Goal: Task Accomplishment & Management: Manage account settings

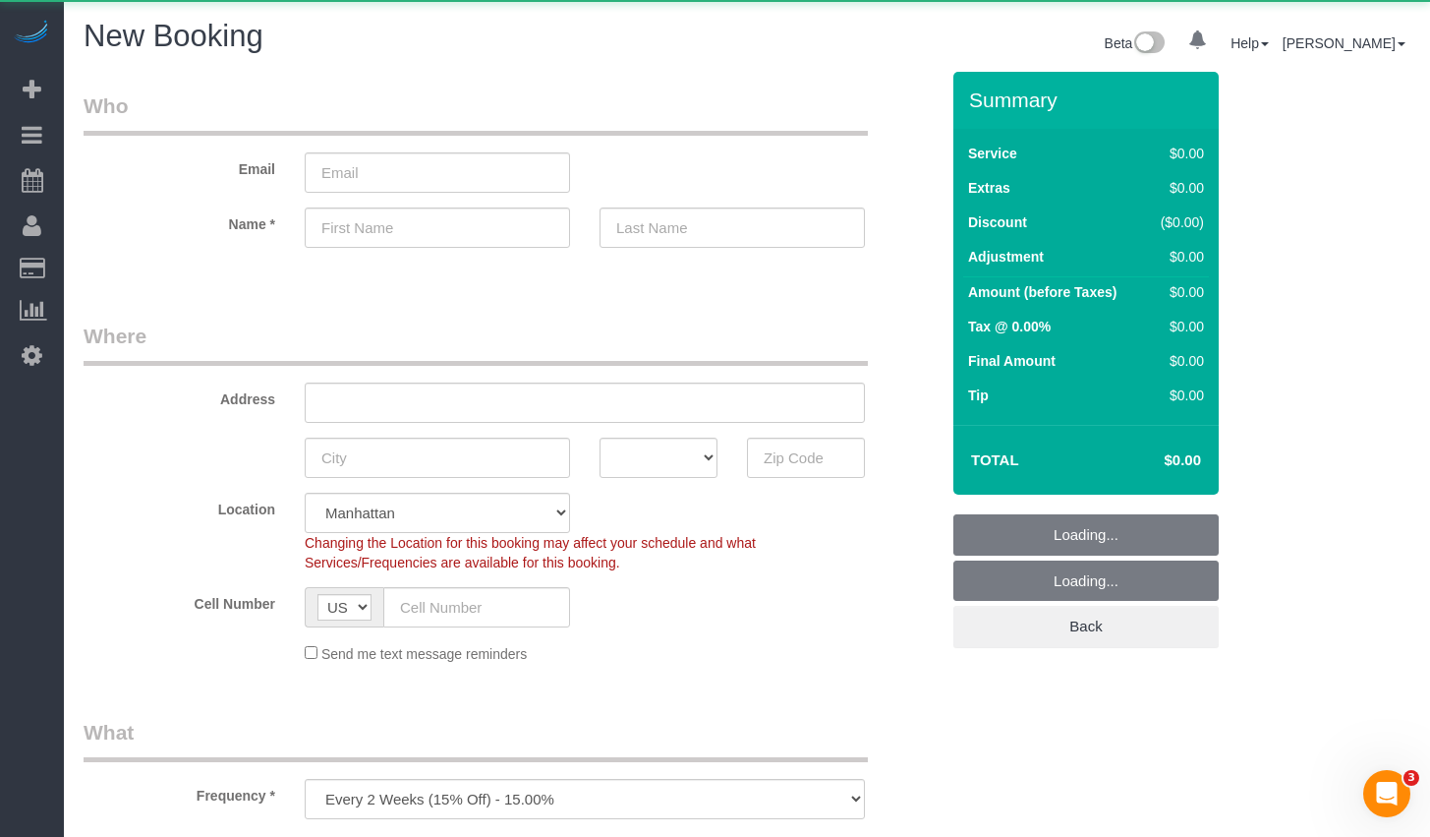
select select "object:742"
select select "number:89"
select select "number:90"
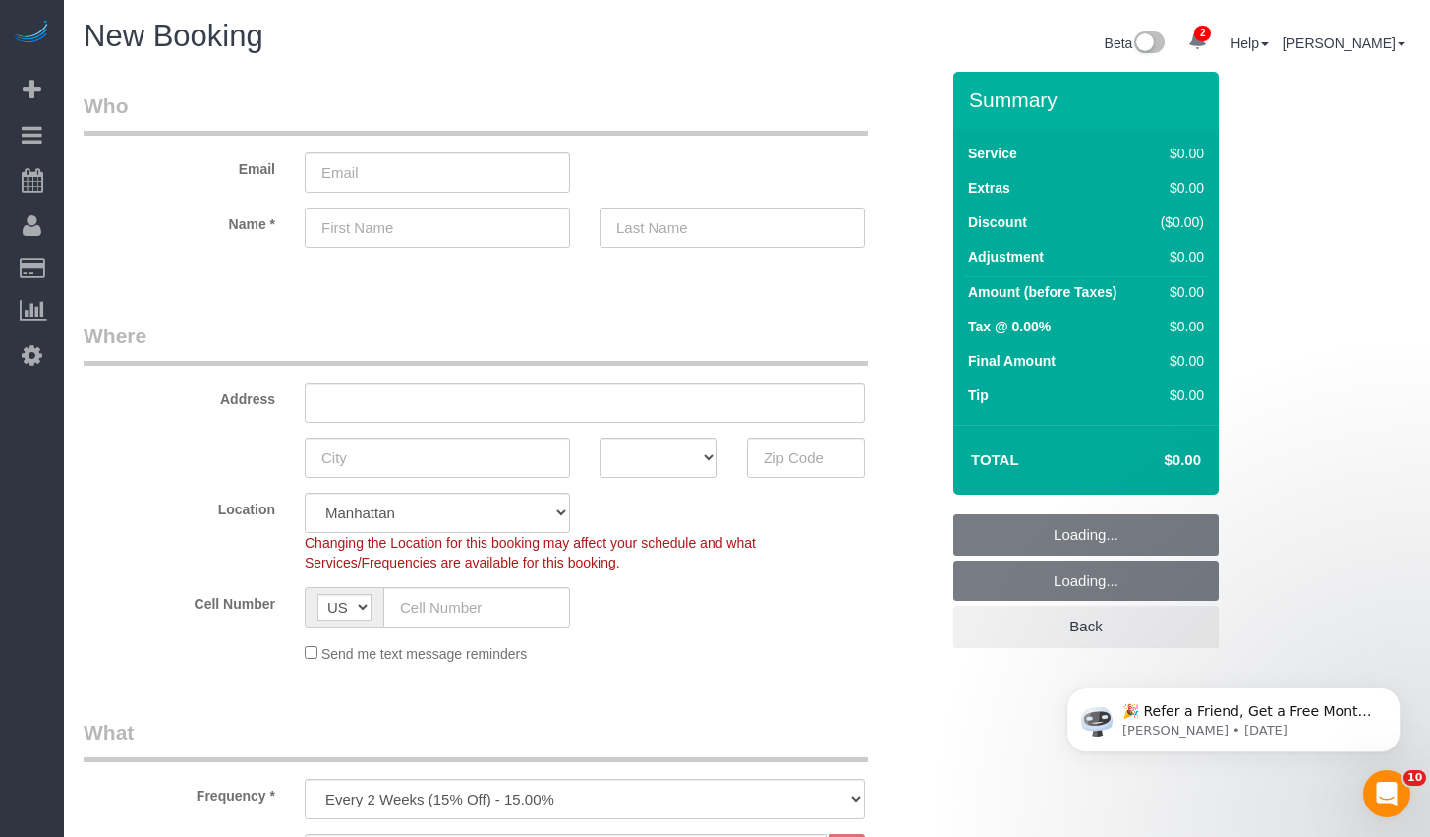
scroll to position [339, 0]
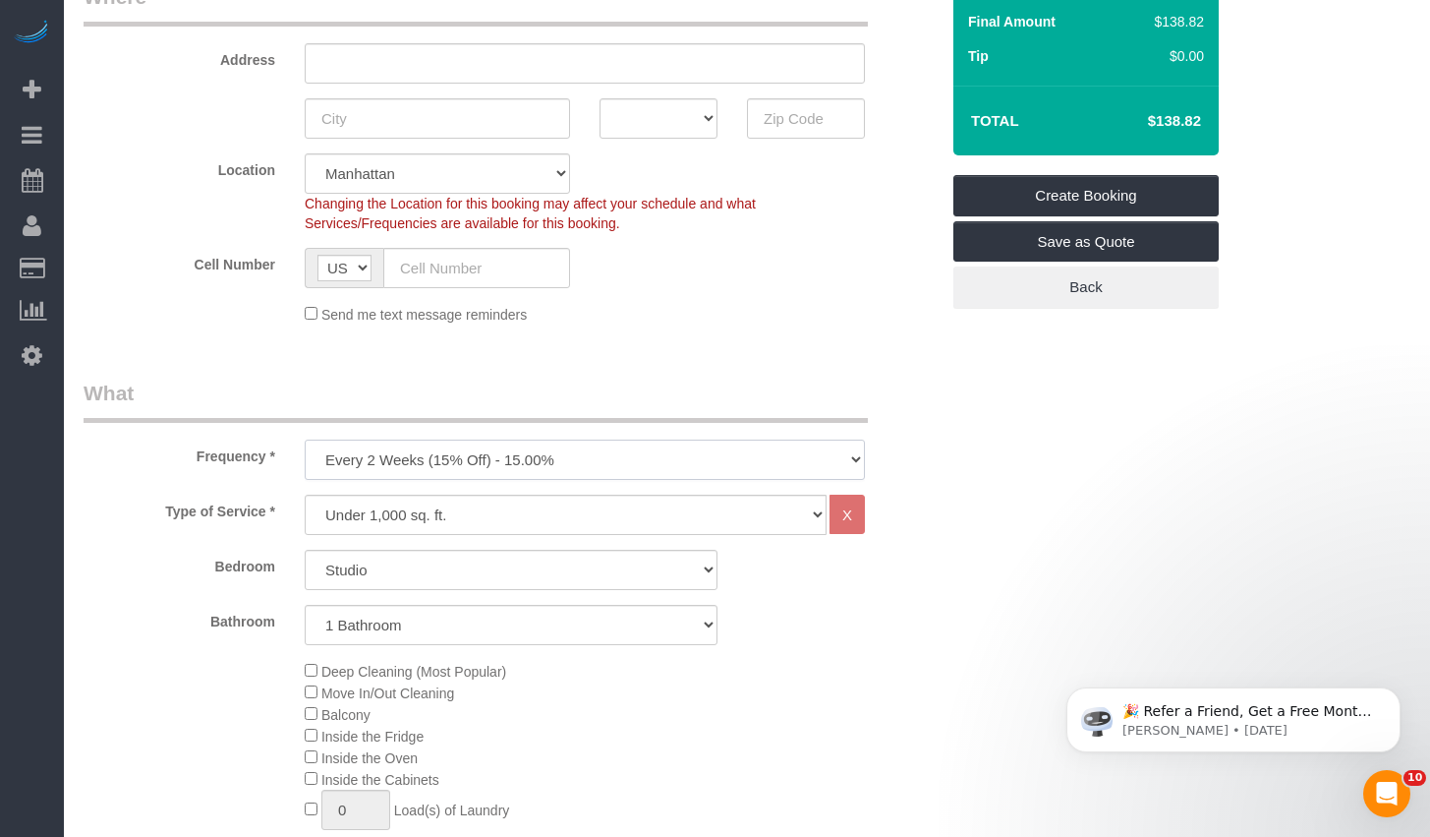
click at [690, 456] on select "One Time Weekly (20% Off) - 20.00% Every 2 Weeks (15% Off) - 15.00% Every 4 Wee…" at bounding box center [585, 459] width 560 height 40
select select "object:743"
click at [305, 439] on select "One Time Weekly (20% Off) - 20.00% Every 2 Weeks (15% Off) - 15.00% Every 4 Wee…" at bounding box center [585, 459] width 560 height 40
click at [420, 555] on select "Studio 1 Bedroom 2 Bedrooms 3 Bedrooms" at bounding box center [511, 570] width 413 height 40
select select "1"
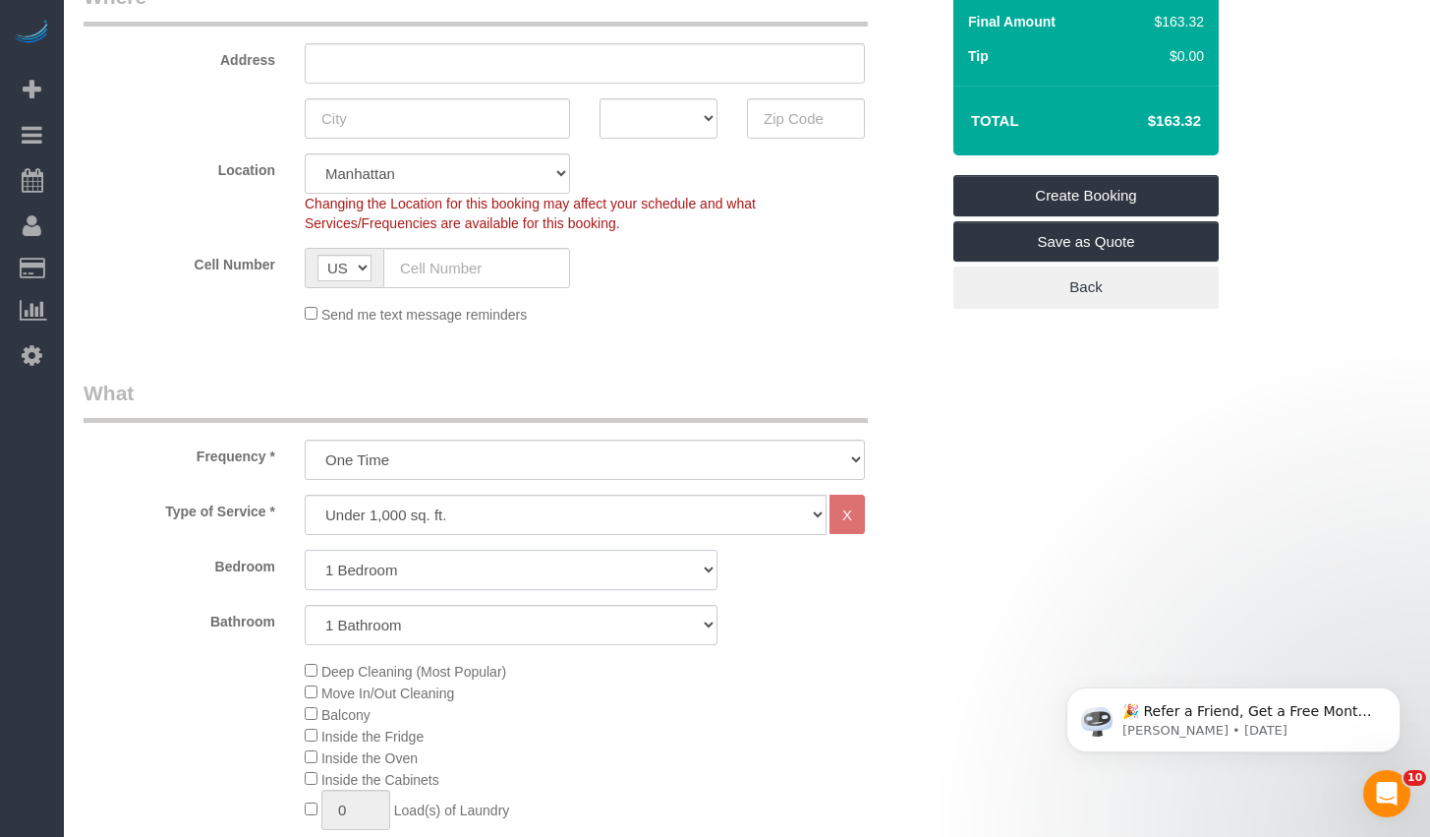
click at [305, 550] on select "Studio 1 Bedroom 2 Bedrooms 3 Bedrooms" at bounding box center [511, 570] width 413 height 40
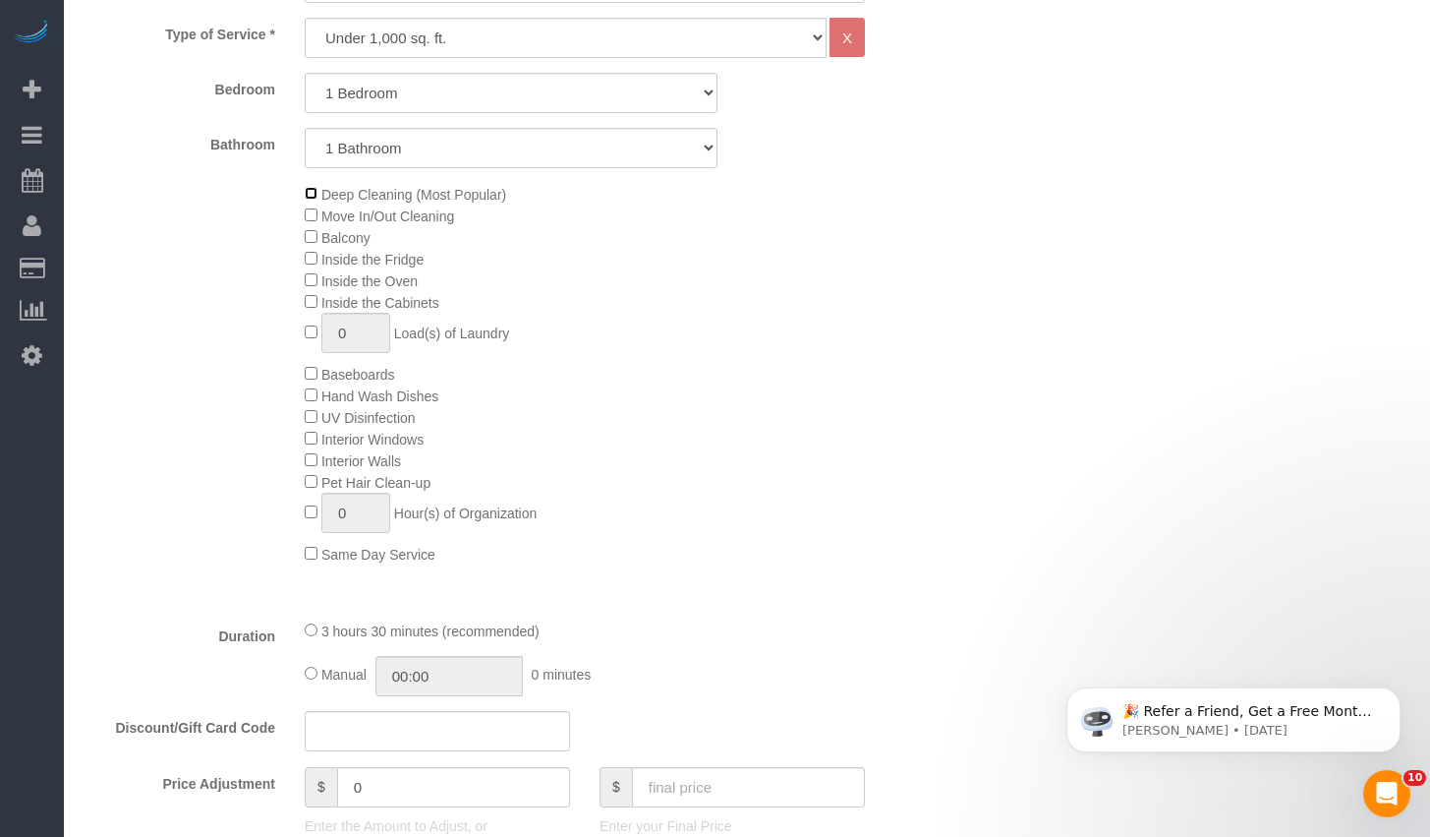
scroll to position [577, 0]
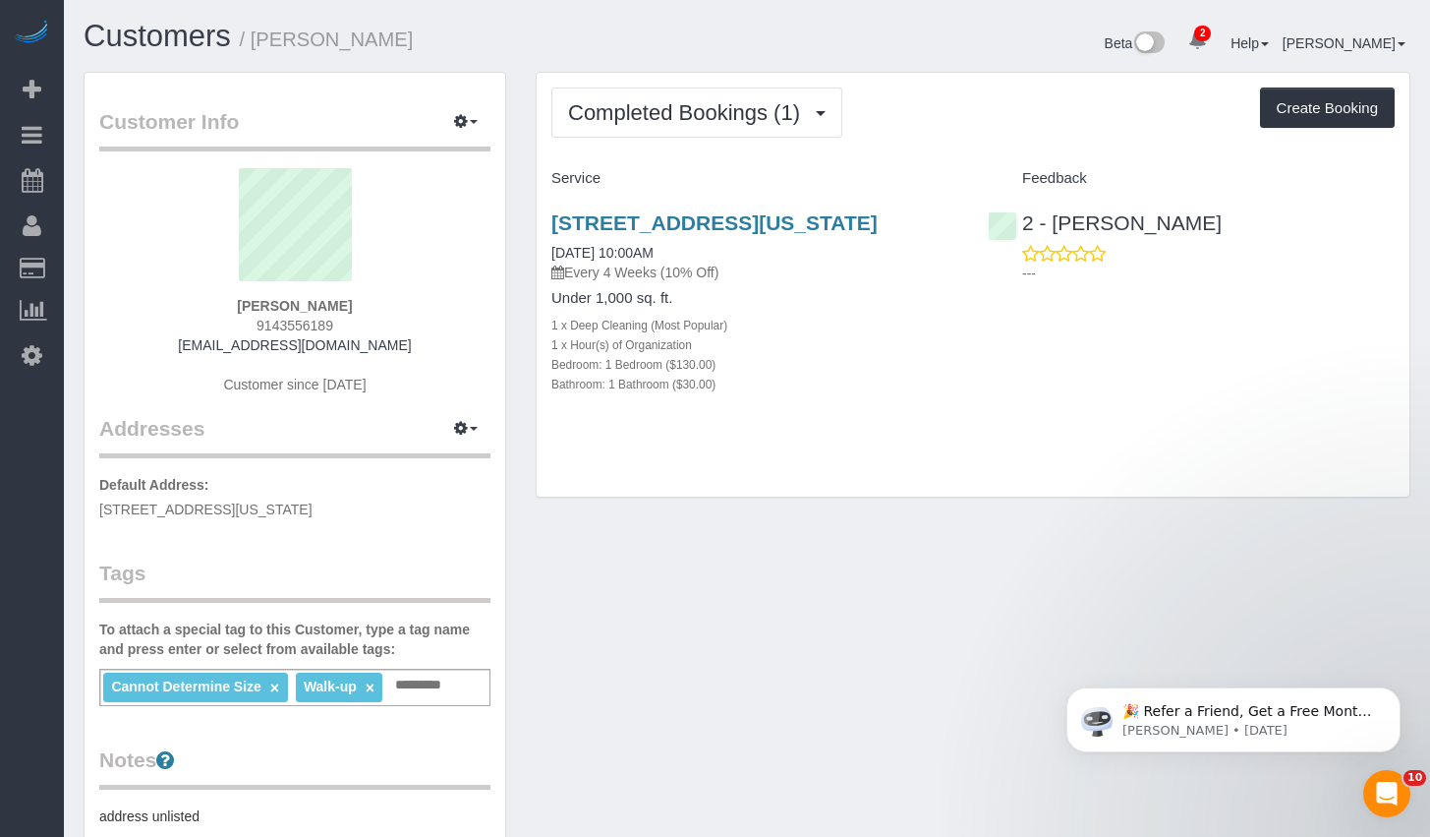
click at [644, 234] on h3 "[STREET_ADDRESS][US_STATE]" at bounding box center [754, 222] width 407 height 23
click at [640, 229] on link "[STREET_ADDRESS][US_STATE]" at bounding box center [714, 222] width 326 height 23
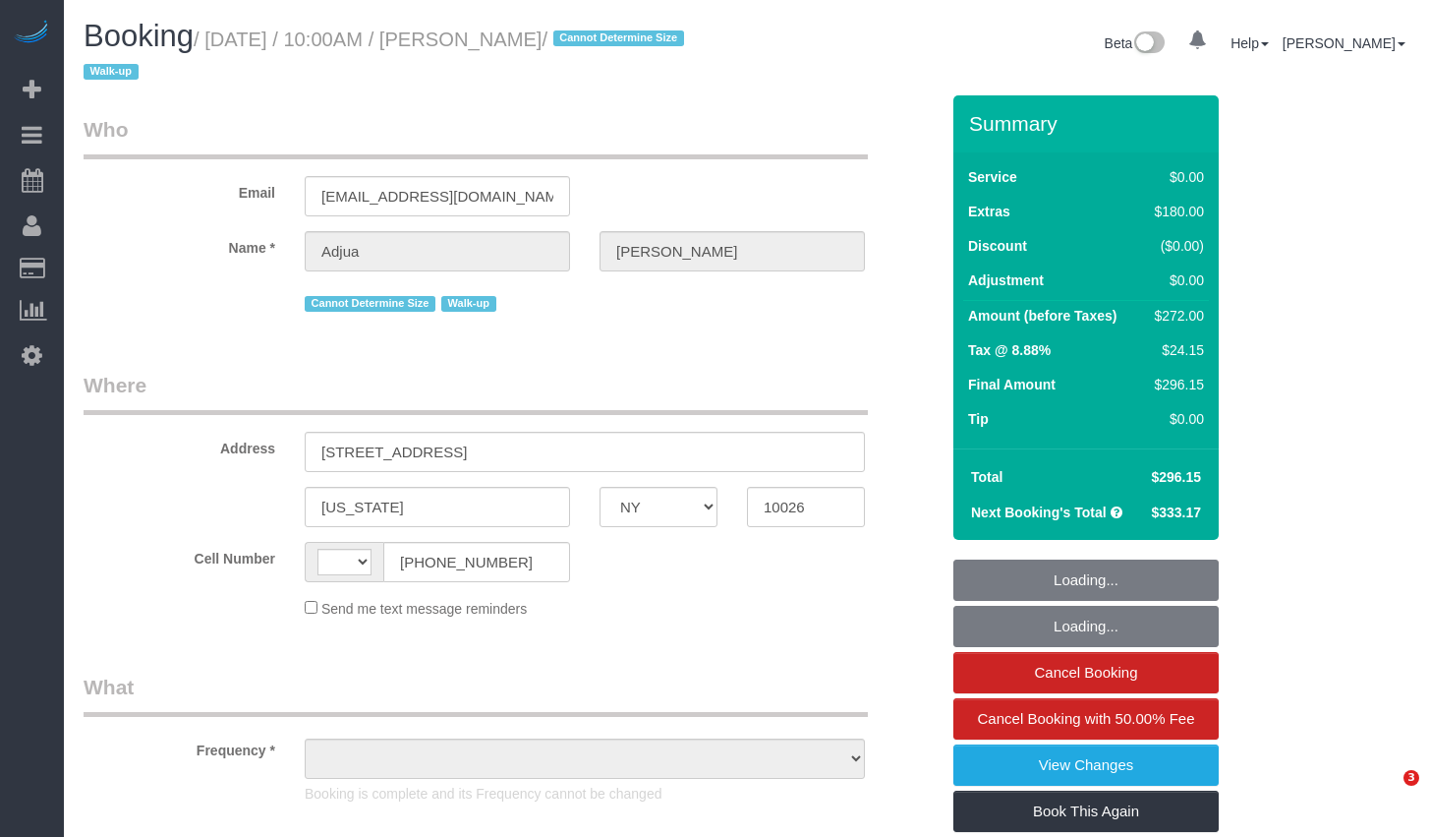
select select "NY"
select select "string:US"
select select "object:648"
select select "number:57"
select select "number:71"
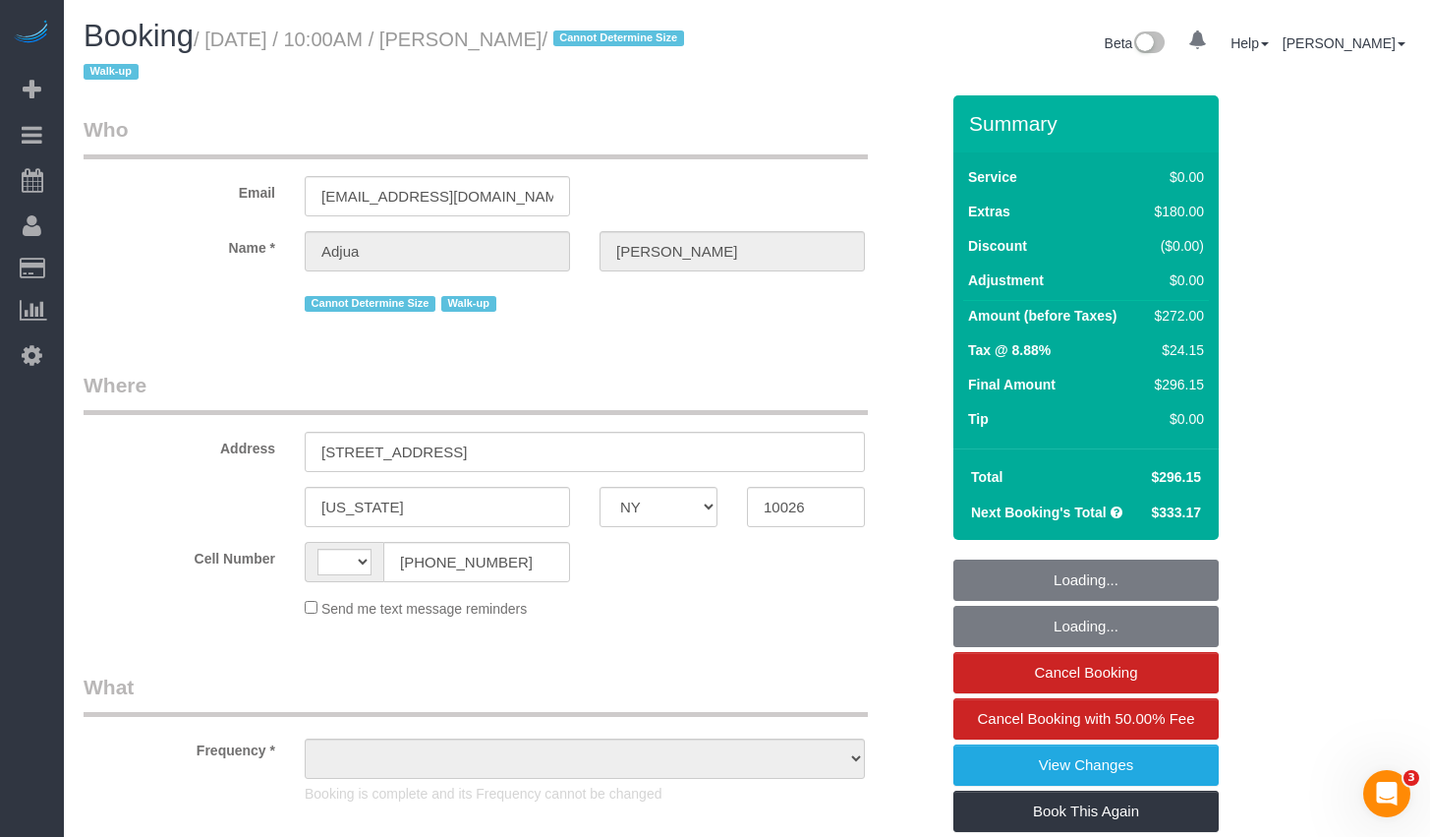
select select "number:15"
select select "number:5"
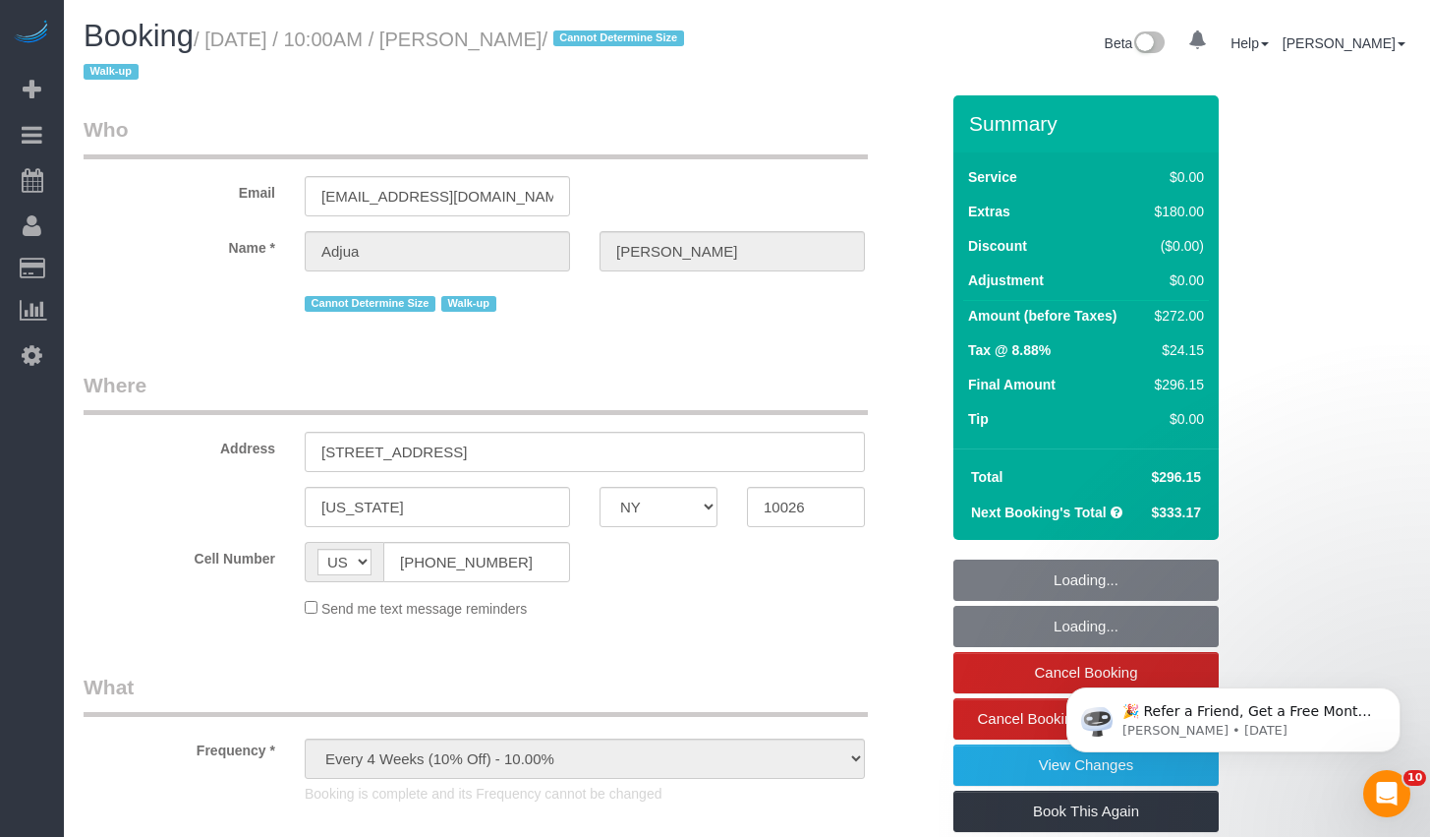
select select "string:stripe-pm_1RyrPw4VGloSiKo7oIh1CXMC"
select select "spot1"
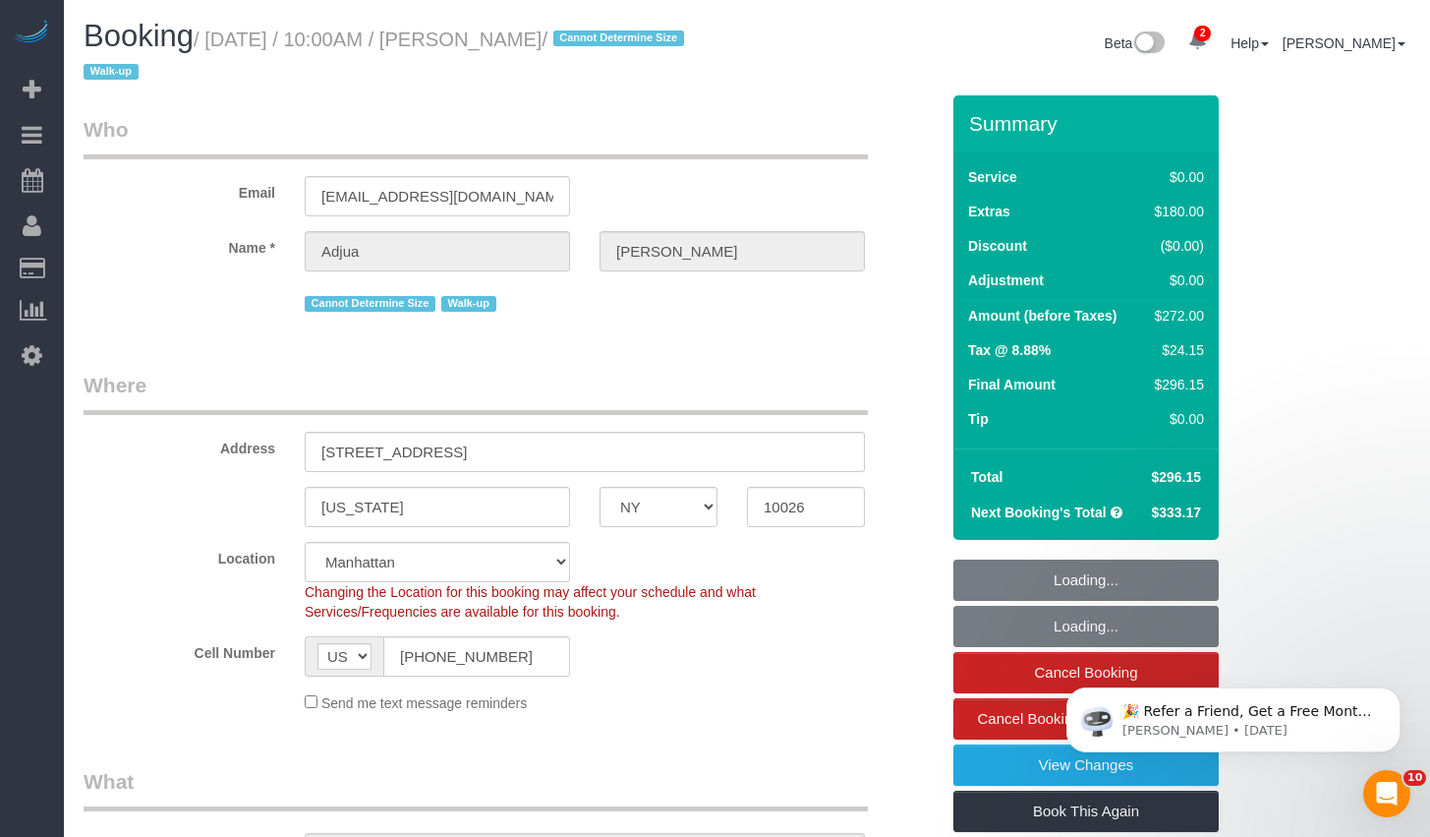
select select "object:1333"
select select "1"
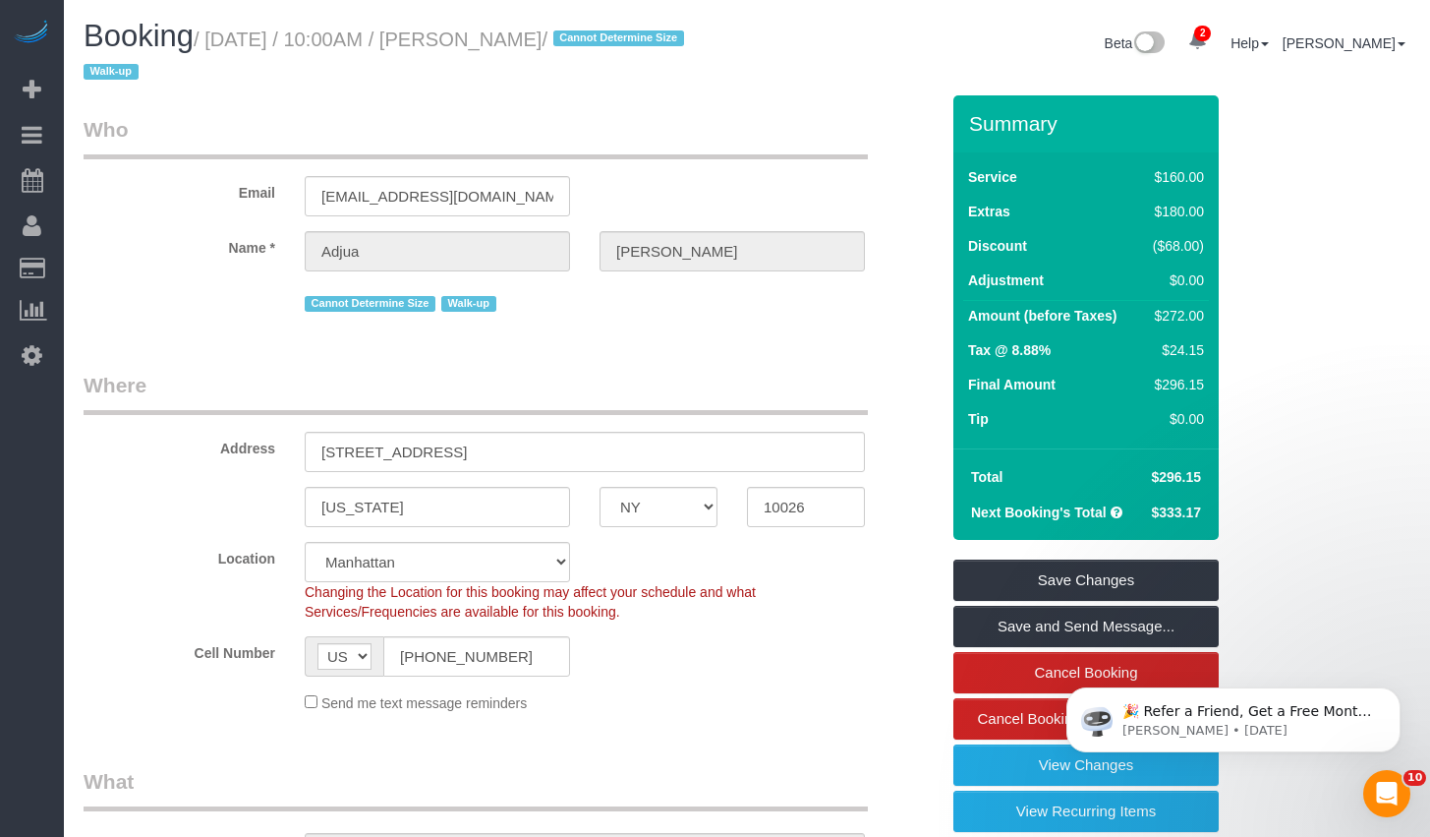
click at [526, 54] on h1 "Booking / August 24, 2025 / 10:00AM / Adjua Thomas / Cannot Determine Size Walk…" at bounding box center [408, 53] width 649 height 67
drag, startPoint x: 482, startPoint y: 41, endPoint x: 606, endPoint y: 43, distance: 123.9
click at [606, 43] on small "/ August 24, 2025 / 10:00AM / Adjua Thomas / Cannot Determine Size Walk-up" at bounding box center [387, 56] width 607 height 55
copy small "Adjua Thomas"
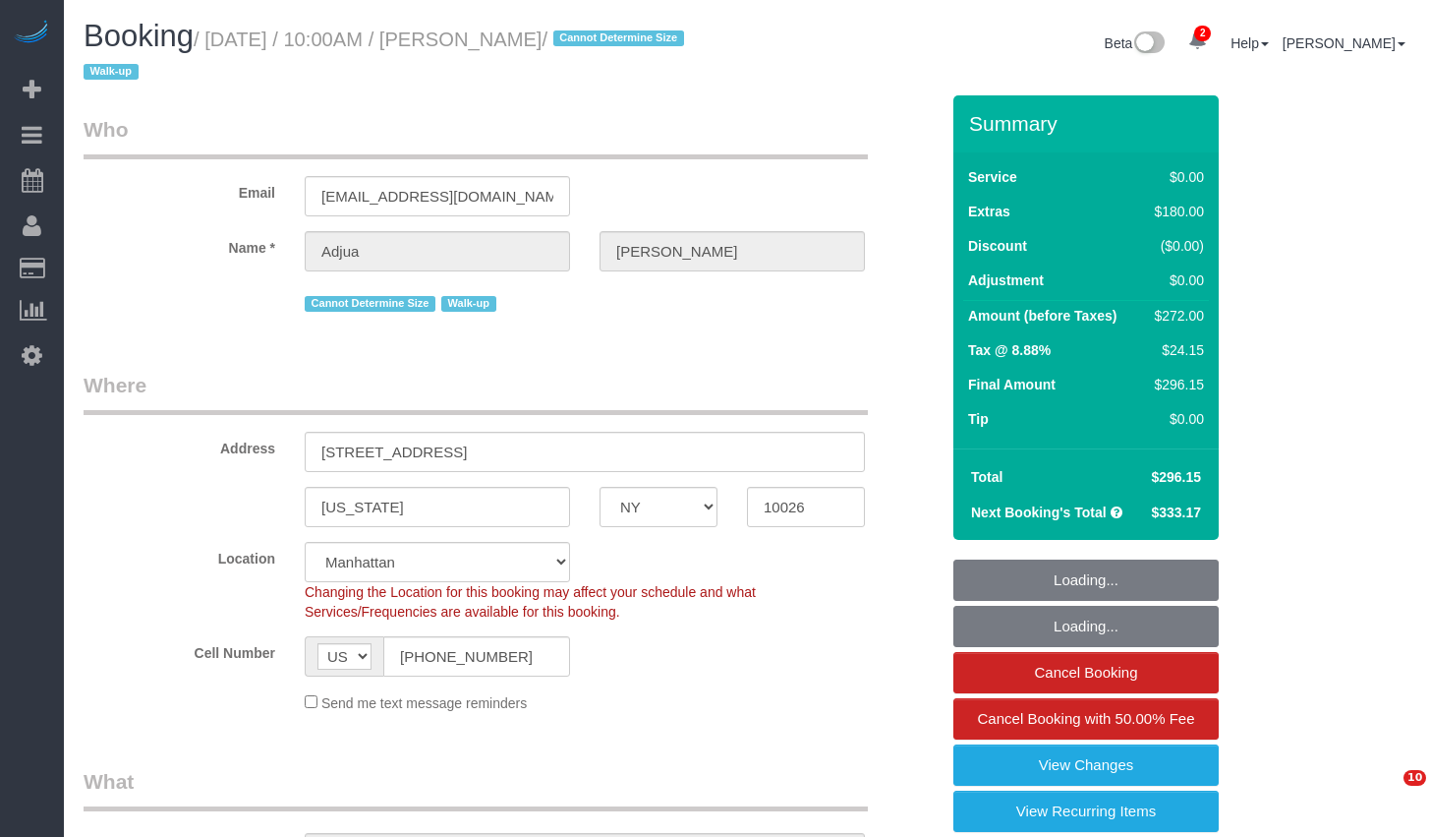
select select "NY"
select select "1"
select select "number:57"
select select "number:71"
select select "number:15"
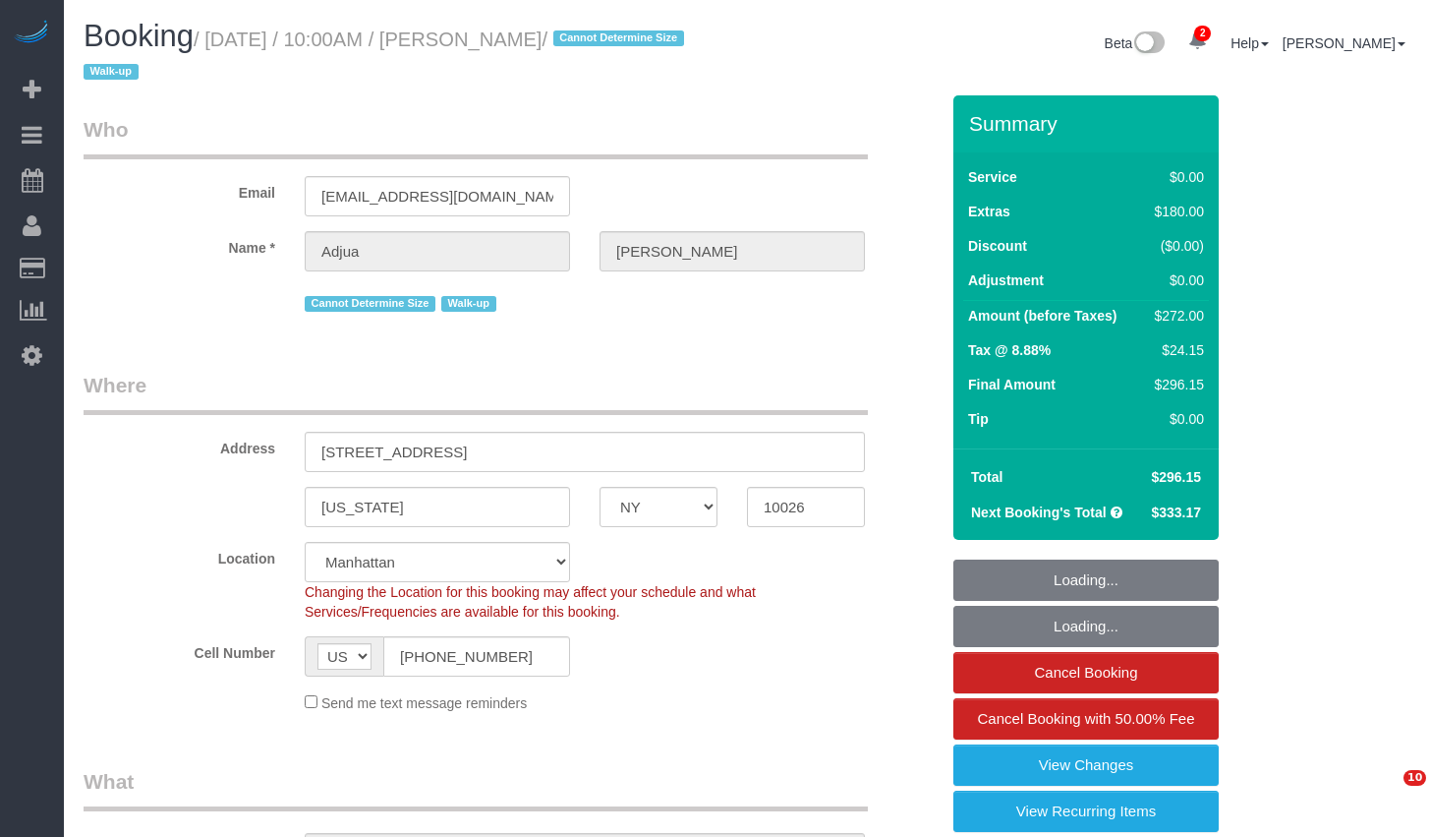
select select "number:5"
select select "spot1"
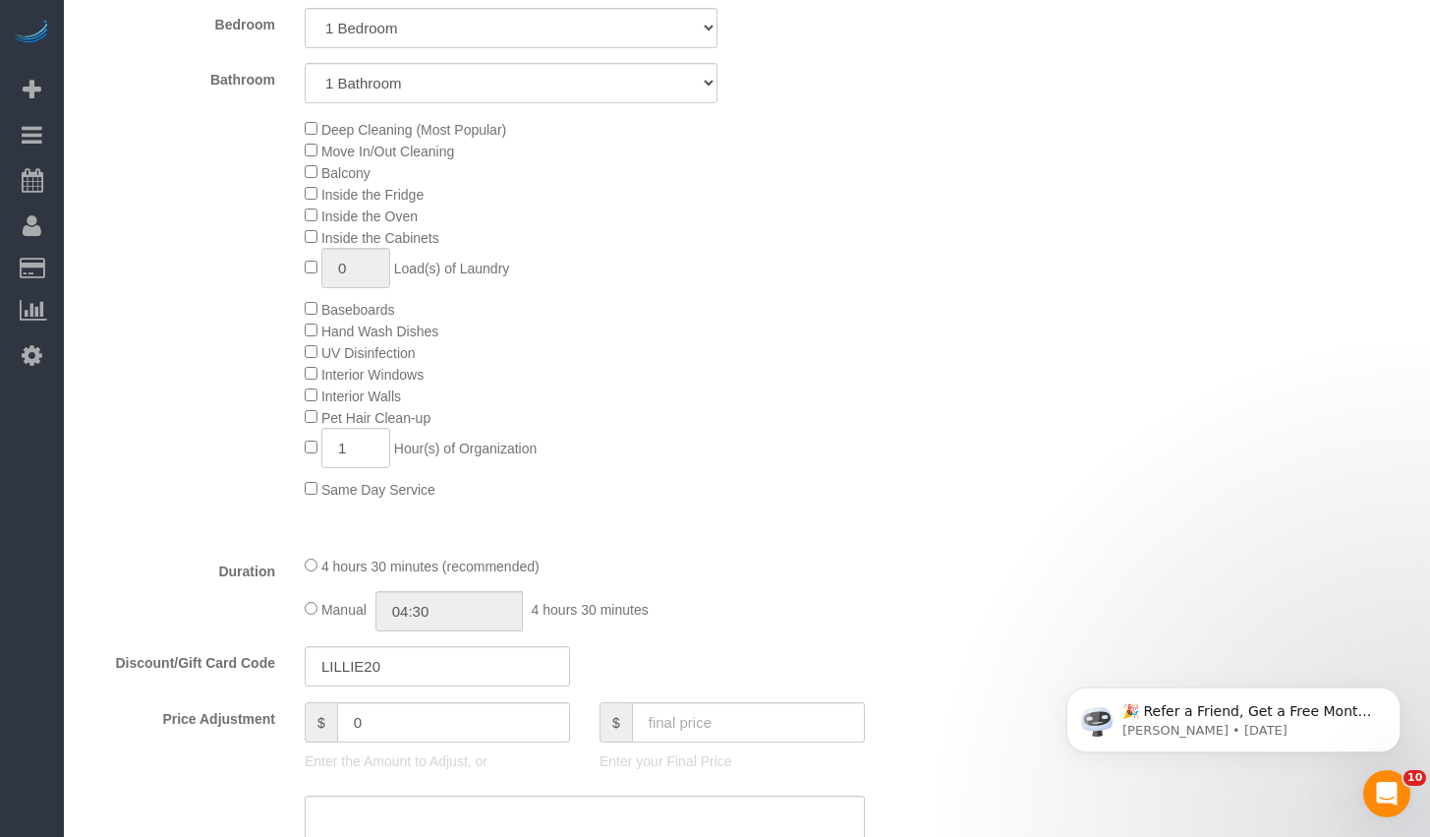
scroll to position [1217, 0]
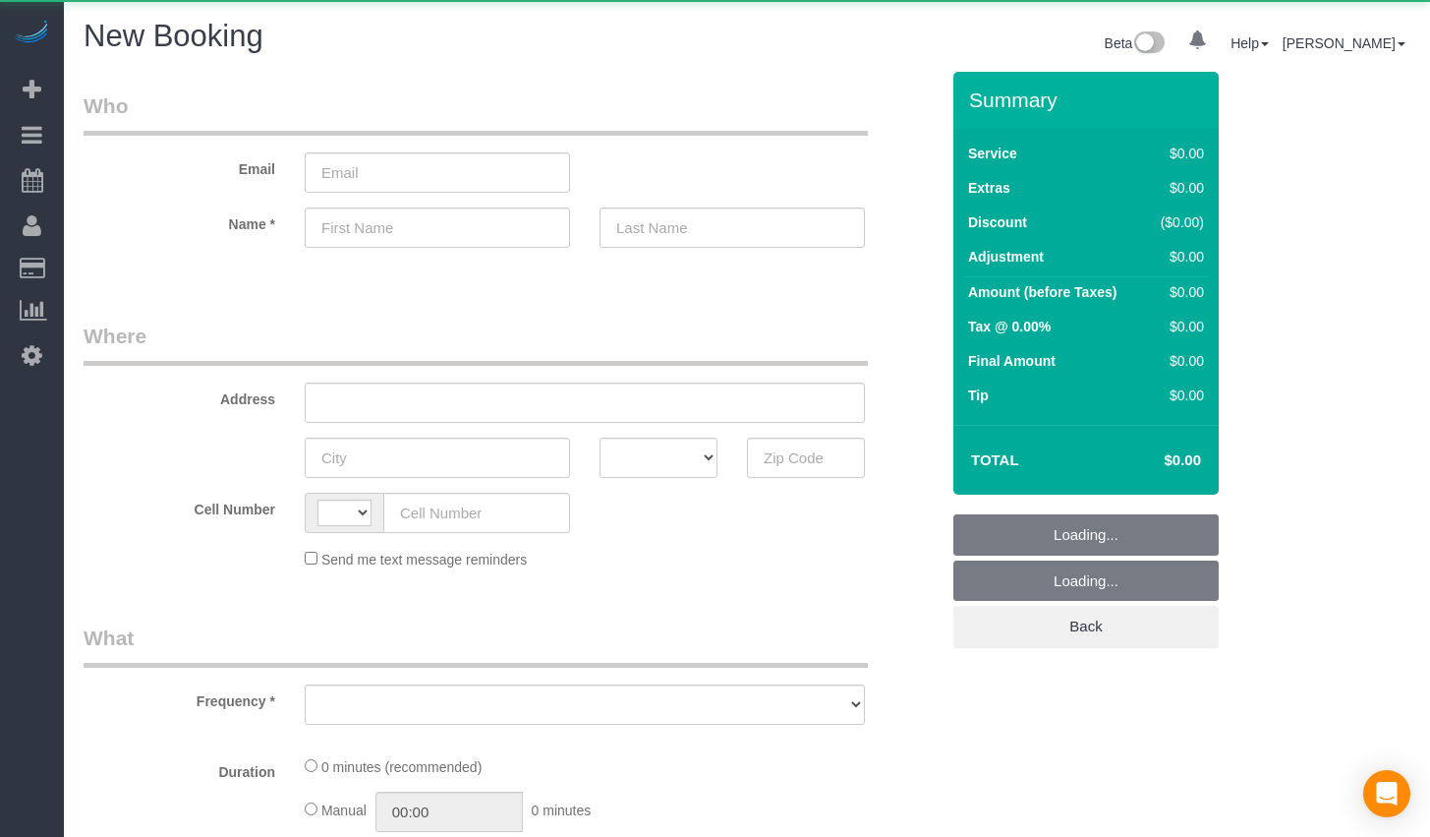
select select "string:[GEOGRAPHIC_DATA]"
select select "object:726"
select select "number:89"
select select "number:90"
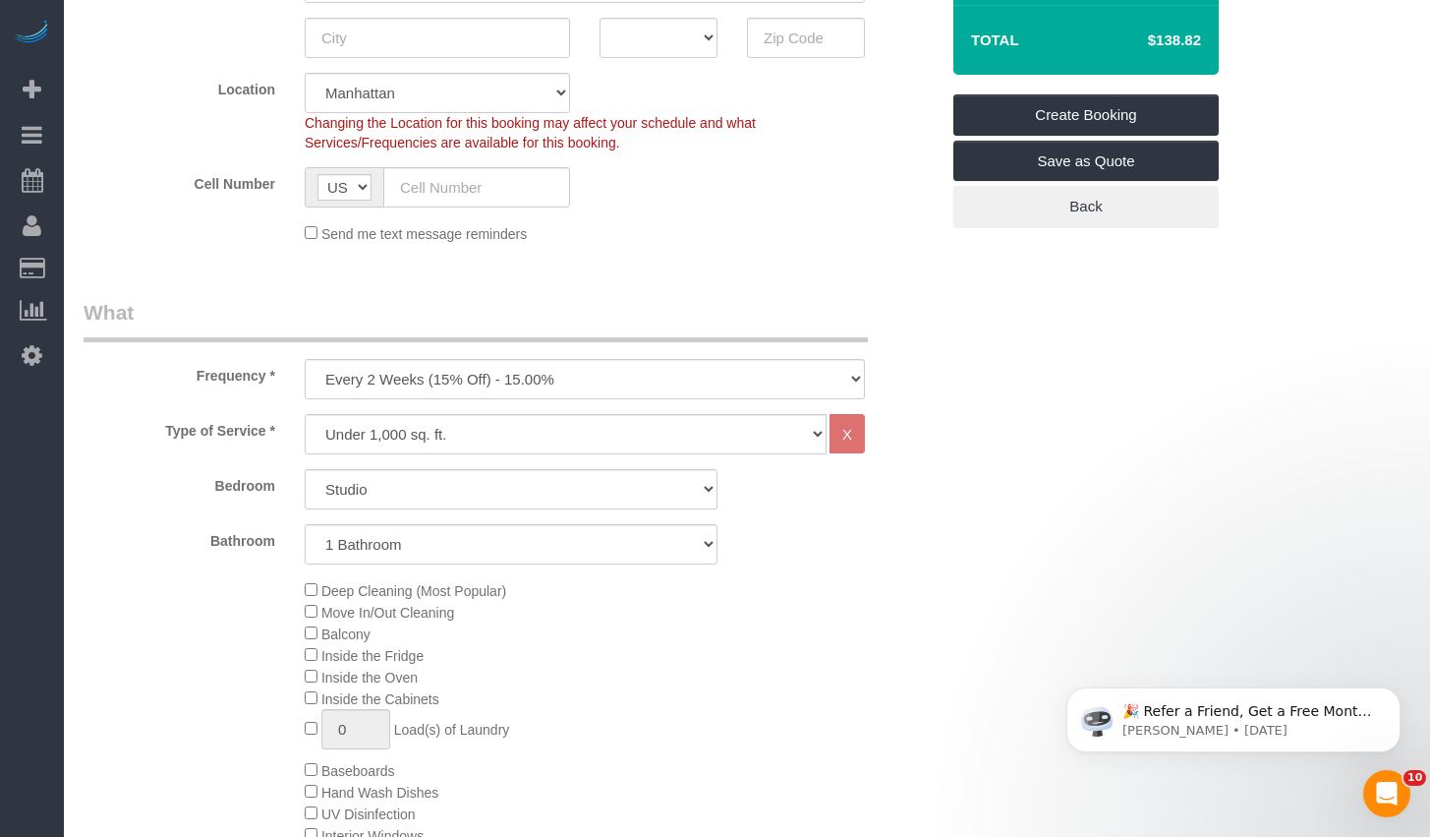
scroll to position [658, 0]
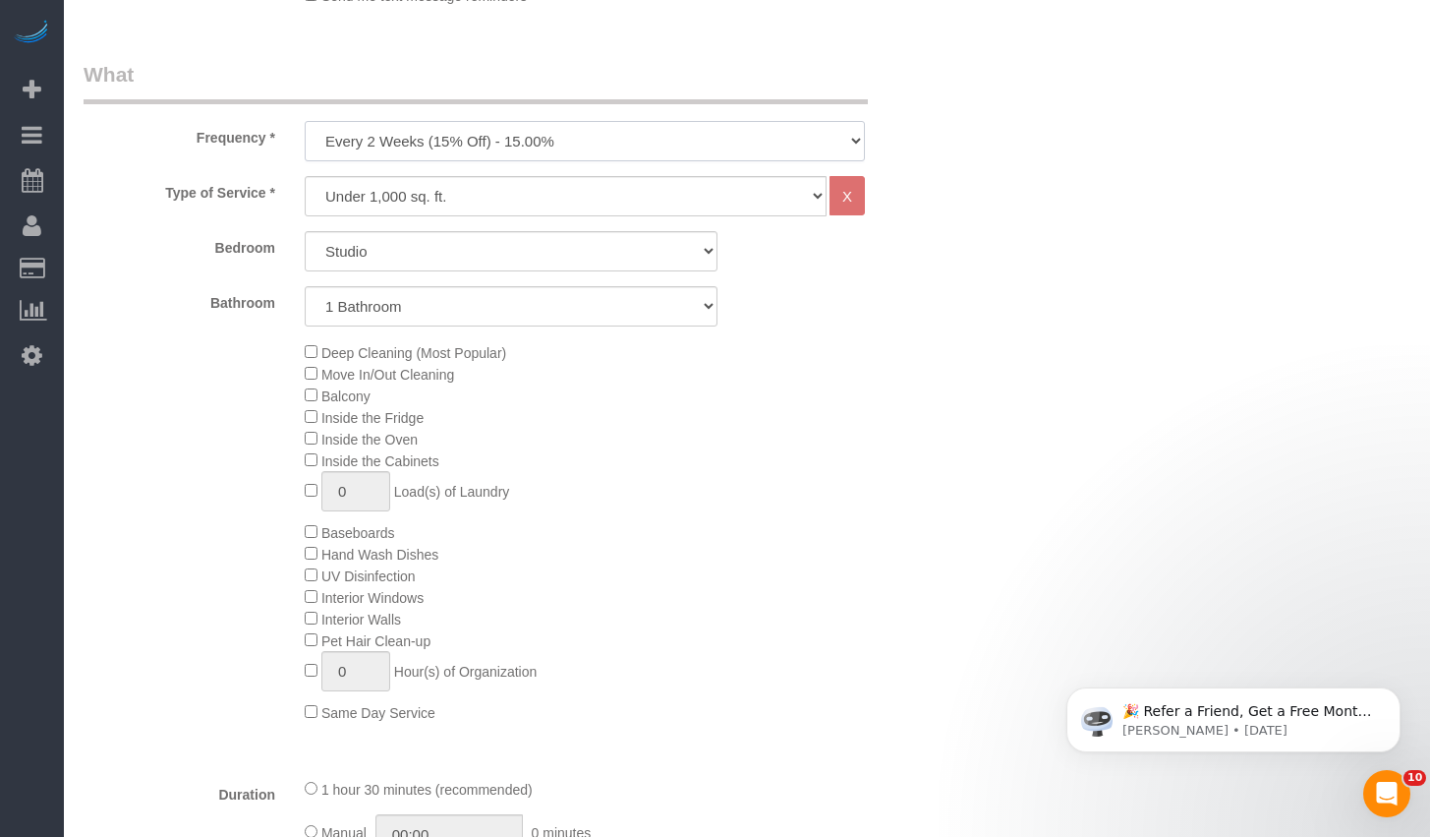
click at [494, 150] on select "One Time Weekly (20% Off) - 20.00% Every 2 Weeks (15% Off) - 15.00% Every 4 Wee…" at bounding box center [585, 141] width 560 height 40
select select "object:840"
click at [305, 121] on select "One Time Weekly (20% Off) - 20.00% Every 2 Weeks (15% Off) - 15.00% Every 4 Wee…" at bounding box center [585, 141] width 560 height 40
click at [579, 260] on select "Studio 1 Bedroom 2 Bedrooms 3 Bedrooms" at bounding box center [511, 251] width 413 height 40
select select "2"
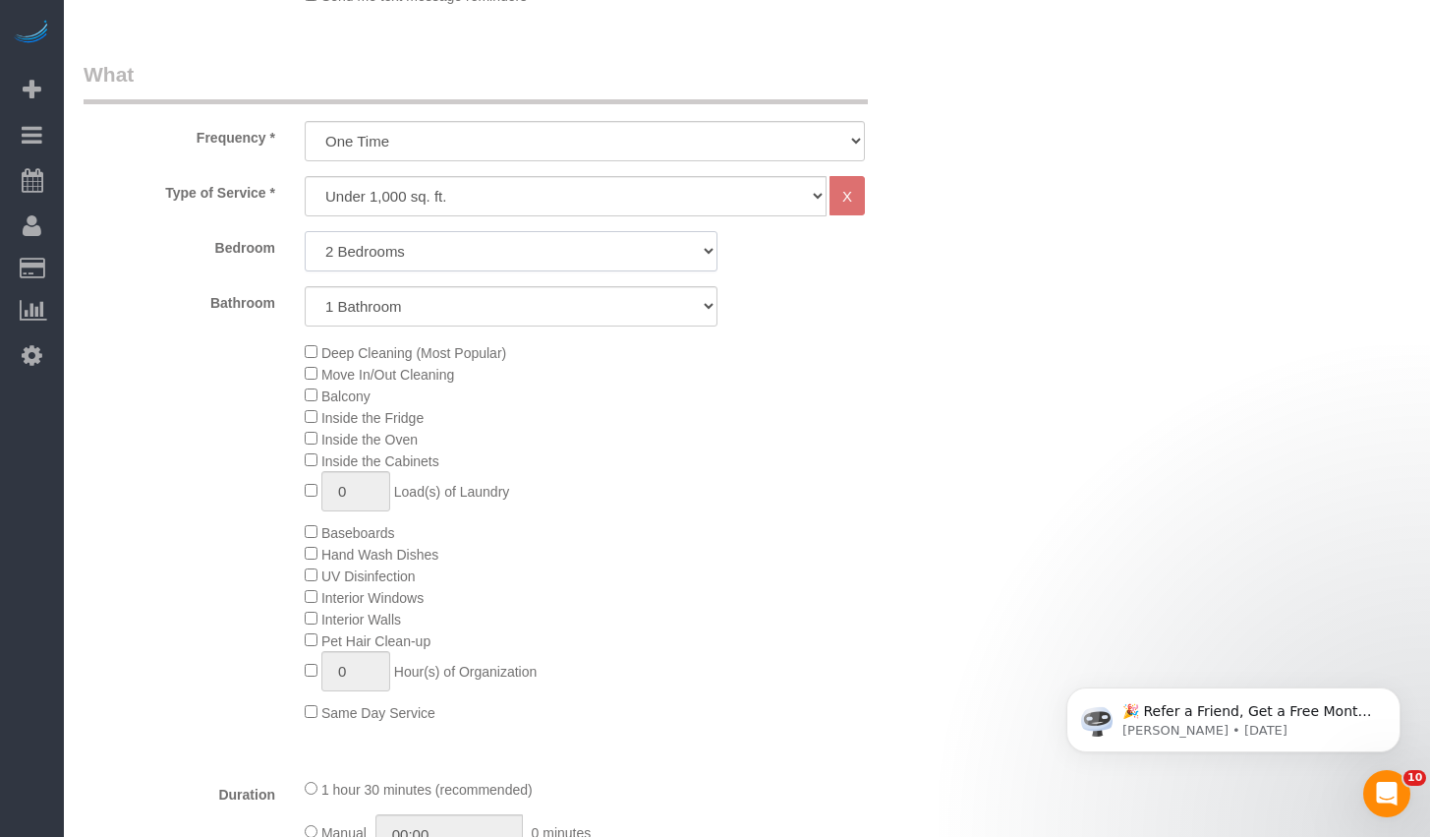
click at [305, 231] on select "Studio 1 Bedroom 2 Bedrooms 3 Bedrooms" at bounding box center [511, 251] width 413 height 40
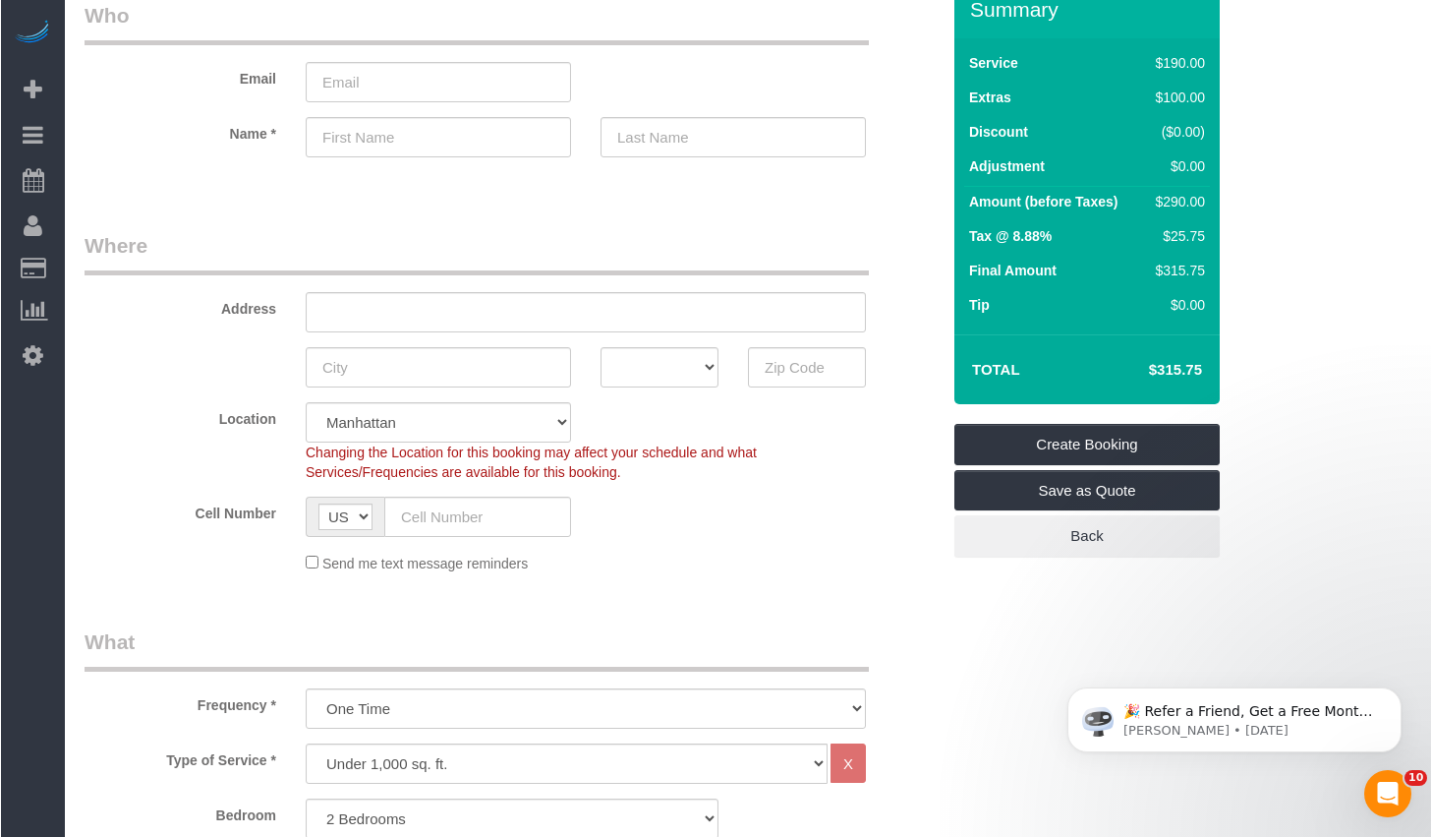
scroll to position [0, 0]
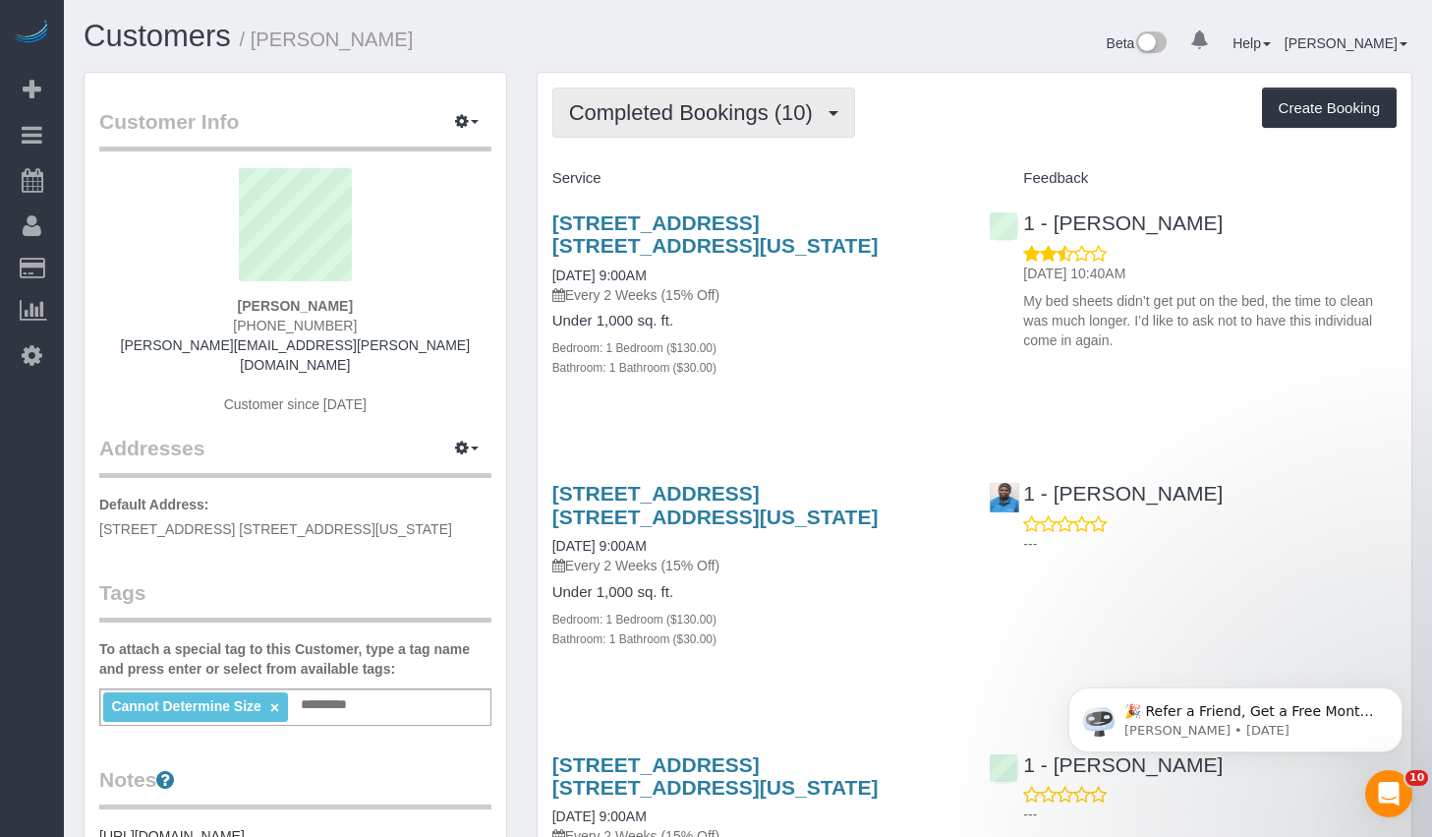
click at [712, 132] on button "Completed Bookings (10)" at bounding box center [703, 112] width 303 height 50
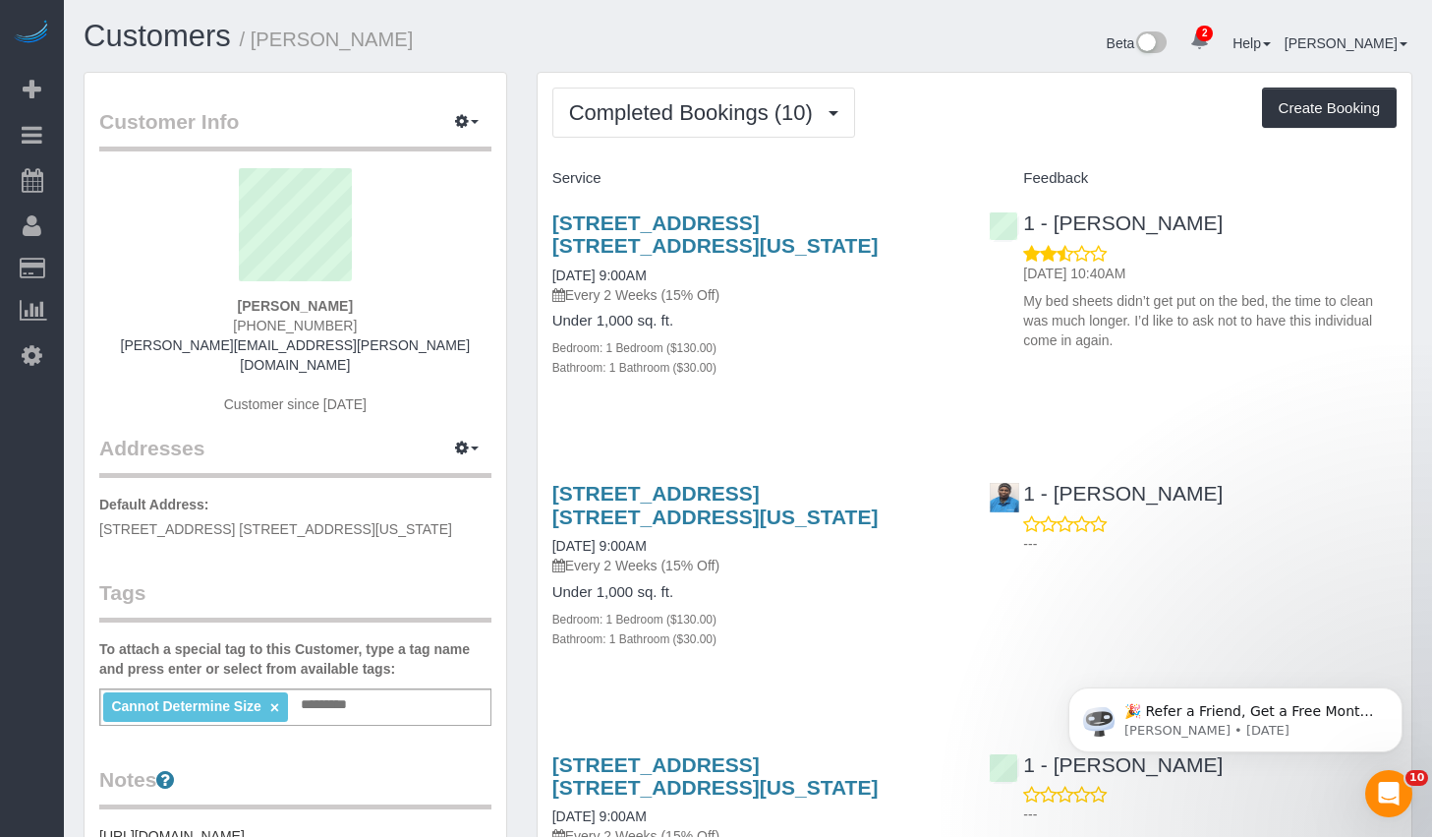
drag, startPoint x: 265, startPoint y: 42, endPoint x: 450, endPoint y: 32, distance: 185.1
click at [450, 32] on h1 "Customers / Paige Franzoi" at bounding box center [409, 36] width 650 height 33
copy small "Paige Franzoi"
click at [382, 688] on div "Cannot Determine Size × Add a tag" at bounding box center [295, 706] width 392 height 37
type input "*"
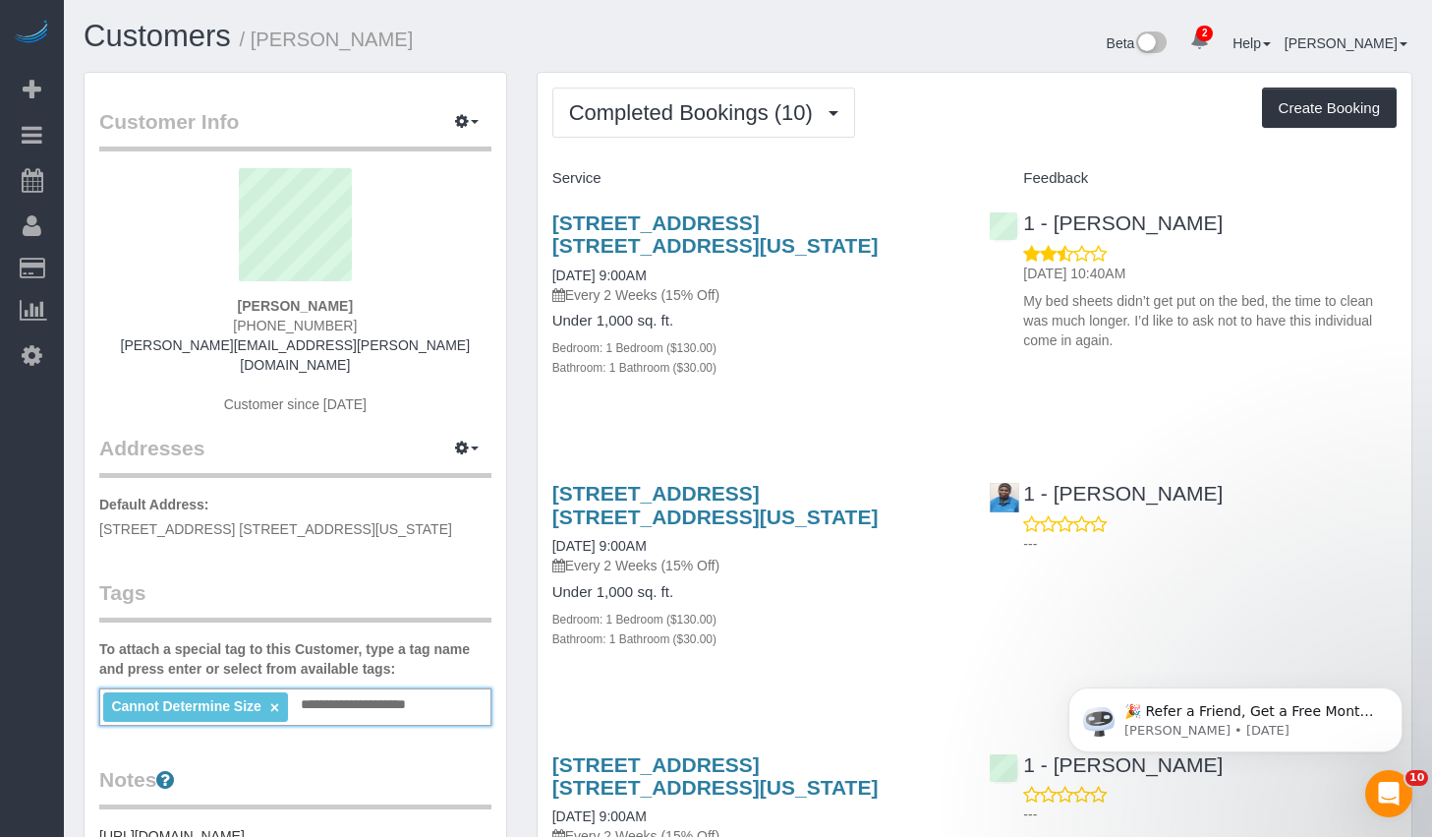
type input "**********"
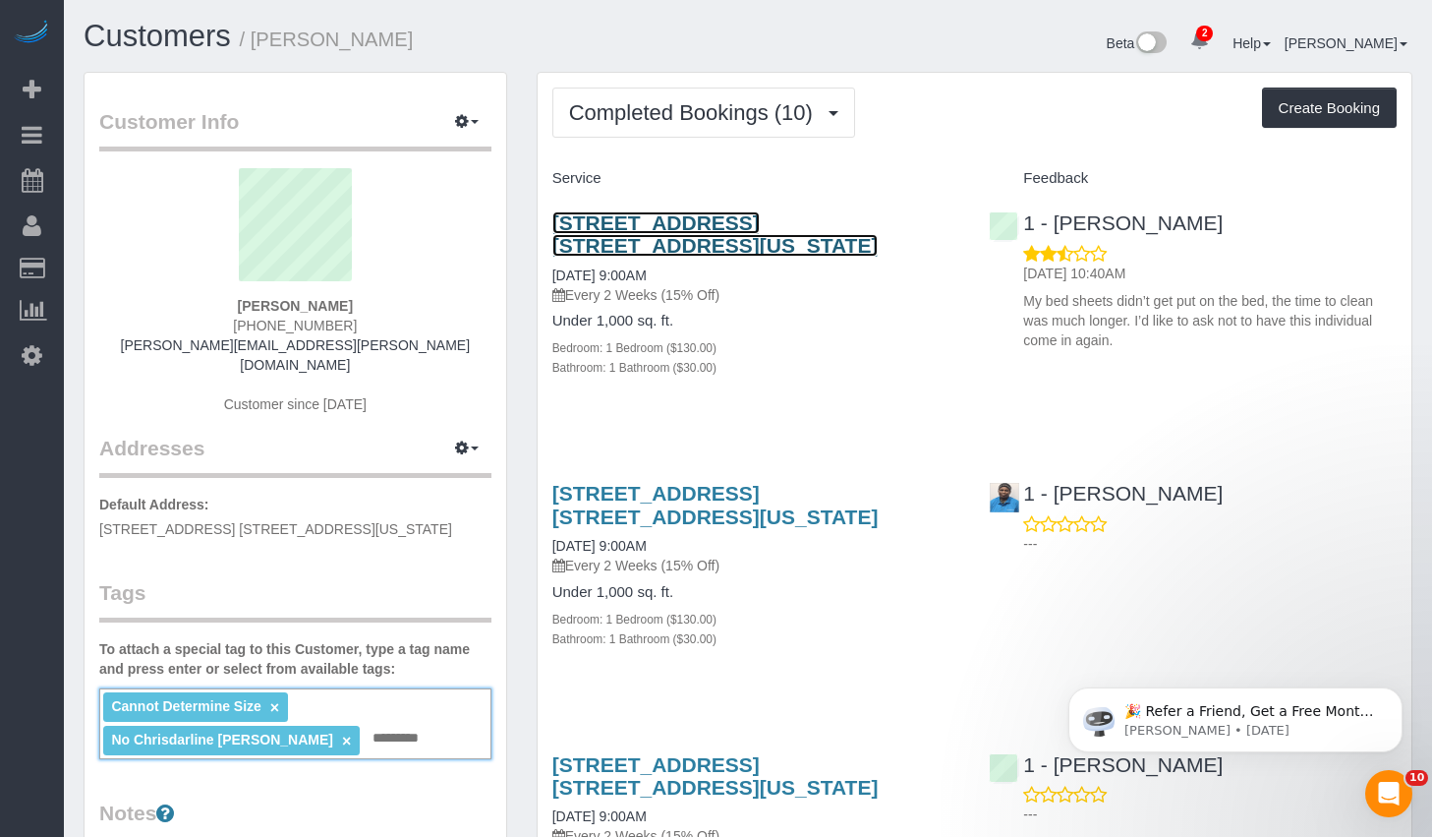
click at [623, 243] on link "175 West 87th Street, Apt. 17b, New York, NY 10024" at bounding box center [715, 233] width 326 height 45
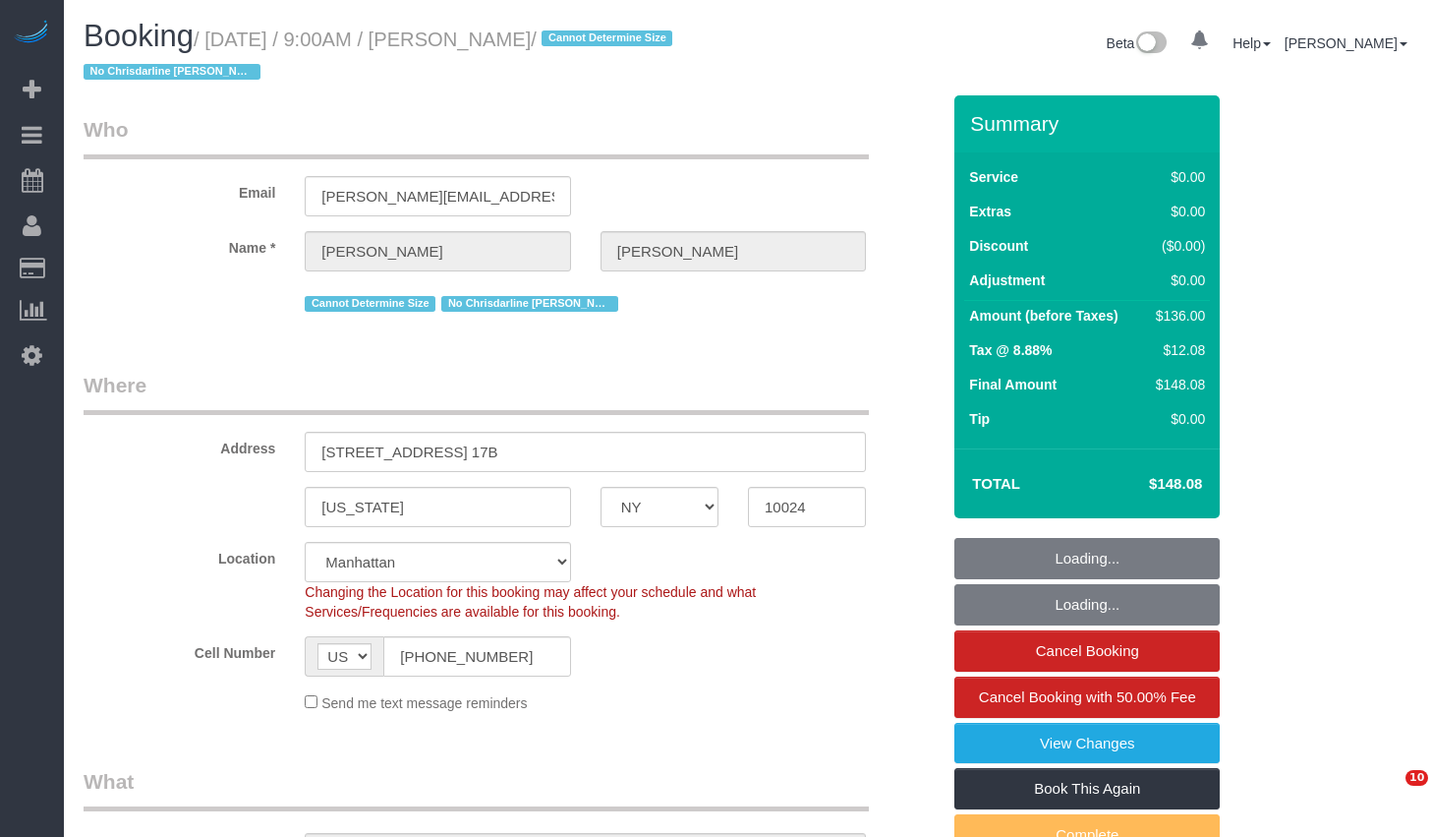
select select "NY"
select select "number:59"
select select "number:77"
select select "number:15"
select select "number:6"
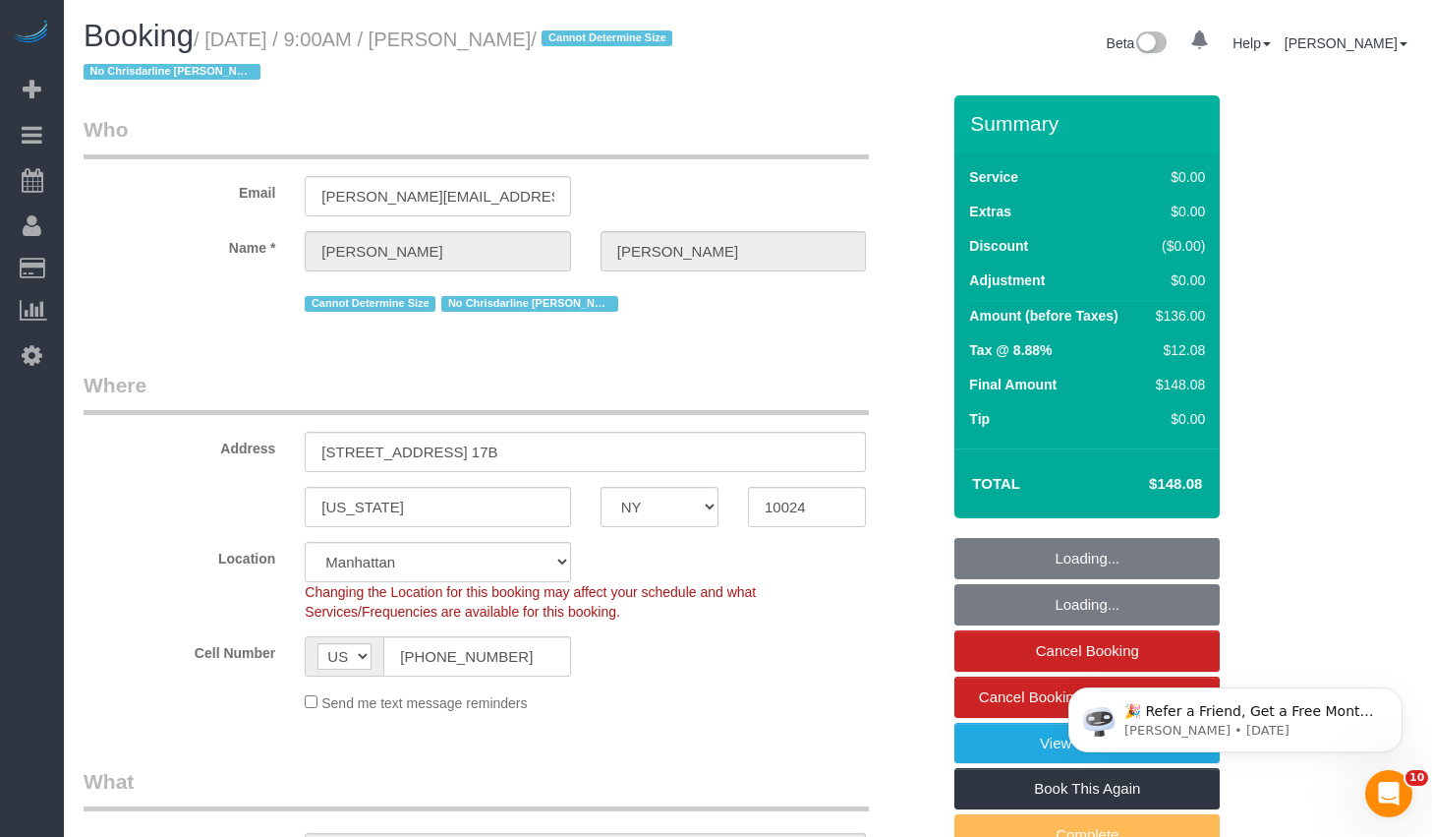
select select "spot1"
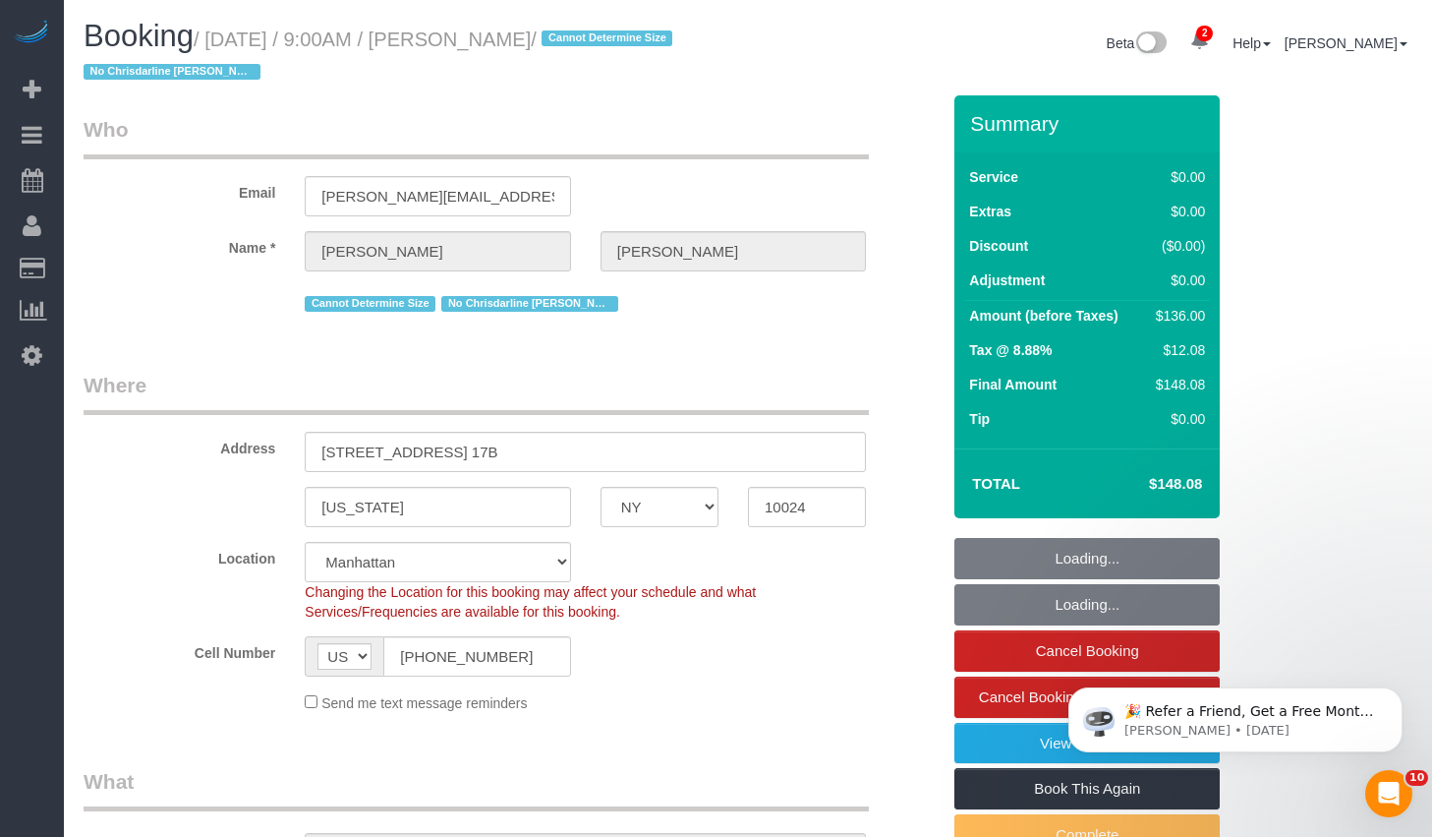
select select "string:stripe-pm_1R0qzK4VGloSiKo7vGPLo2wP"
select select "1"
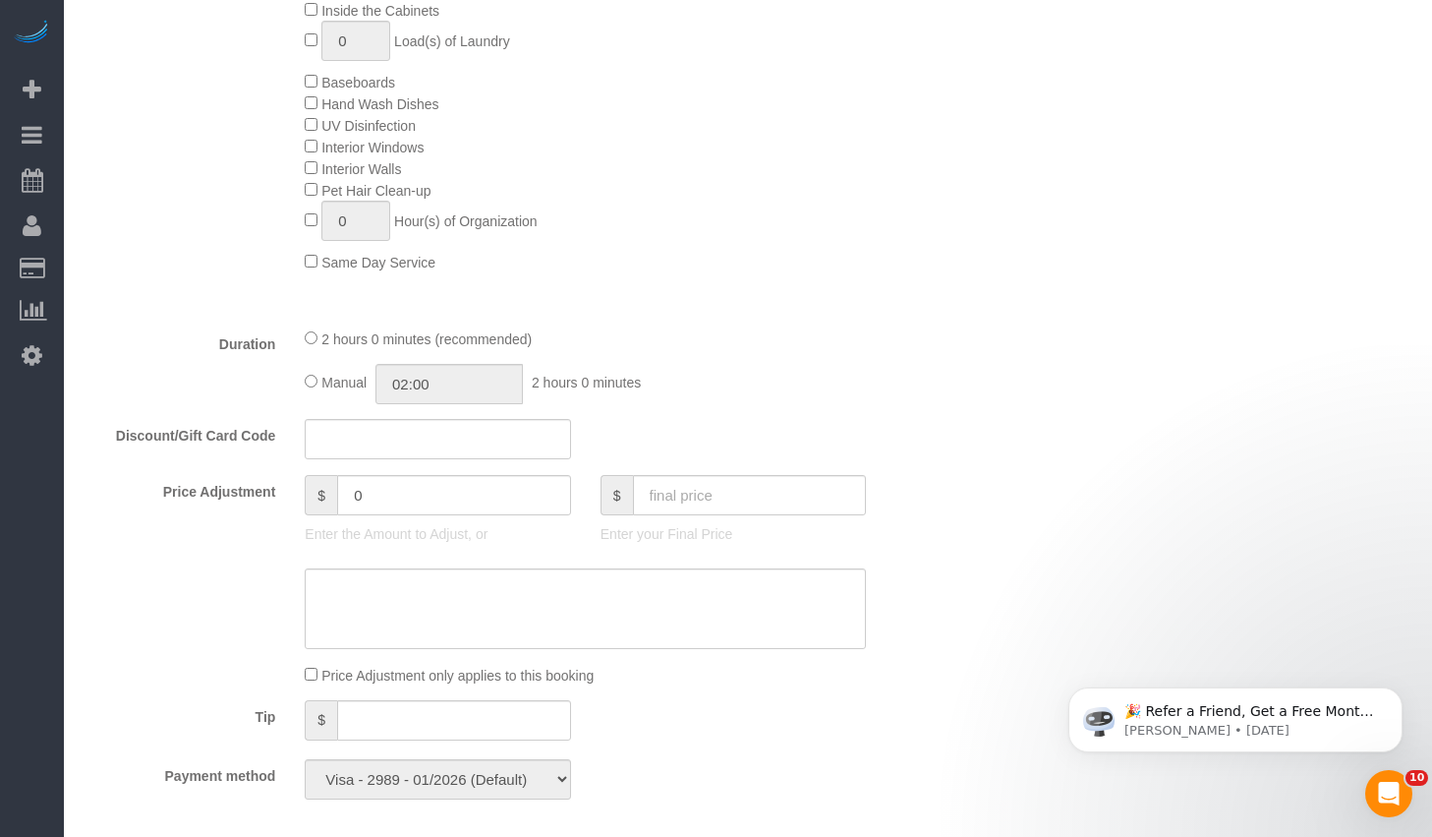
scroll to position [1518, 0]
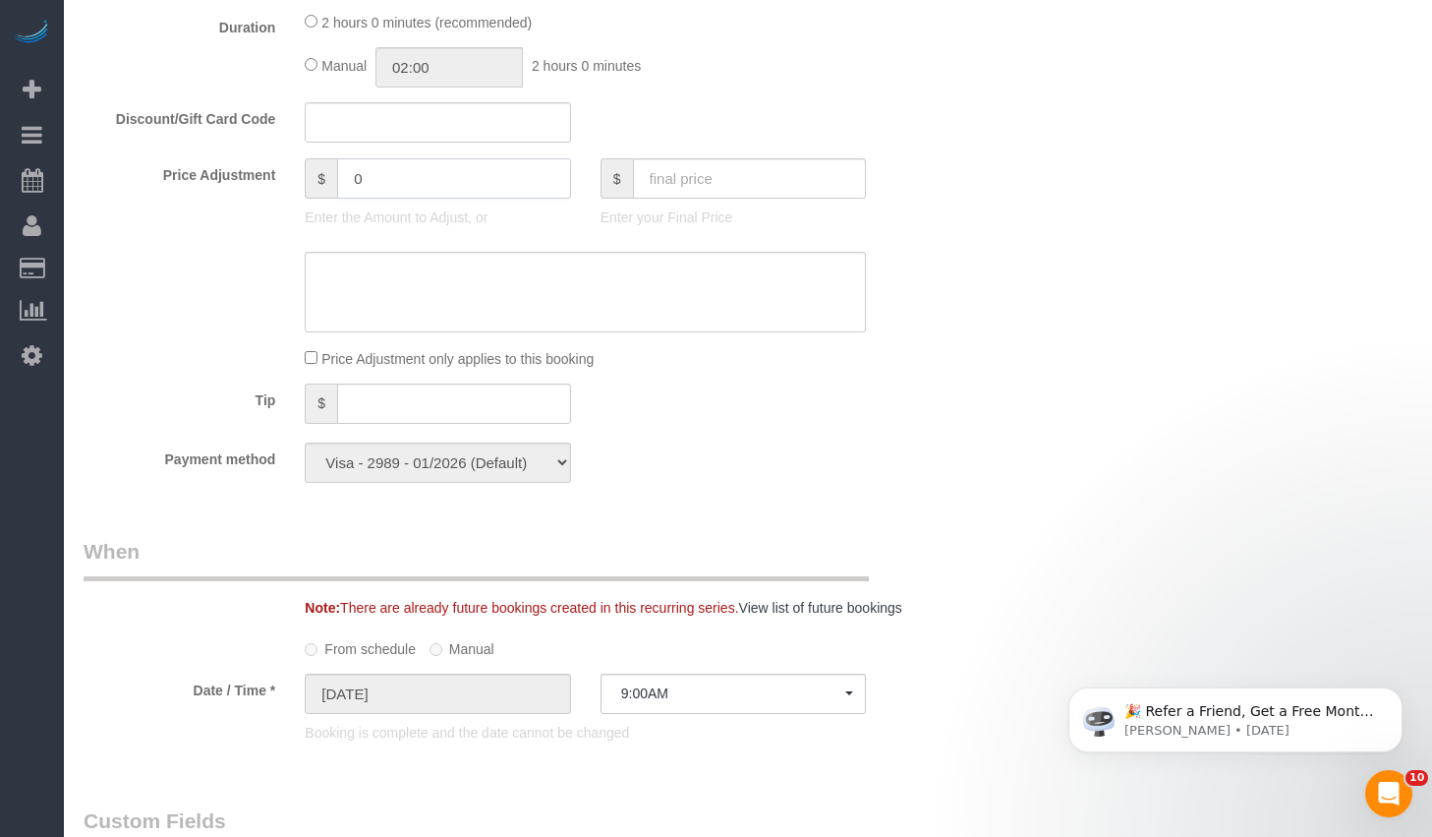
drag, startPoint x: 397, startPoint y: 174, endPoint x: 307, endPoint y: 182, distance: 90.8
click at [307, 182] on div "$ 0" at bounding box center [437, 178] width 265 height 40
type input "-25"
click at [529, 303] on textarea at bounding box center [585, 292] width 561 height 81
click at [394, 275] on textarea at bounding box center [585, 292] width 561 height 81
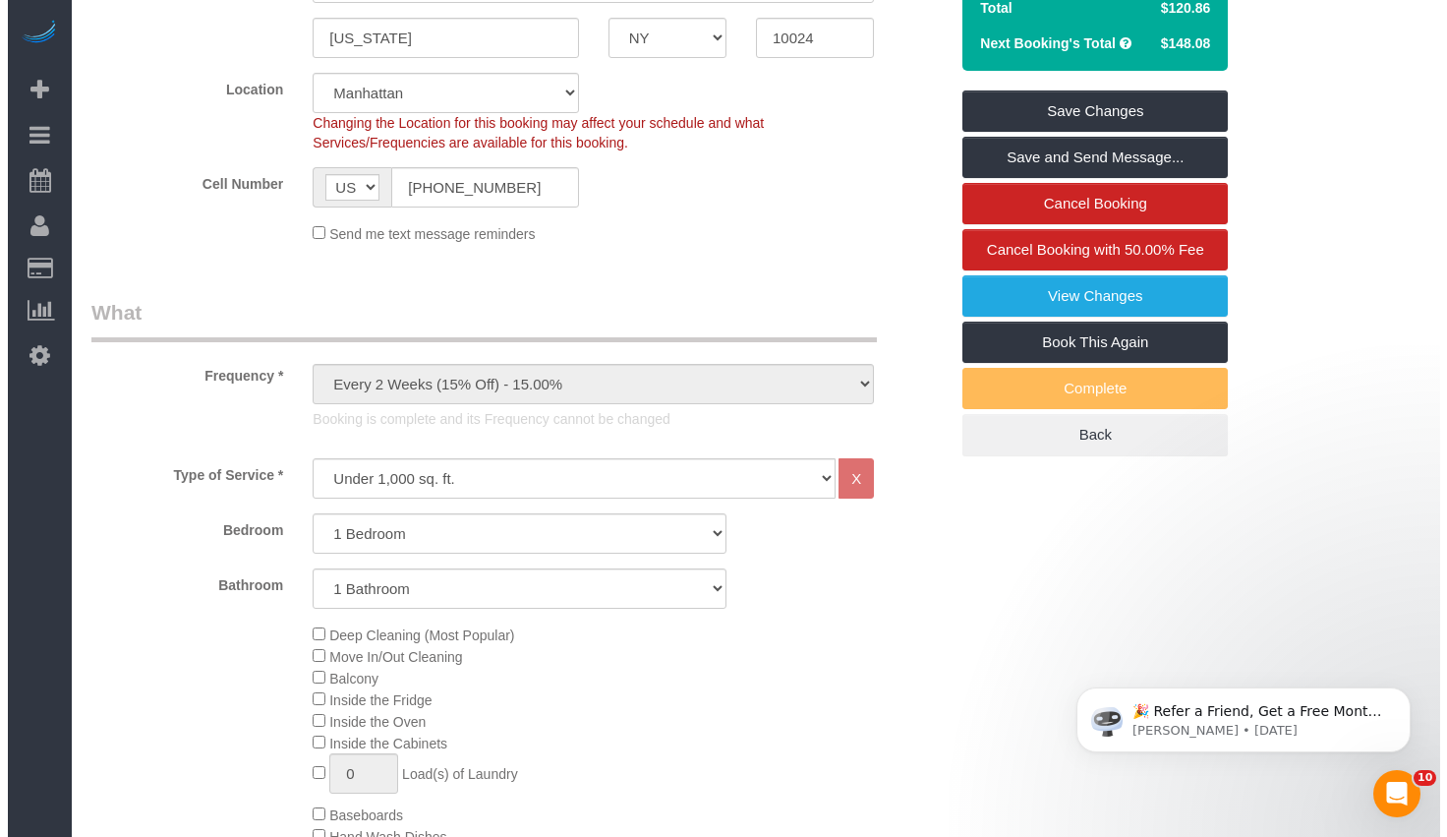
scroll to position [29, 0]
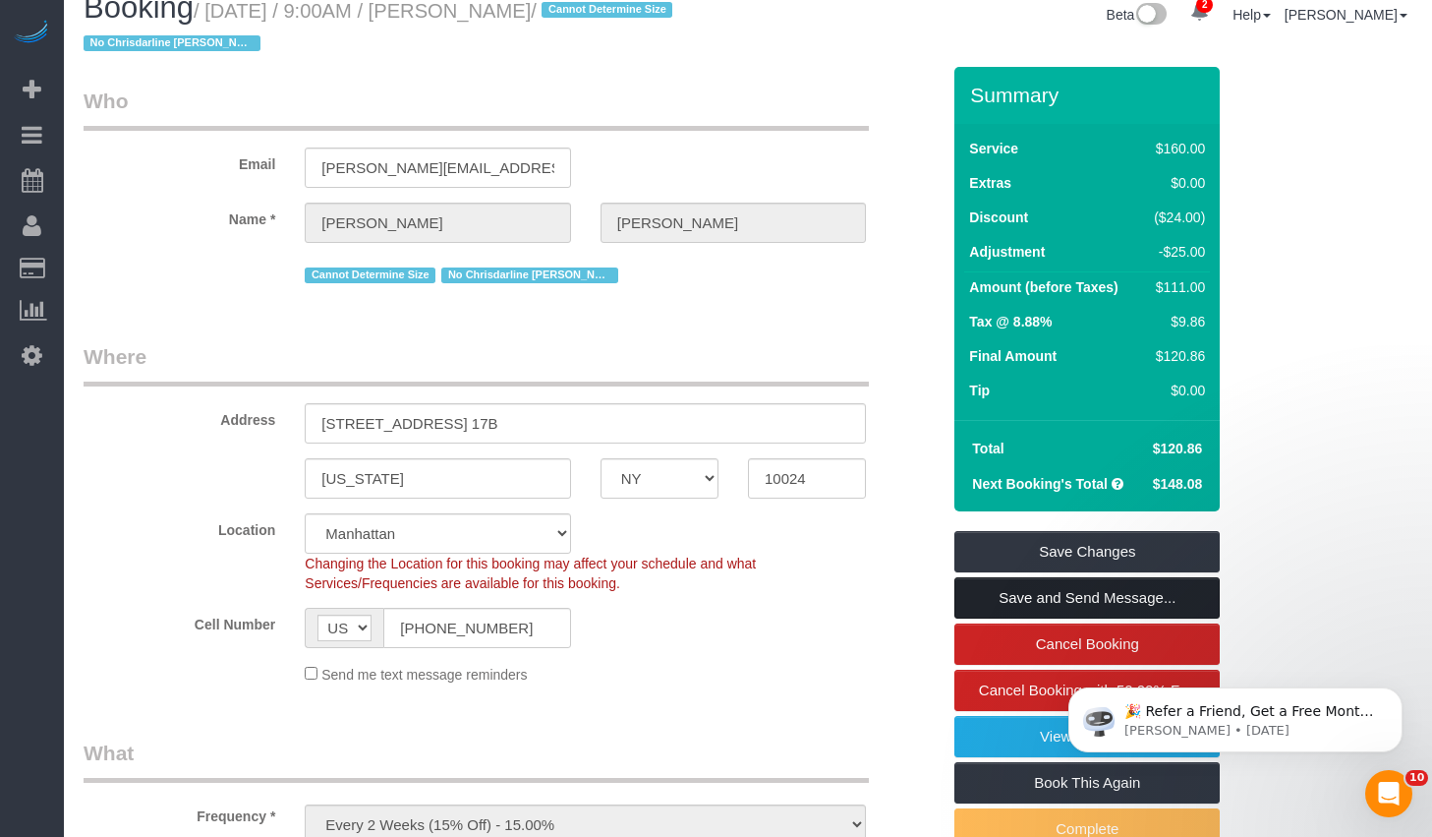
type textarea "Did not made the bed"
click at [1047, 590] on link "Save and Send Message..." at bounding box center [1087, 597] width 265 height 41
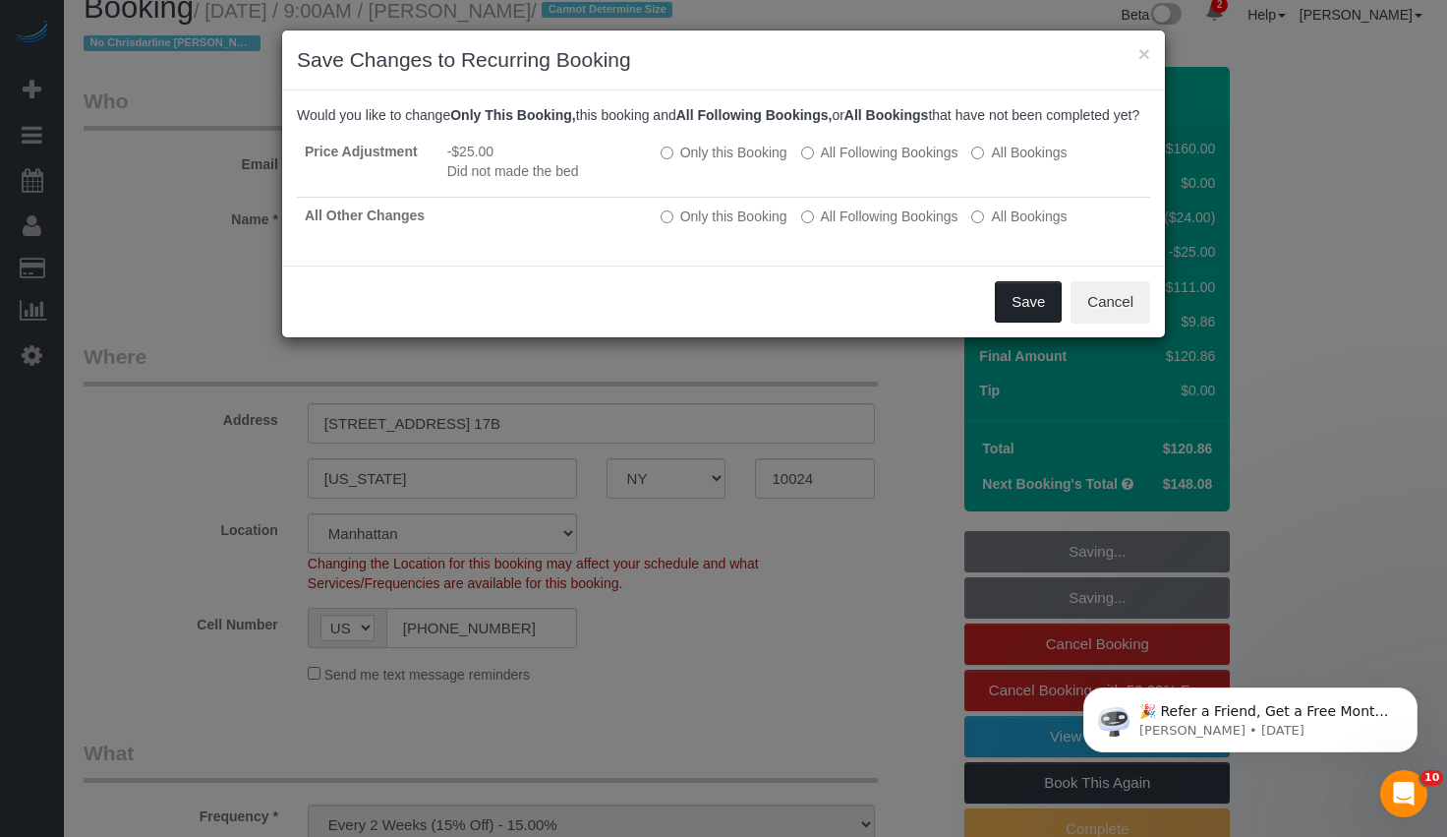
click at [1040, 319] on button "Save" at bounding box center [1028, 301] width 67 height 41
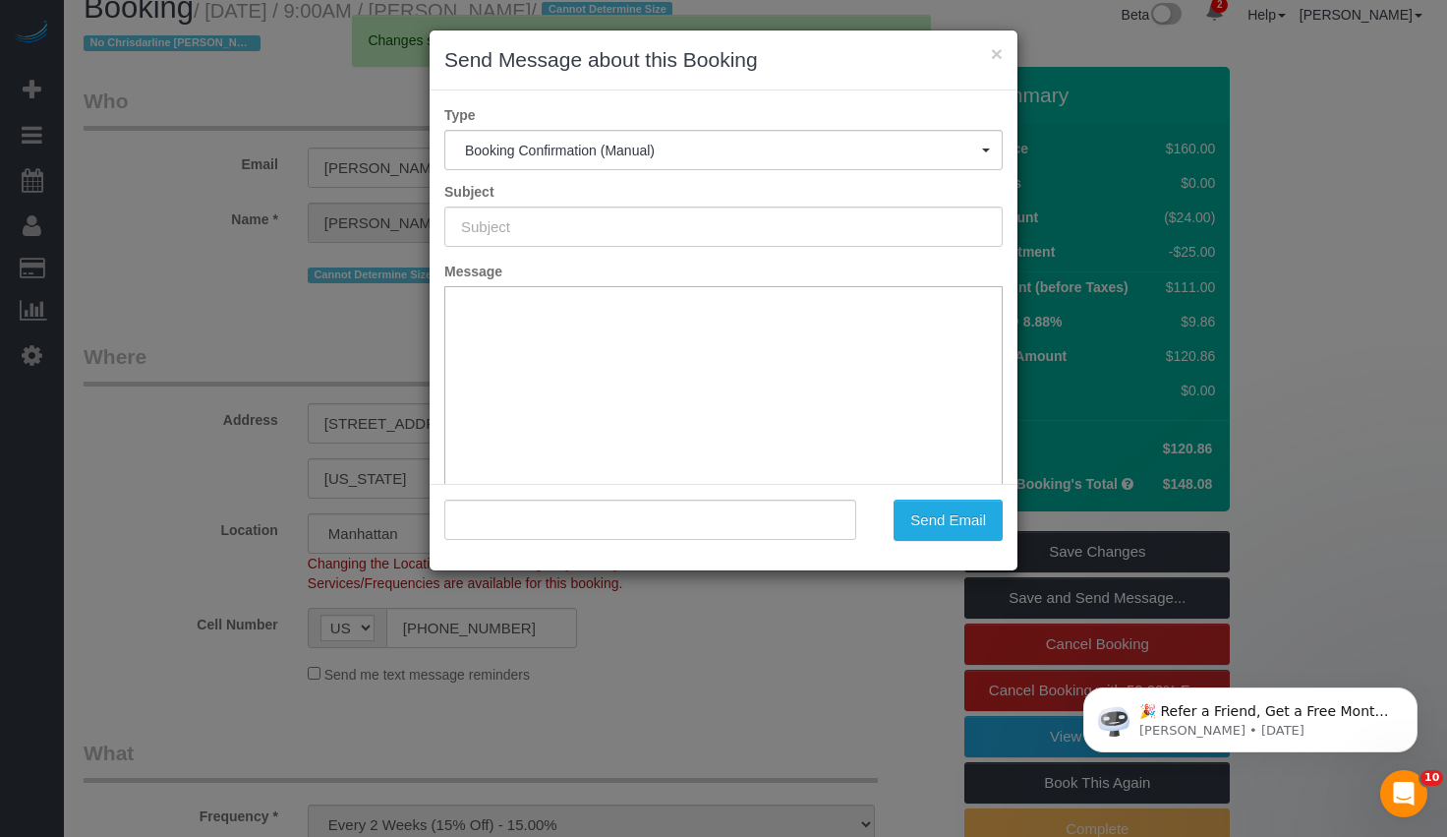
type input "Cleaning Confirmed for 08/21/2025 at 9:00am"
type input ""Paige Franzoi" <paige.franzoi@gmail.com>"
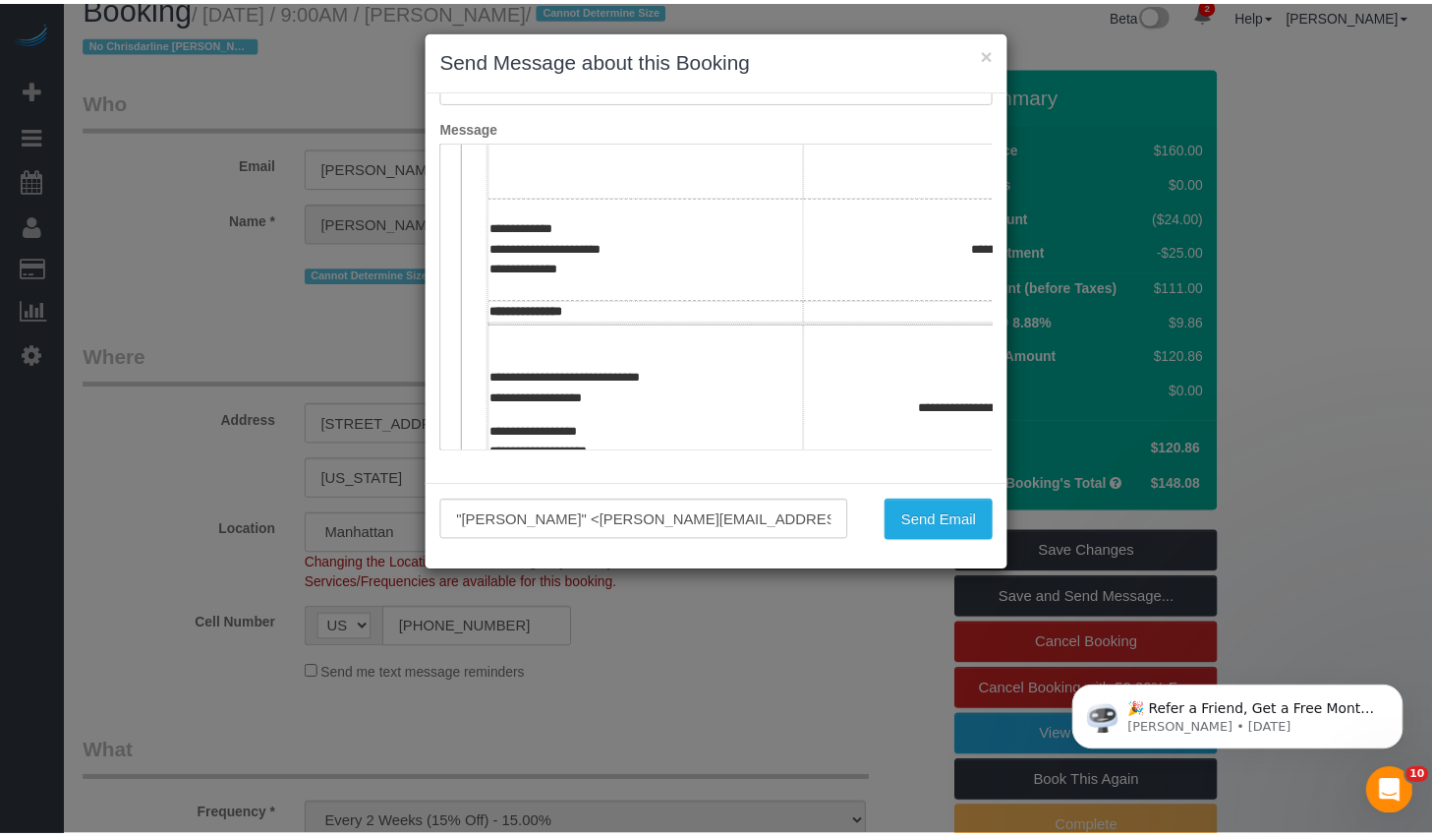
scroll to position [745, 0]
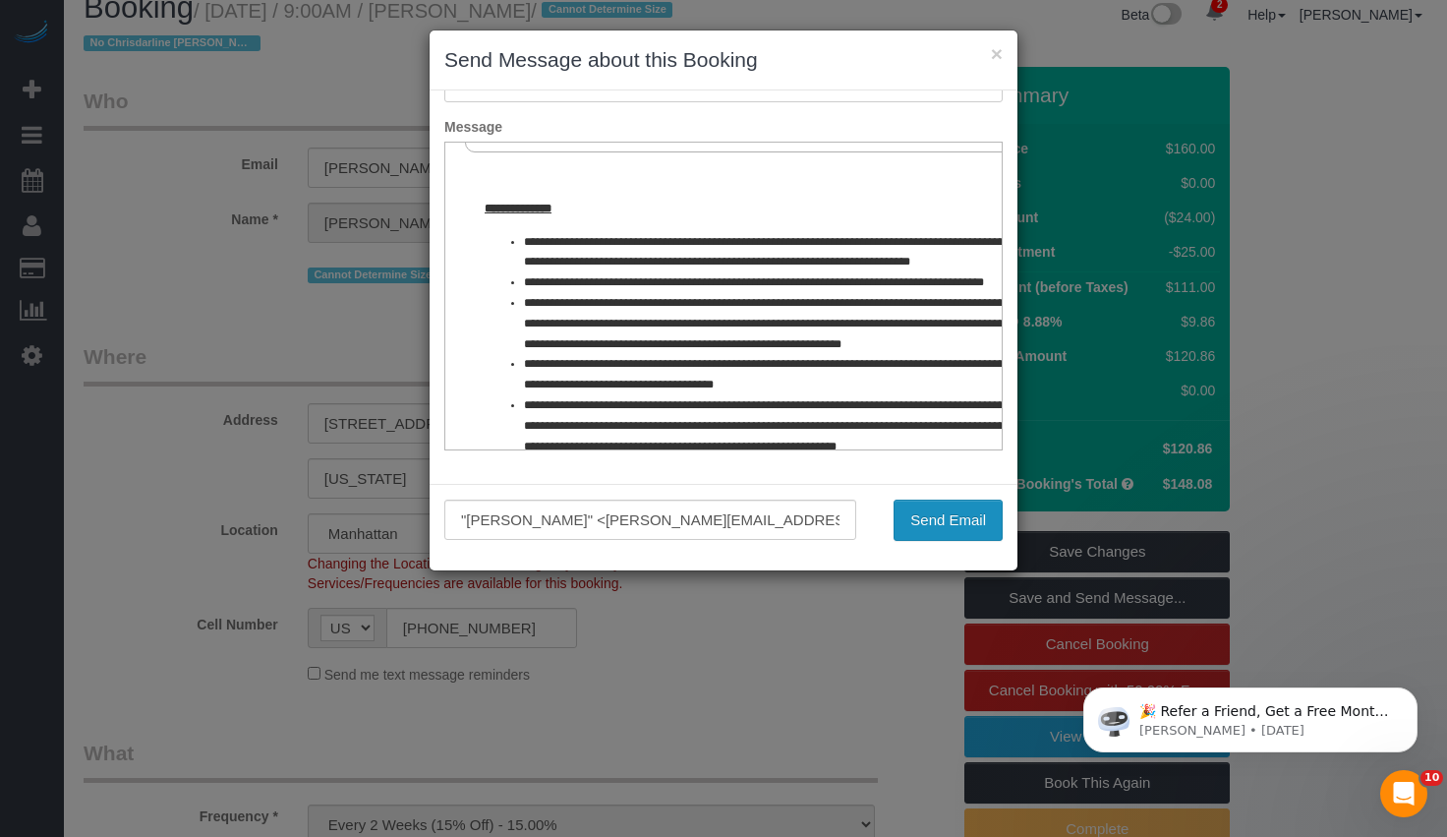
click at [960, 513] on button "Send Email" at bounding box center [948, 519] width 109 height 41
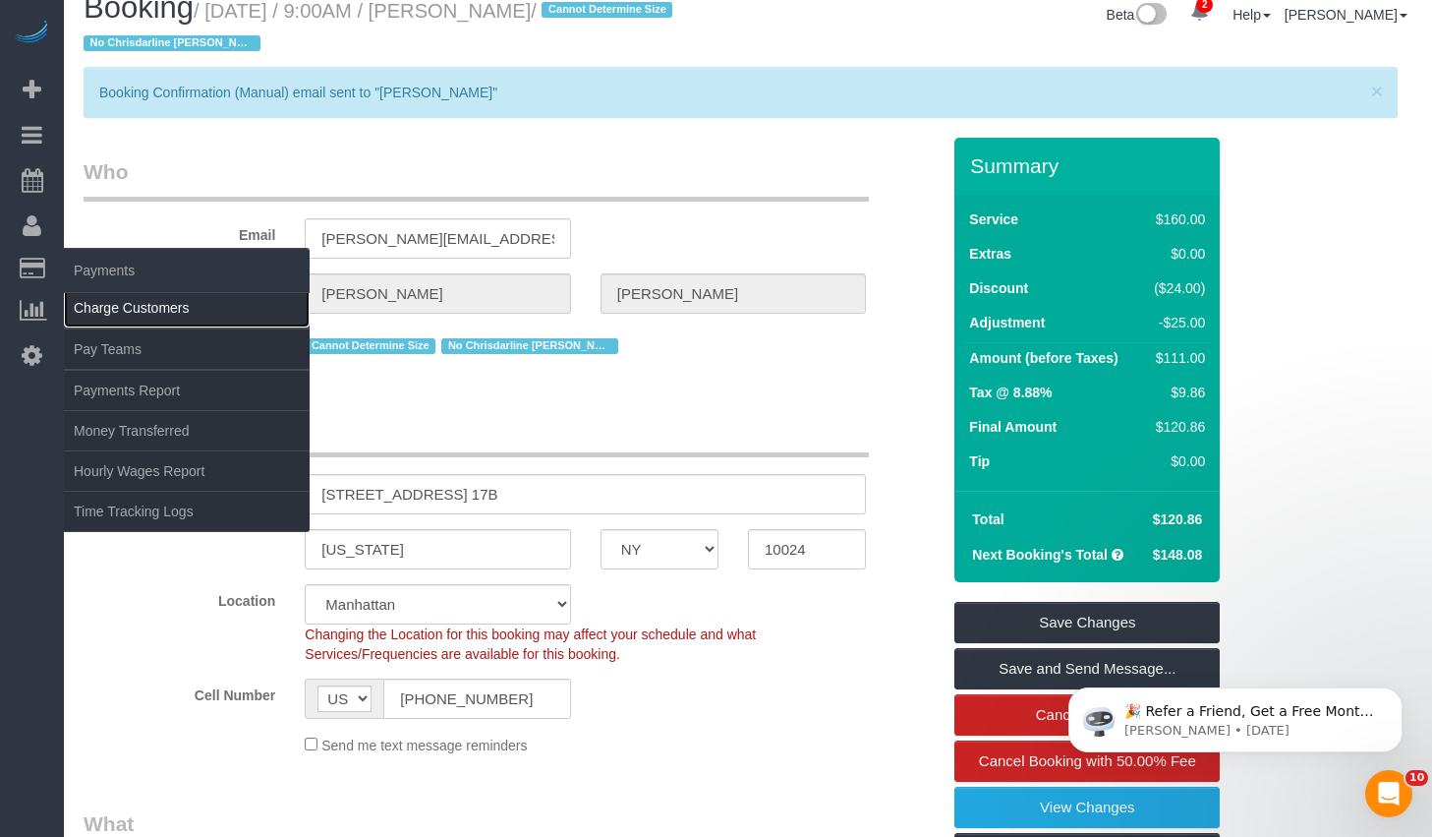
click at [98, 303] on link "Charge Customers" at bounding box center [187, 307] width 246 height 39
select select
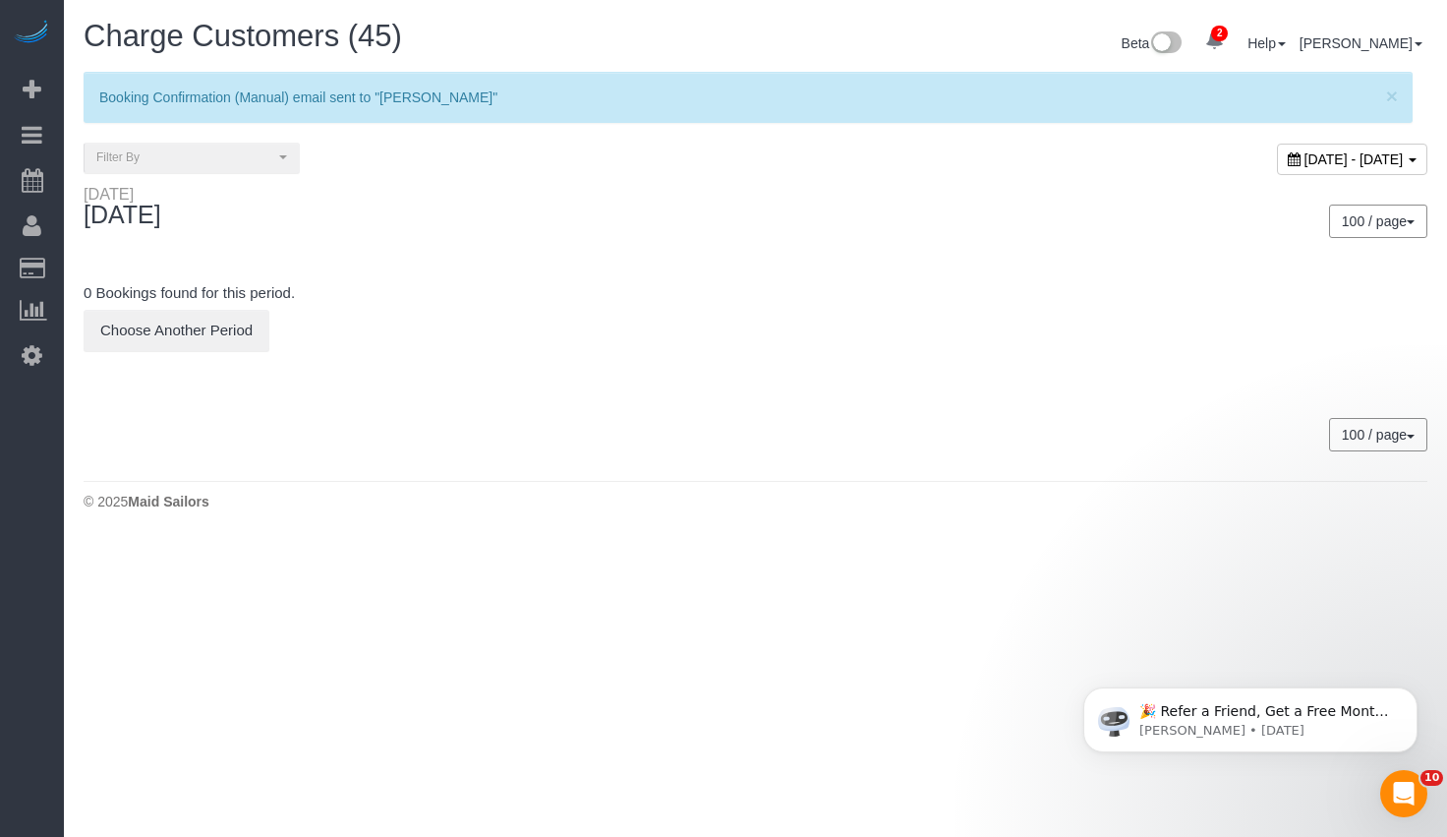
click at [1316, 167] on div "August 25, 2025 - August 25, 2025" at bounding box center [1352, 159] width 150 height 31
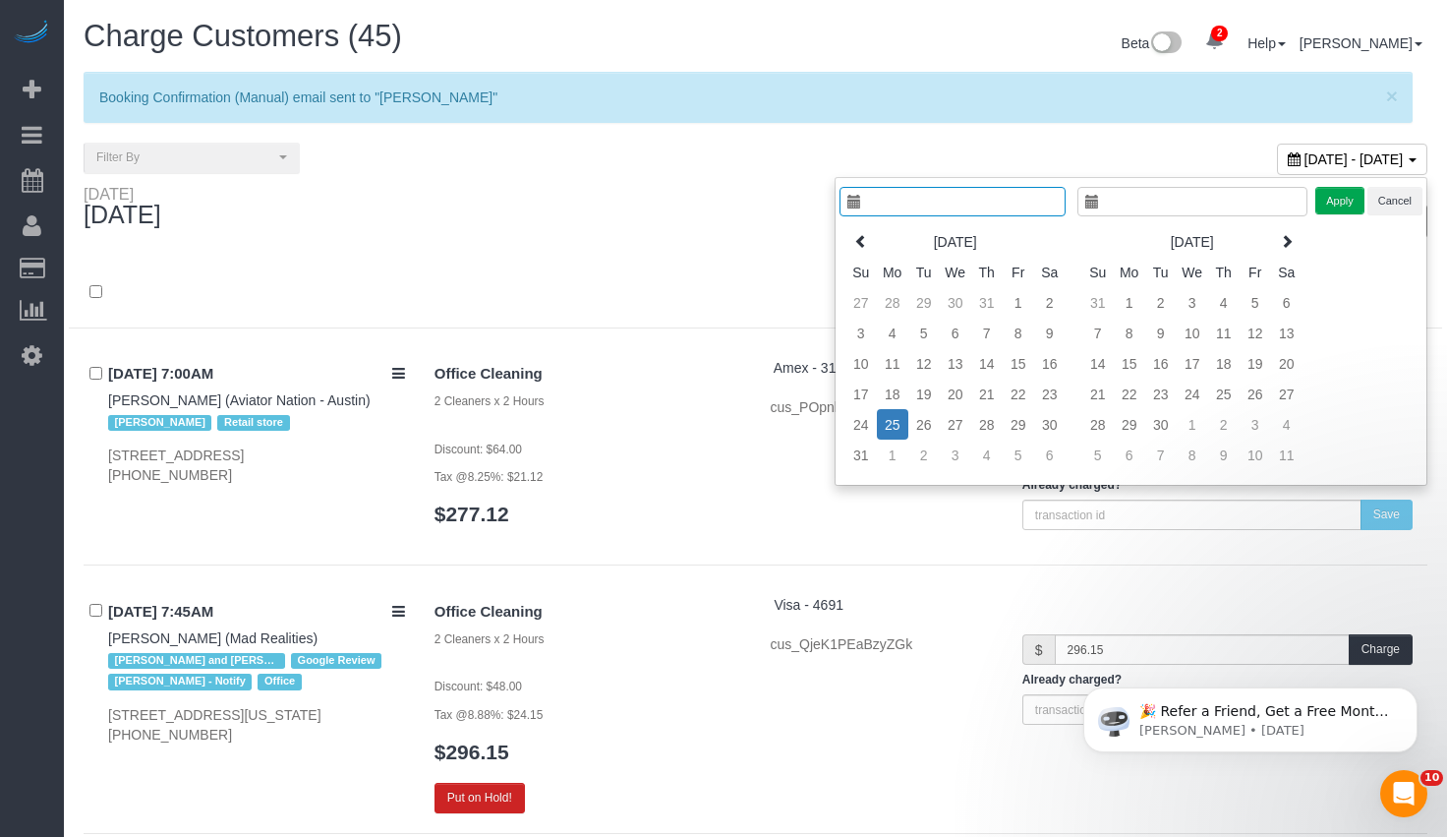
type input "**********"
click at [975, 398] on td "21" at bounding box center [971, 393] width 31 height 30
type input "**********"
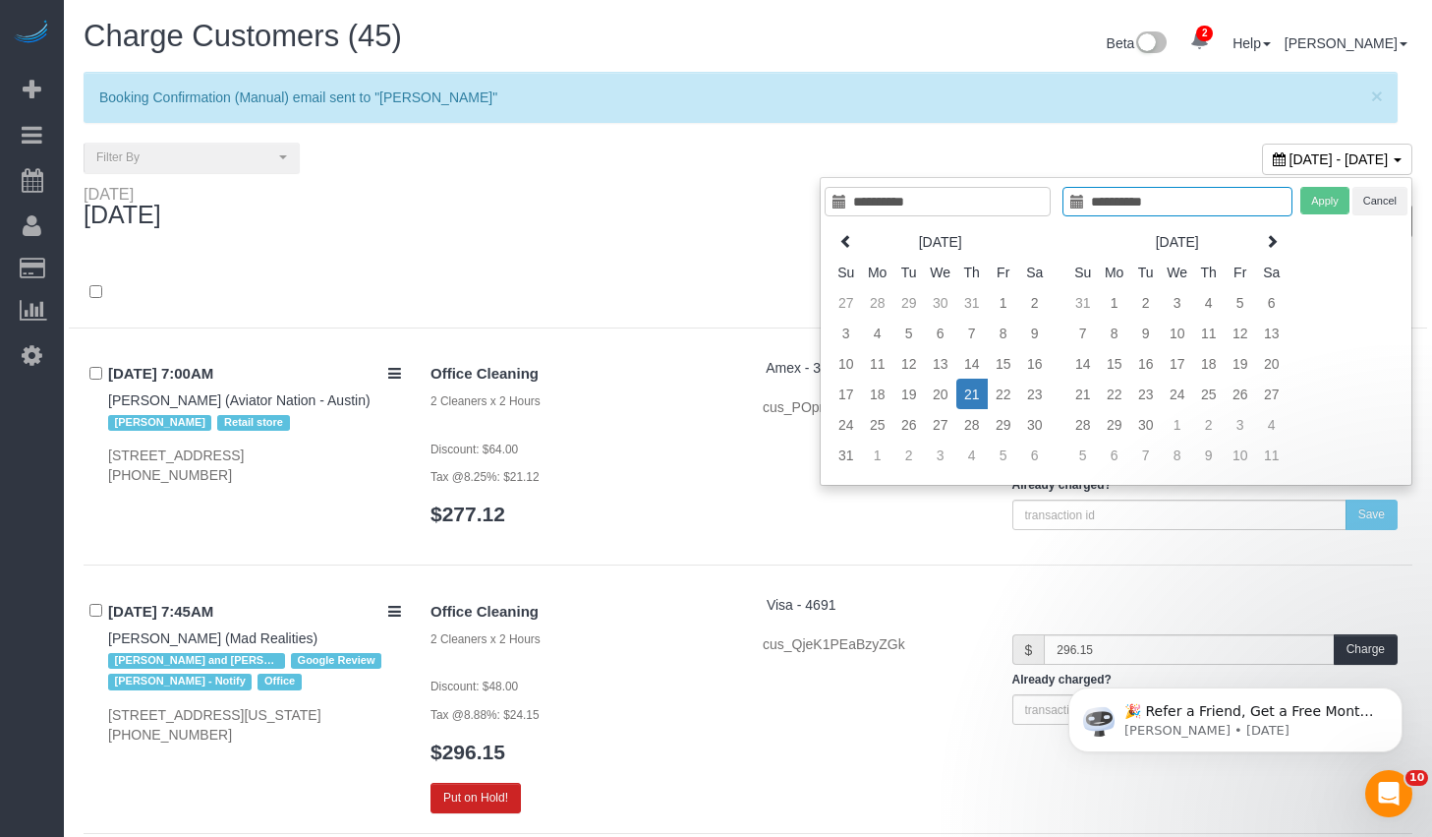
click at [975, 398] on td "21" at bounding box center [971, 393] width 31 height 30
type input "**********"
click at [1325, 195] on button "Apply" at bounding box center [1325, 201] width 49 height 29
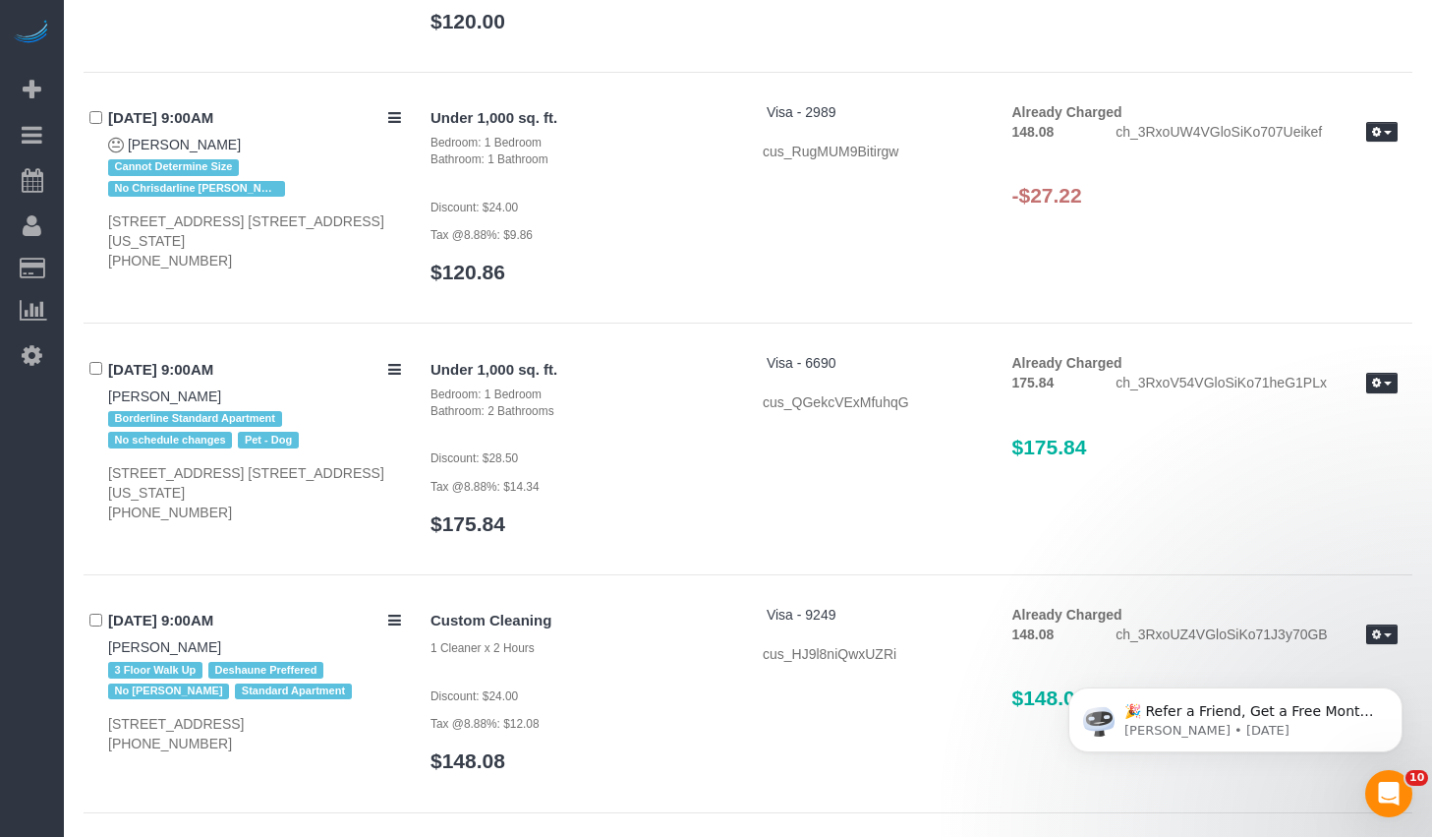
scroll to position [1945, 0]
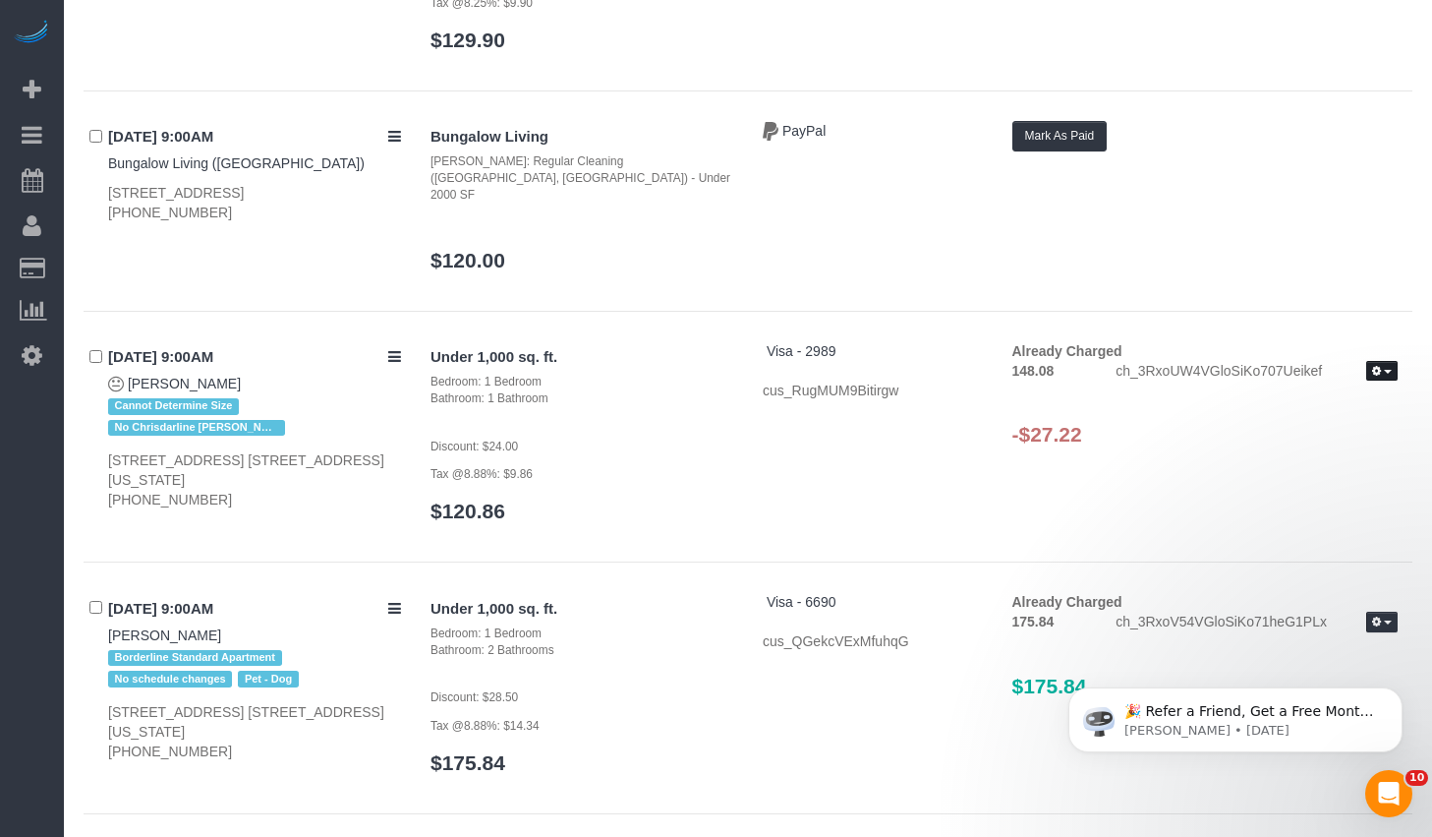
click at [1391, 361] on button "button" at bounding box center [1381, 371] width 31 height 21
click at [1342, 391] on link "Refund" at bounding box center [1319, 404] width 155 height 26
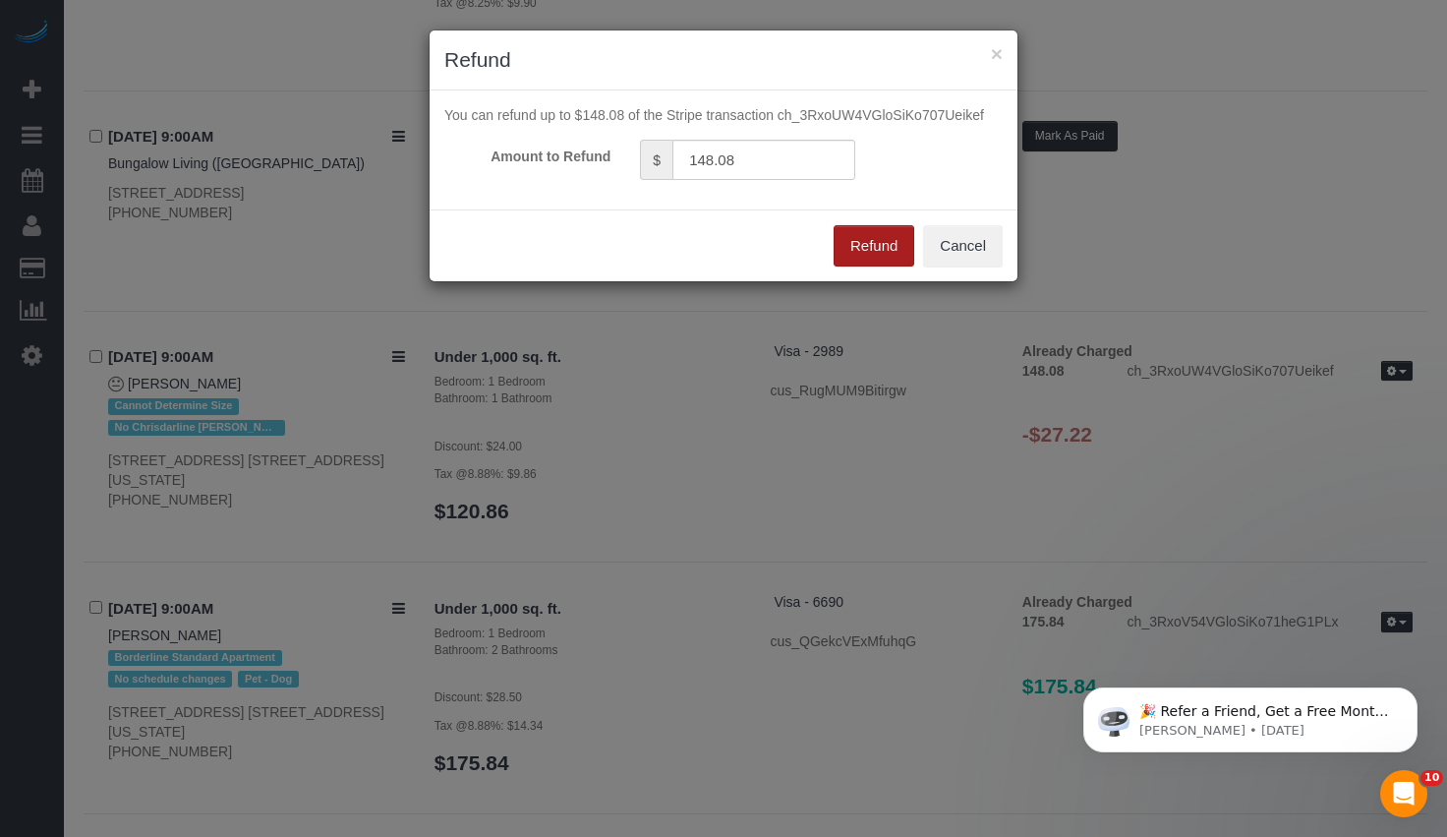
click at [855, 241] on button "Refund" at bounding box center [874, 245] width 81 height 41
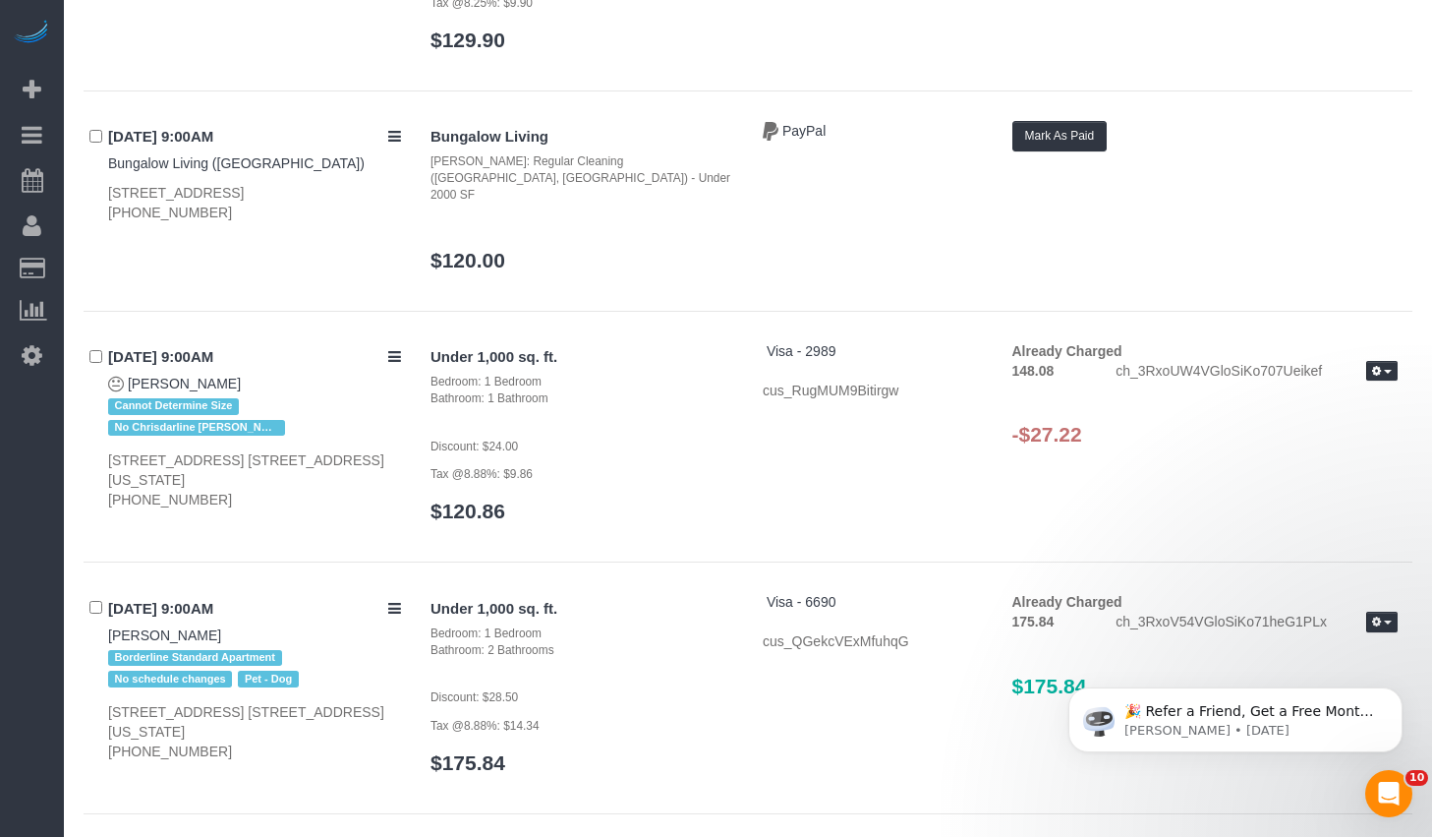
click at [1140, 341] on div "Already Charged 148.08 ch_3RxoUW4VGloSiKo707Ueikef Refund Send Invoice -$27.22" at bounding box center [1206, 403] width 416 height 125
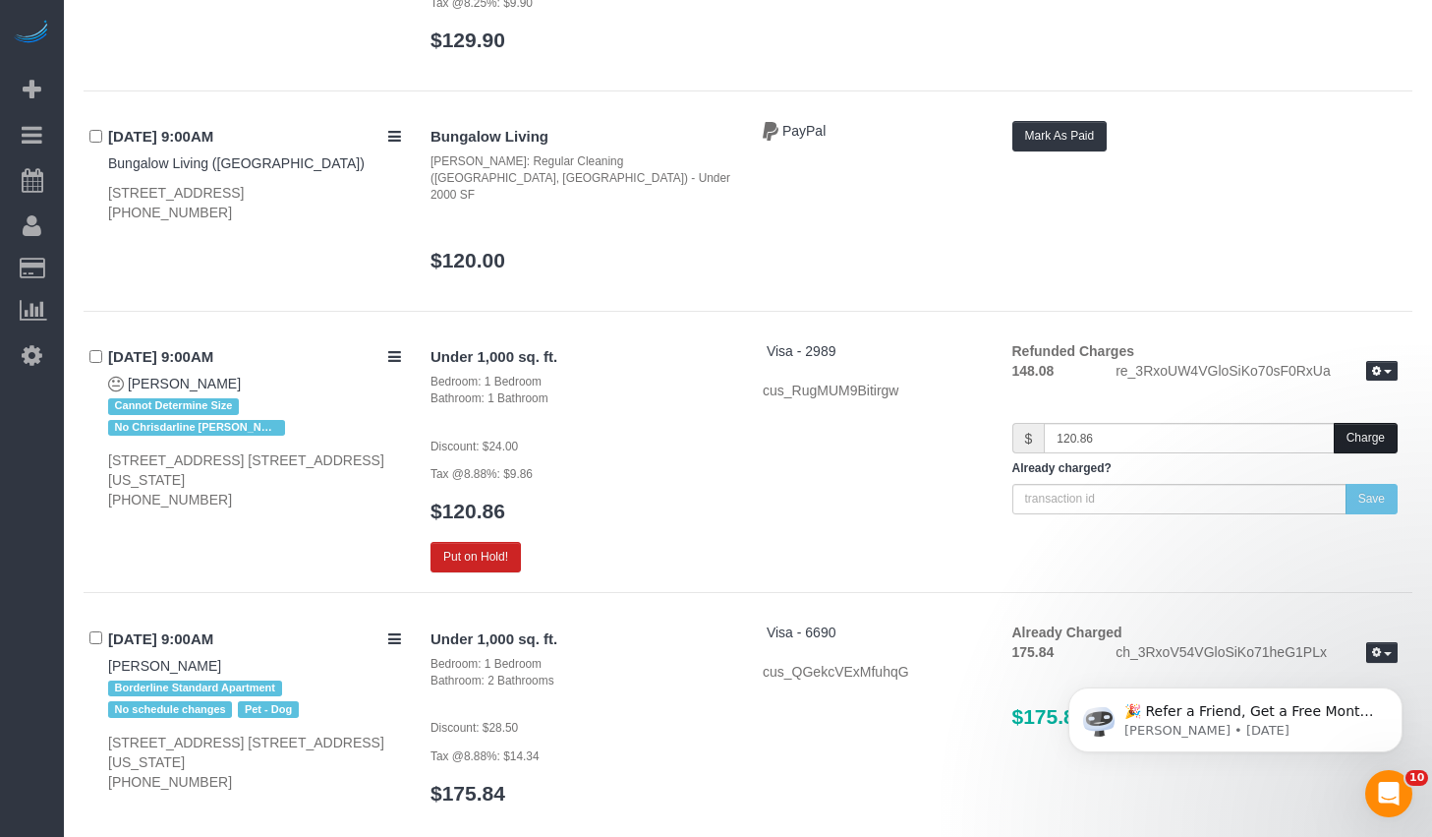
click at [1359, 423] on button "Charge" at bounding box center [1366, 438] width 64 height 30
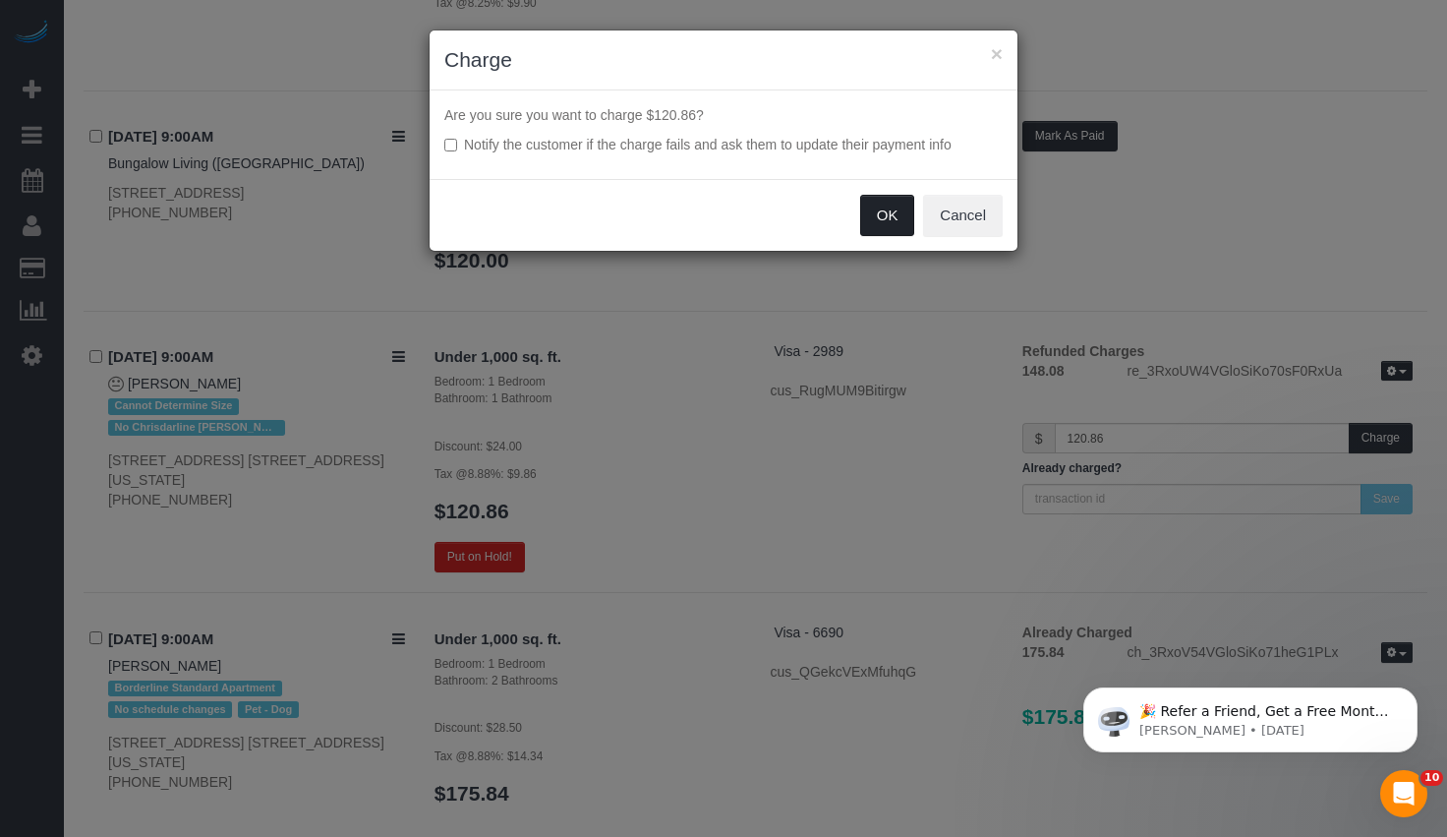
click at [888, 211] on button "OK" at bounding box center [887, 215] width 55 height 41
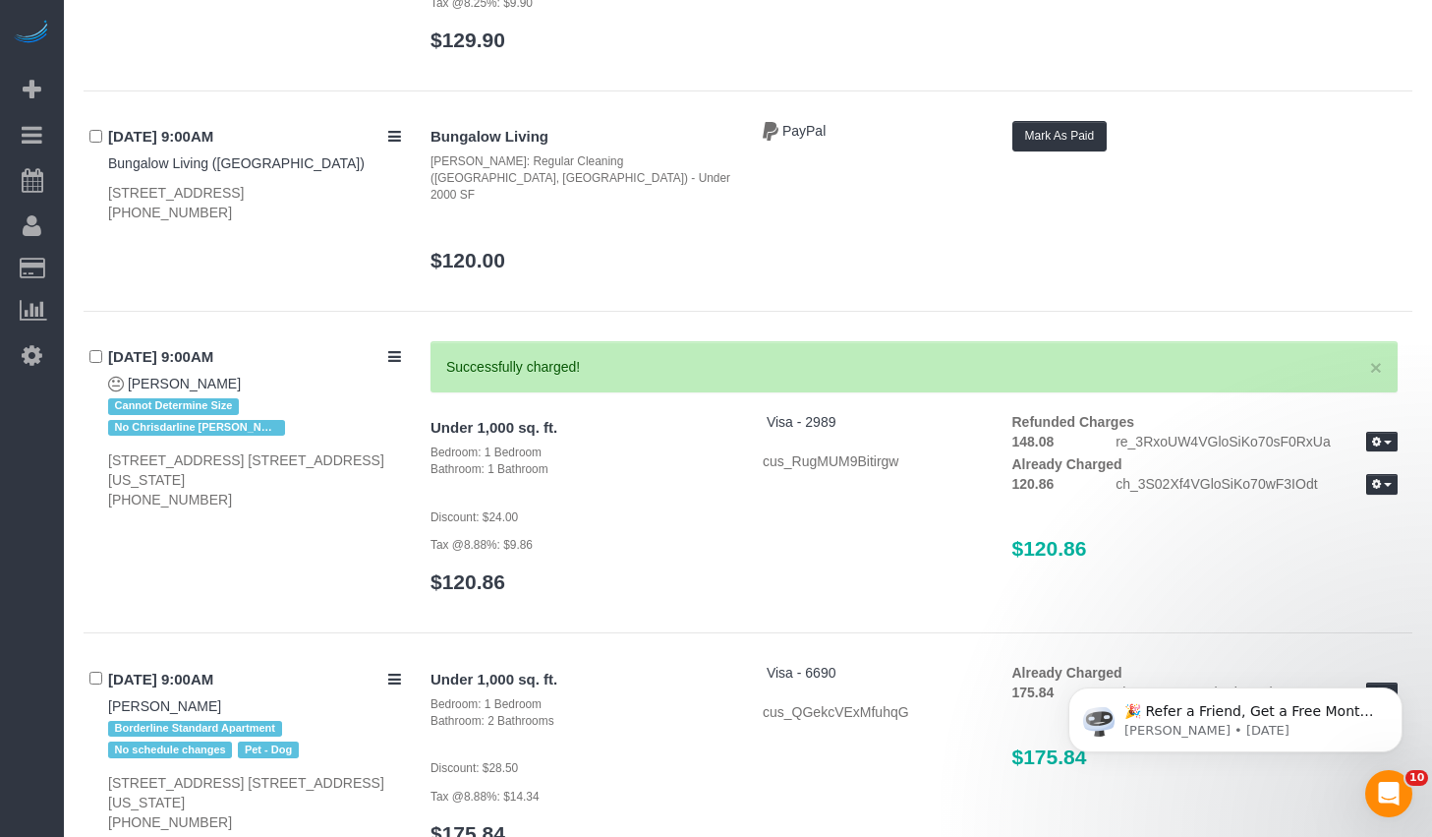
click at [1215, 341] on div "× Successfully charged! Under 1,000 sq. ft. Bedroom: 1 Bedroom Bathroom: 1 Bath…" at bounding box center [914, 477] width 997 height 272
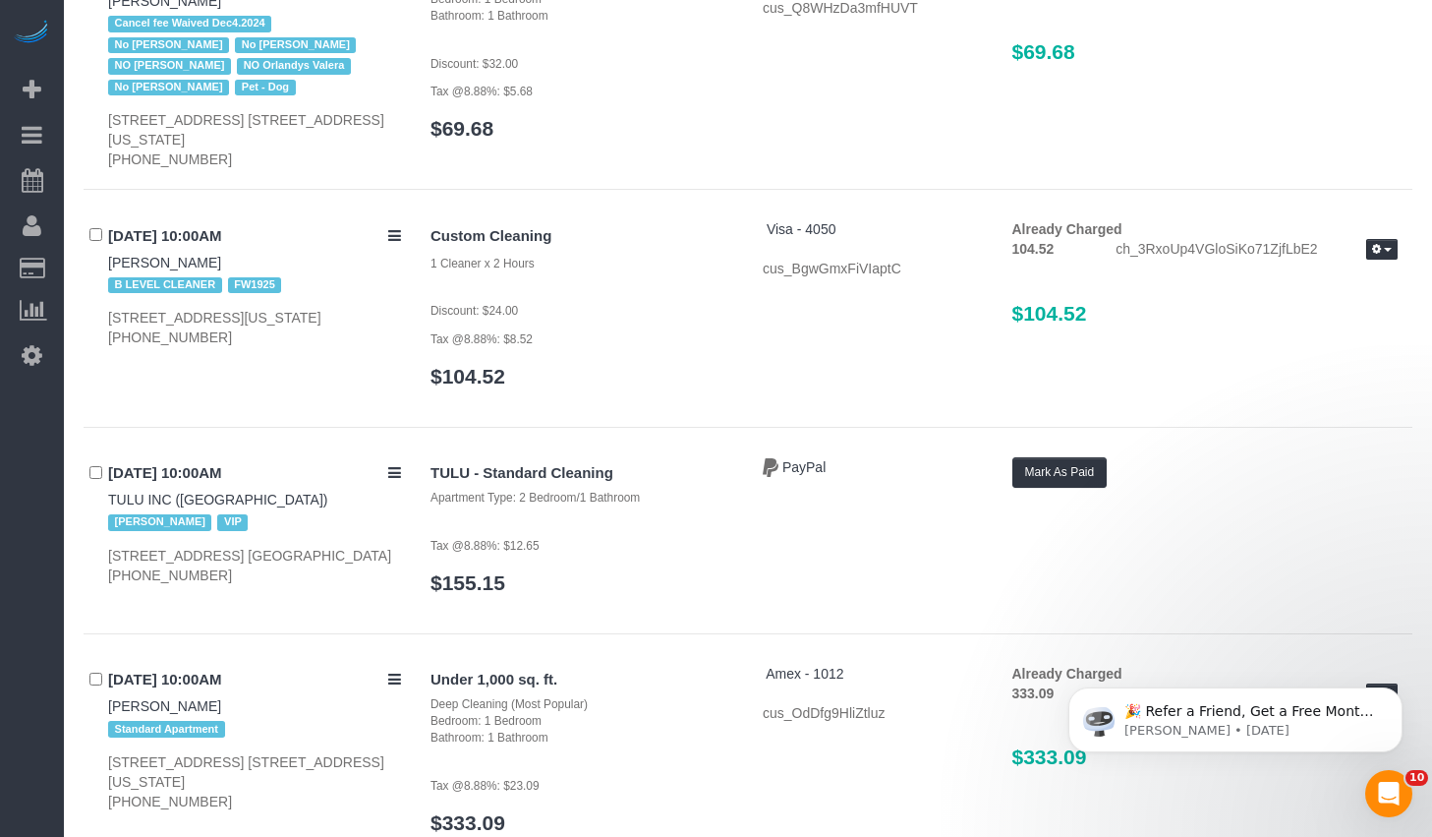
scroll to position [5264, 0]
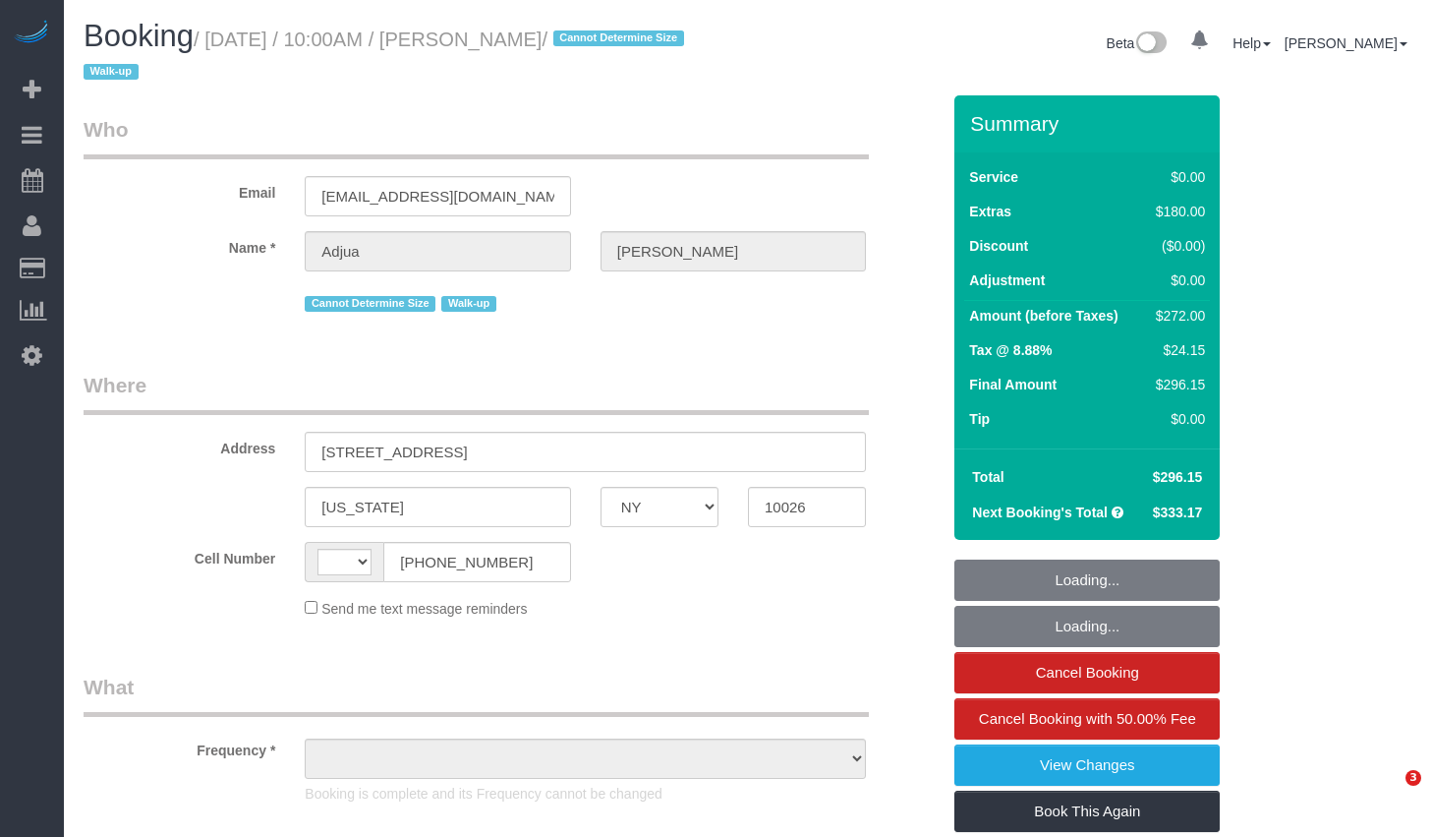
select select "NY"
select select "string:[GEOGRAPHIC_DATA]"
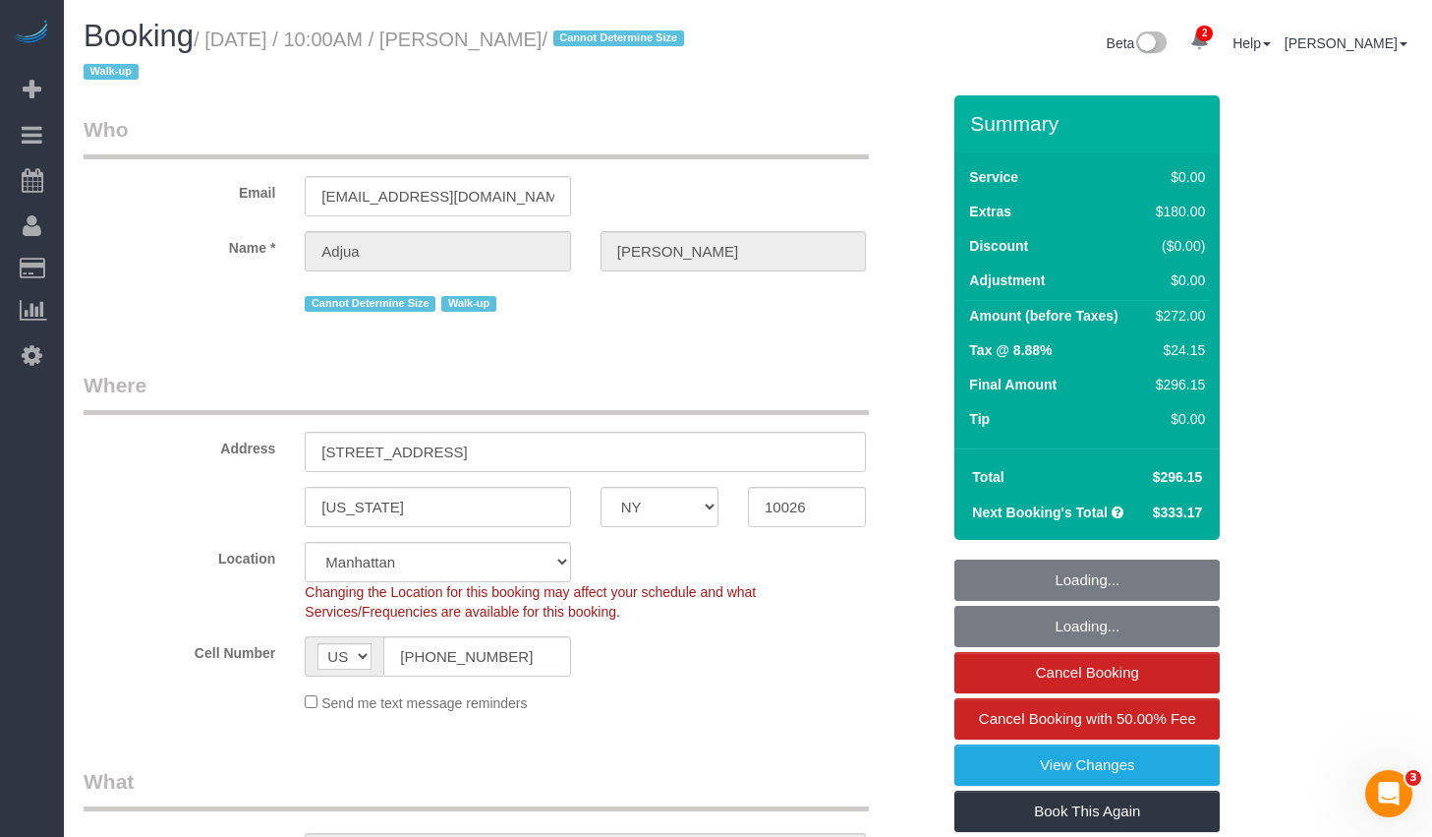
select select "object:664"
select select "string:stripe-pm_1RyrPw4VGloSiKo7oIh1CXMC"
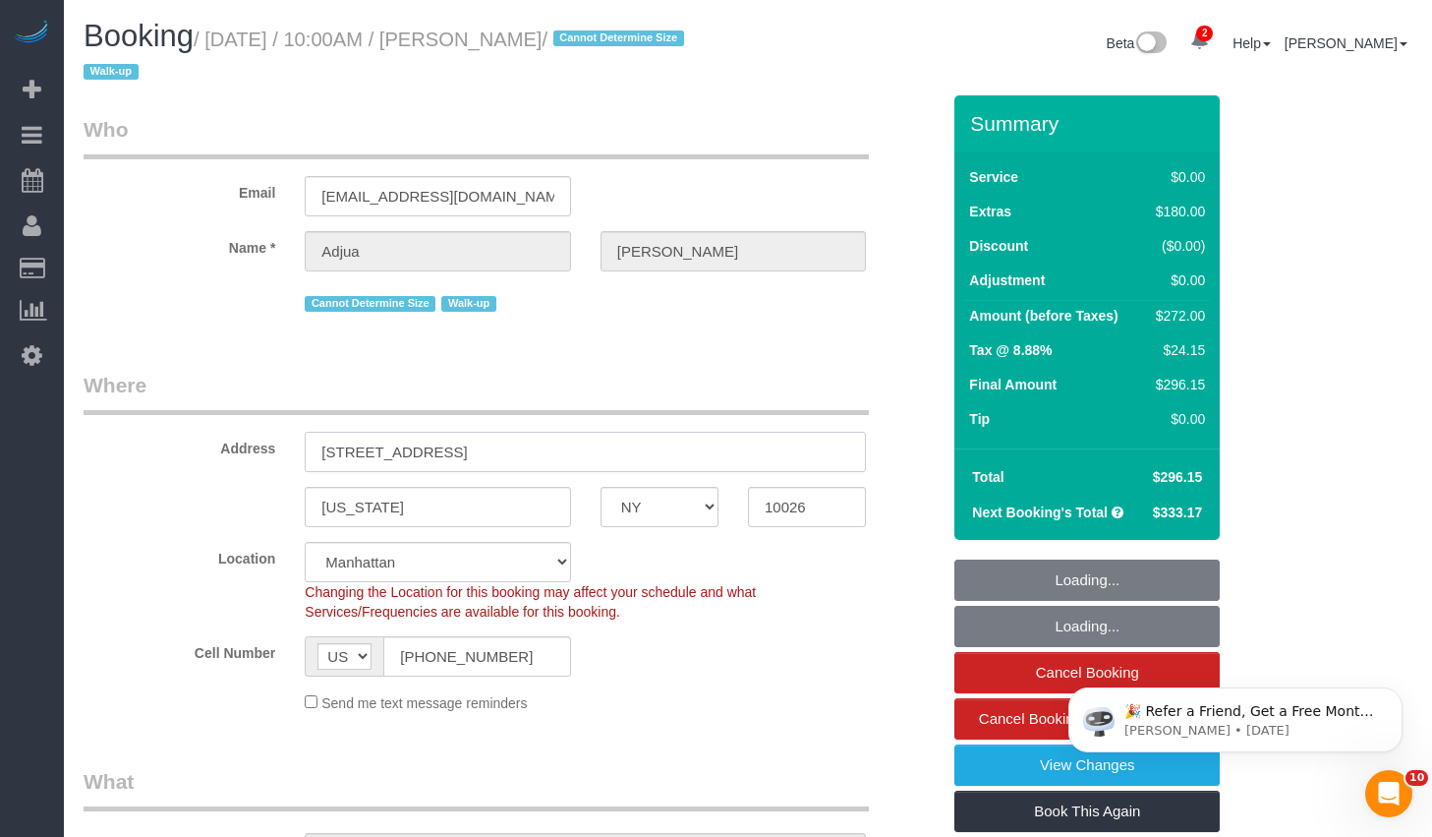
select select "spot1"
select select "number:57"
select select "number:71"
select select "number:15"
select select "number:5"
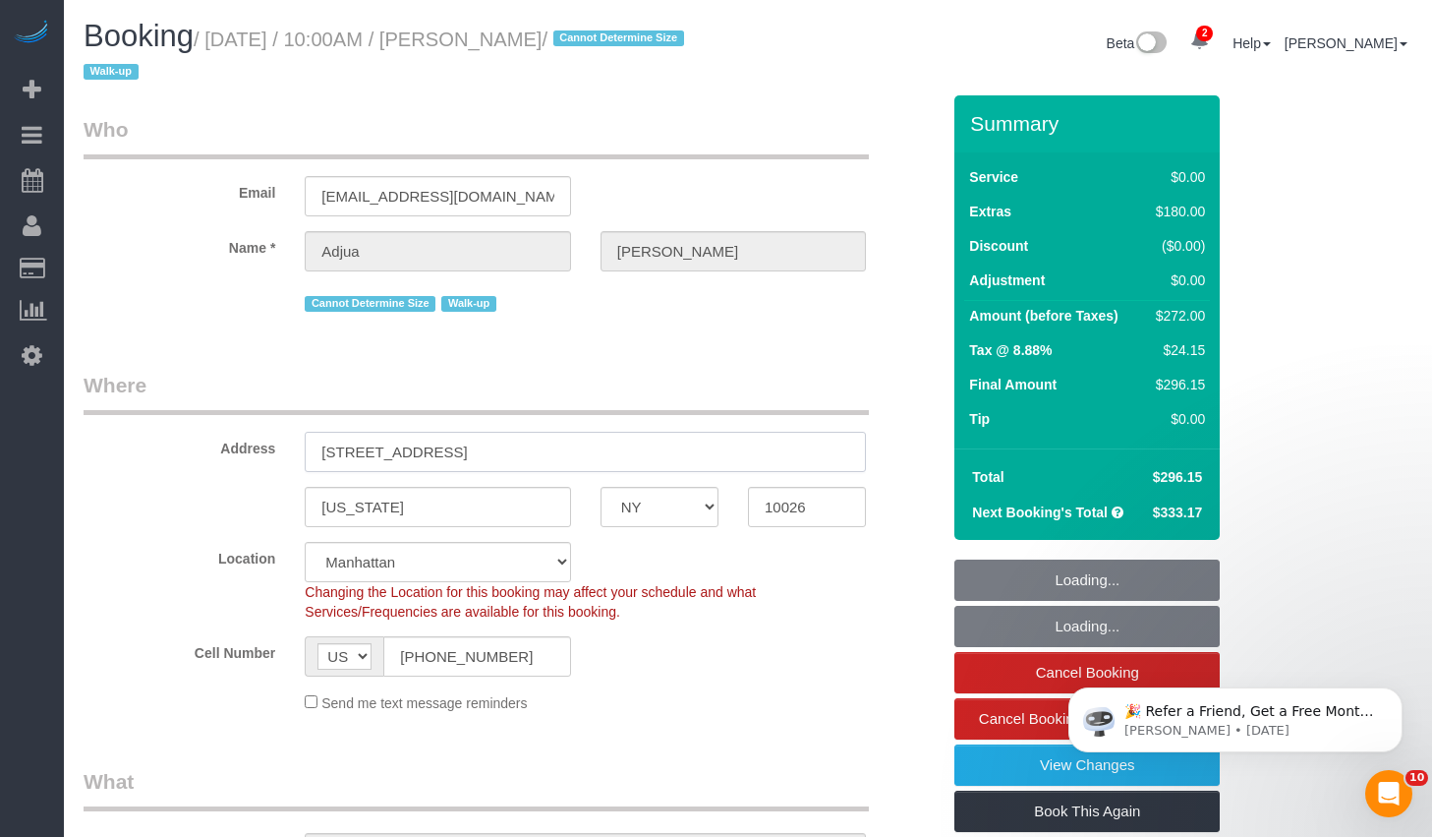
click at [550, 451] on input "[STREET_ADDRESS]" at bounding box center [585, 452] width 561 height 40
select select "1"
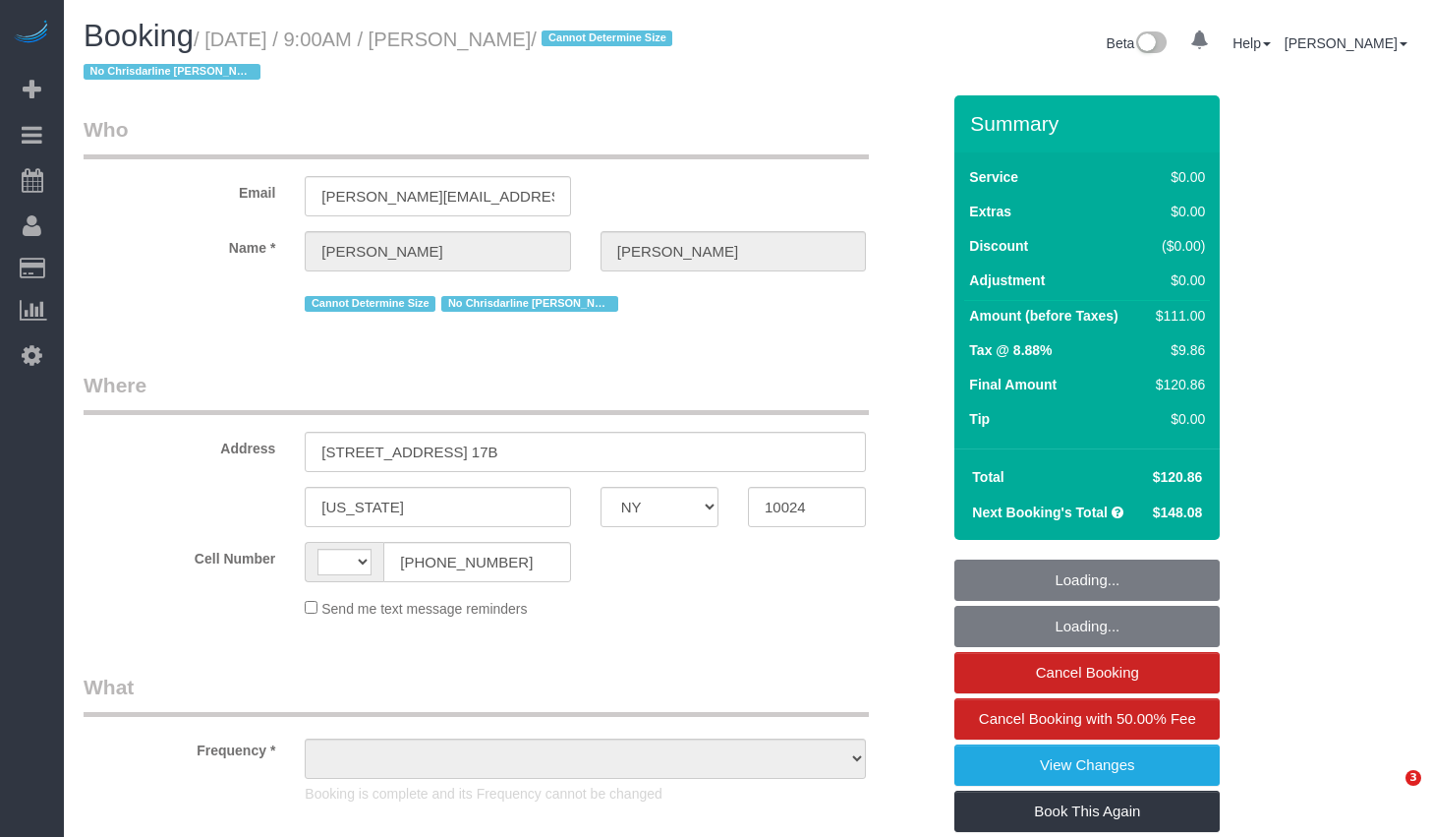
select select "NY"
select select "object:407"
select select "number:59"
select select "number:77"
select select "number:15"
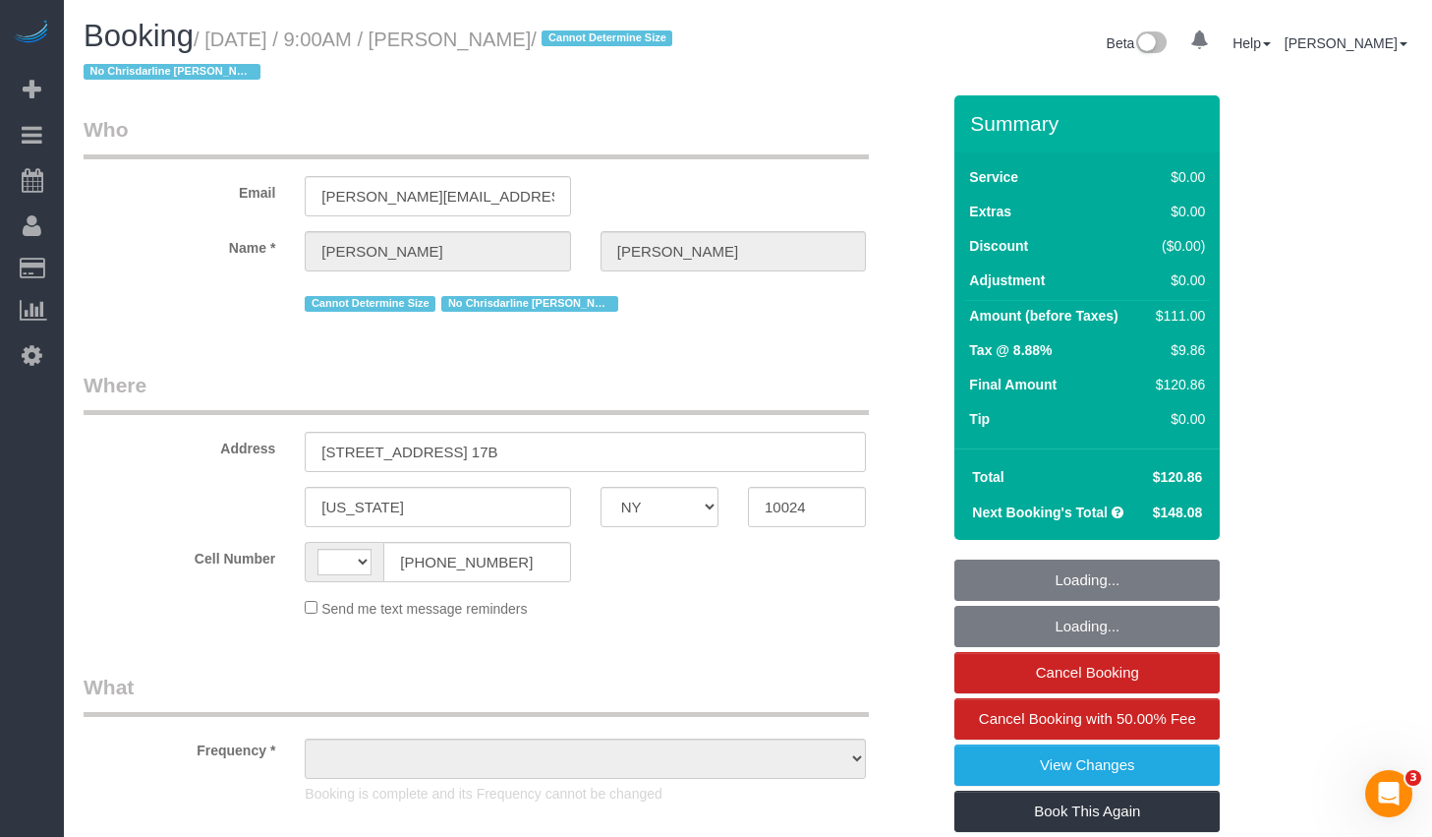
select select "number:6"
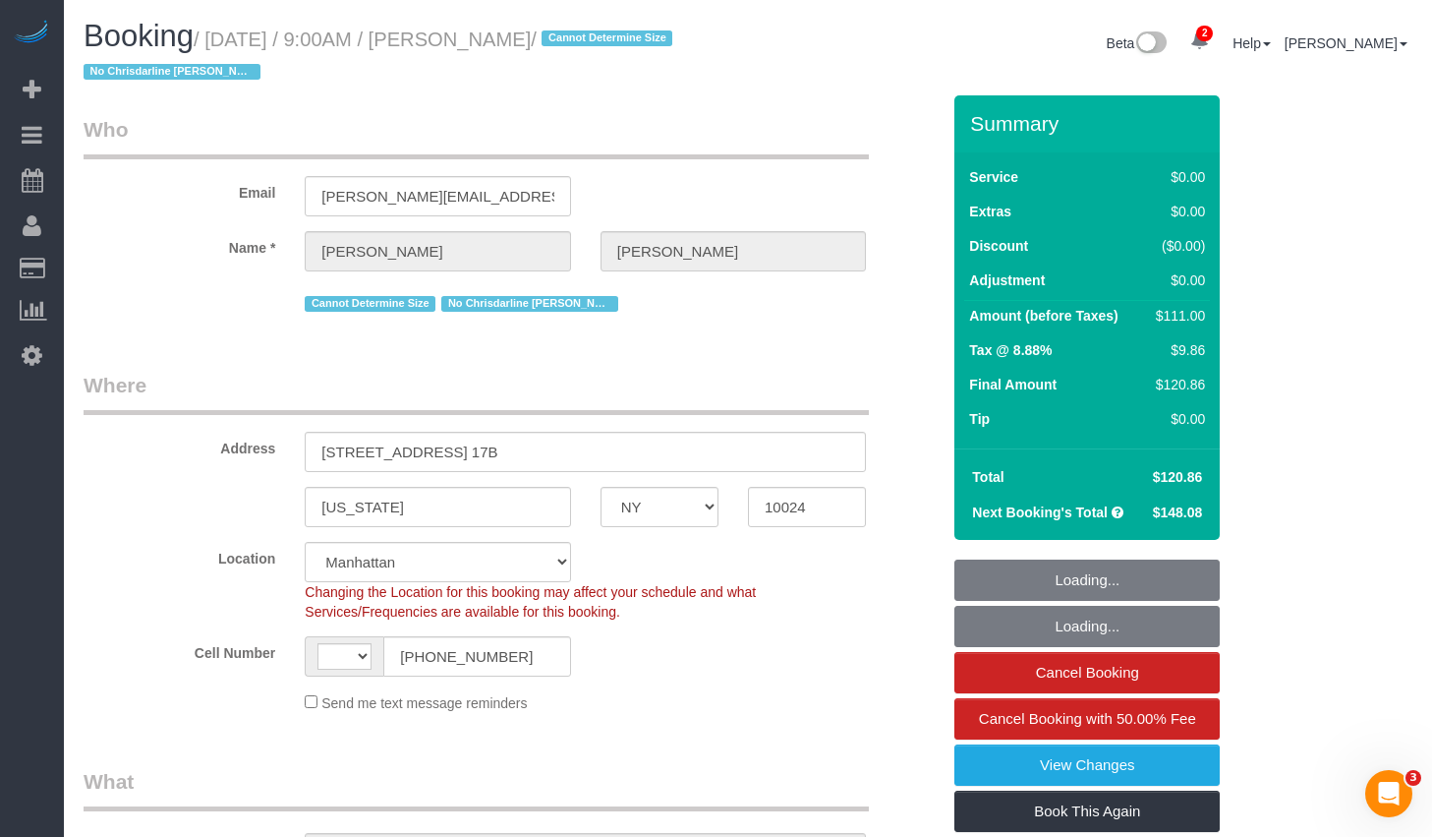
select select "object:562"
select select "string:stripe-pm_1R0qzK4VGloSiKo7vGPLo2wP"
select select "string:US"
select select "spot1"
select select "1"
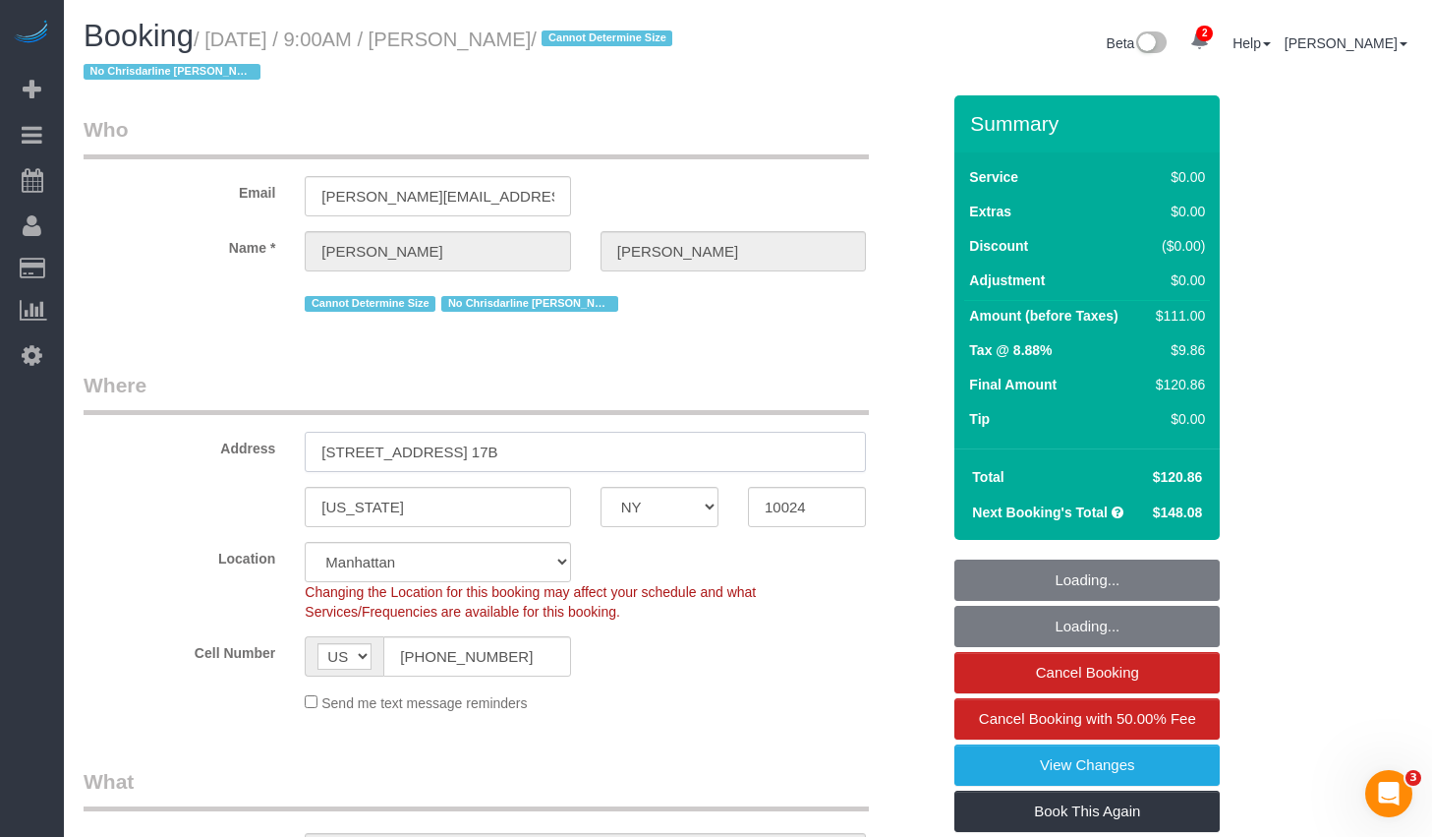
click at [574, 453] on input "175 West 87th Street, Apt. 17B" at bounding box center [585, 452] width 561 height 40
select select "1"
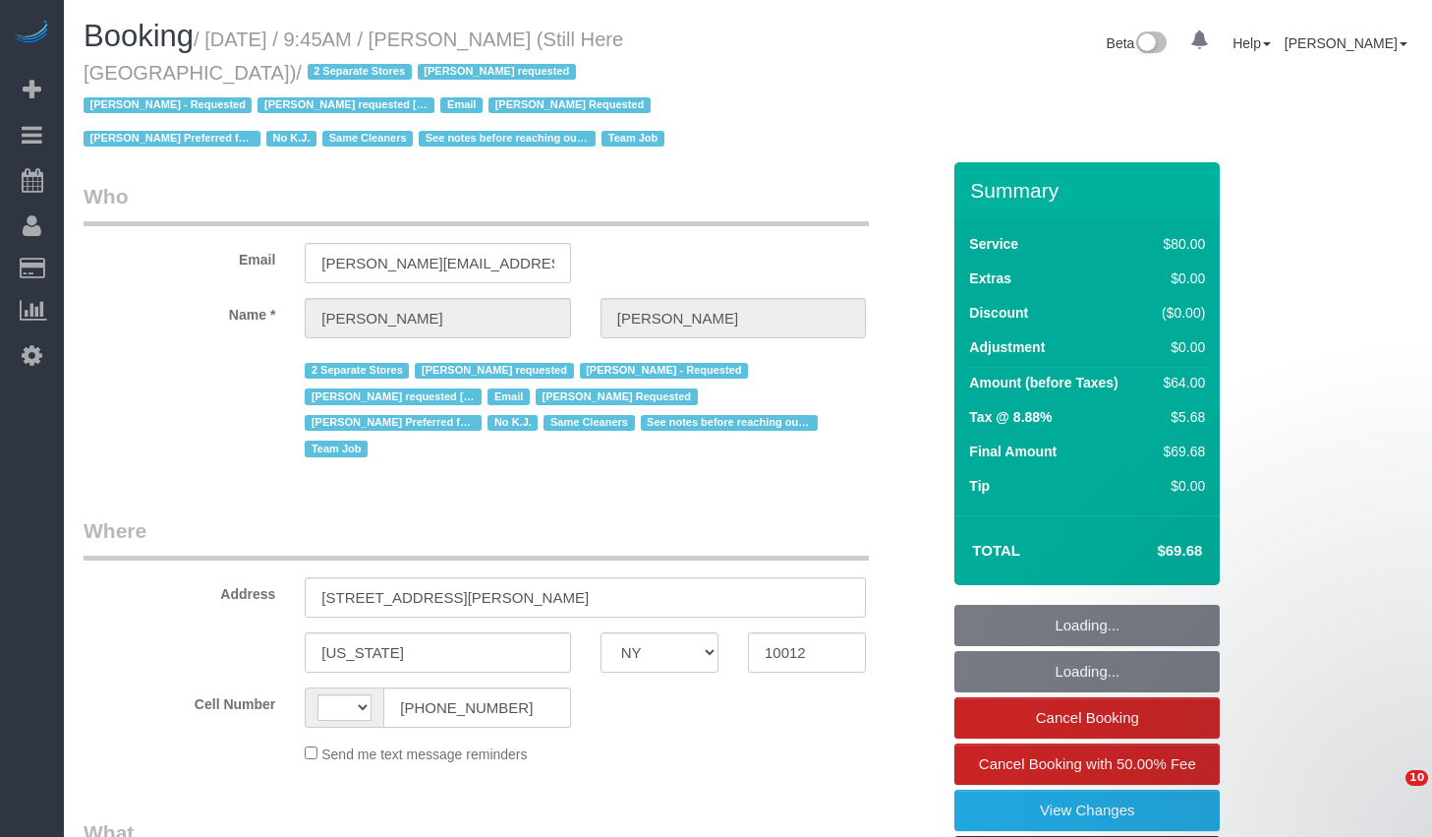
select select "NY"
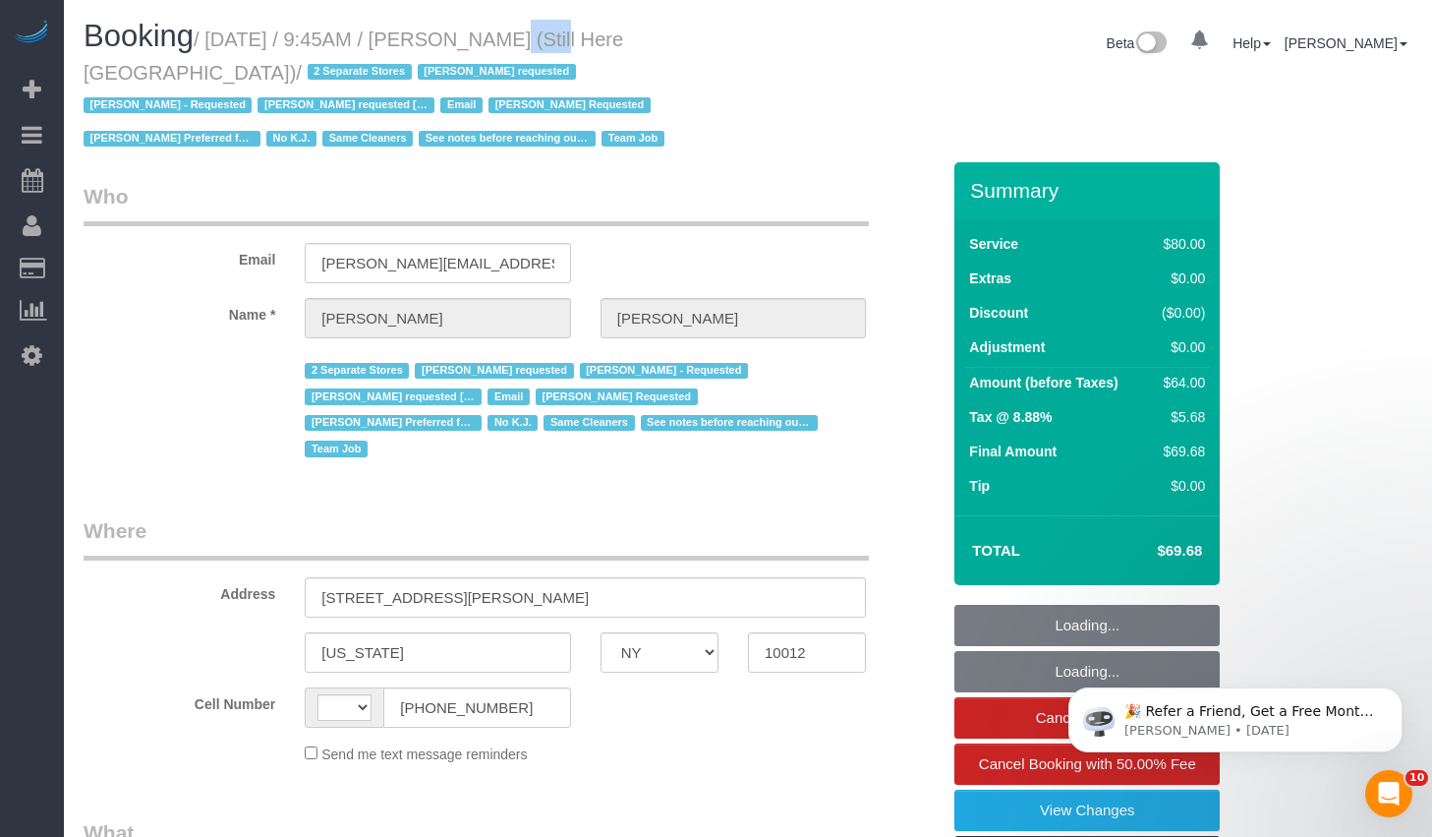
select select "object:429"
select select "string:stripe-pm_1Oyz8t4VGloSiKo71skqOF54"
select select "string:US"
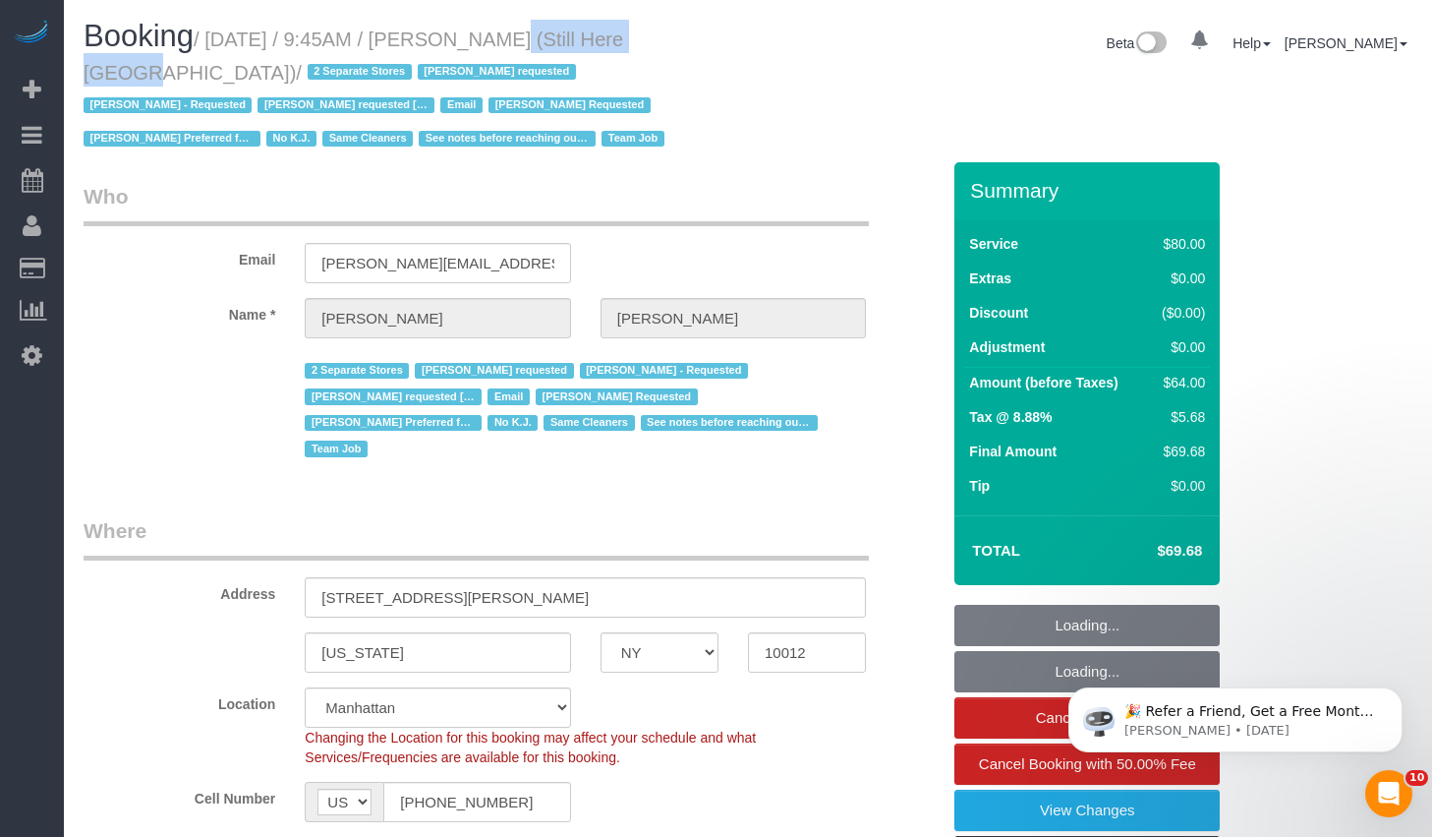
select select "object:850"
select select "number:89"
select select "number:90"
select select "number:15"
select select "number:5"
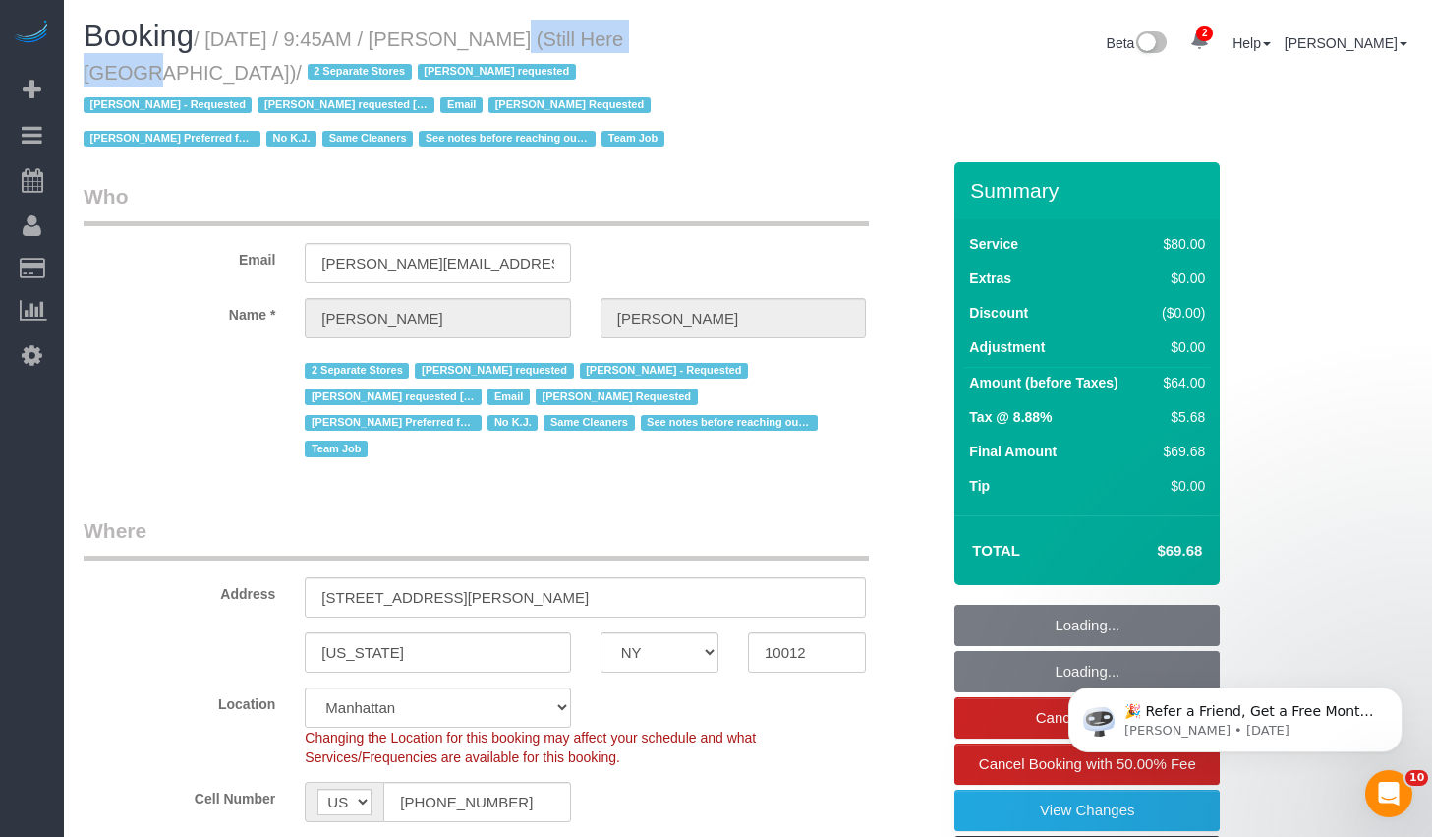
drag, startPoint x: 0, startPoint y: 0, endPoint x: 648, endPoint y: 38, distance: 648.9
click at [648, 38] on small "/ August 25, 2025 / 9:45AM / Francesca Racanelli (Still Here NYC) / 2 Separate …" at bounding box center [377, 90] width 587 height 122
copy small "Francesca Racanelli"
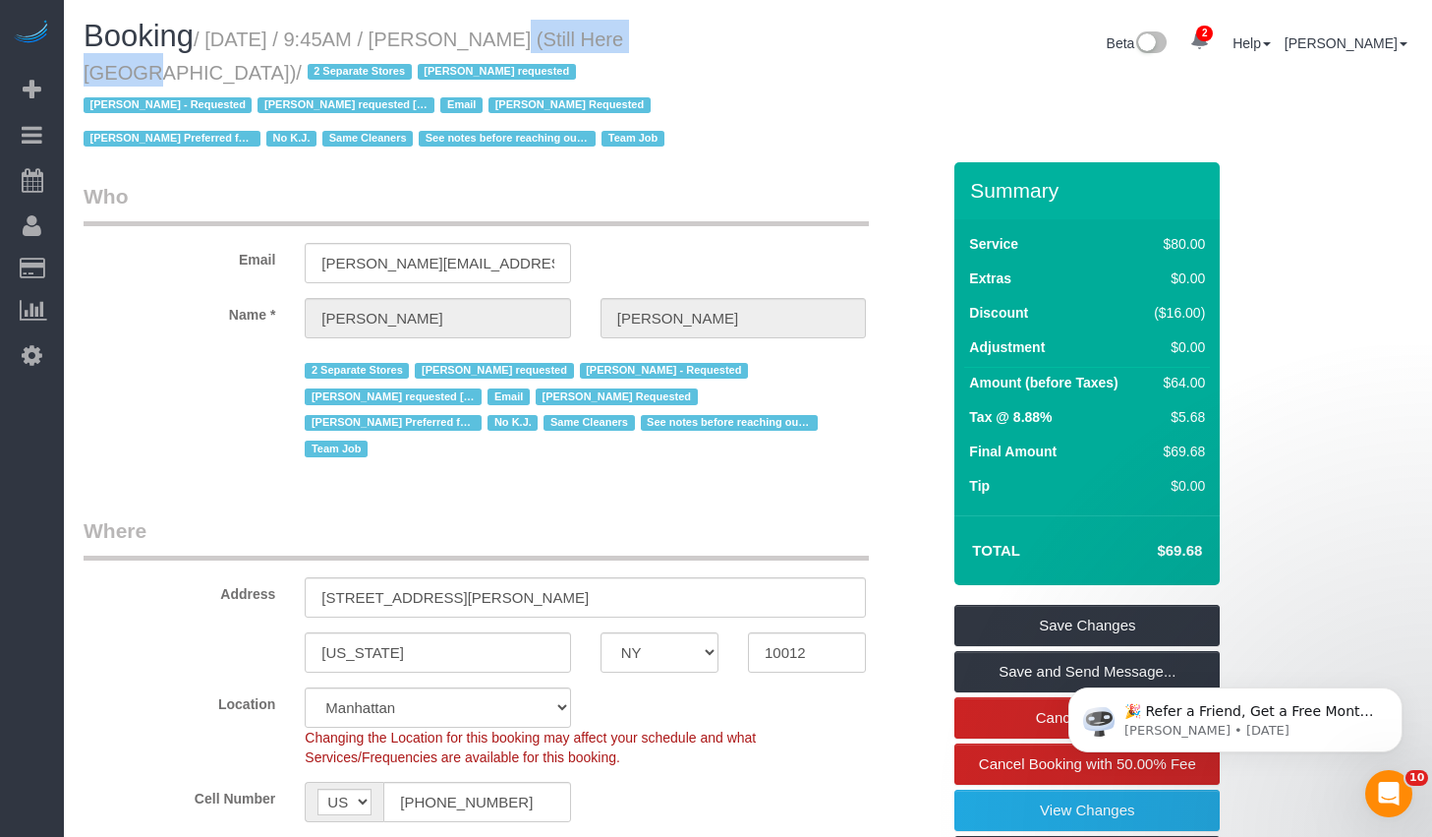
drag, startPoint x: 222, startPoint y: 34, endPoint x: 181, endPoint y: 83, distance: 63.4
click at [181, 83] on small "/ August 25, 2025 / 9:45AM / Francesca Racanelli (Still Here NYC) / 2 Separate …" at bounding box center [377, 90] width 587 height 122
copy small "August 25, 2025 / 9:45AM / Francesca Racanelli (Still Here NYC)"
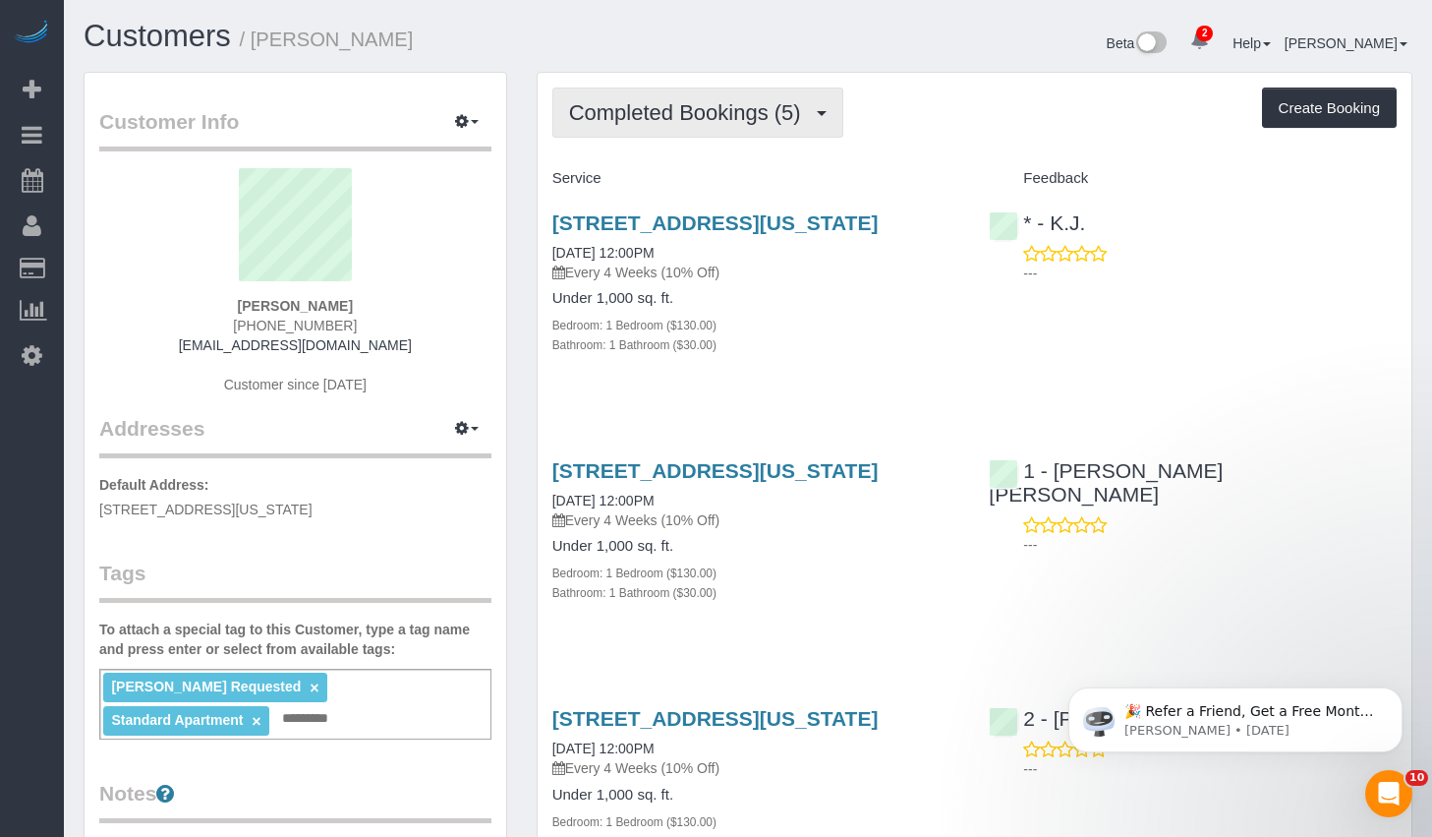
click at [689, 122] on span "Completed Bookings (5)" at bounding box center [690, 112] width 242 height 25
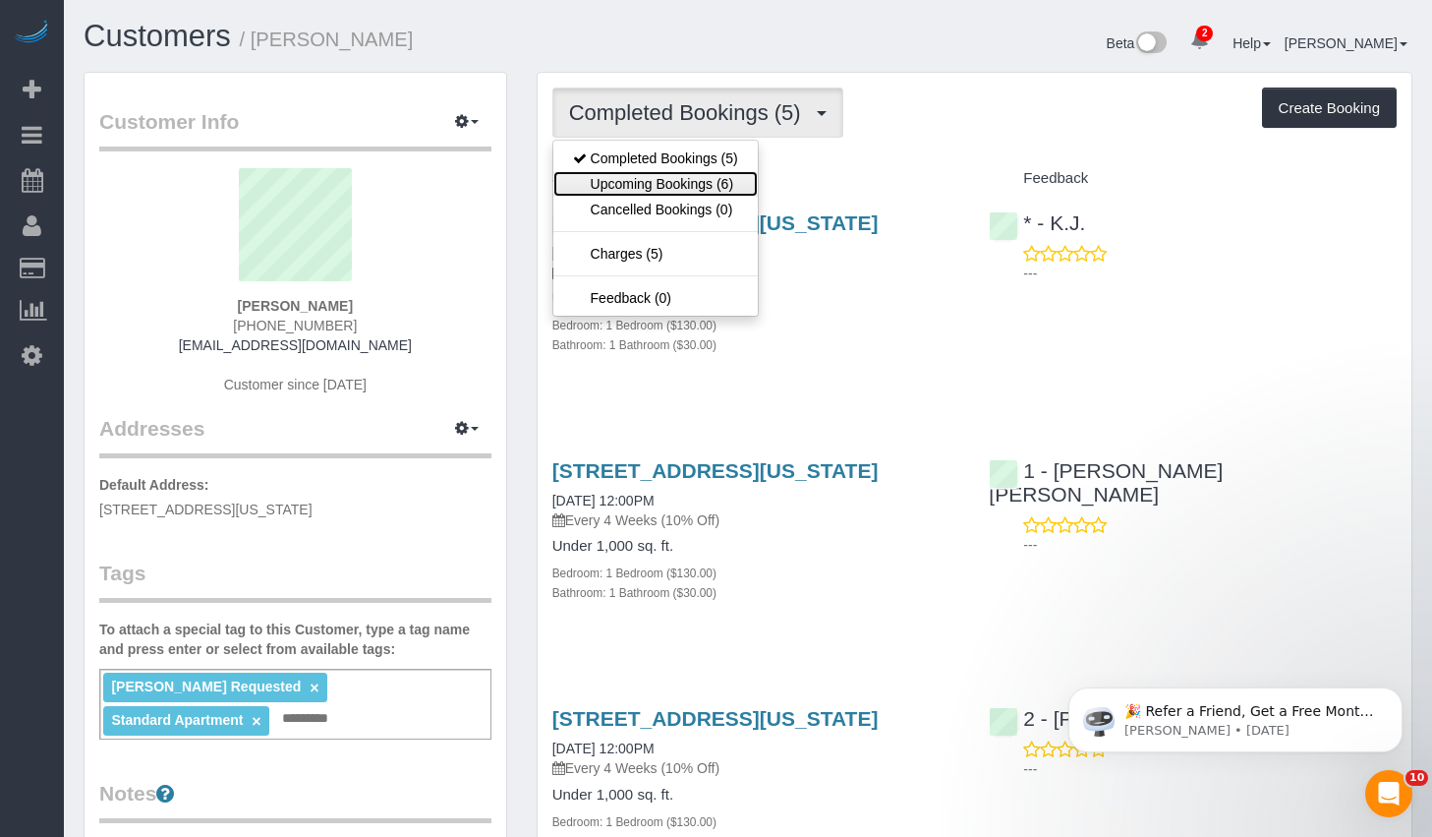
click at [643, 192] on link "Upcoming Bookings (6)" at bounding box center [655, 184] width 204 height 26
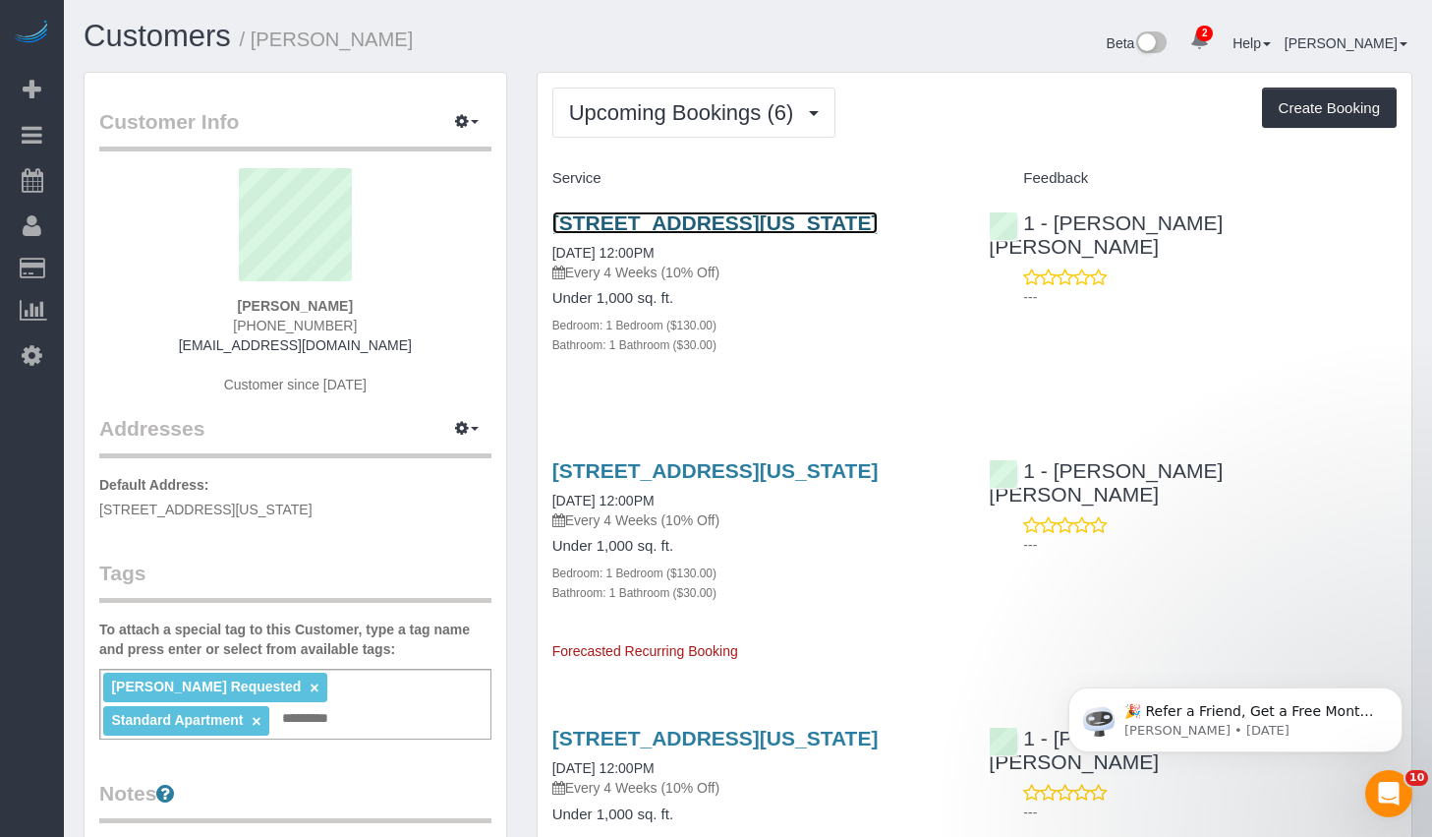
click at [652, 223] on link "[STREET_ADDRESS][US_STATE]" at bounding box center [715, 222] width 326 height 23
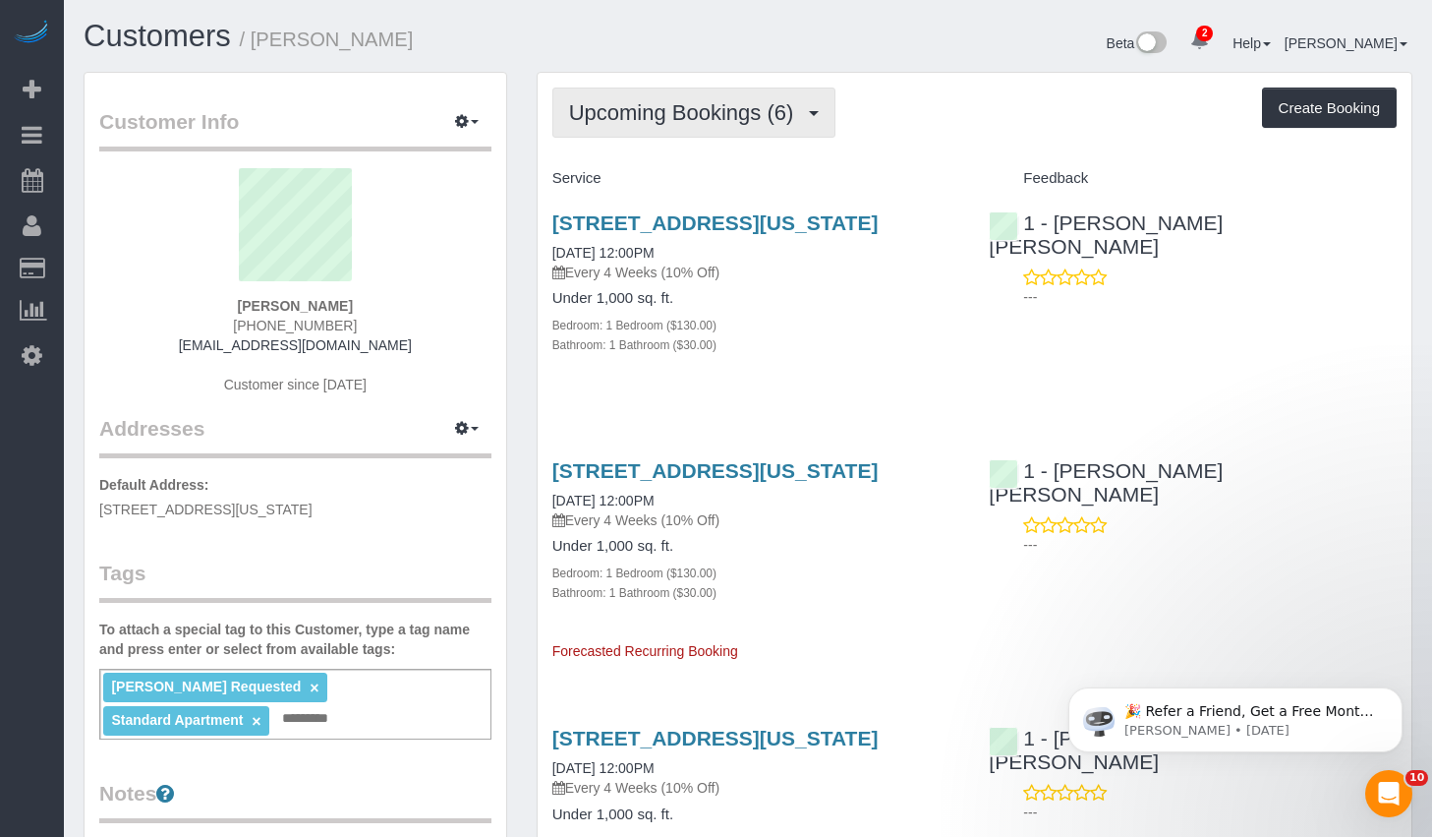
click at [593, 129] on button "Upcoming Bookings (6)" at bounding box center [694, 112] width 284 height 50
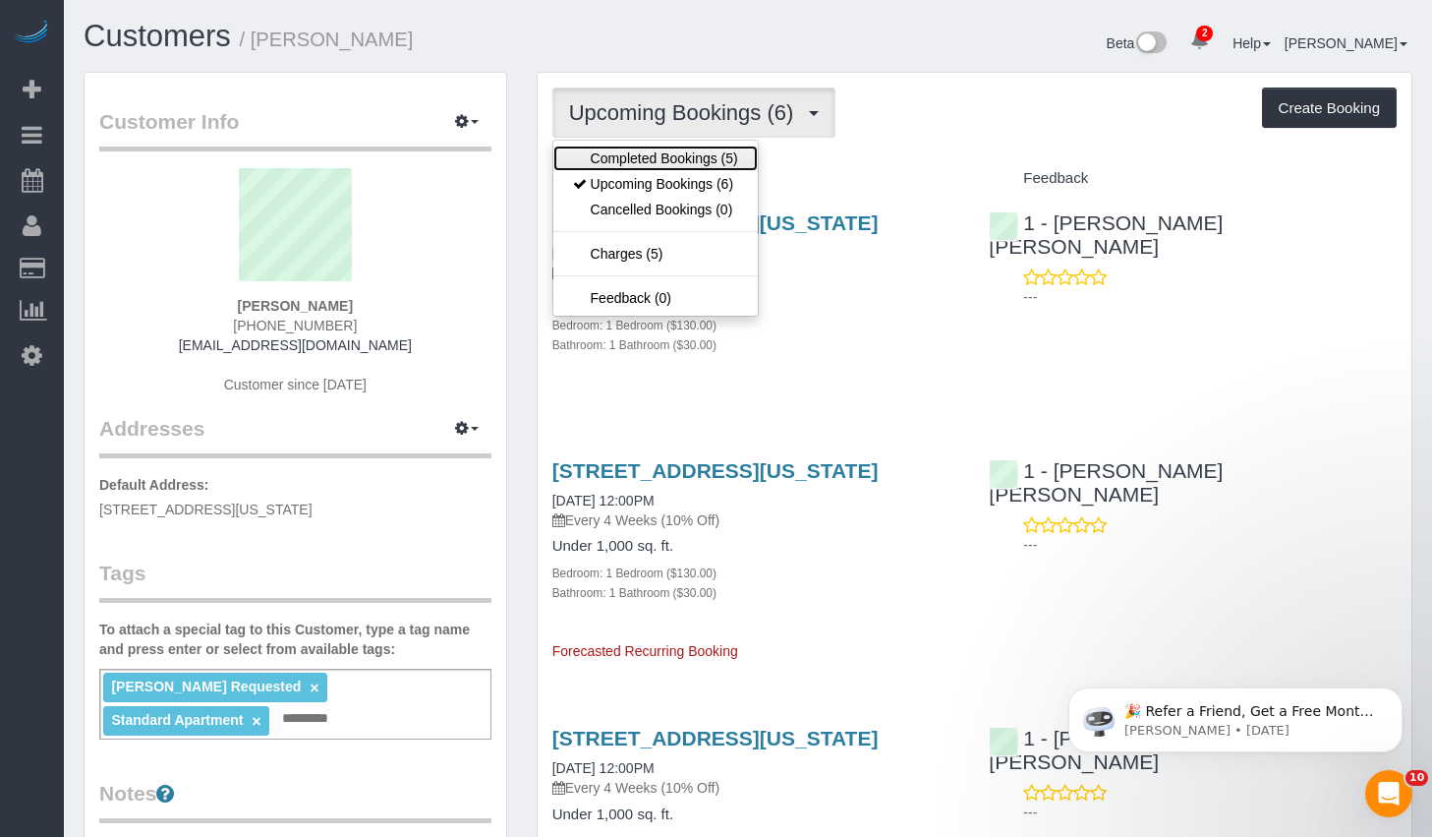
click at [588, 162] on link "Completed Bookings (5)" at bounding box center [655, 158] width 204 height 26
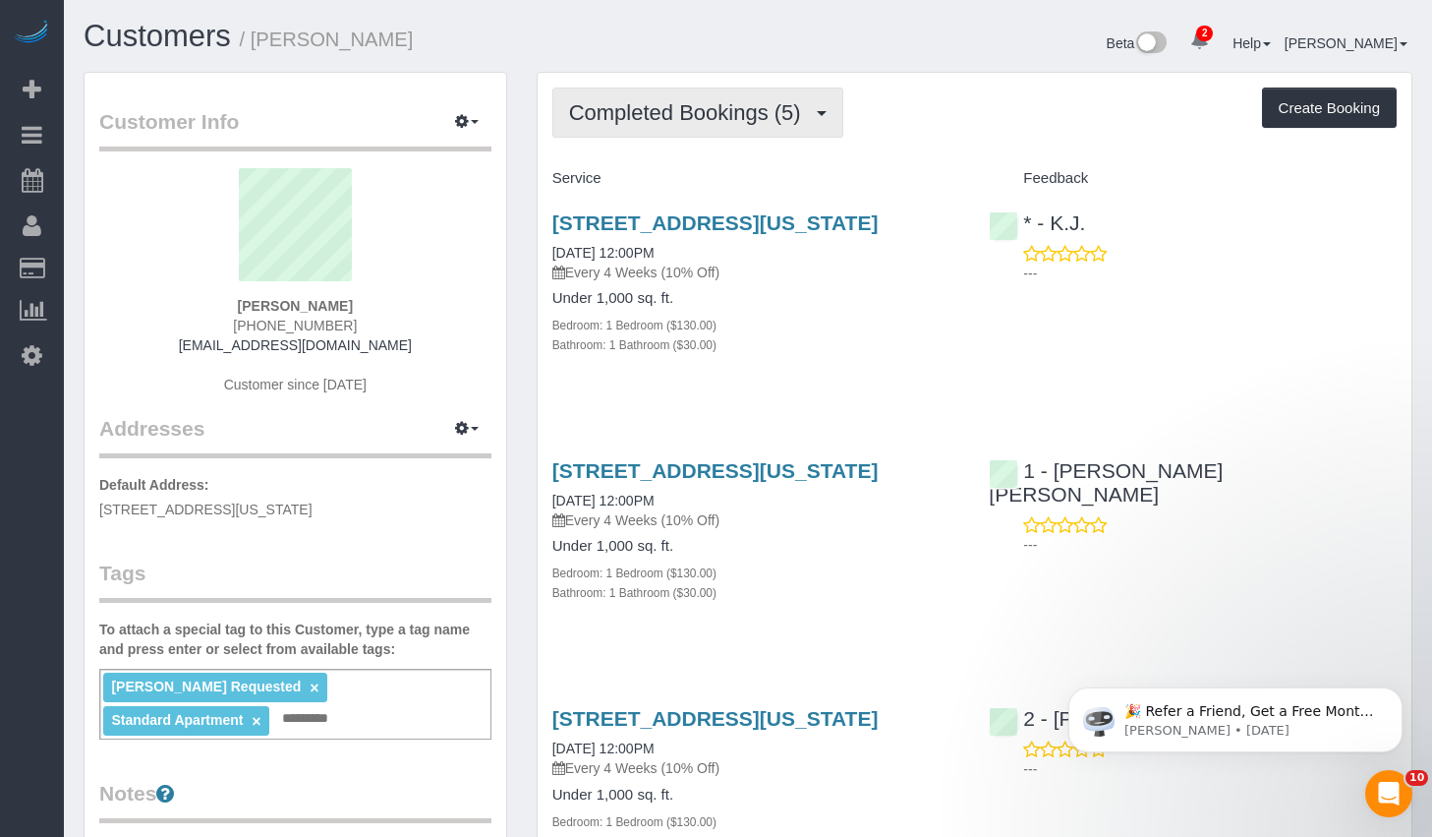
click at [618, 104] on span "Completed Bookings (5)" at bounding box center [690, 112] width 242 height 25
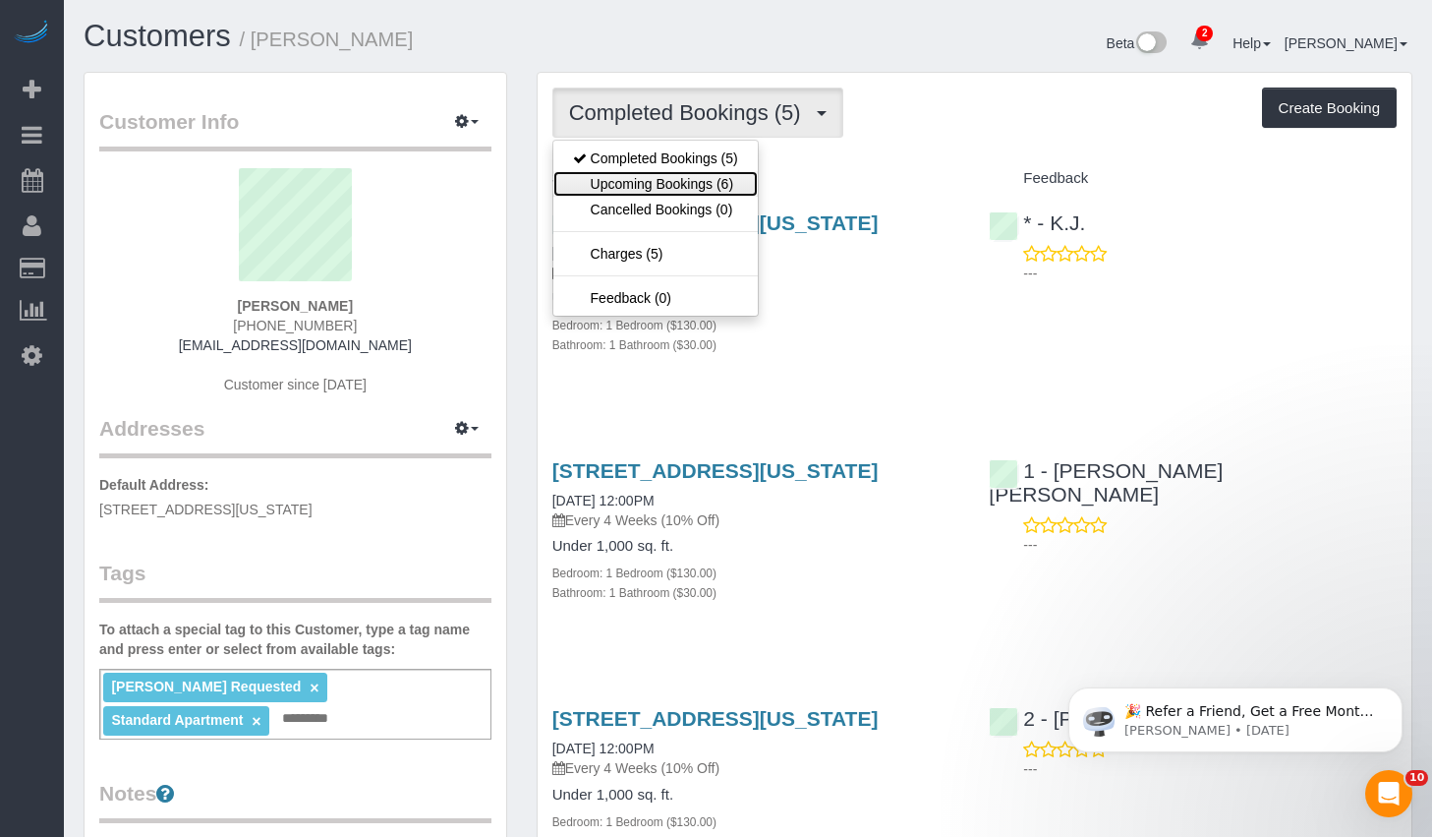
click at [616, 188] on link "Upcoming Bookings (6)" at bounding box center [655, 184] width 204 height 26
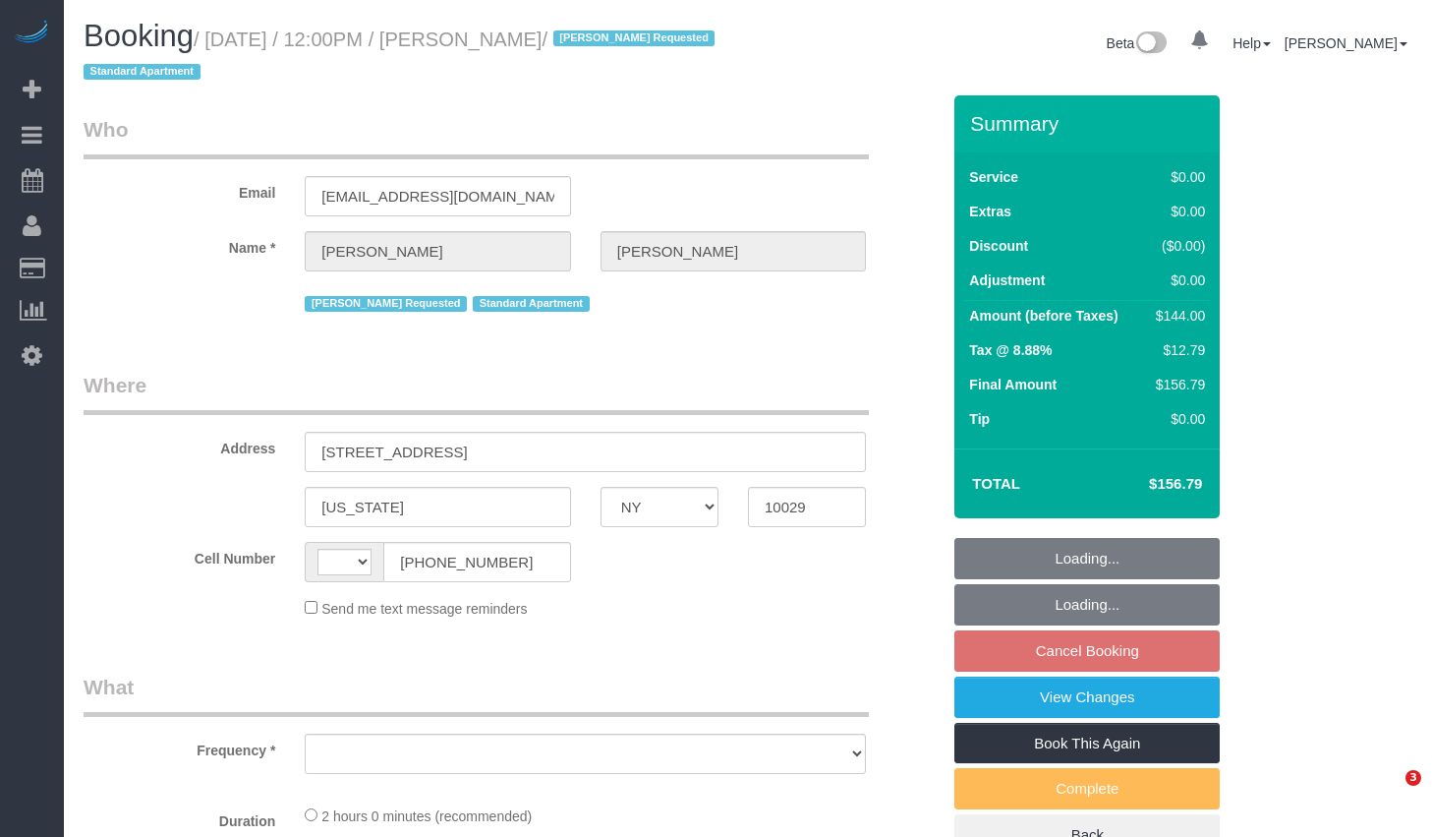
select select "NY"
select select "string:[GEOGRAPHIC_DATA]"
select select "object:642"
select select "string:stripe-pm_1RBOpX4VGloSiKo7HdazYjsJ"
select select "1"
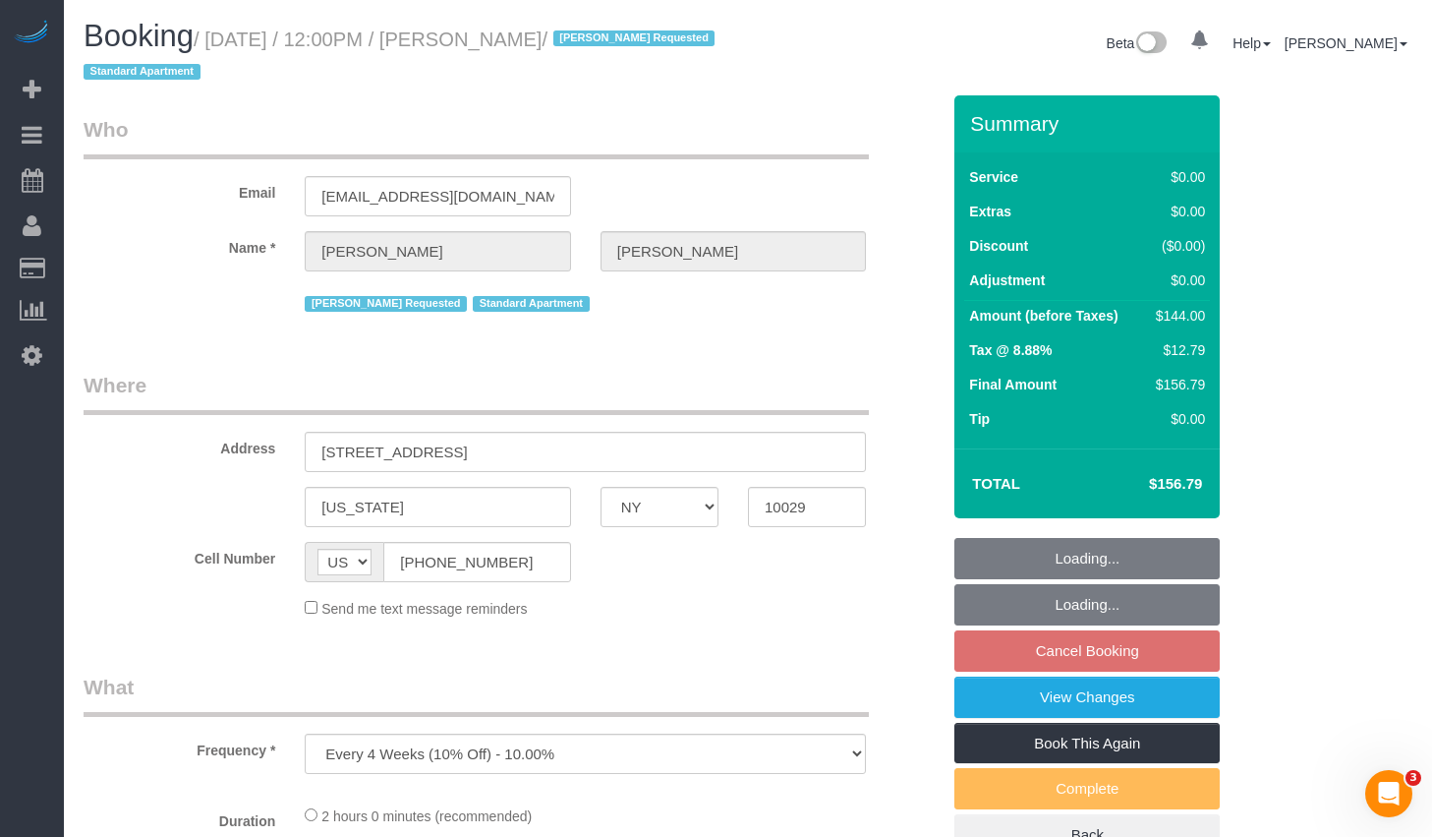
select select "spot5"
select select "number:89"
select select "number:90"
select select "number:15"
select select "number:5"
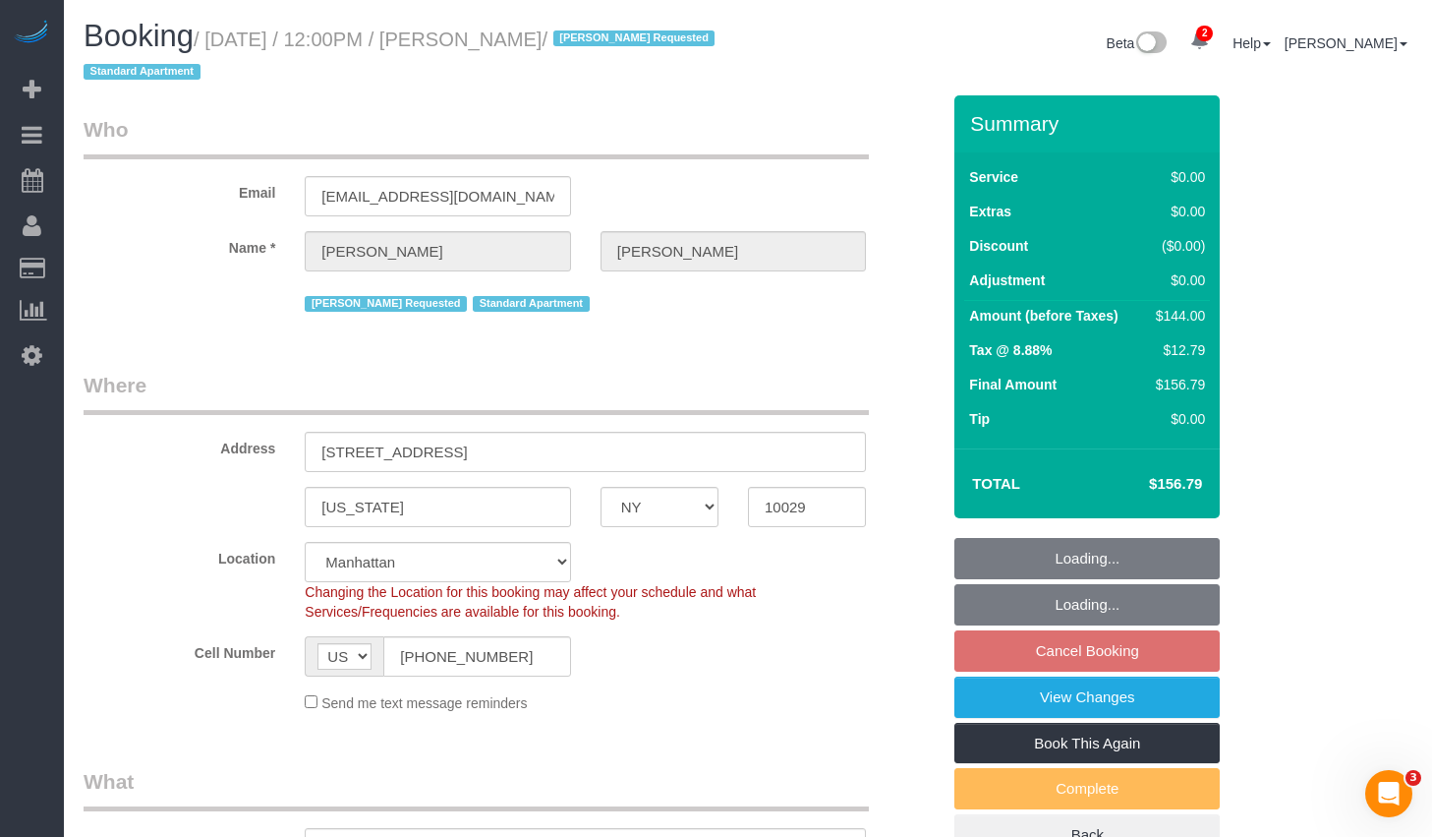
select select "object:901"
select select "1"
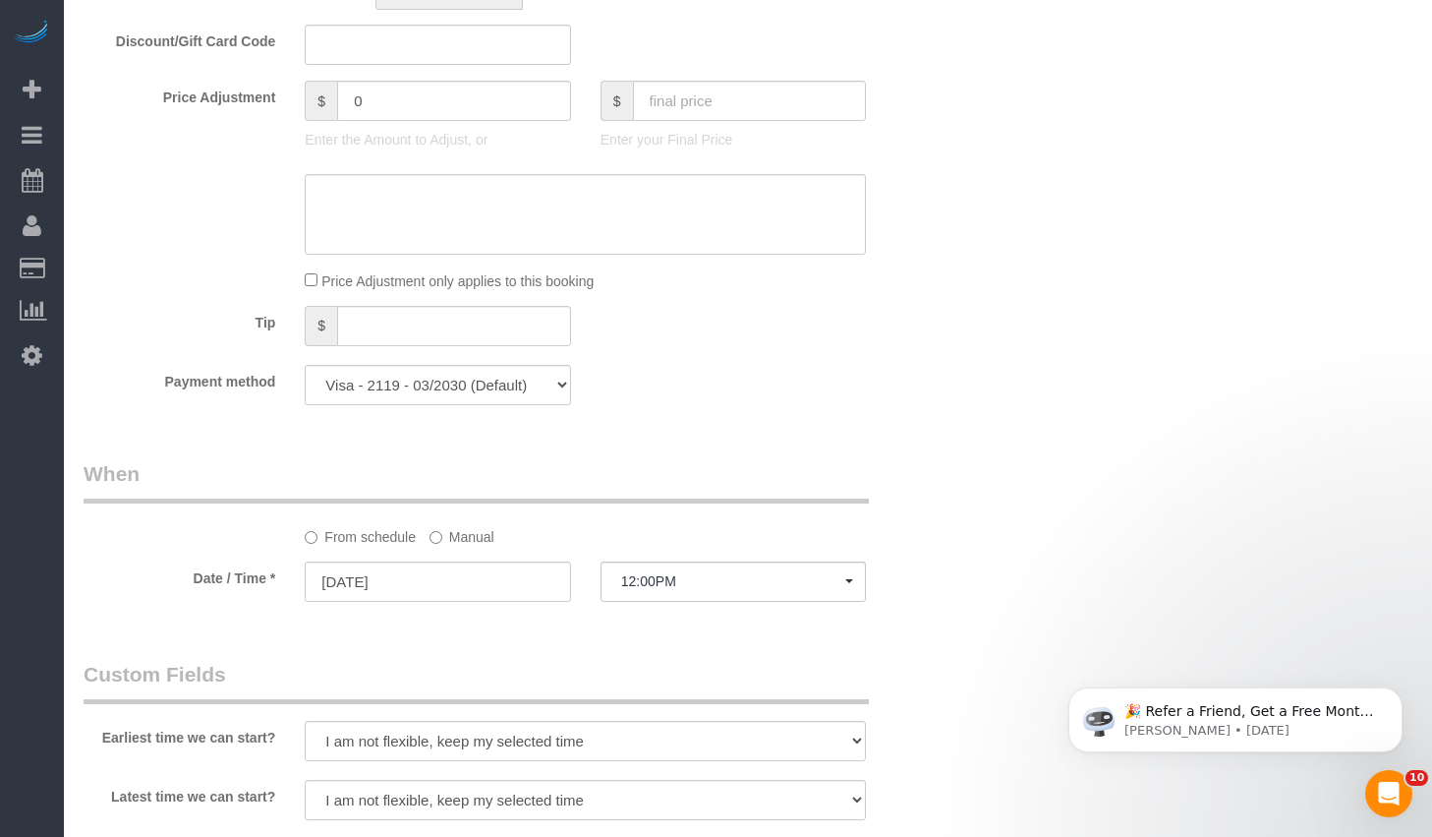
scroll to position [1135, 0]
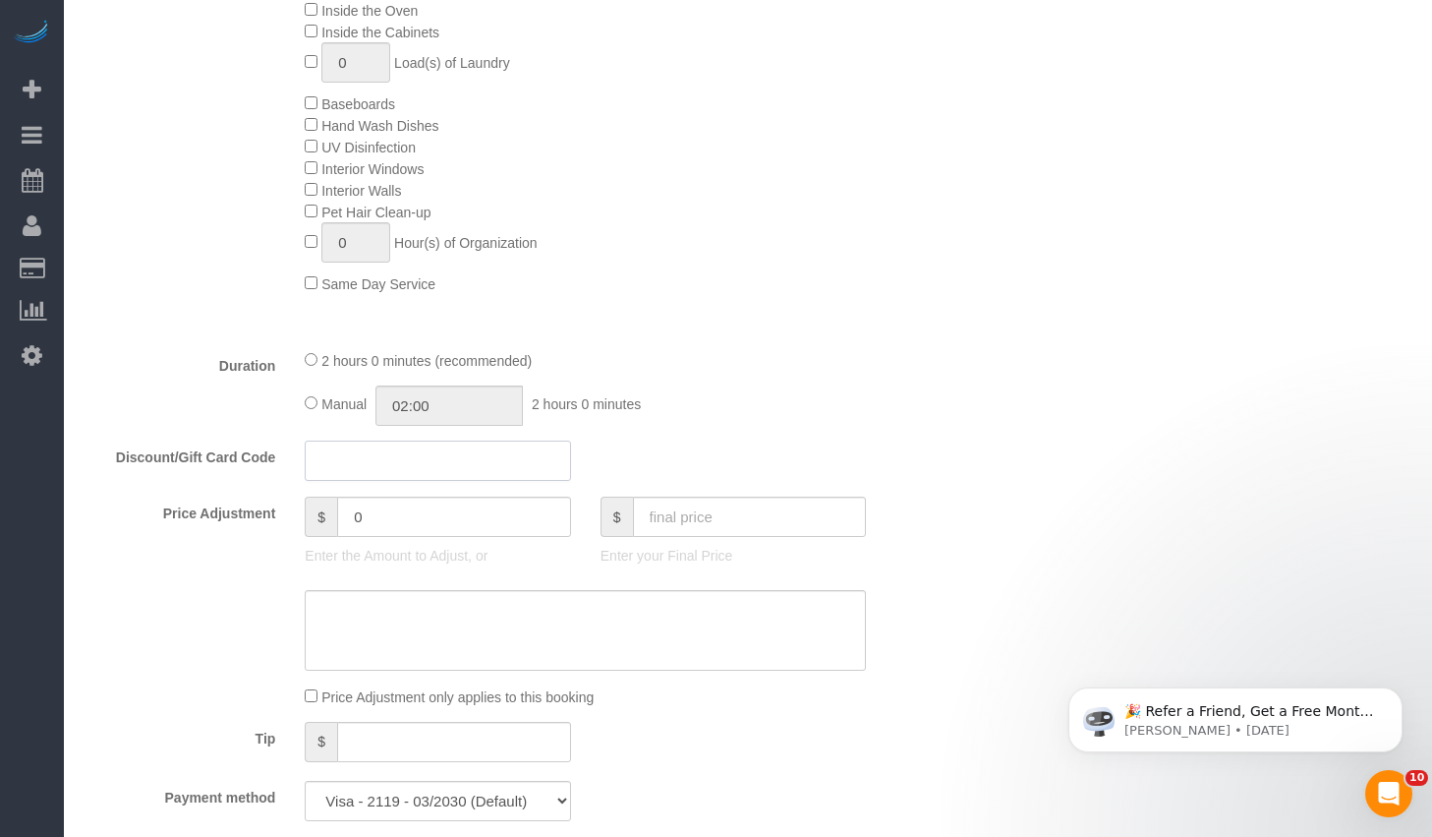
click at [422, 465] on input "text" at bounding box center [437, 460] width 265 height 40
paste input "BYESUMMER30"
type input "BYESUMMER30"
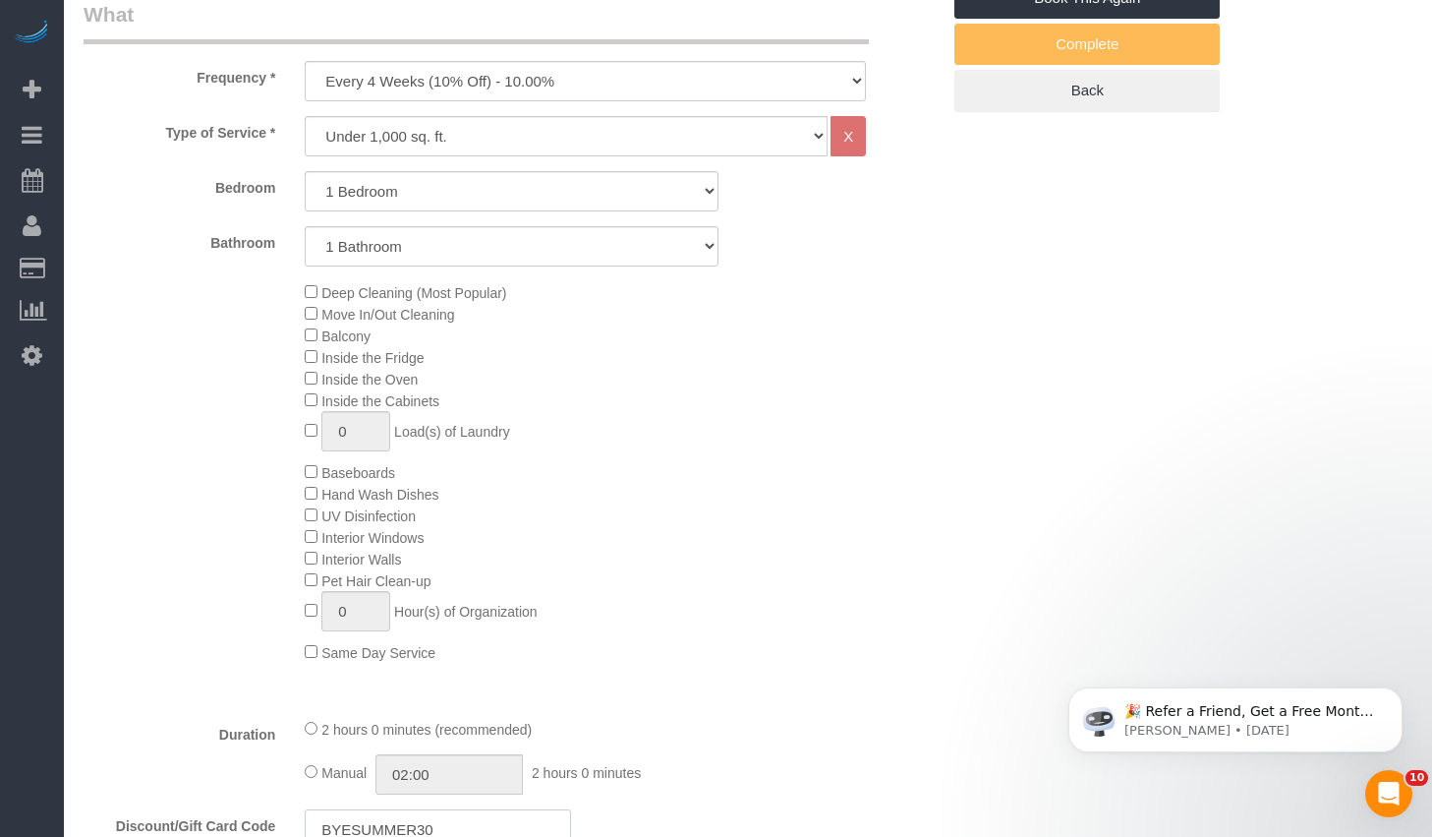
scroll to position [1107, 0]
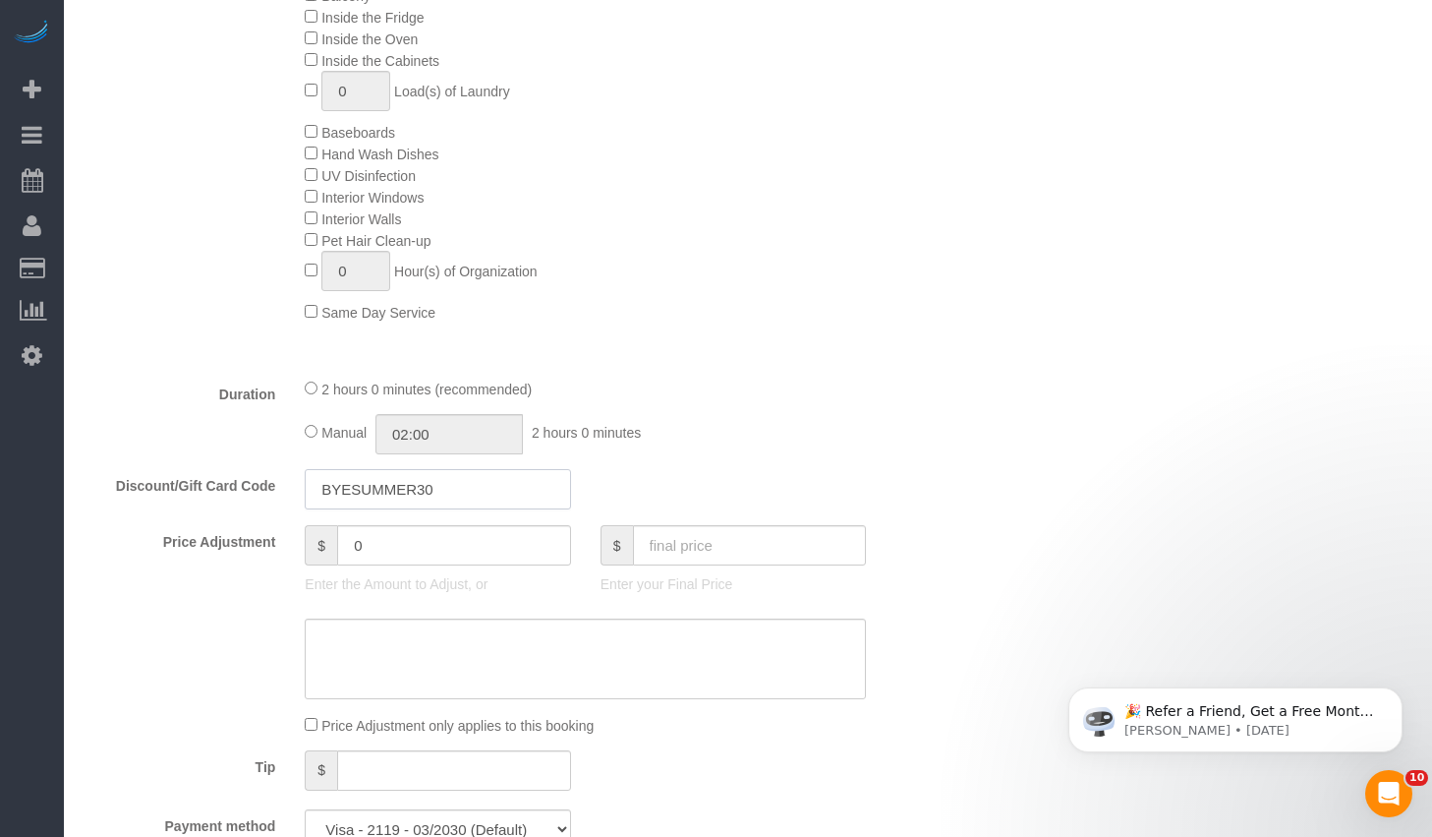
drag, startPoint x: 477, startPoint y: 487, endPoint x: 276, endPoint y: 463, distance: 201.9
click at [276, 463] on fieldset "What Frequency * One Time Weekly (20% Off) - 20.00% Every 2 Weeks (15% Off) - 1…" at bounding box center [512, 262] width 856 height 1204
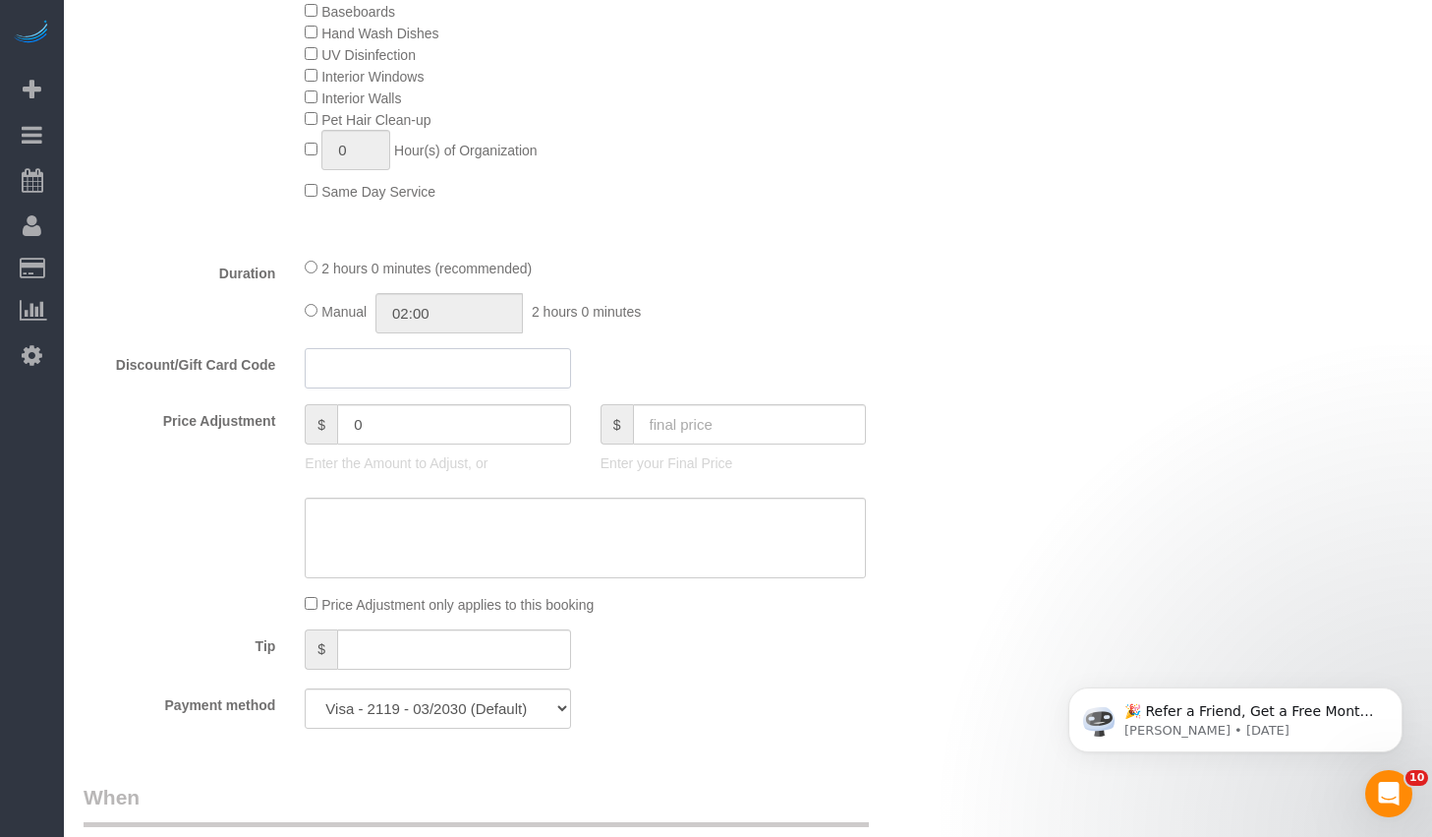
scroll to position [1241, 0]
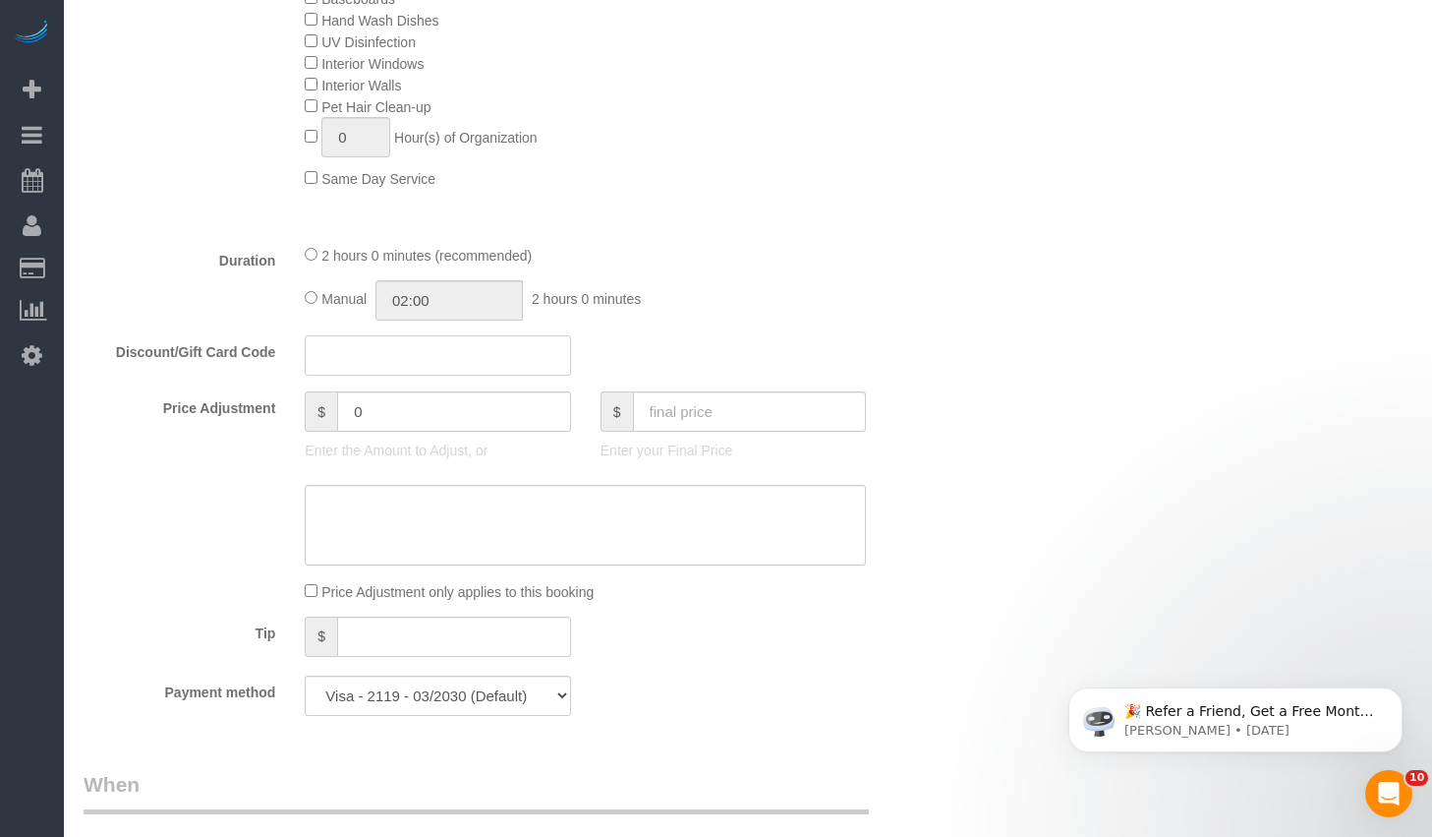
paste input "BYESUMMER30"
type input "BYESUMMER30"
click at [774, 265] on div "2 hours 0 minutes (recommended) Manual 02:00 2 hours 0 minutes" at bounding box center [585, 282] width 591 height 77
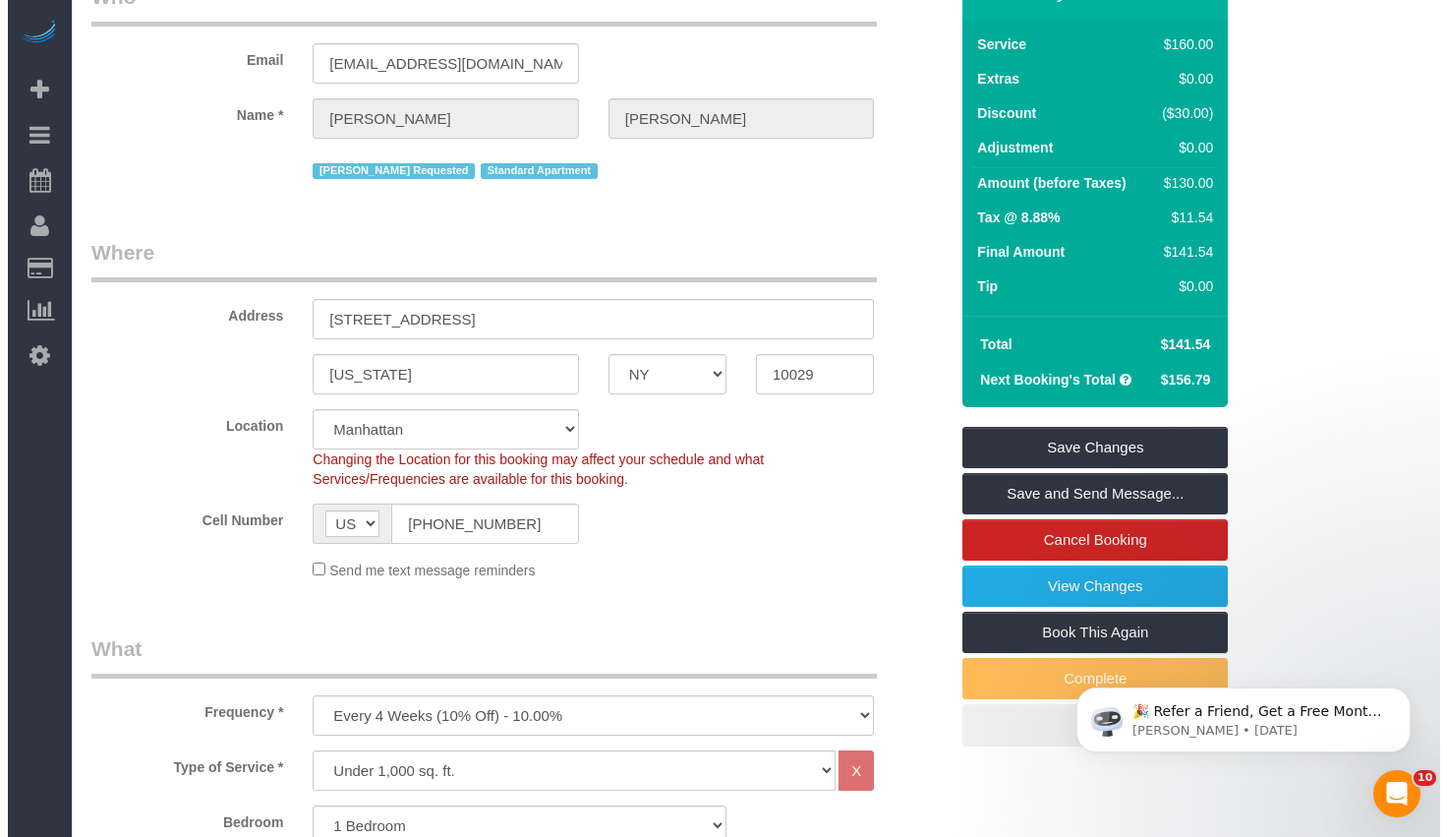
scroll to position [0, 0]
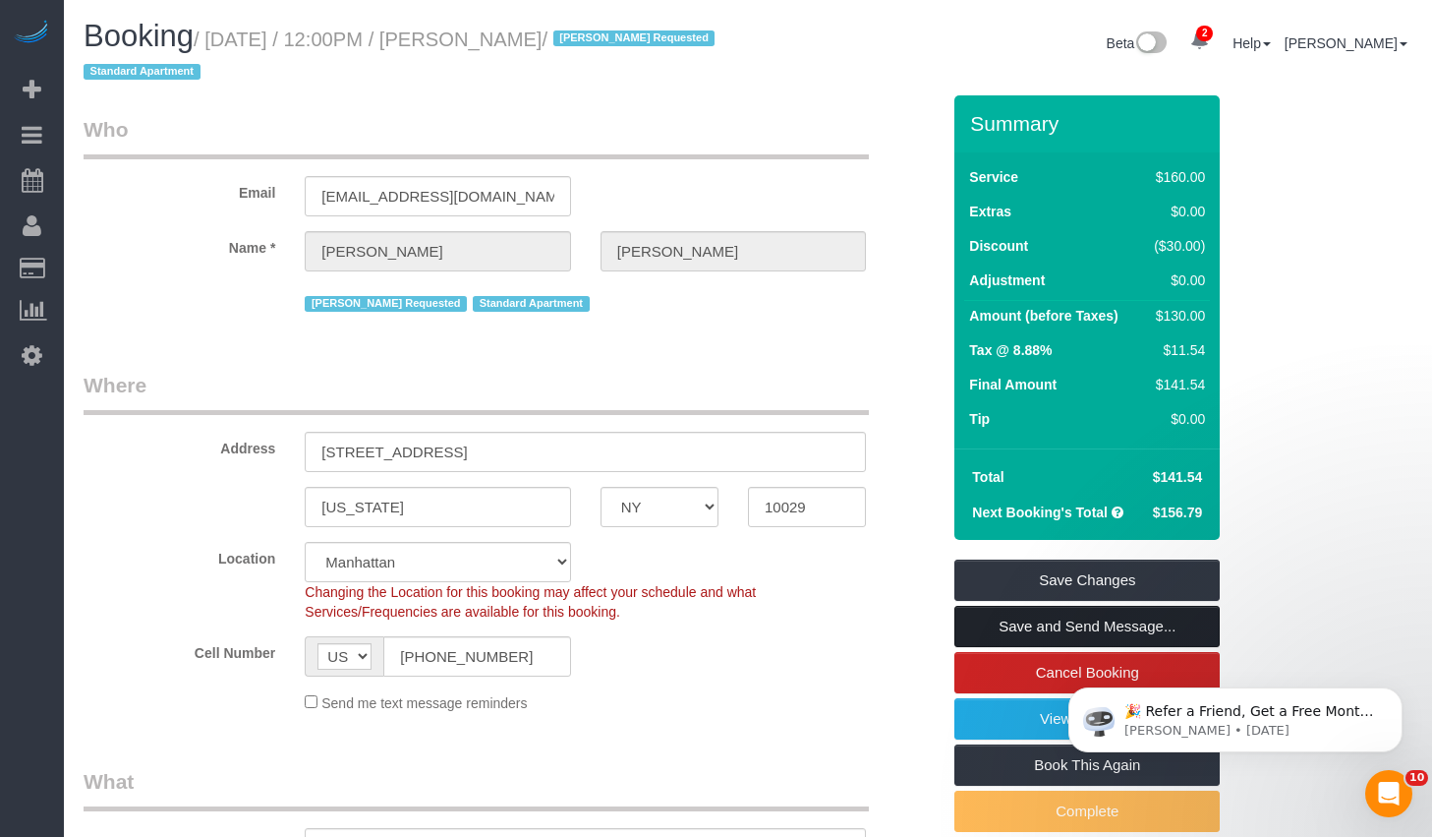
click at [1012, 625] on link "Save and Send Message..." at bounding box center [1087, 626] width 265 height 41
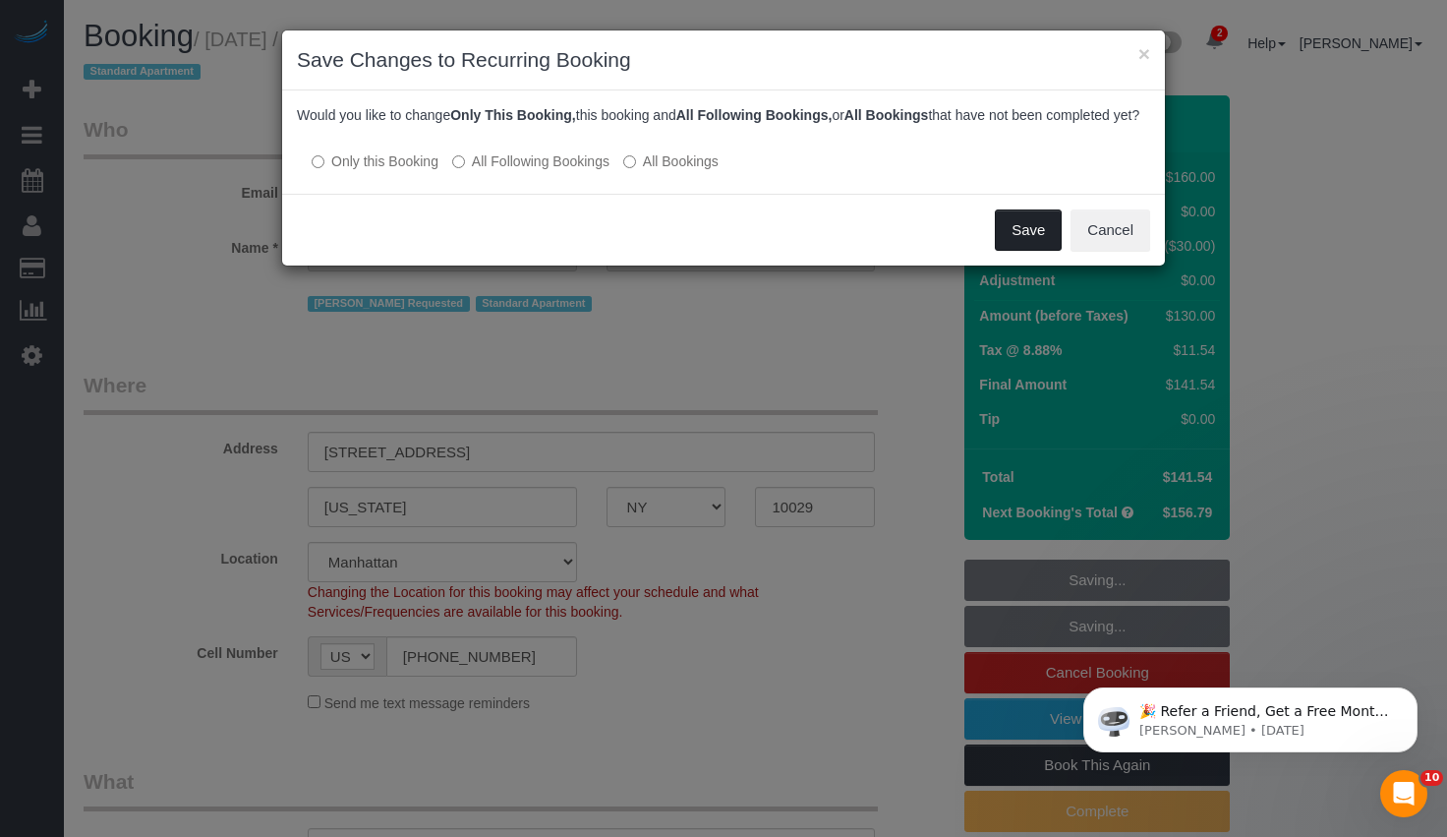
click at [1031, 250] on button "Save" at bounding box center [1028, 229] width 67 height 41
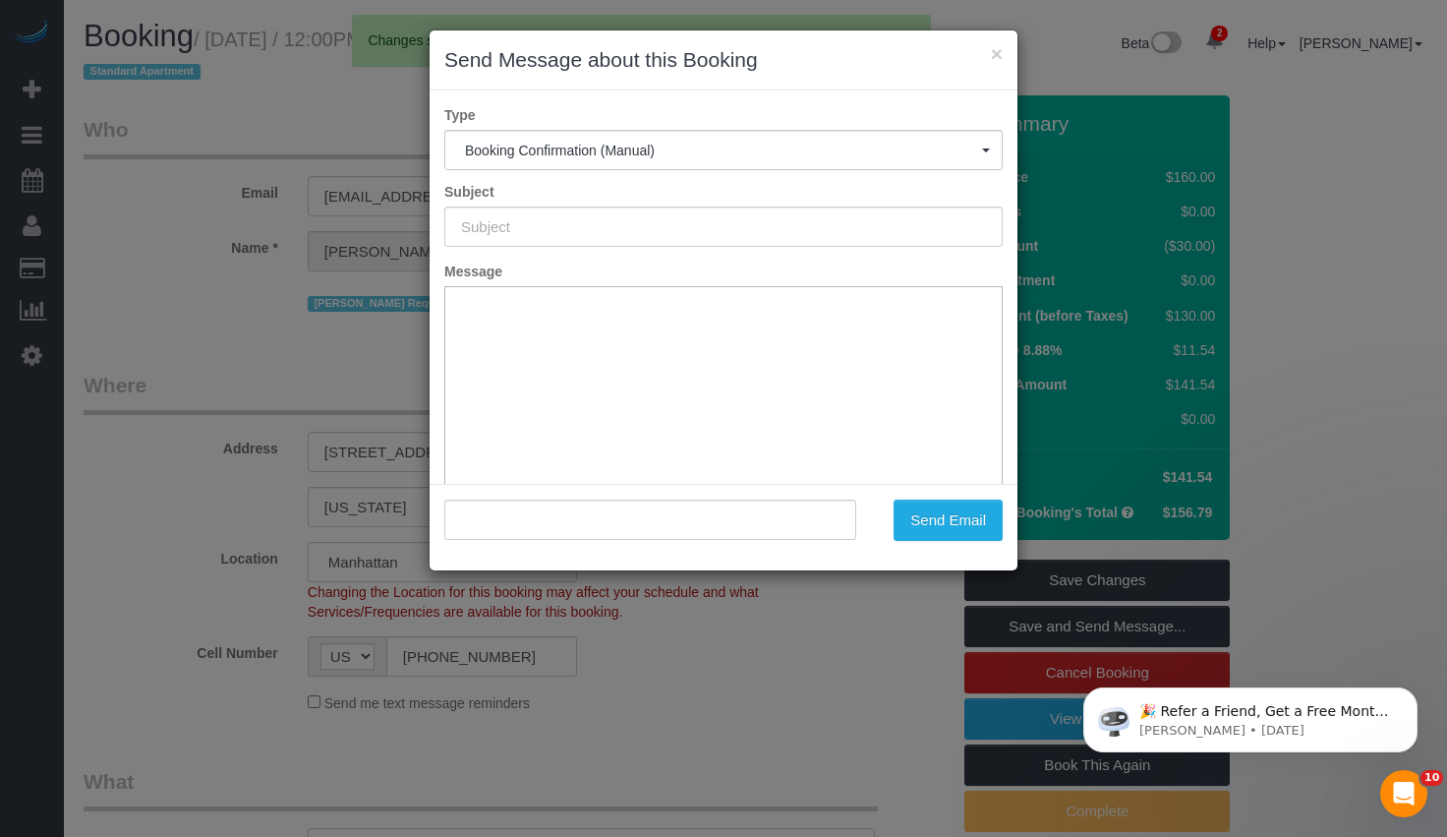
type input "Cleaning Confirmed for 09/19/2025 at 12:00pm"
type input ""Gianluca Scaglione" <gianlucascaglione@yahoo.com>"
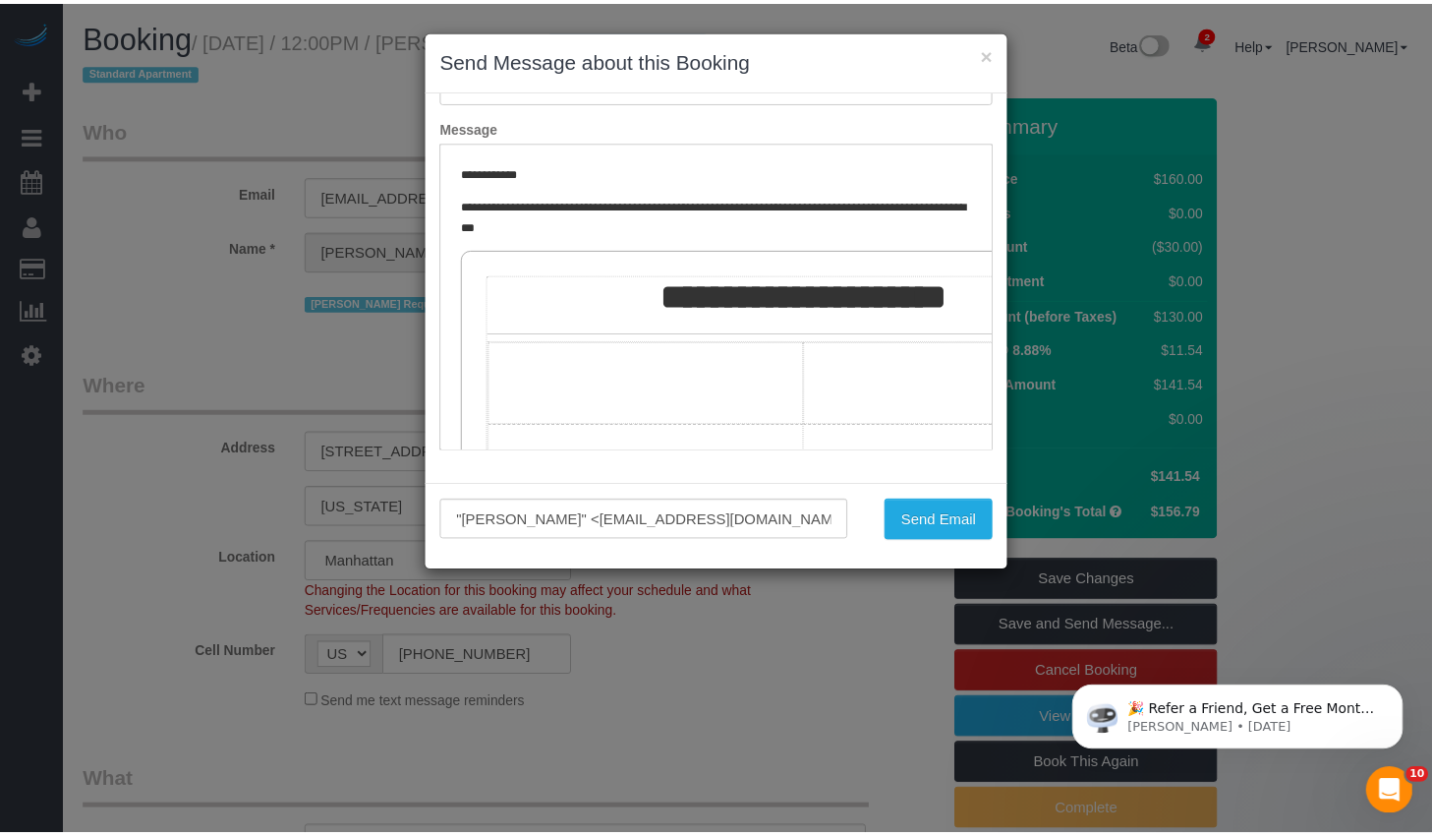
scroll to position [385, 0]
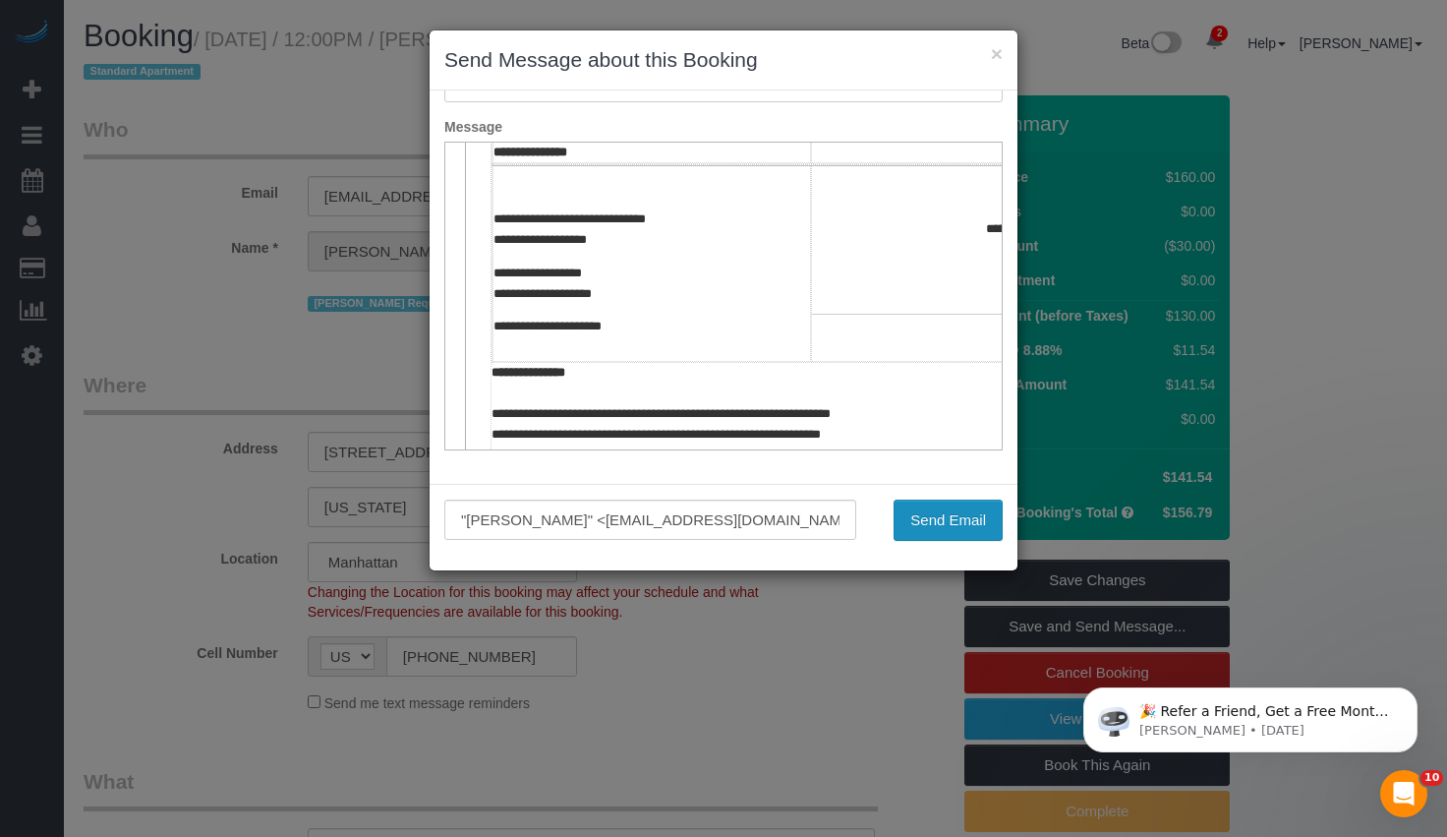
click at [921, 515] on button "Send Email" at bounding box center [948, 519] width 109 height 41
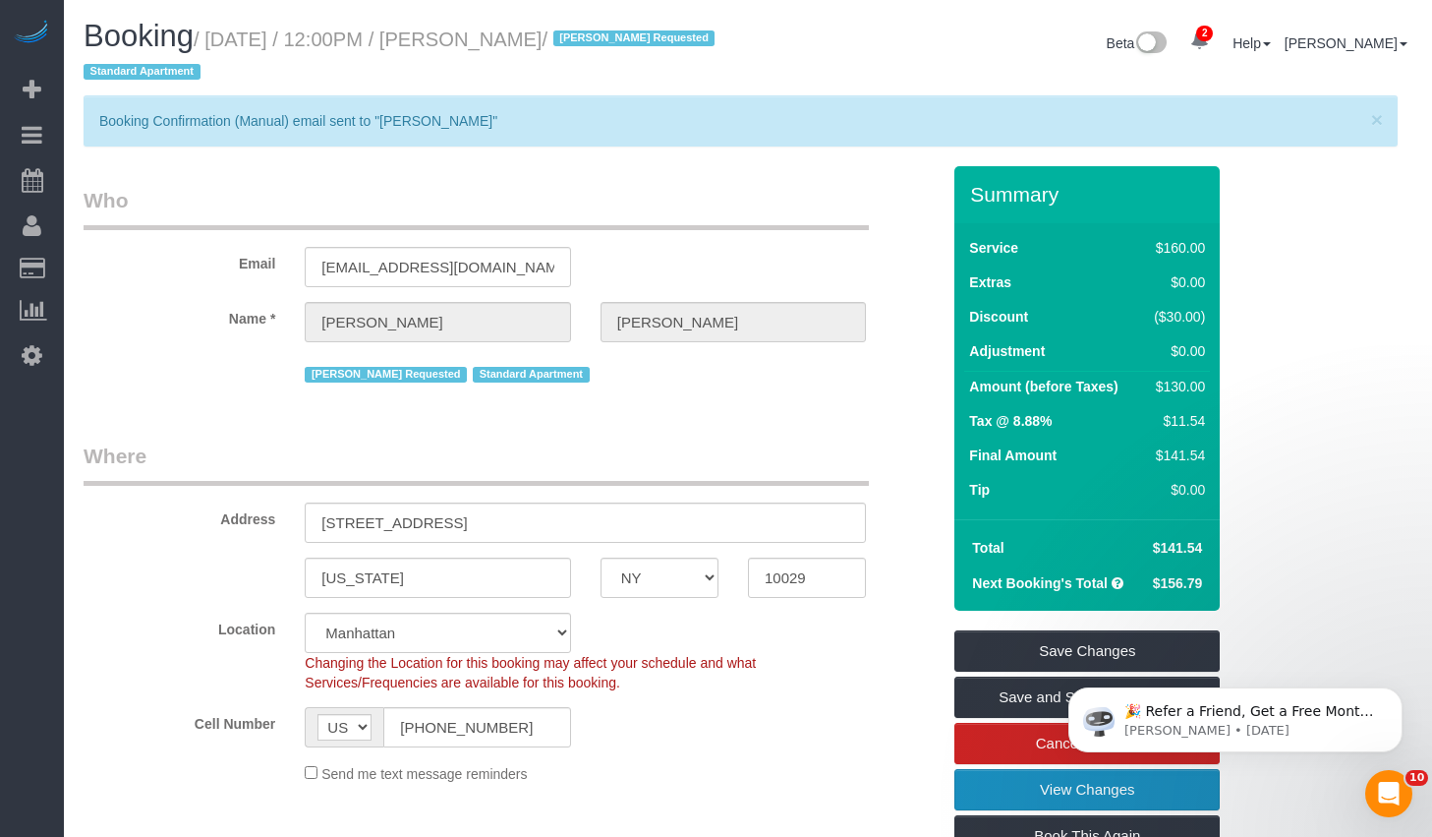
click at [988, 784] on link "View Changes" at bounding box center [1087, 789] width 265 height 41
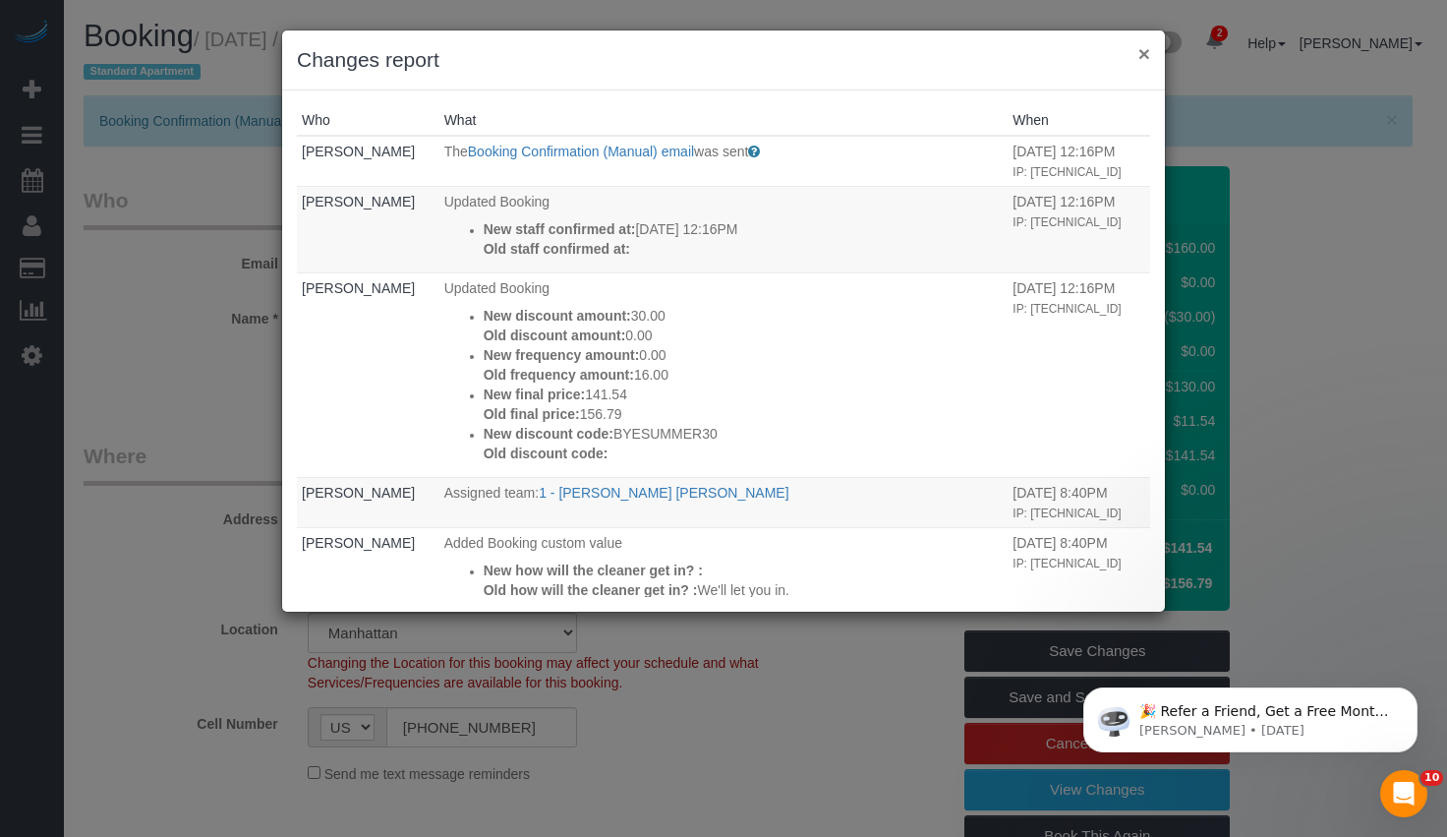
click at [1146, 54] on button "×" at bounding box center [1144, 53] width 12 height 21
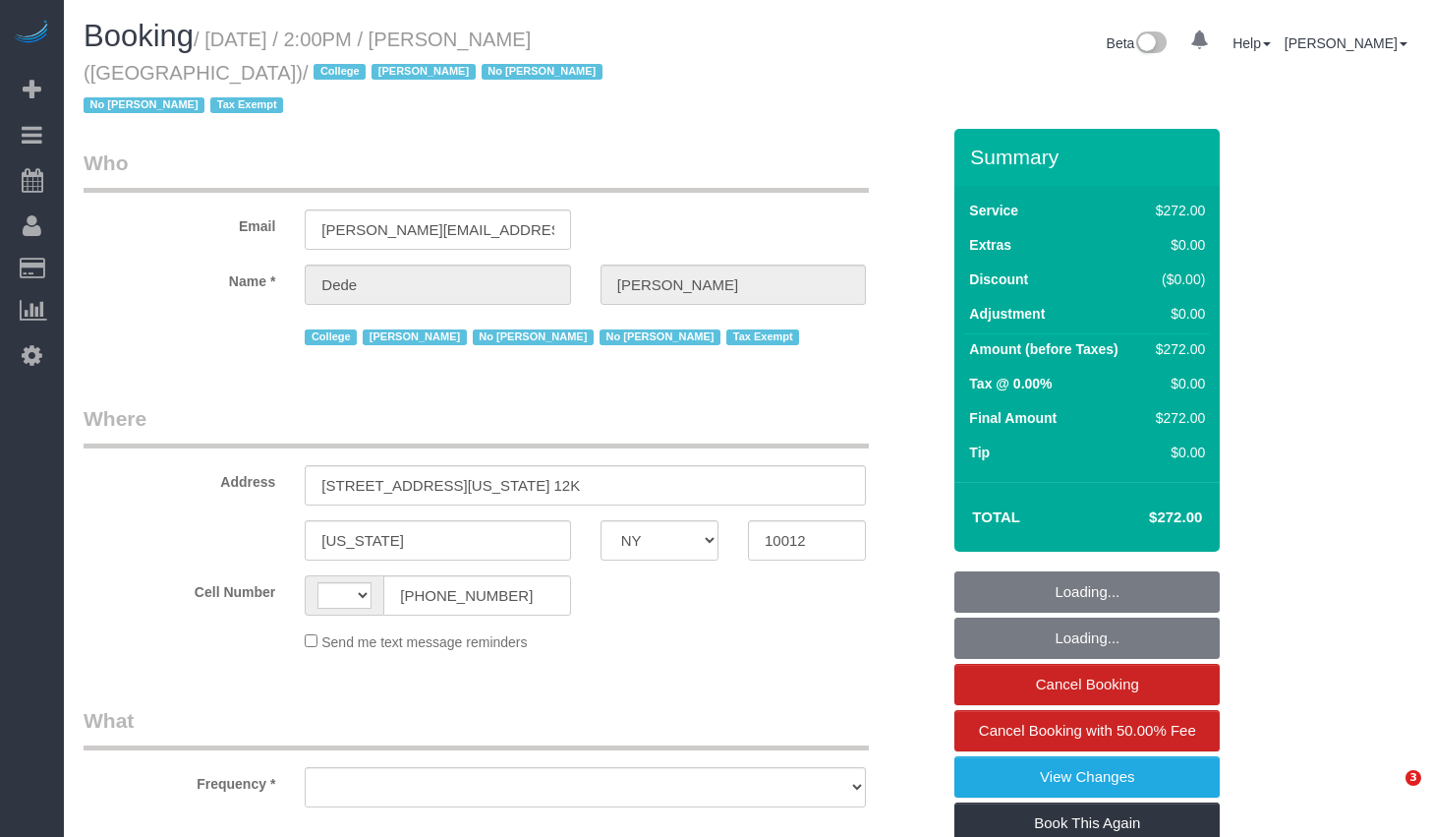
select select "NY"
select select "string:[GEOGRAPHIC_DATA]"
select select "object:642"
select select "240"
select select "spot1"
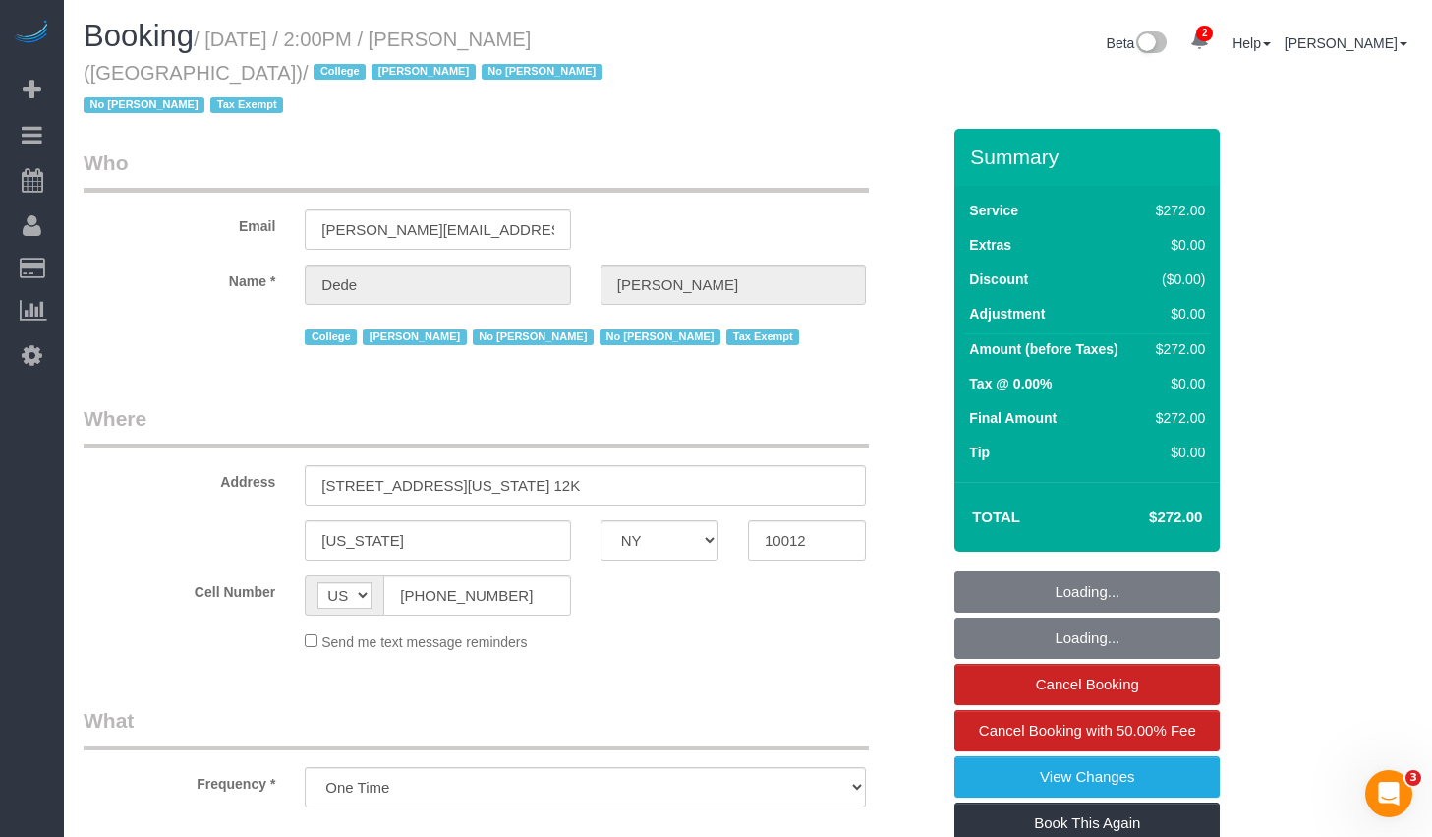
select select "number:62"
select select "number:79"
select select "number:15"
select select "number:6"
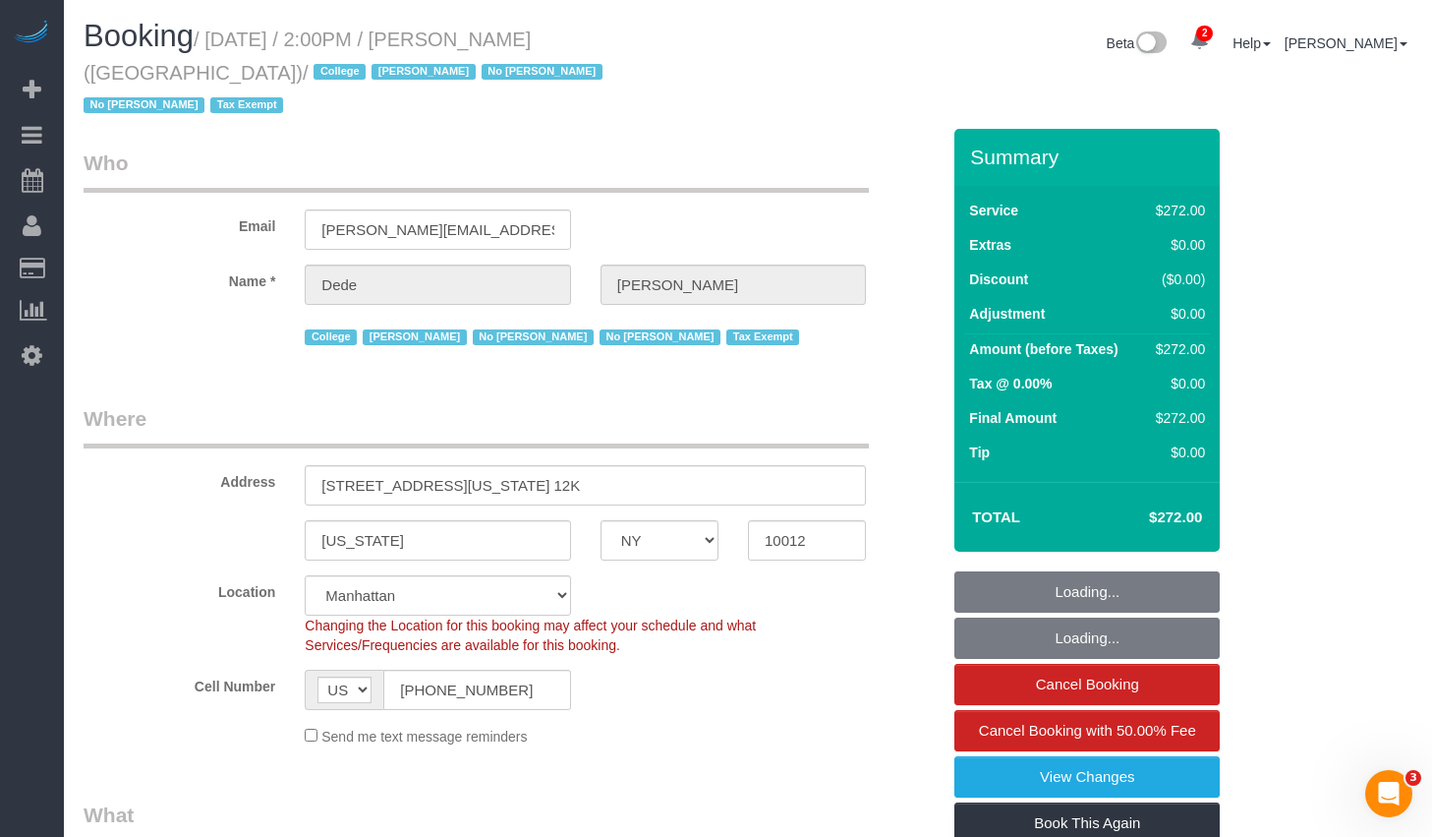
select select "object:1526"
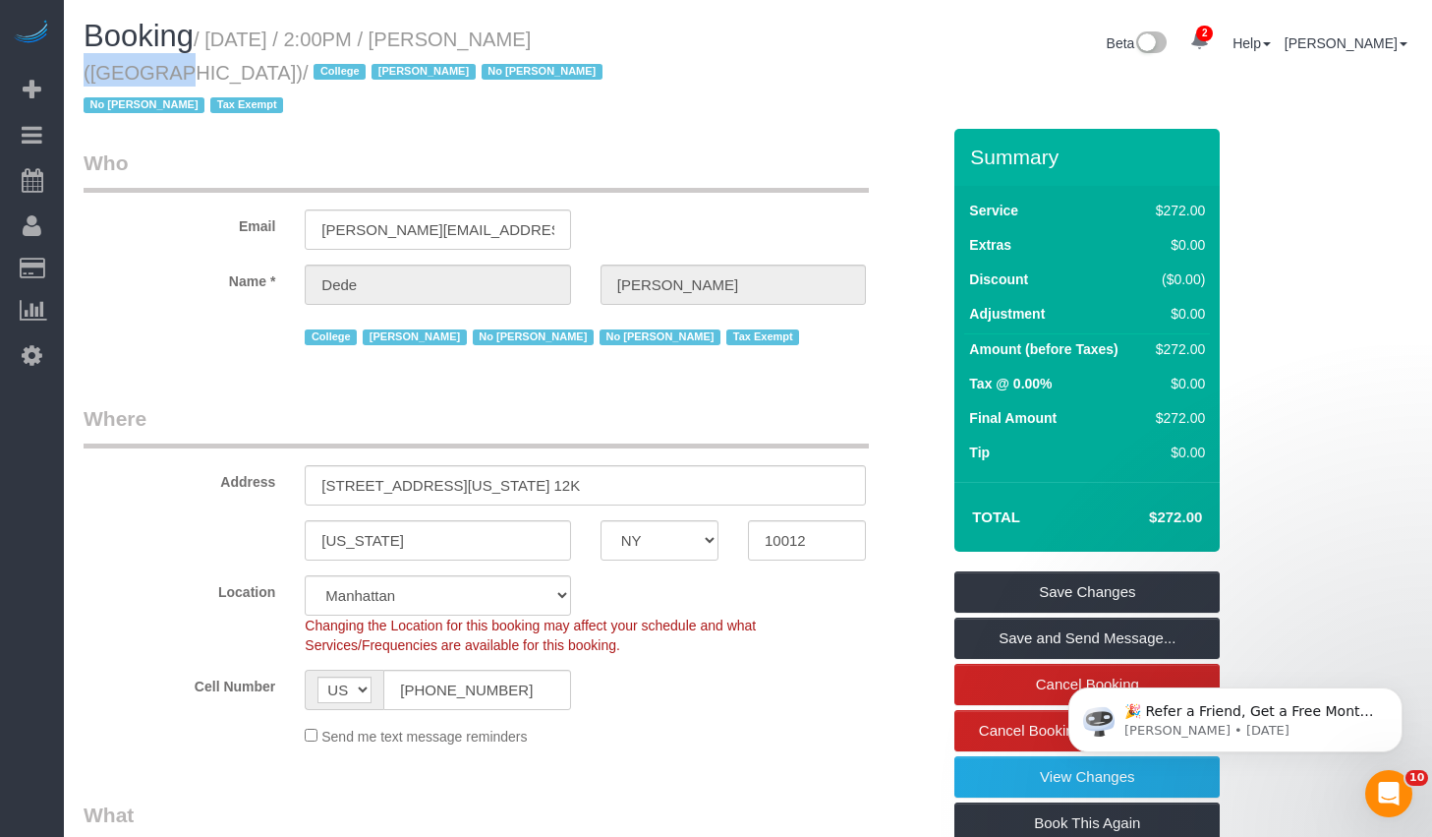
drag, startPoint x: 473, startPoint y: 37, endPoint x: 576, endPoint y: 50, distance: 104.0
click at [576, 50] on small "/ August 25, 2025 / 2:00PM / Dede Tabak (NYU Abu Dhabi) / College Jacky Xu No A…" at bounding box center [346, 73] width 525 height 88
copy small "Dede Tabak"
click at [664, 465] on input "3 Washington Square Village, Apt. 12K" at bounding box center [585, 485] width 561 height 40
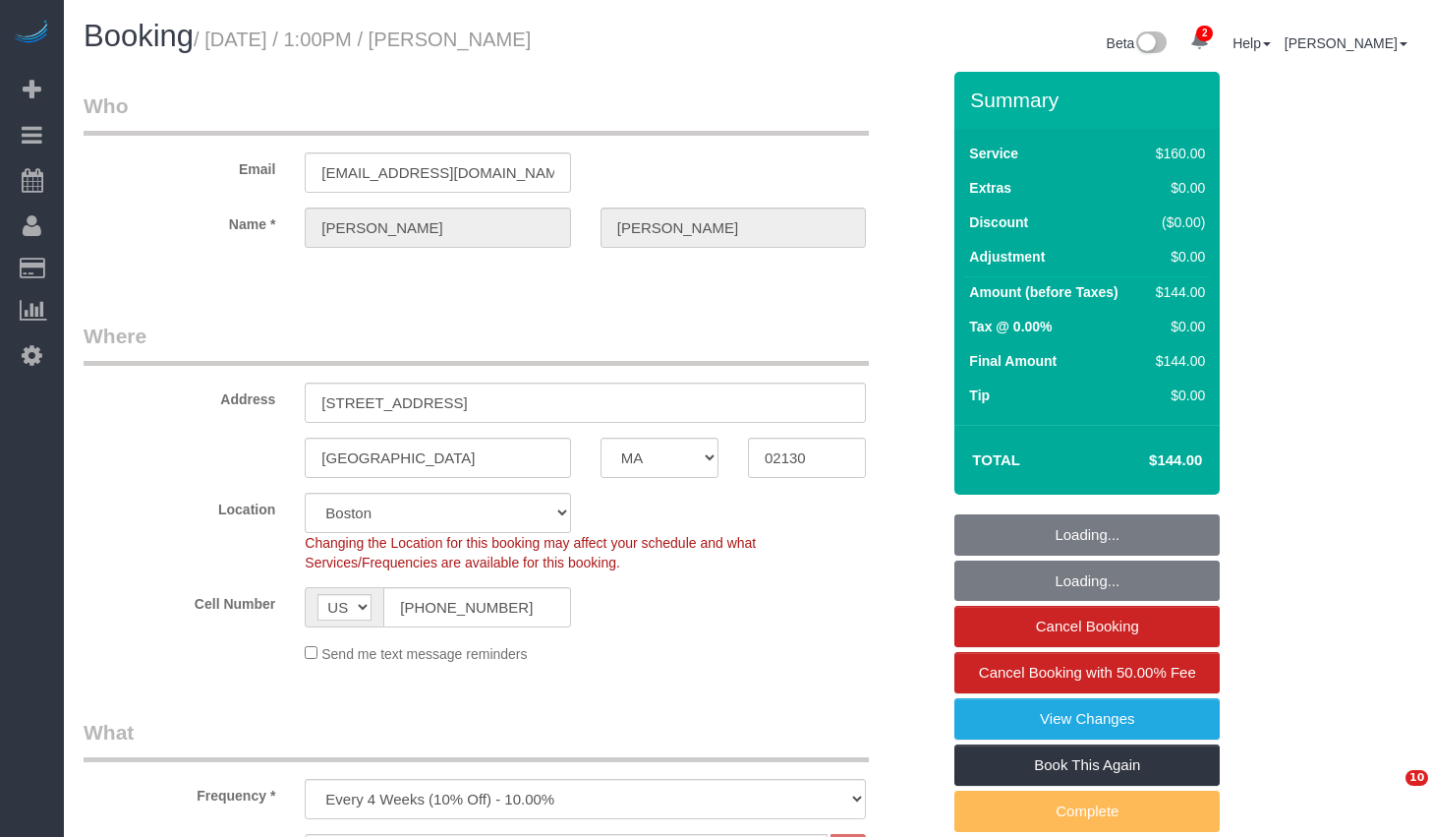
select select "MA"
select select "number:89"
select select "number:90"
select select "number:15"
select select "number:5"
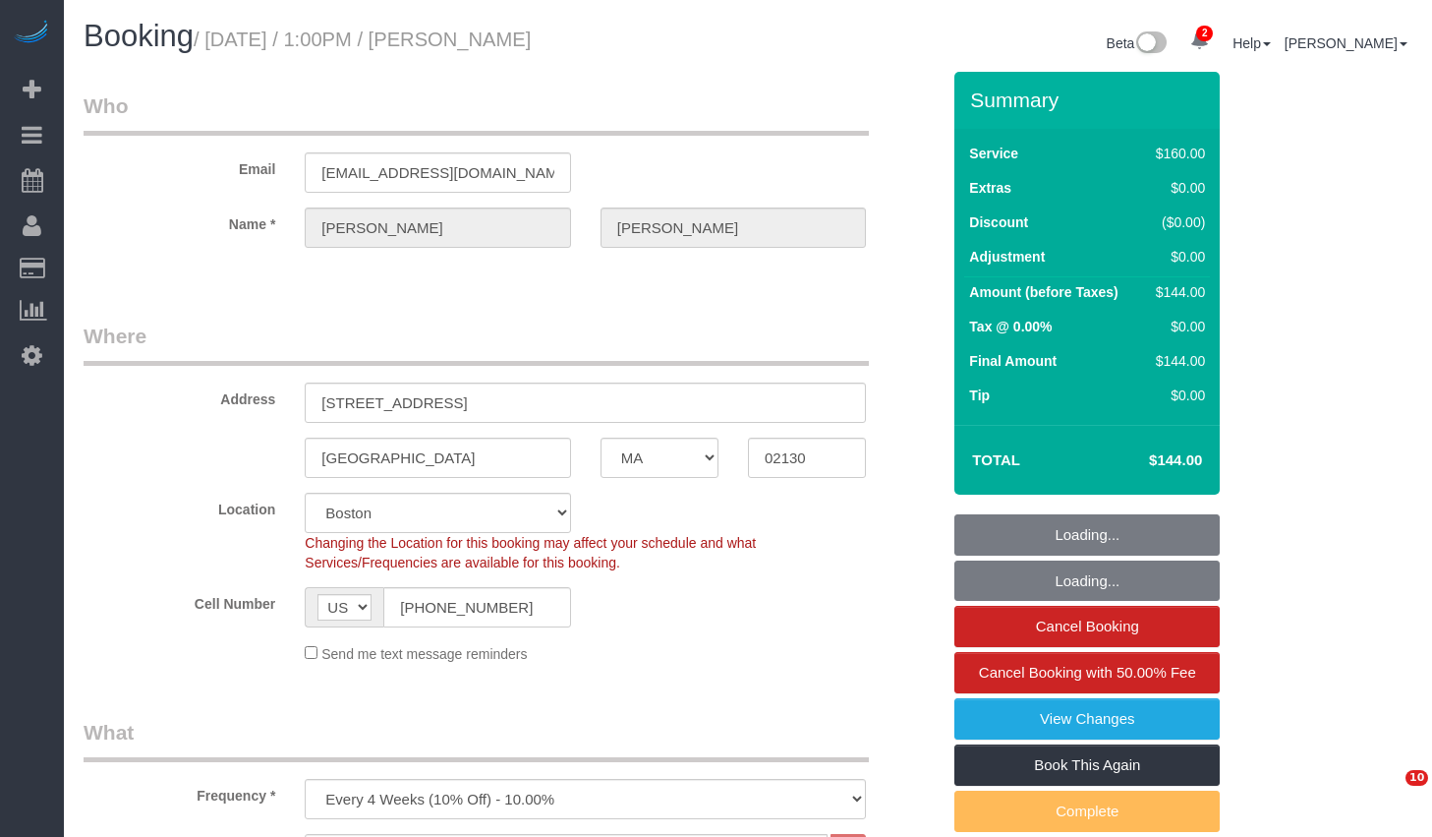
select select "spot1"
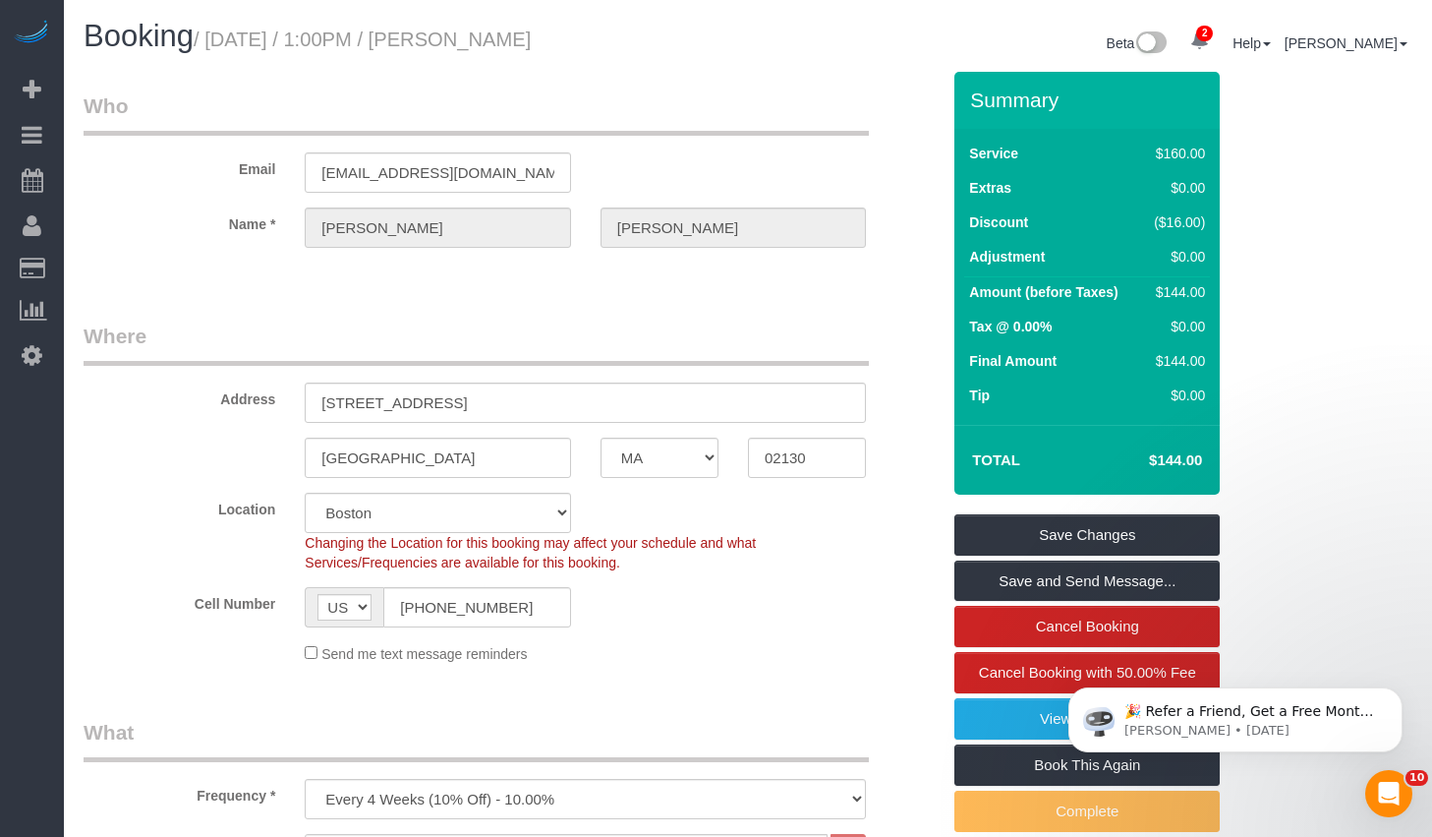
drag, startPoint x: 222, startPoint y: 39, endPoint x: 626, endPoint y: 50, distance: 404.2
click at [626, 50] on h1 "Booking / [DATE] / 1:00PM / [PERSON_NAME]" at bounding box center [409, 36] width 650 height 33
copy small "[DATE] / 1:00PM / [PERSON_NAME]"
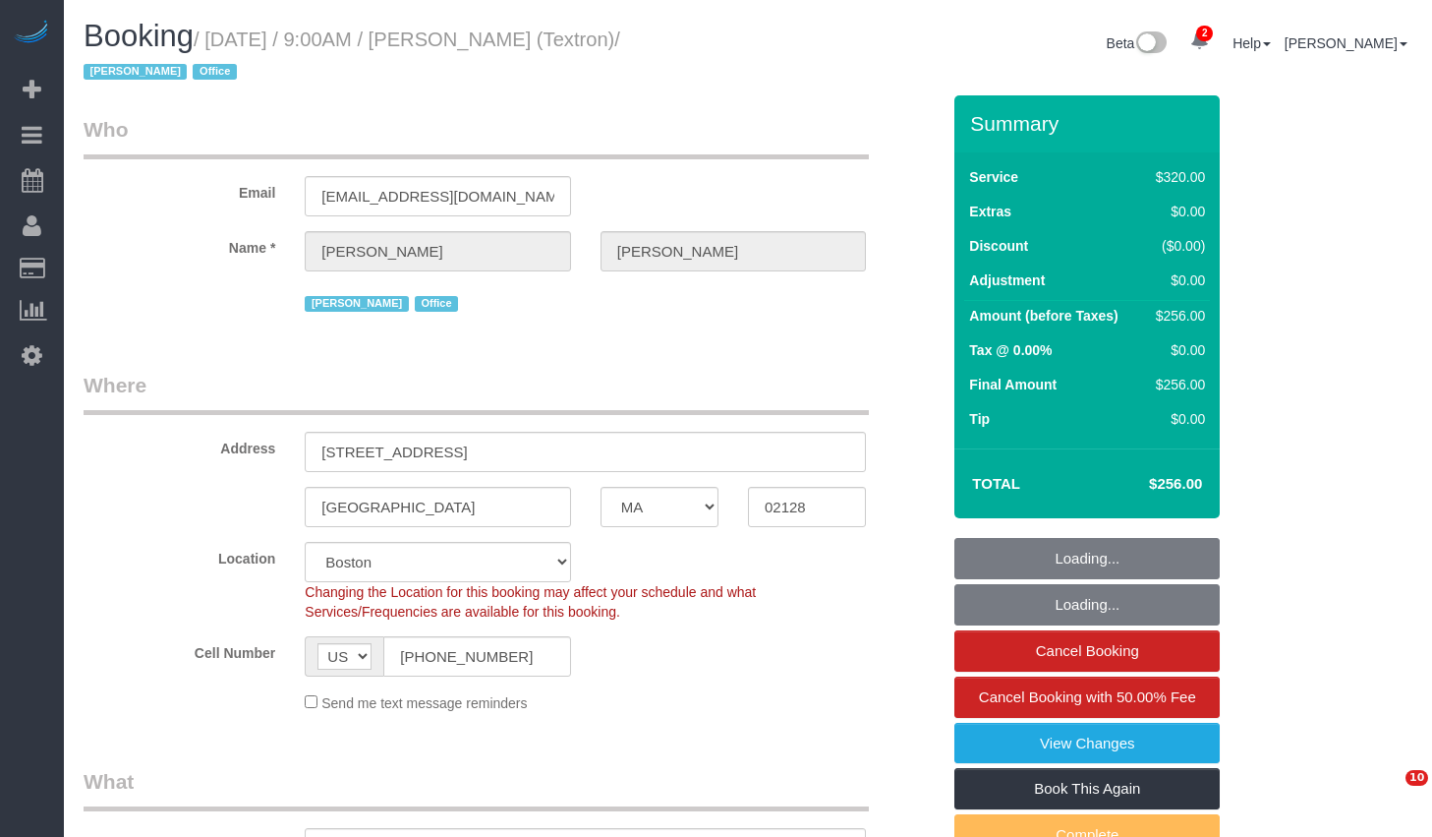
select select "MA"
select select "2"
select select "string:stripe-pm_1Rb4Ea4VGloSiKo72bcCnHY8"
select select "spot1"
select select "number:89"
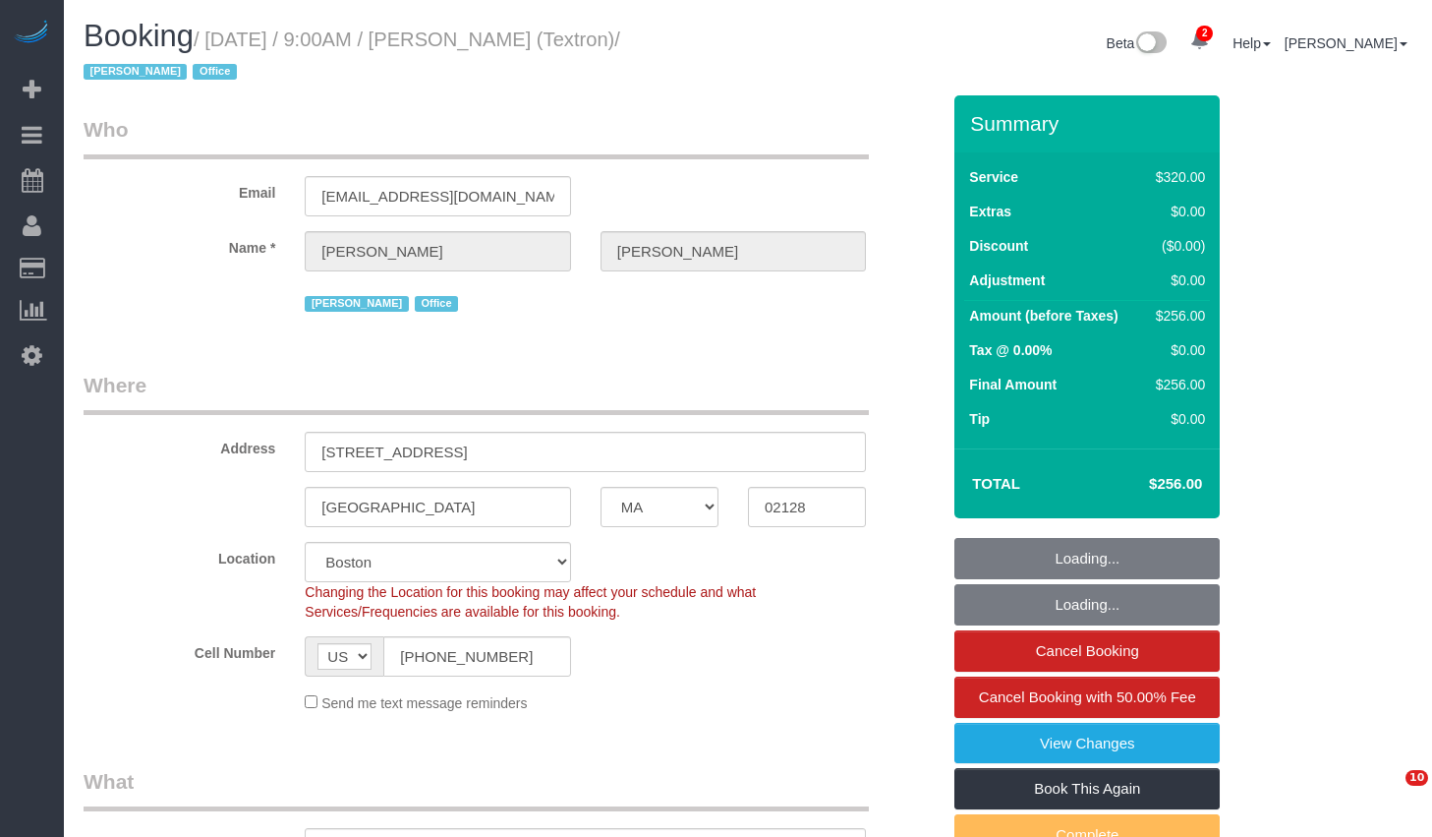
select select "number:90"
select select "number:15"
select select "number:5"
select select "MA"
select select "number:89"
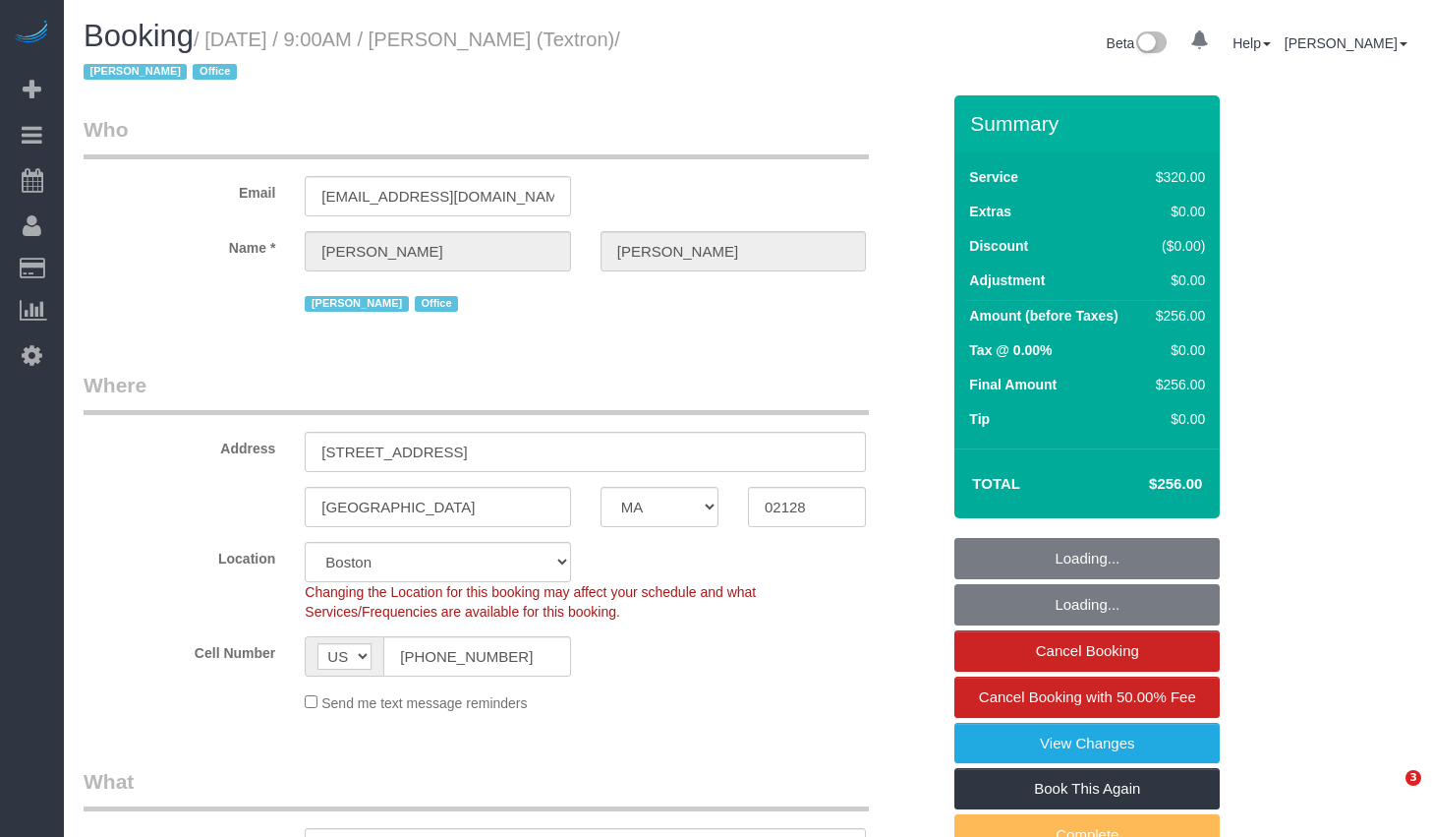
select select "number:90"
select select "number:15"
select select "number:5"
select select "object:939"
select select "string:stripe-pm_1Rb4Ea4VGloSiKo72bcCnHY8"
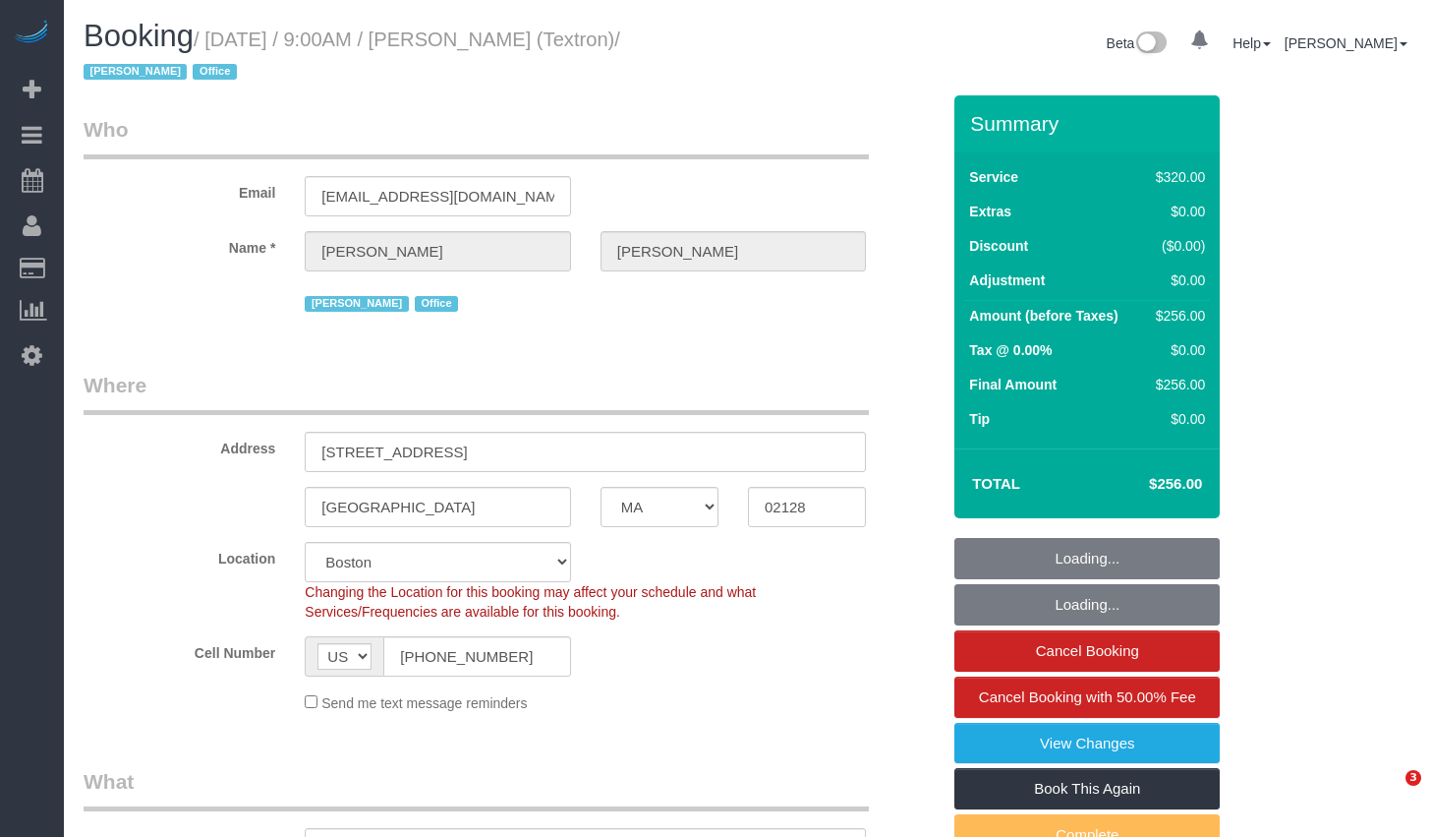
select select "2"
select select "spot1"
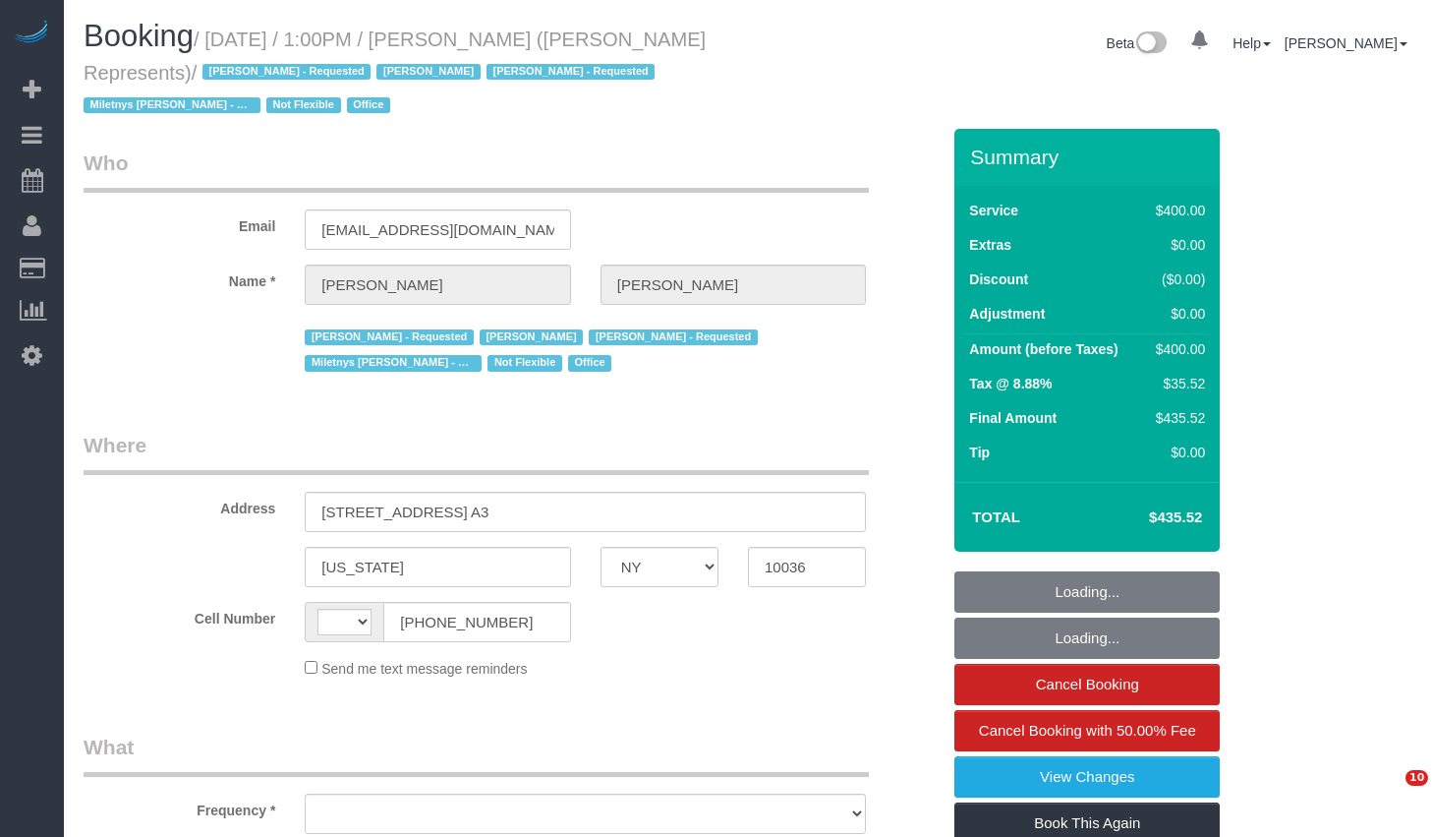
select select "NY"
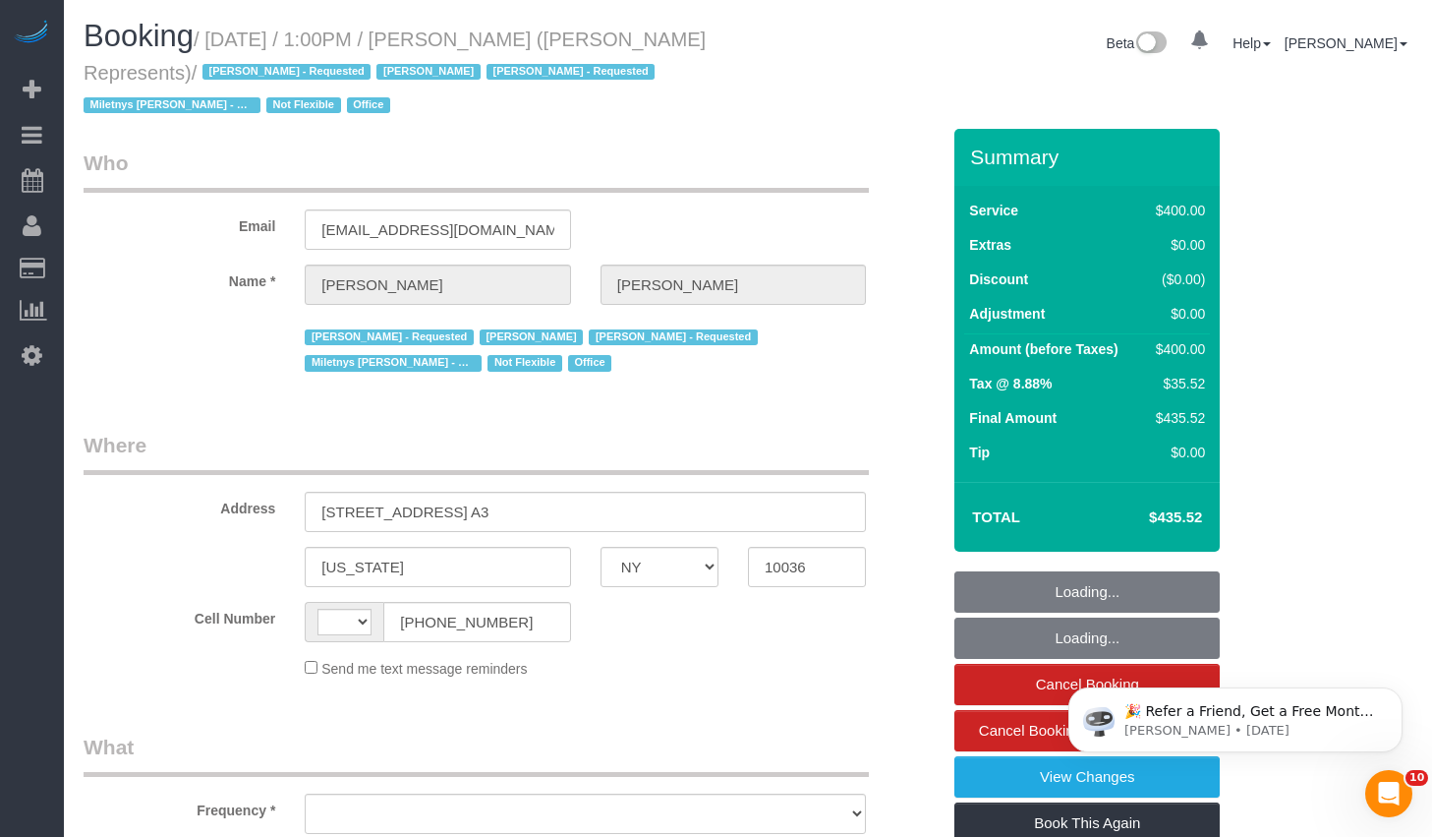
select select "number:89"
select select "number:76"
select select "number:15"
select select "number:5"
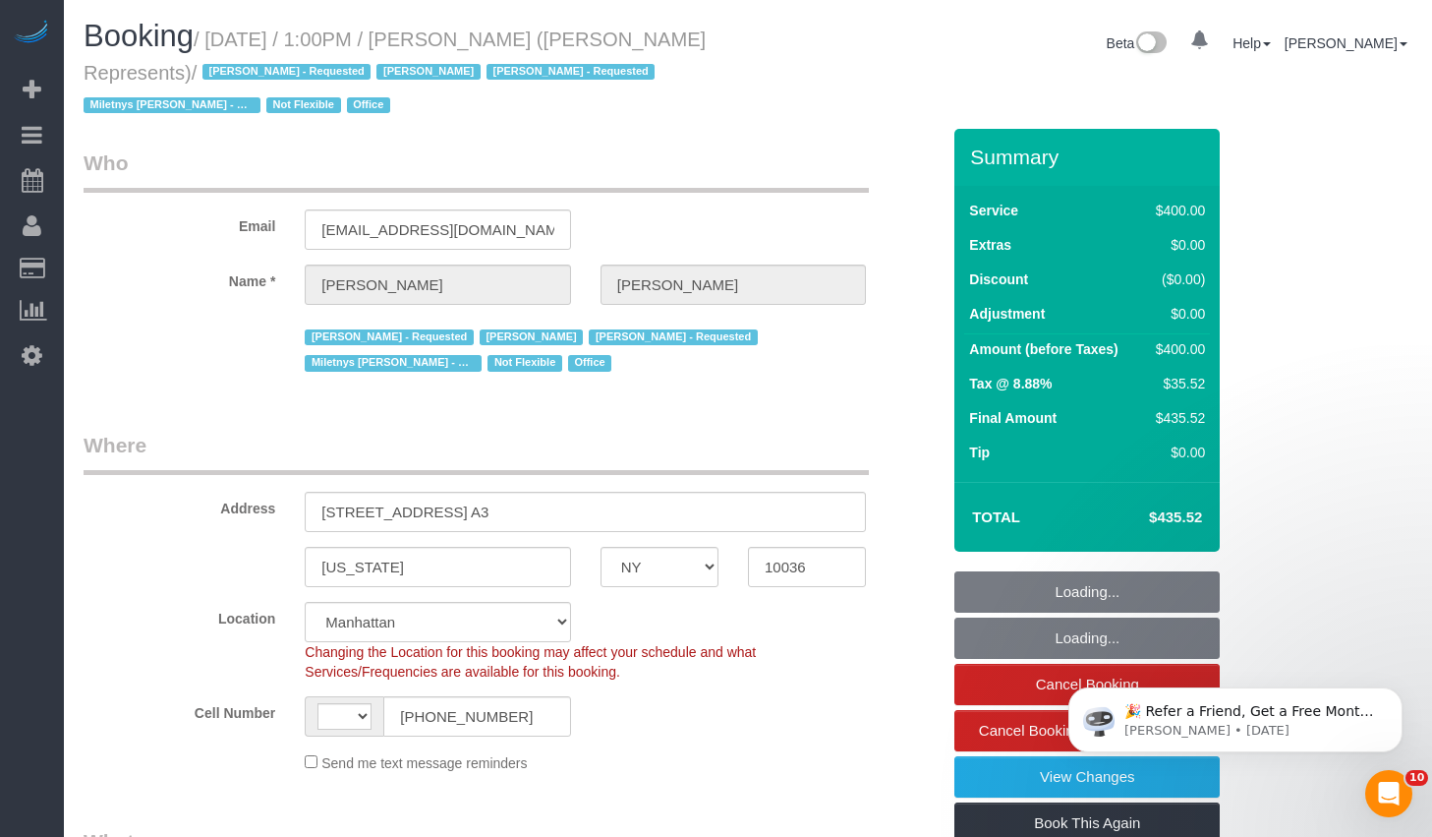
select select "string:[GEOGRAPHIC_DATA]"
select select "object:813"
select select "string:stripe-pm_1LzOHa4VGloSiKo7eJy9cIDS"
select select "object:946"
select select "2"
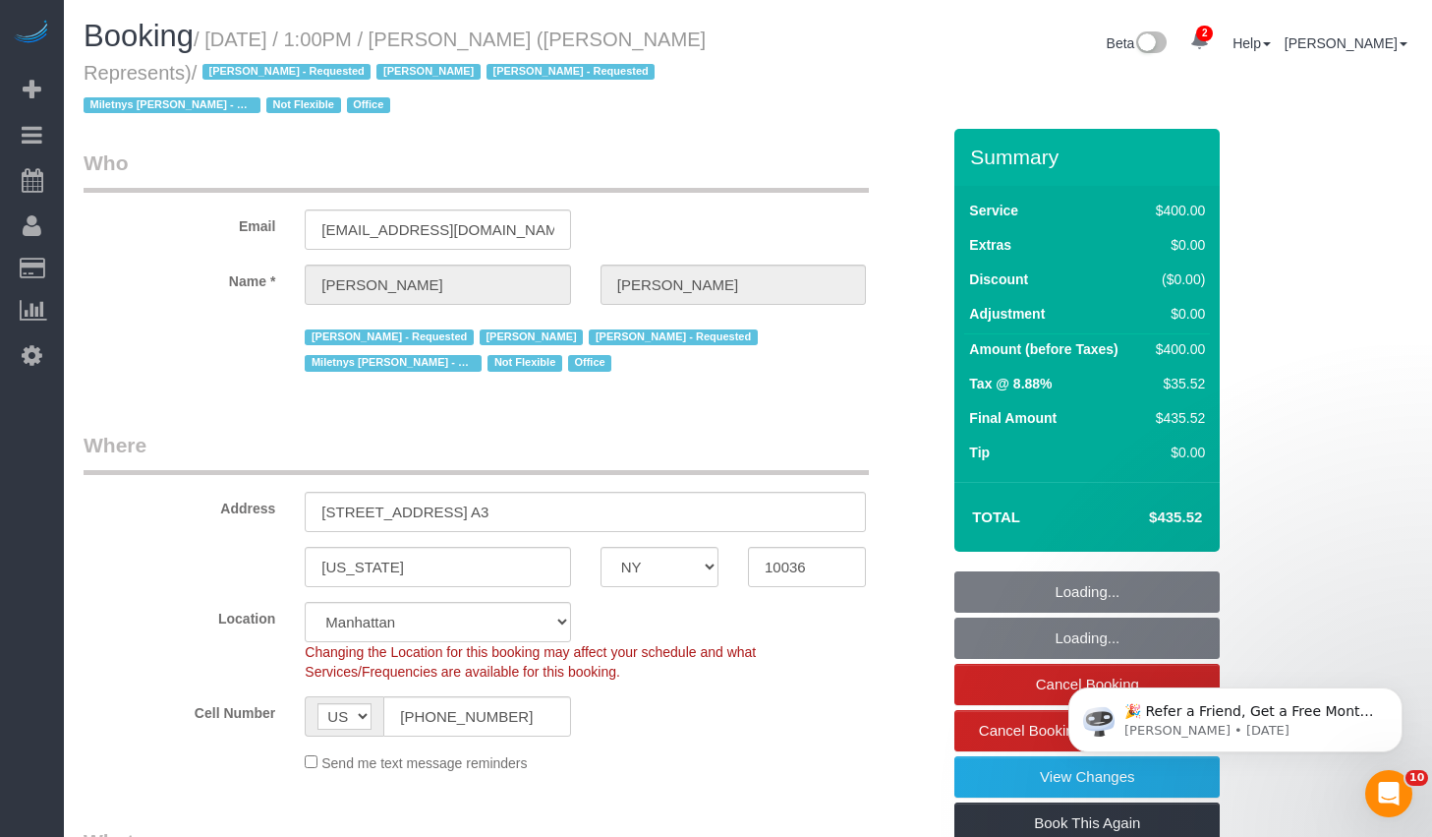
select select "150"
select select "spot1"
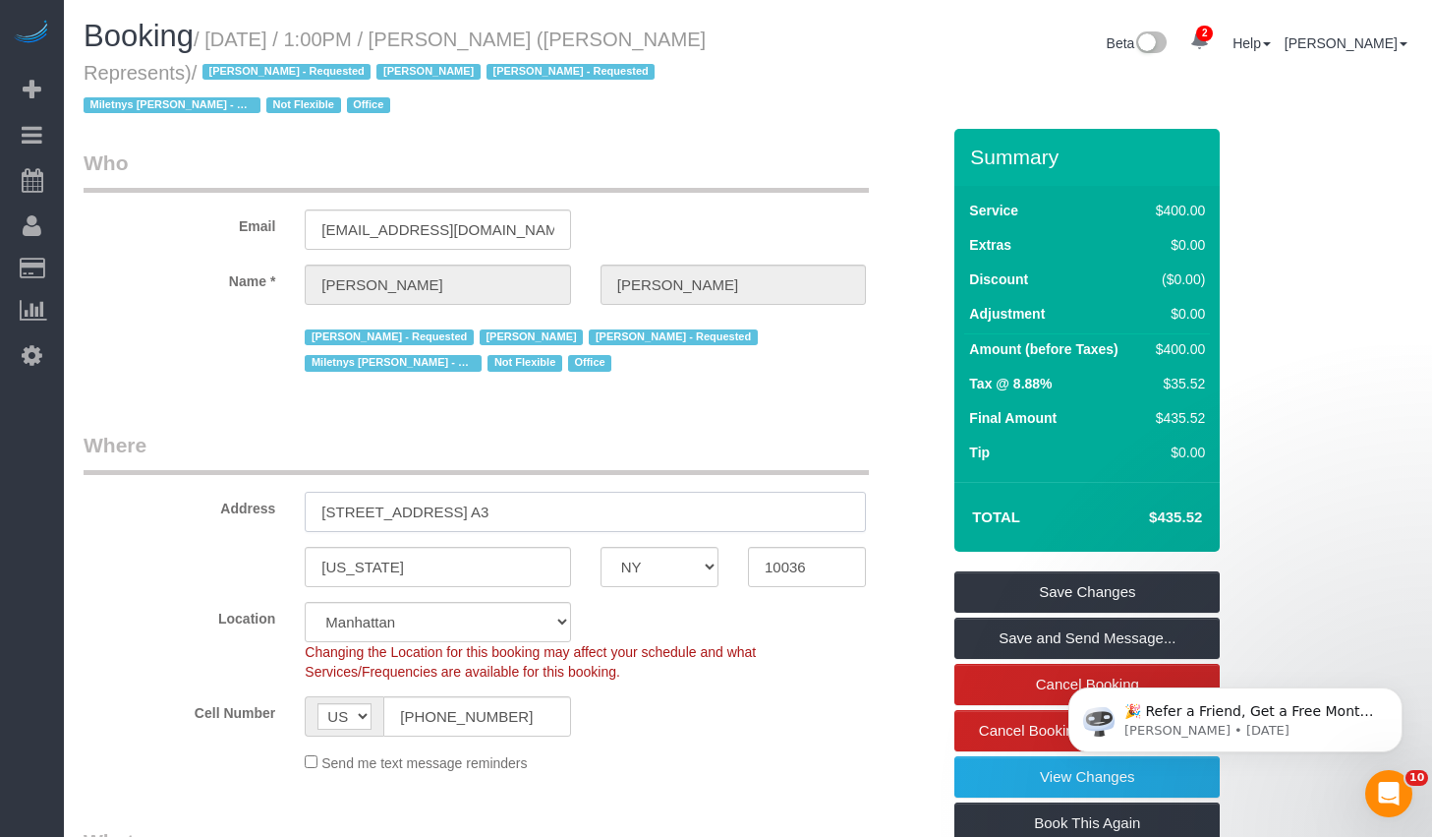
click at [559, 518] on input "420 West 46th Street, Apt. A3" at bounding box center [585, 512] width 561 height 40
click at [236, 45] on small "/ August 25, 2025 / 1:00PM / Holly Corbett (Holly Corbett Represents) / Alketa …" at bounding box center [395, 73] width 622 height 88
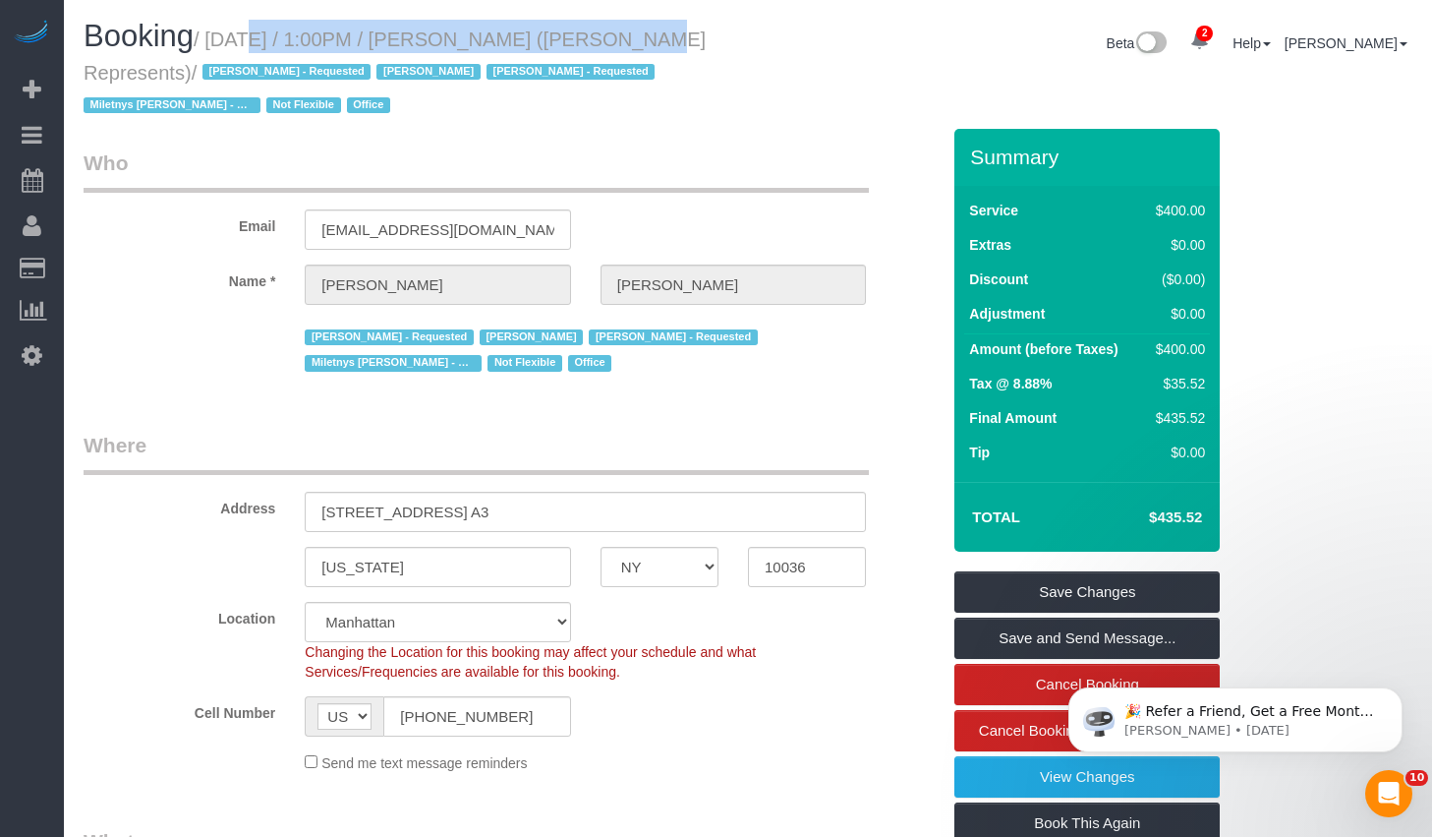
drag, startPoint x: 223, startPoint y: 42, endPoint x: 588, endPoint y: 28, distance: 365.0
click at [588, 29] on small "/ August 25, 2025 / 1:00PM / Holly Corbett (Holly Corbett Represents) / Alketa …" at bounding box center [395, 73] width 622 height 88
copy small "August 25, 2025 / 1:00PM / Holly Corbett"
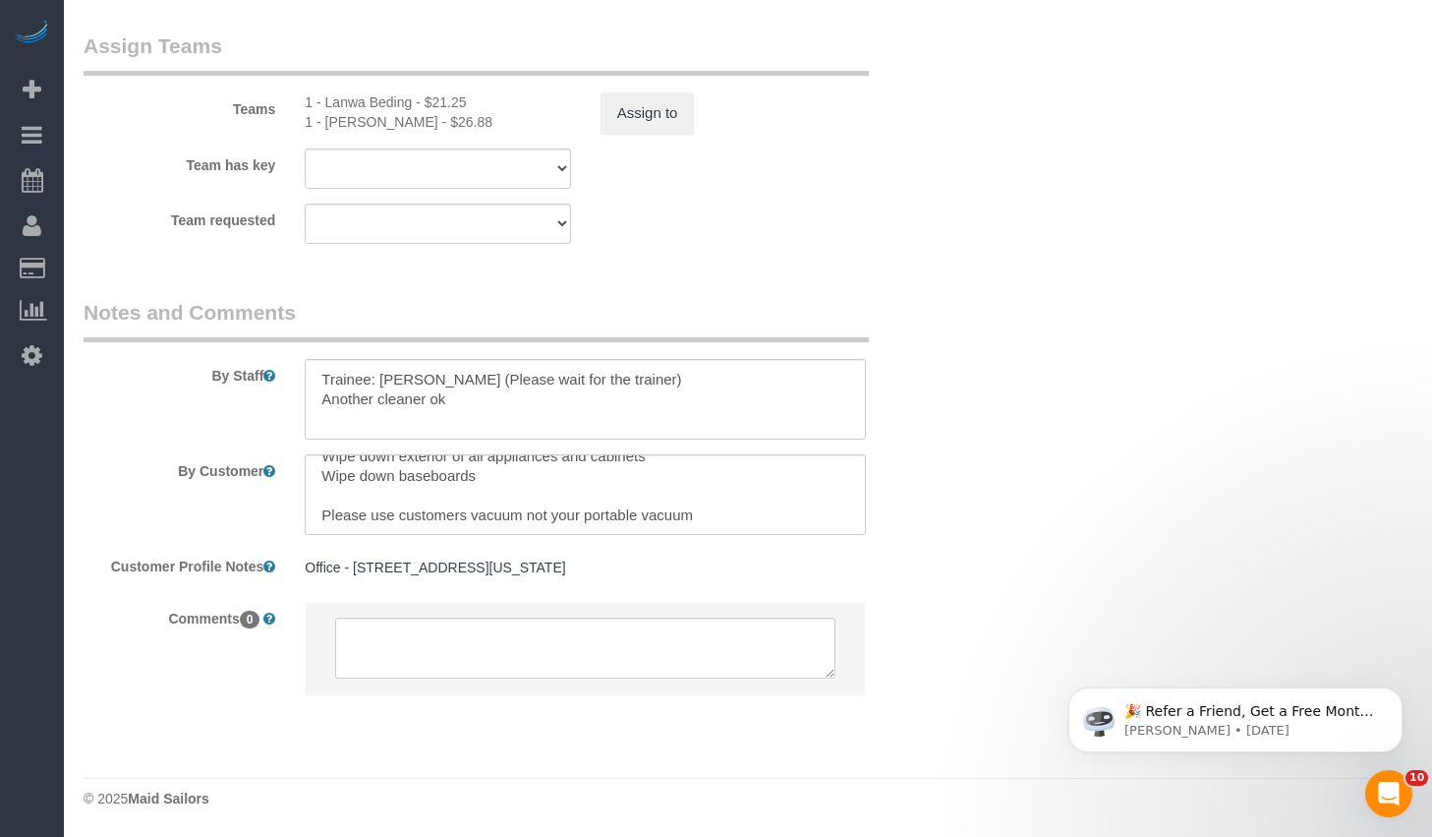
scroll to position [39, 0]
click at [341, 96] on div "1 - Lanwa Beding - $21.25" at bounding box center [437, 102] width 265 height 20
click at [346, 127] on div "1 - Marlenyn Robles - $26.88" at bounding box center [437, 122] width 265 height 20
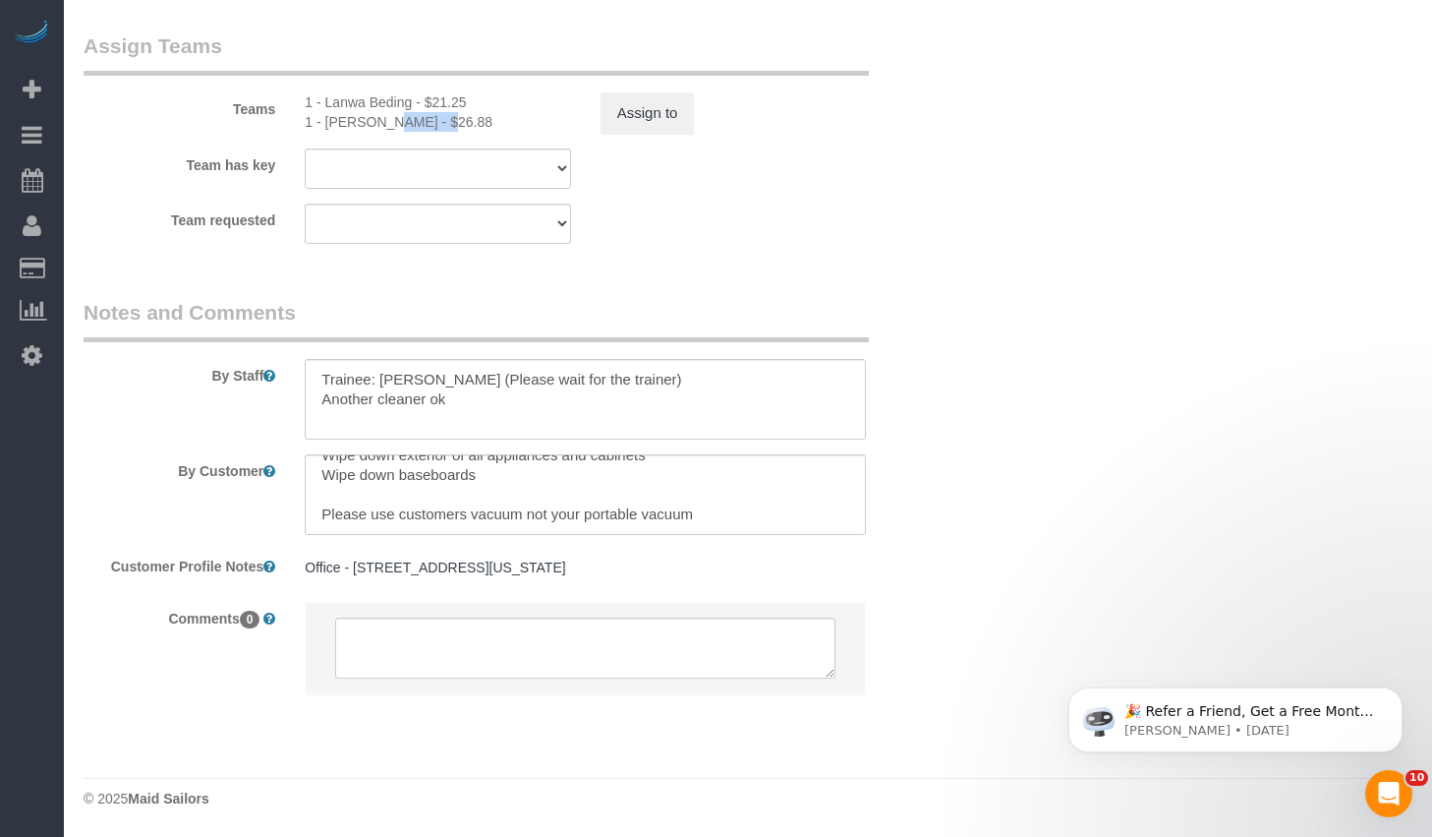
copy div "Marlenyn"
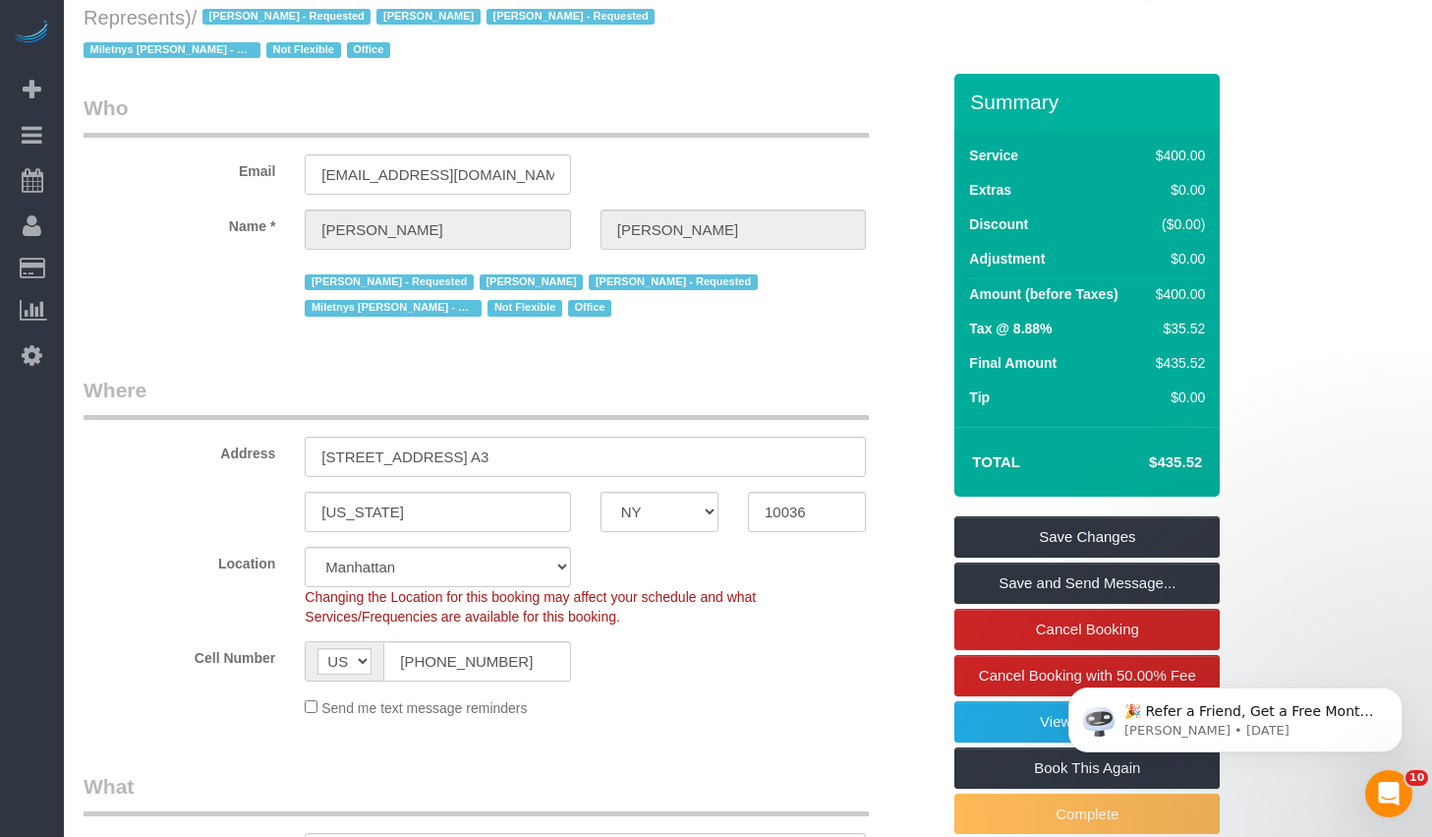
scroll to position [0, 0]
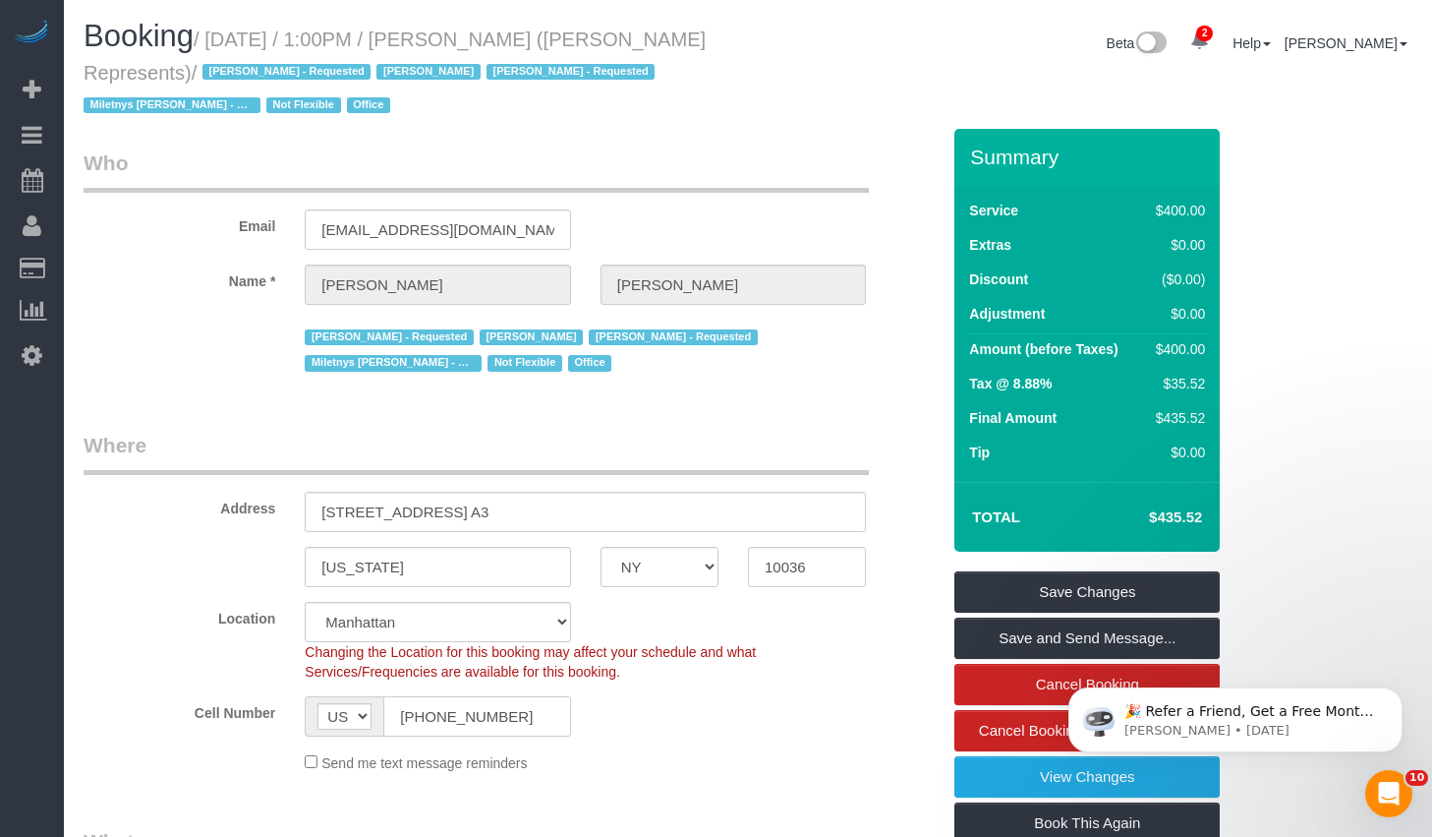
click at [511, 711] on input "(917) 407-8262" at bounding box center [476, 716] width 187 height 40
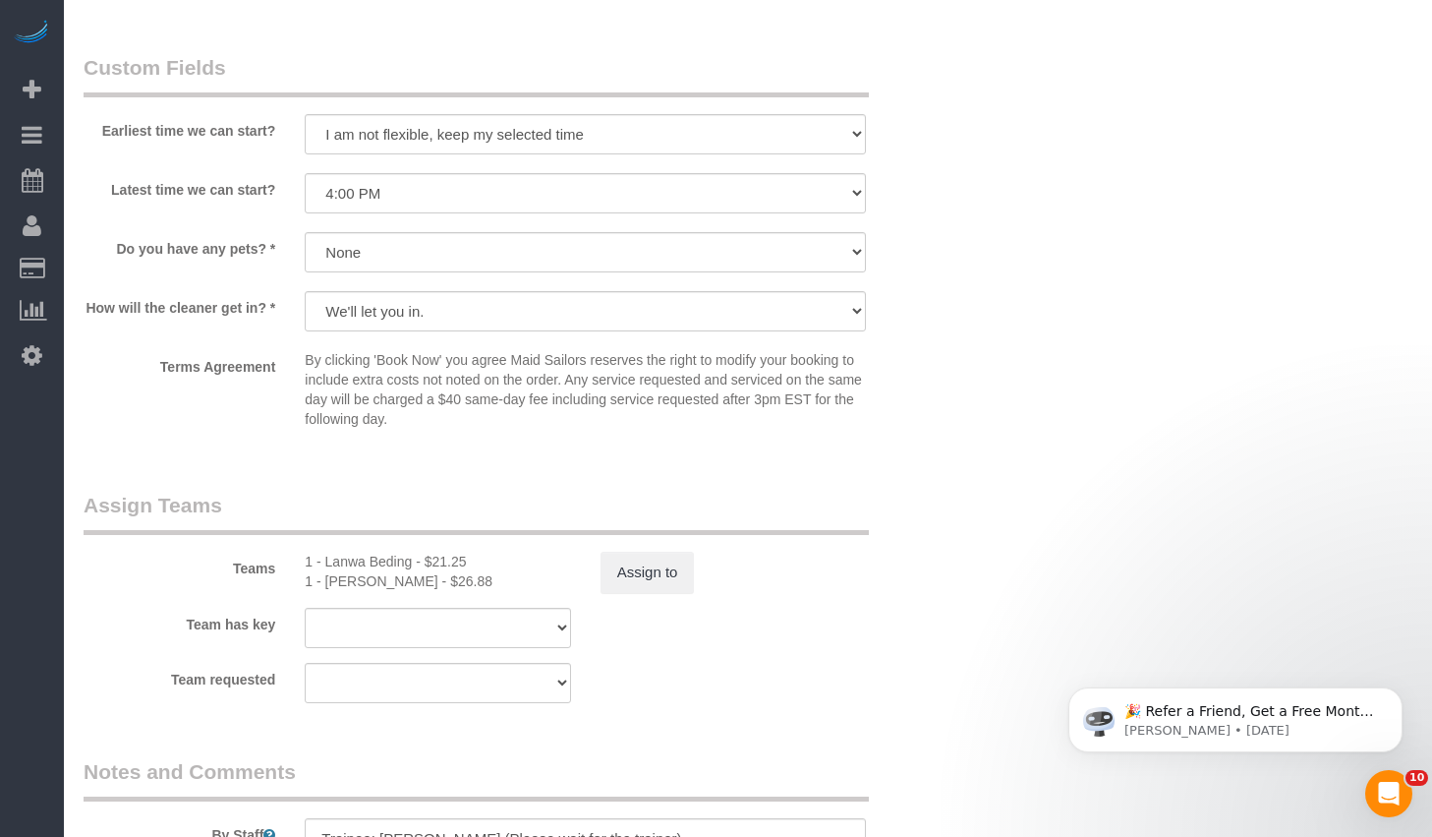
scroll to position [2165, 0]
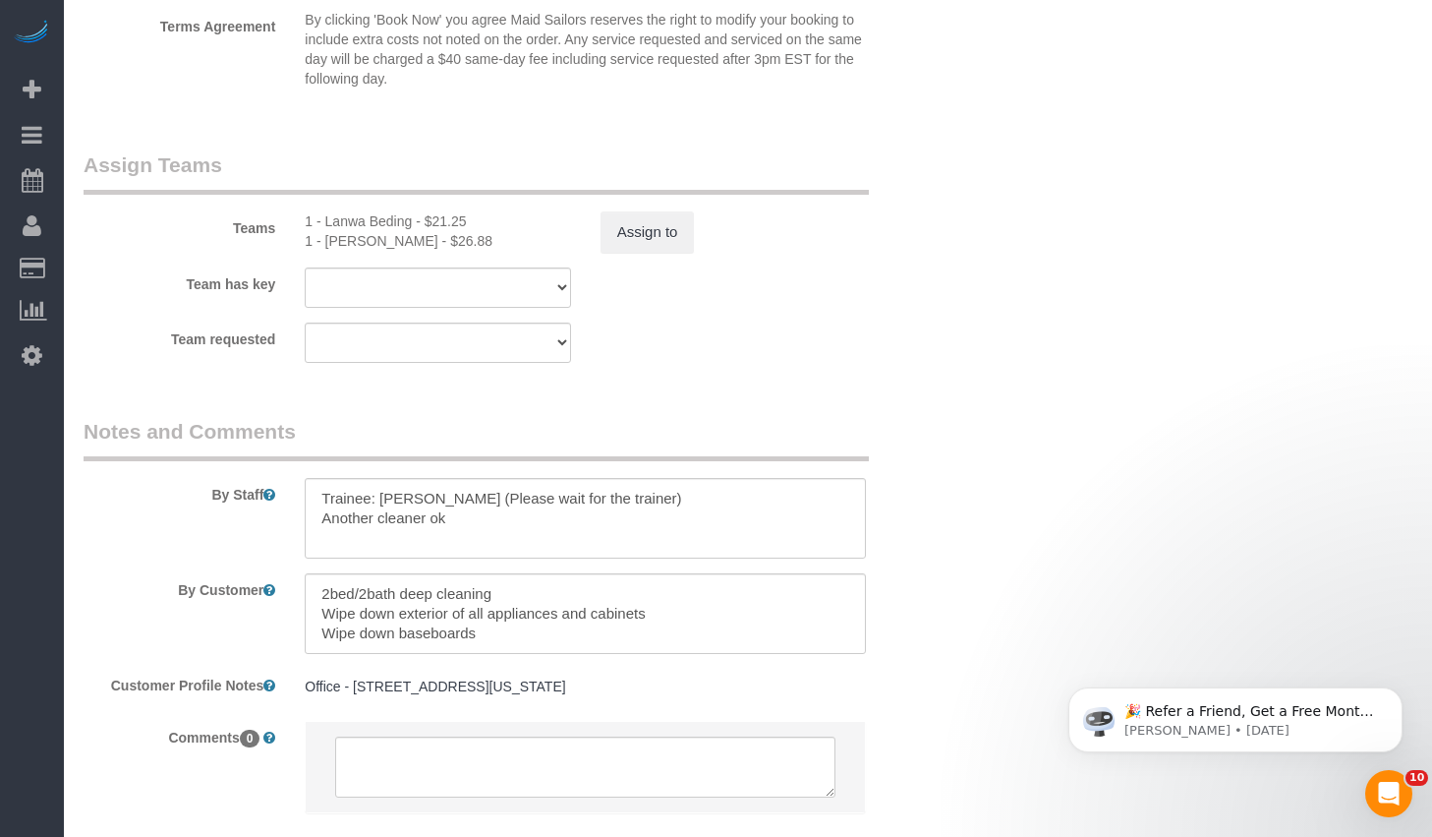
drag, startPoint x: 303, startPoint y: 685, endPoint x: 753, endPoint y: 692, distance: 450.3
click at [753, 692] on div "Office - 261 West 35th Street, Suite 501, New York, NY 10001 Office - 261 West …" at bounding box center [585, 686] width 591 height 37
copy pre "Office - 261 West 35th Street, Suite 501, New York, NY 10001"
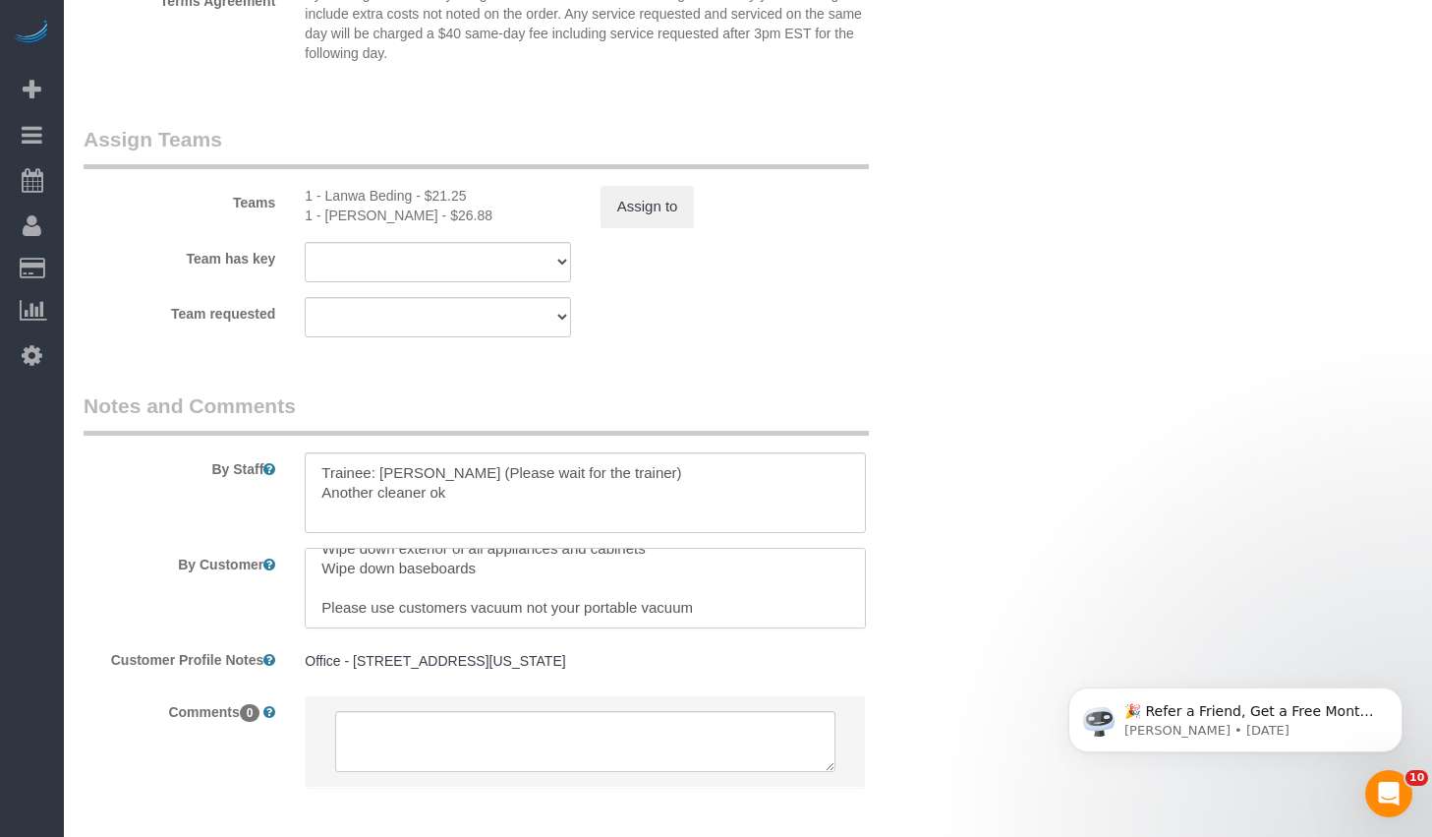
click at [734, 600] on textarea at bounding box center [585, 588] width 561 height 81
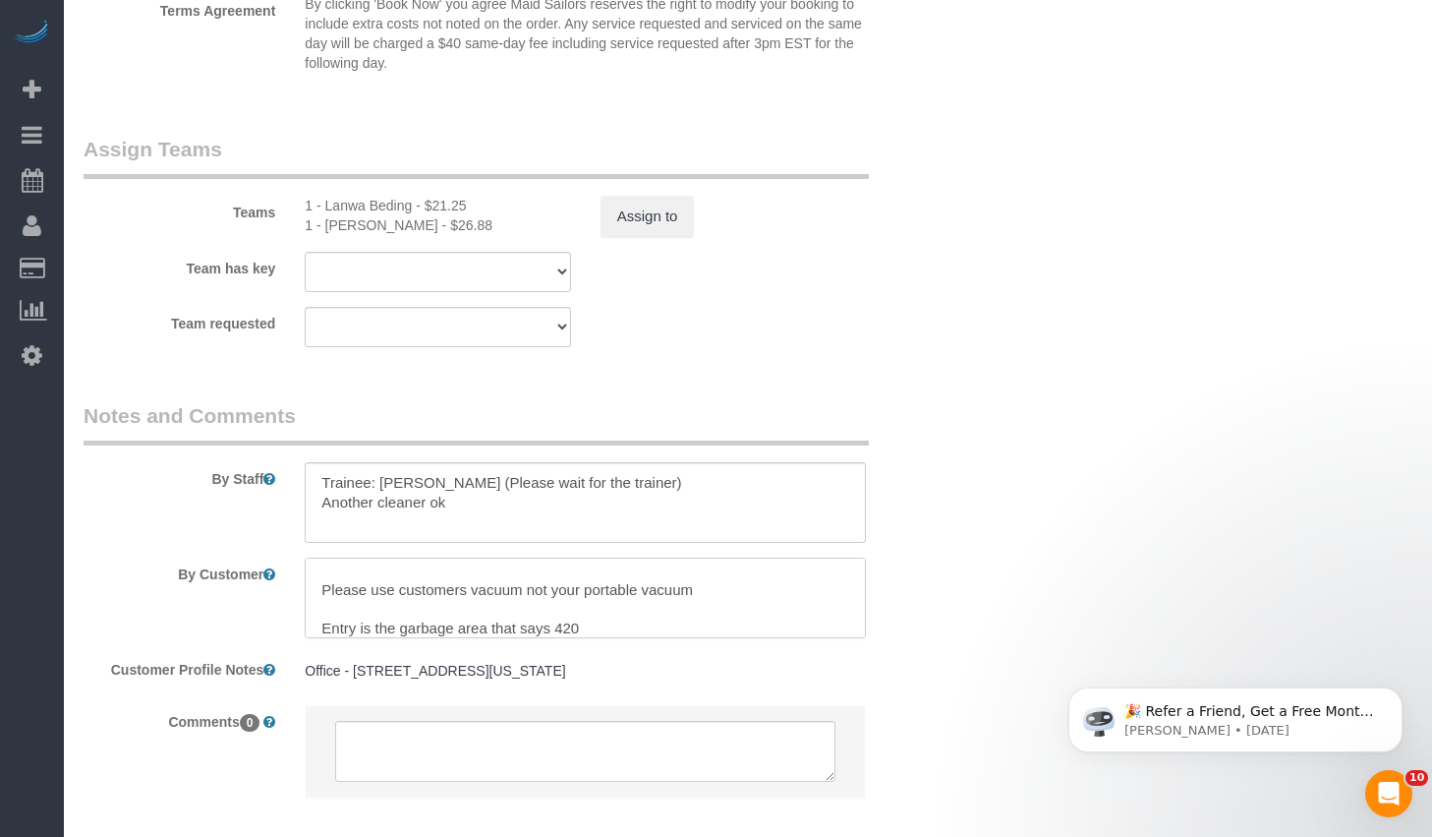
scroll to position [2284, 0]
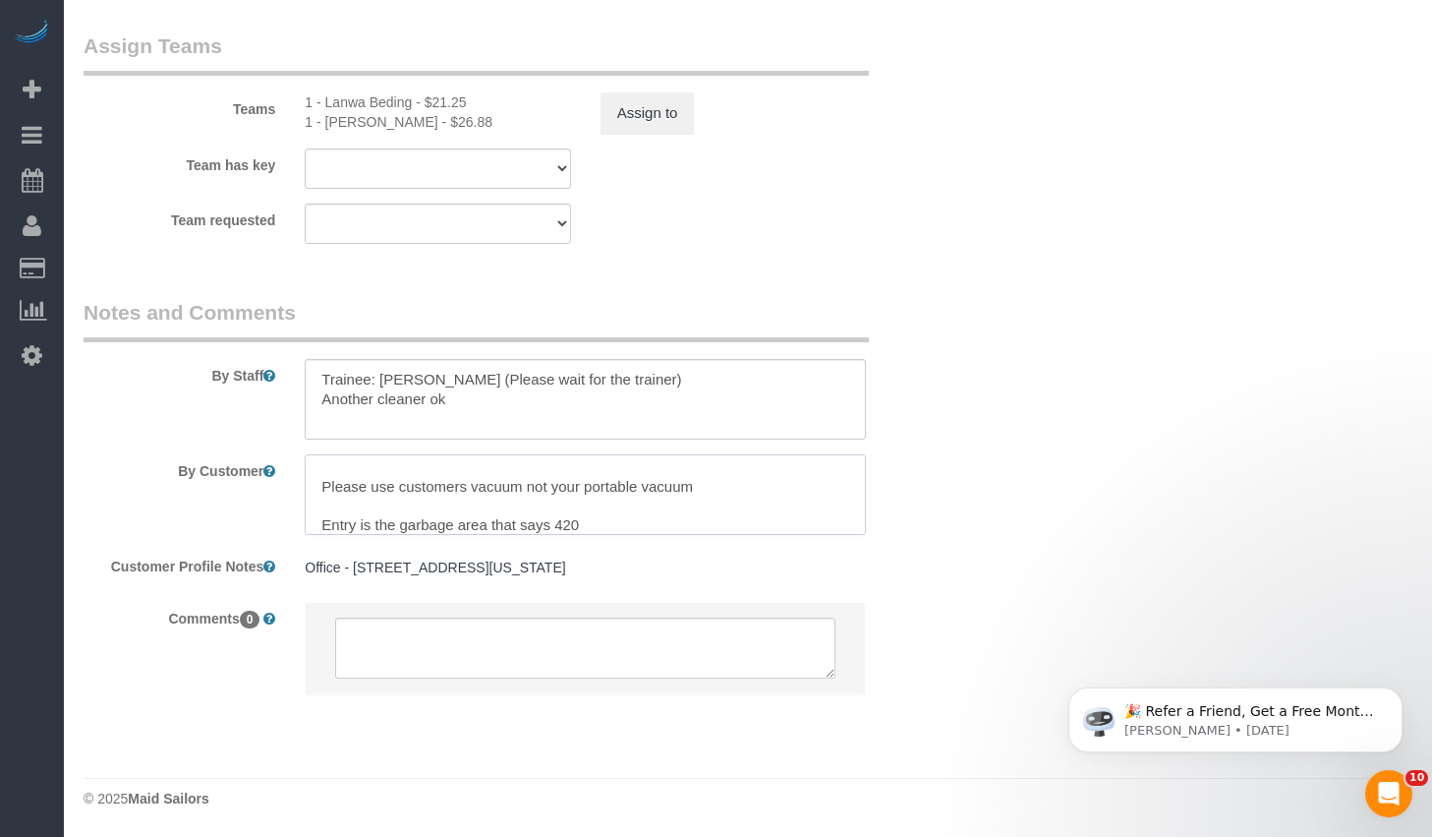
type textarea "2bed/2bath deep cleaning Wipe down exterior of all appliances and cabinets Wipe…"
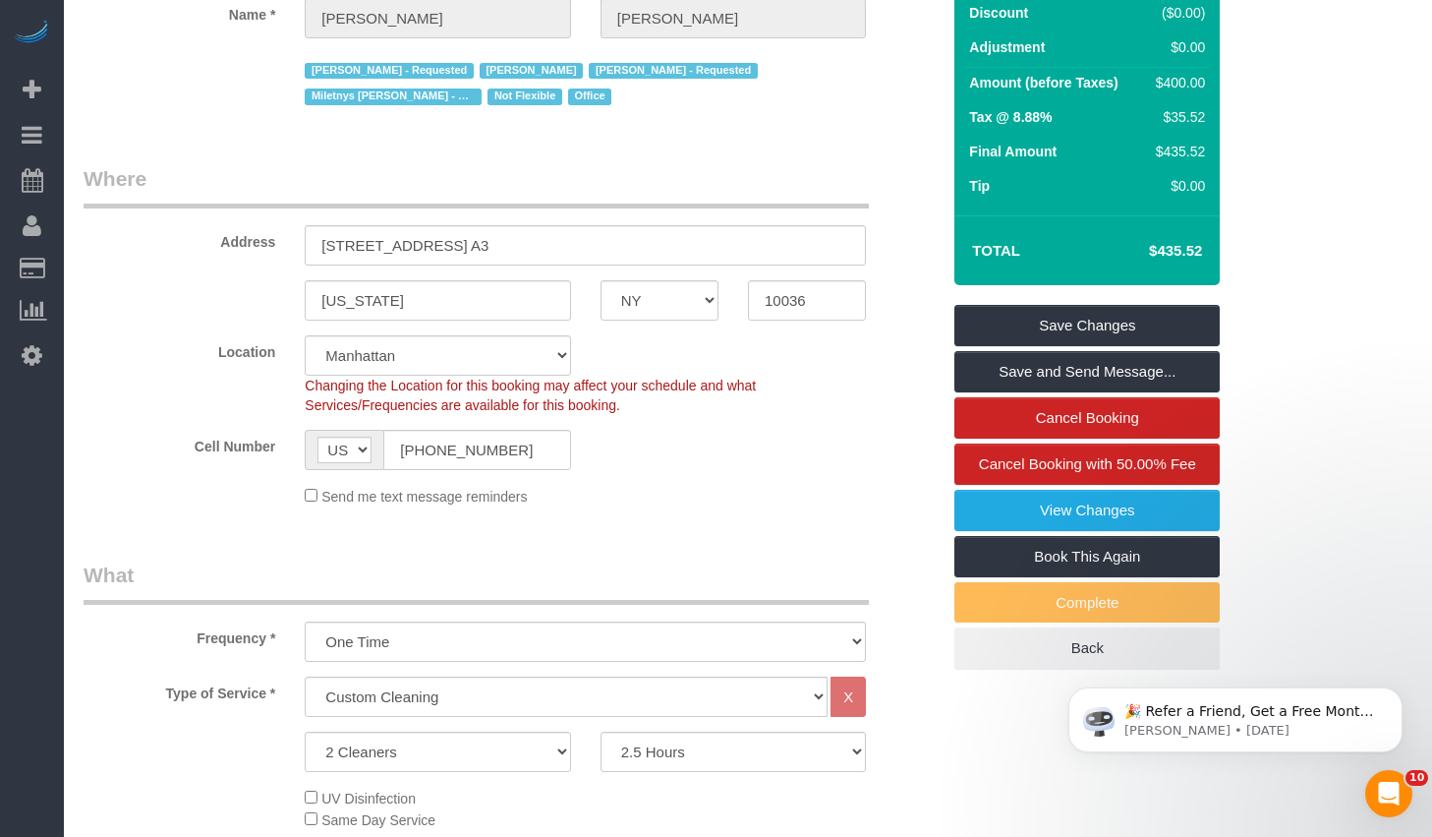
scroll to position [0, 0]
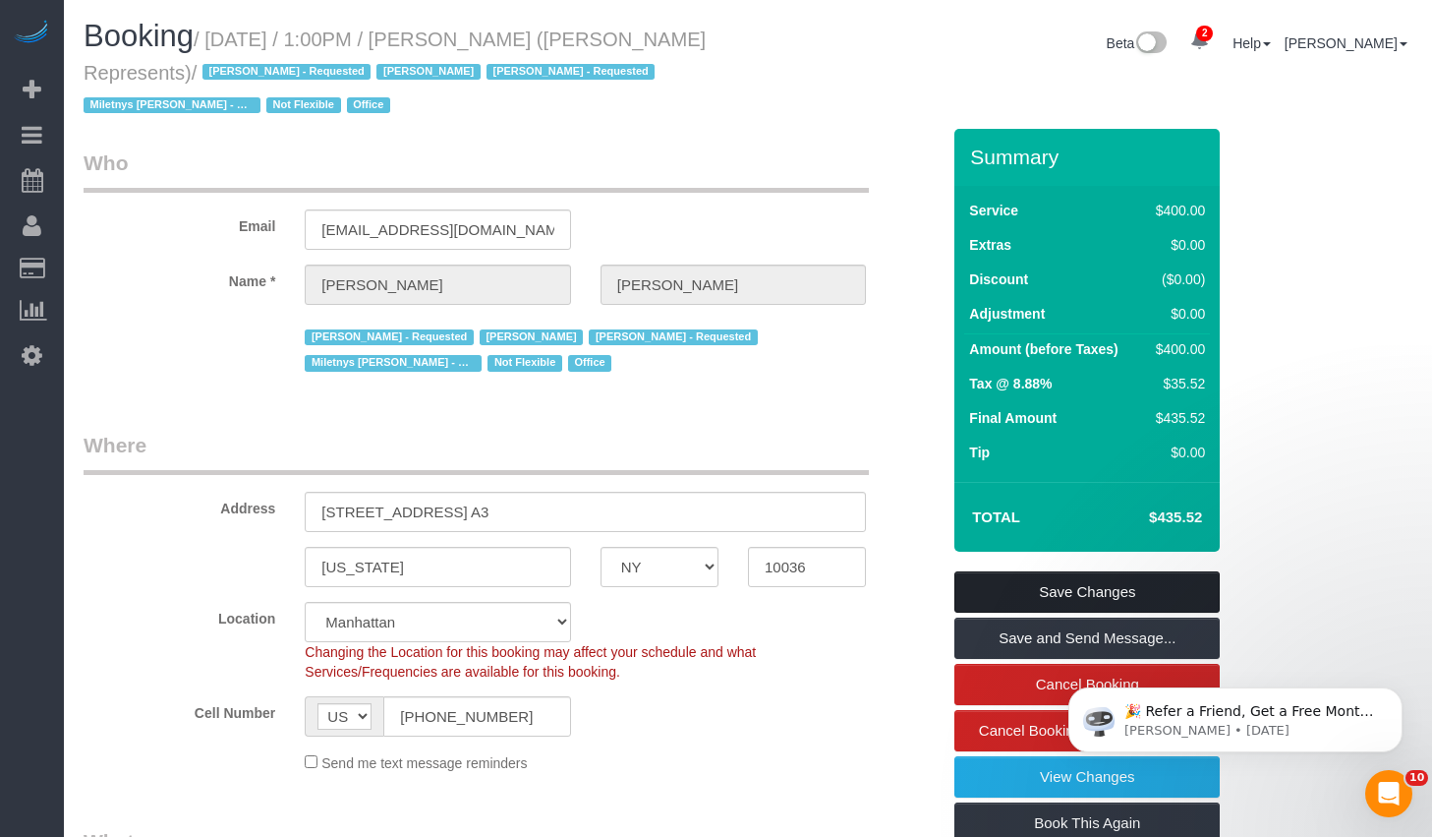
click at [1030, 607] on link "Save Changes" at bounding box center [1087, 591] width 265 height 41
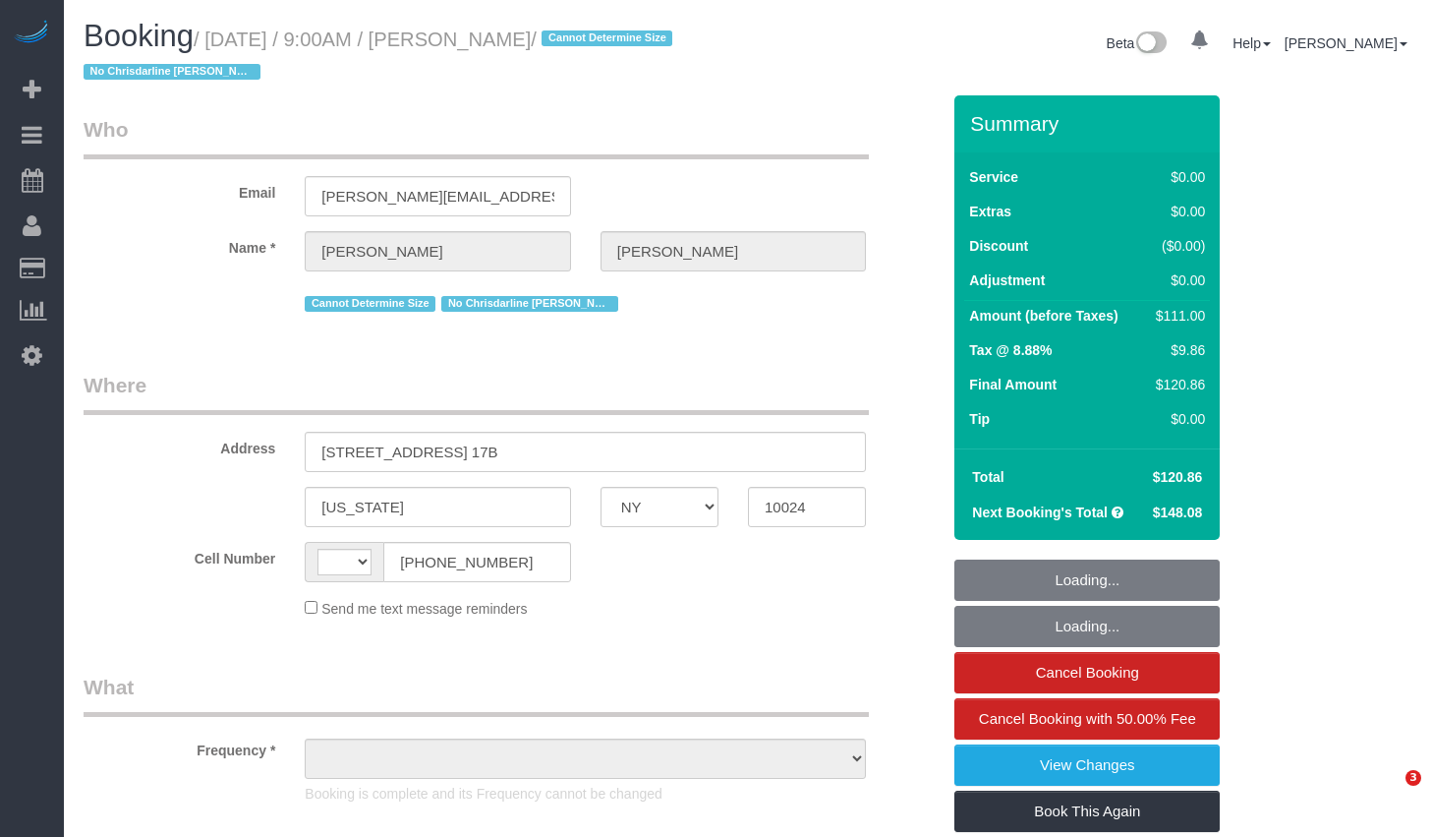
select select "NY"
select select "string:[GEOGRAPHIC_DATA]"
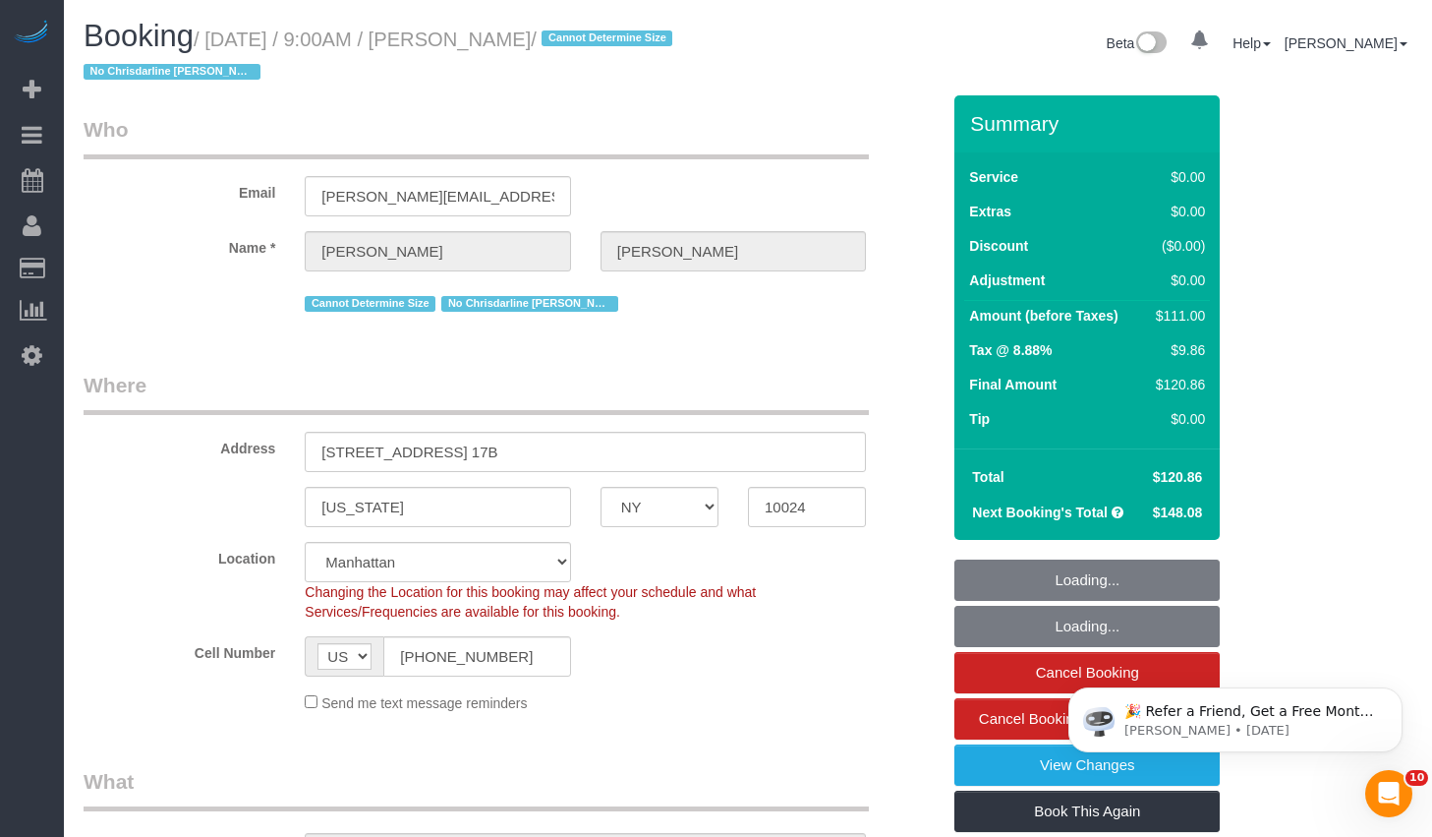
select select "object:763"
select select "1"
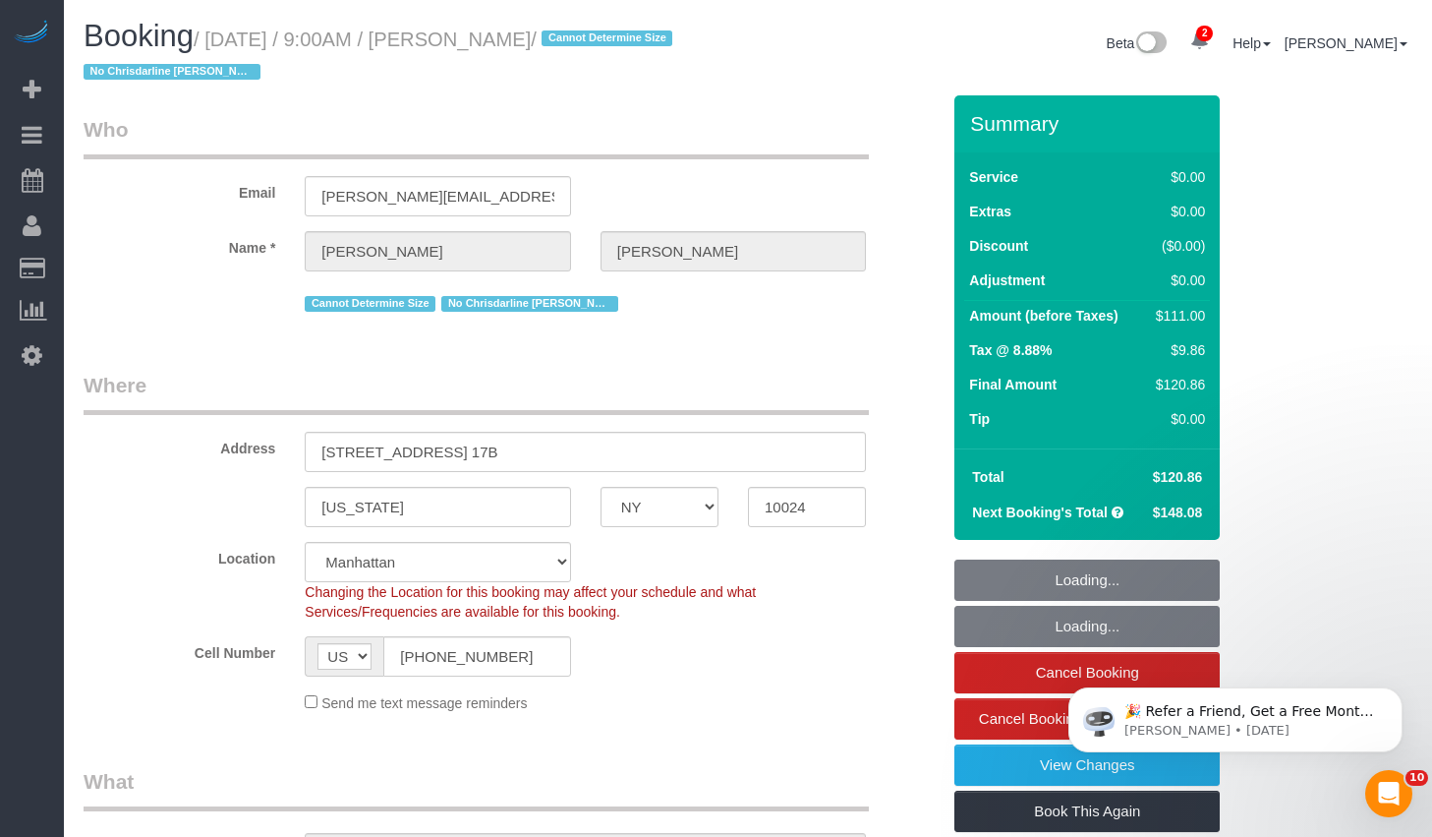
select select "object:1367"
select select "spot1"
select select "number:59"
select select "number:77"
select select "number:15"
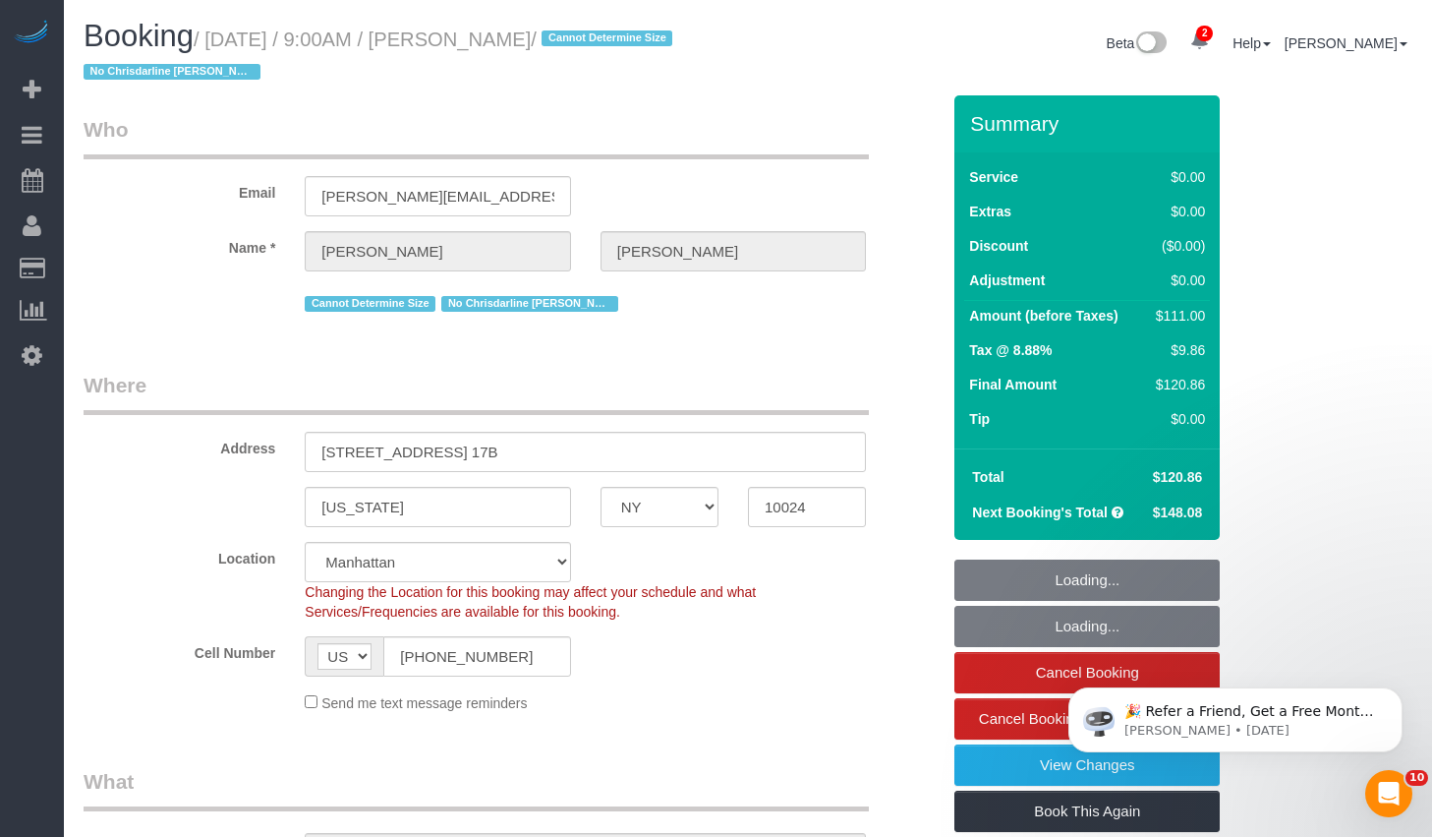
select select "number:6"
select select "1"
select select "string:stripe-pm_1R0qzK4VGloSiKo7vGPLo2wP"
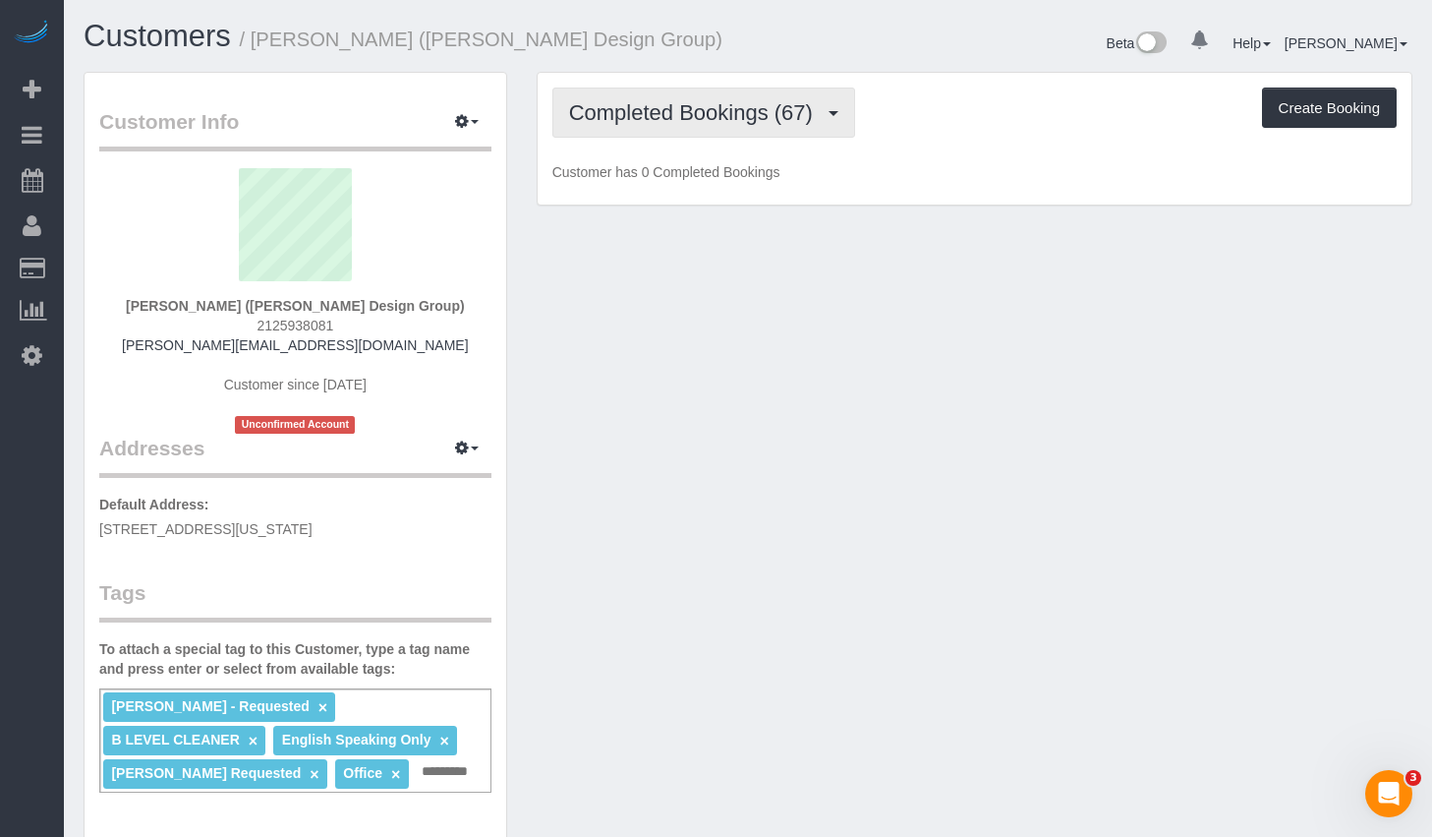
click at [631, 110] on span "Completed Bookings (67)" at bounding box center [696, 112] width 254 height 25
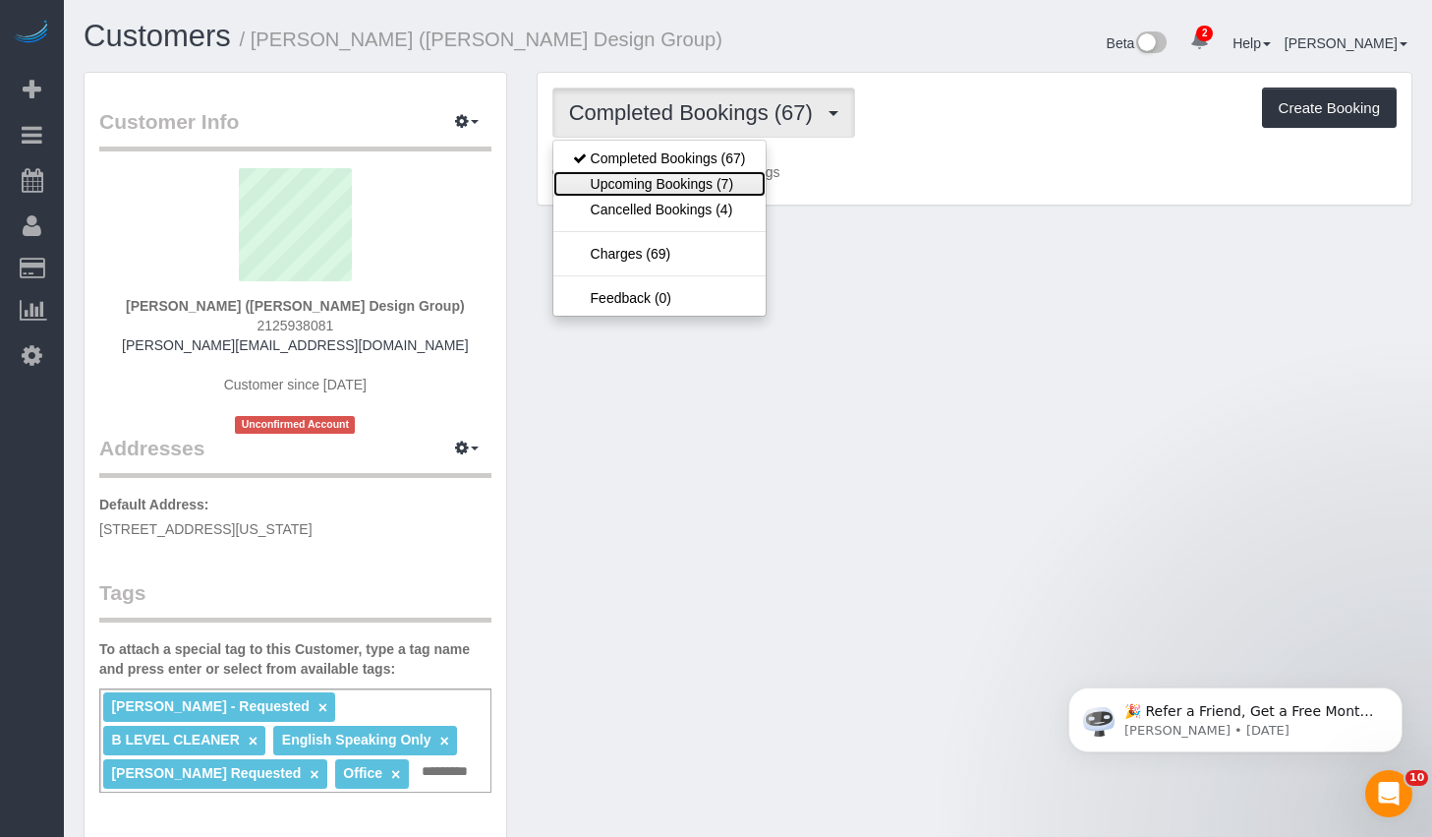
click at [635, 182] on link "Upcoming Bookings (7)" at bounding box center [659, 184] width 212 height 26
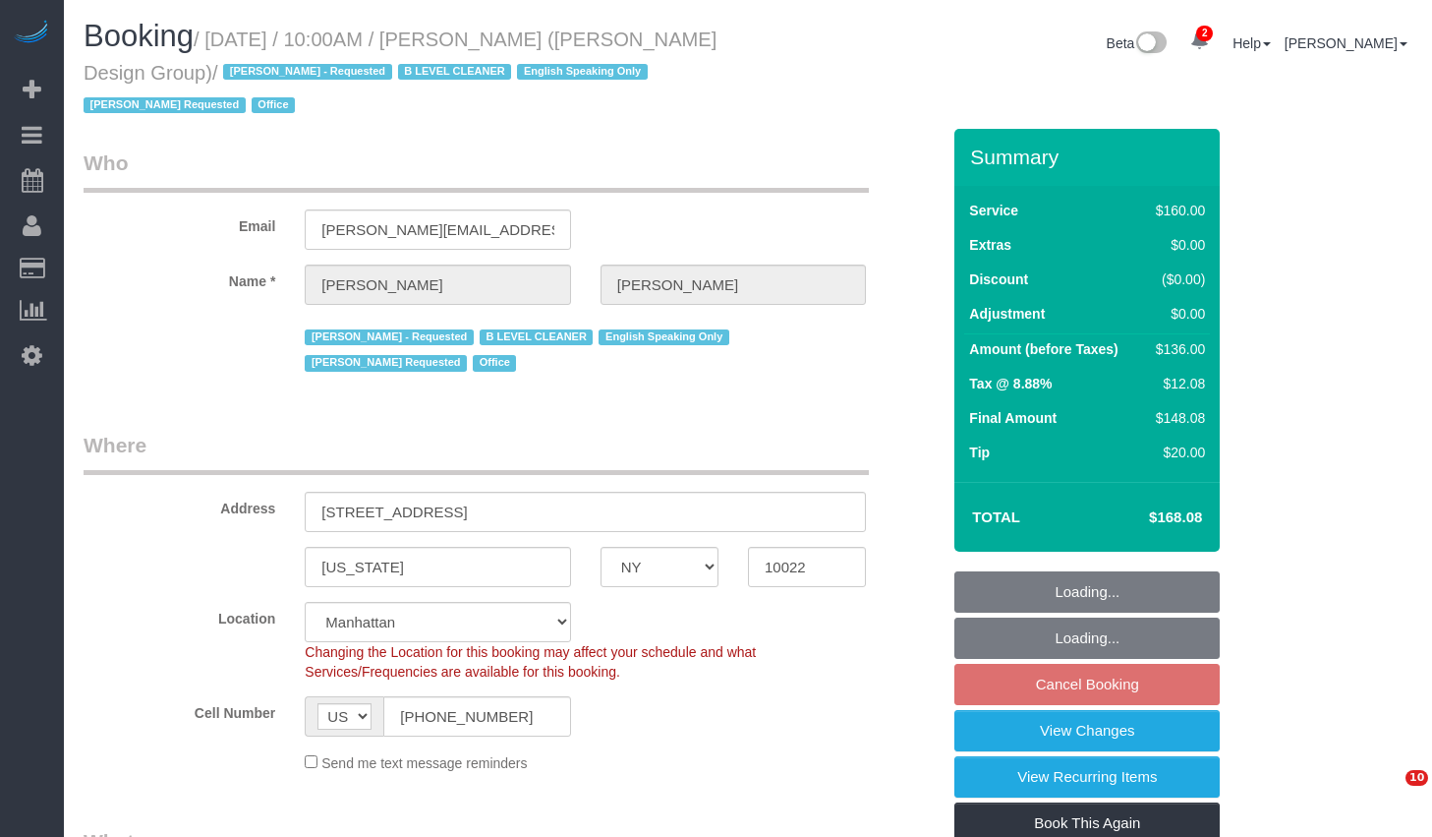
select select "NY"
select select "number:89"
select select "number:90"
select select "number:15"
select select "number:5"
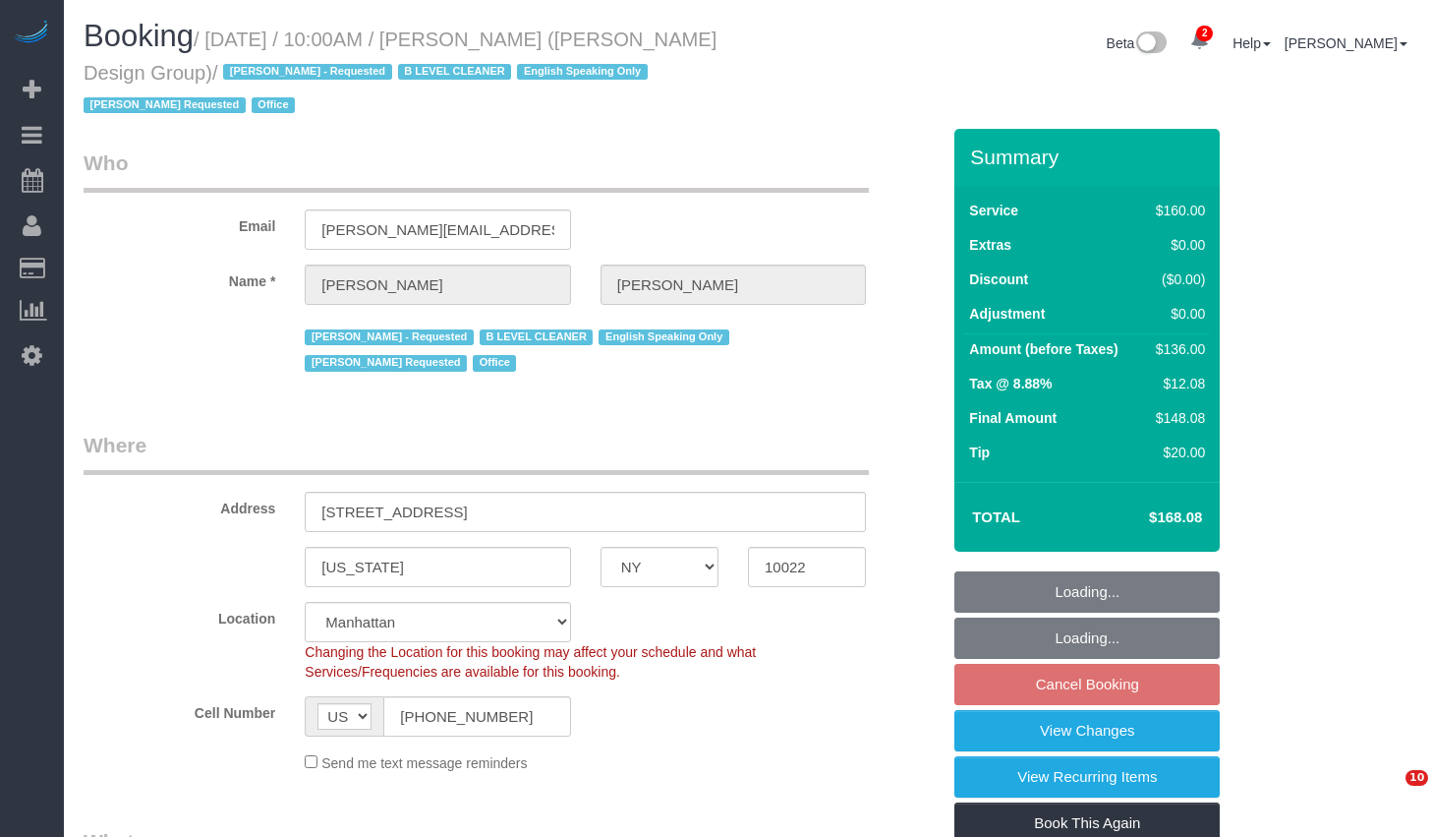
select select "object:1312"
select select "string:stripe-pm_1J1ChU4VGloSiKo7dD0yRKzP"
select select "spot3"
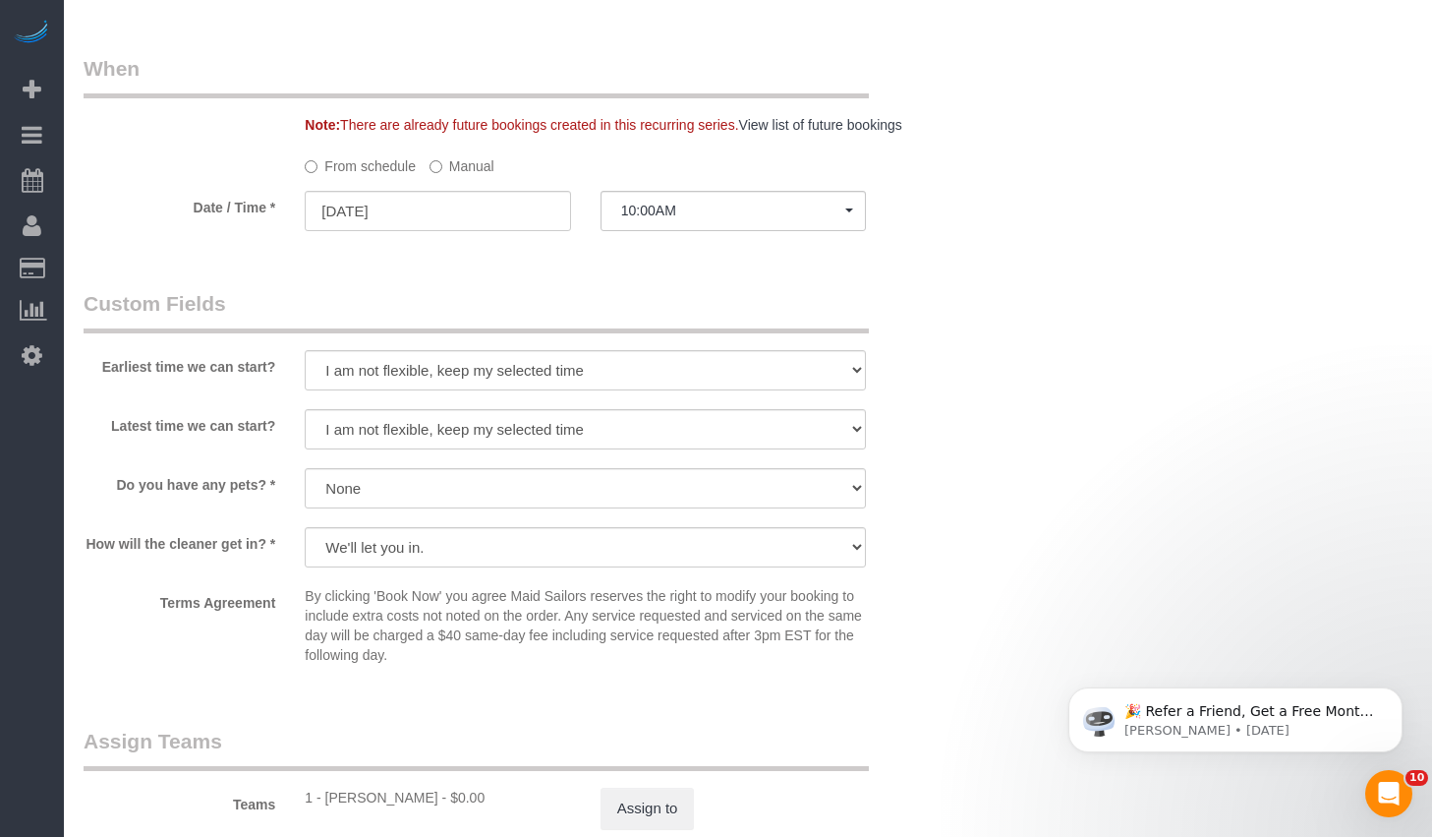
scroll to position [1408, 0]
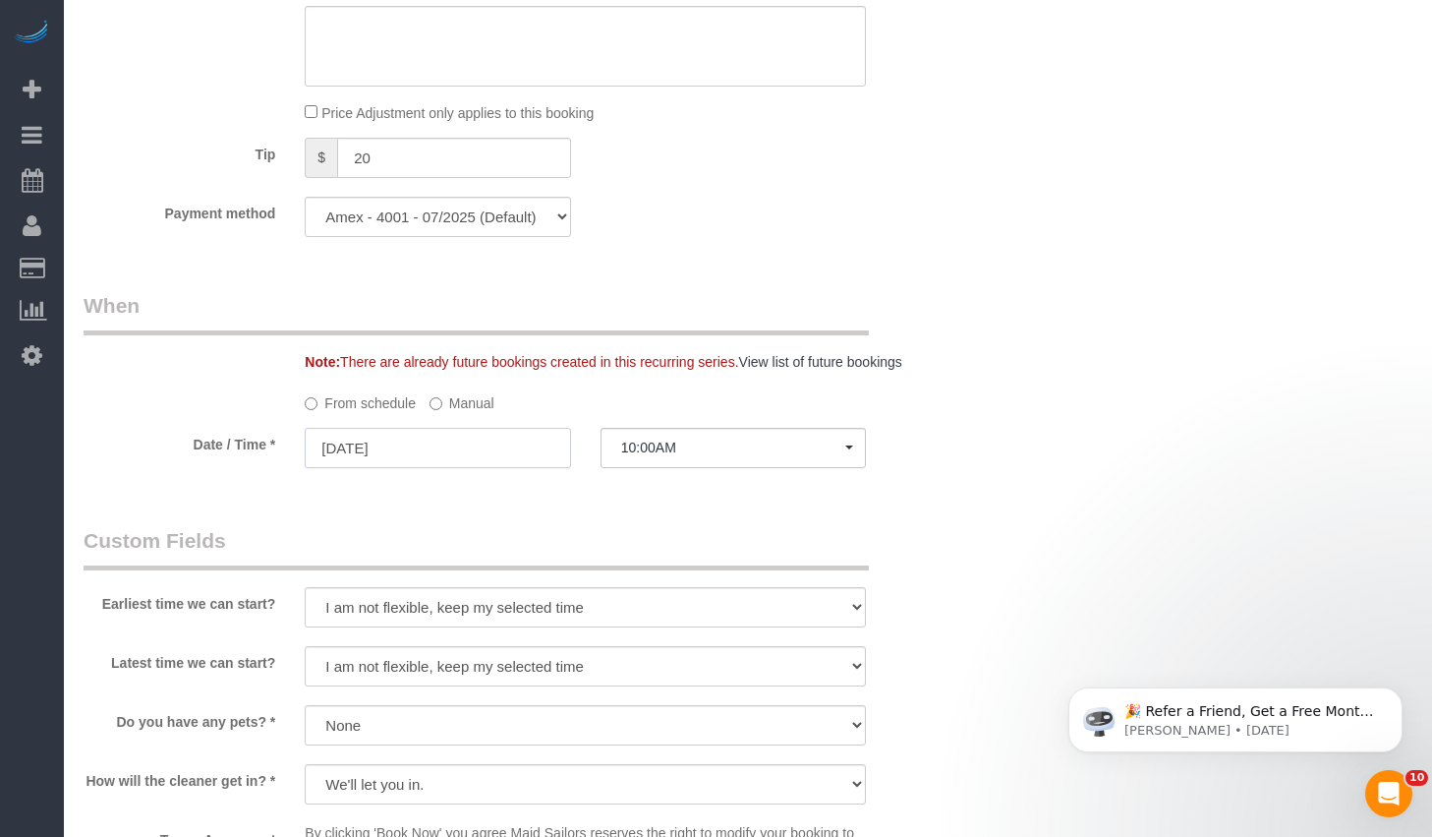
click at [467, 439] on input "09/01/2025" at bounding box center [437, 448] width 265 height 40
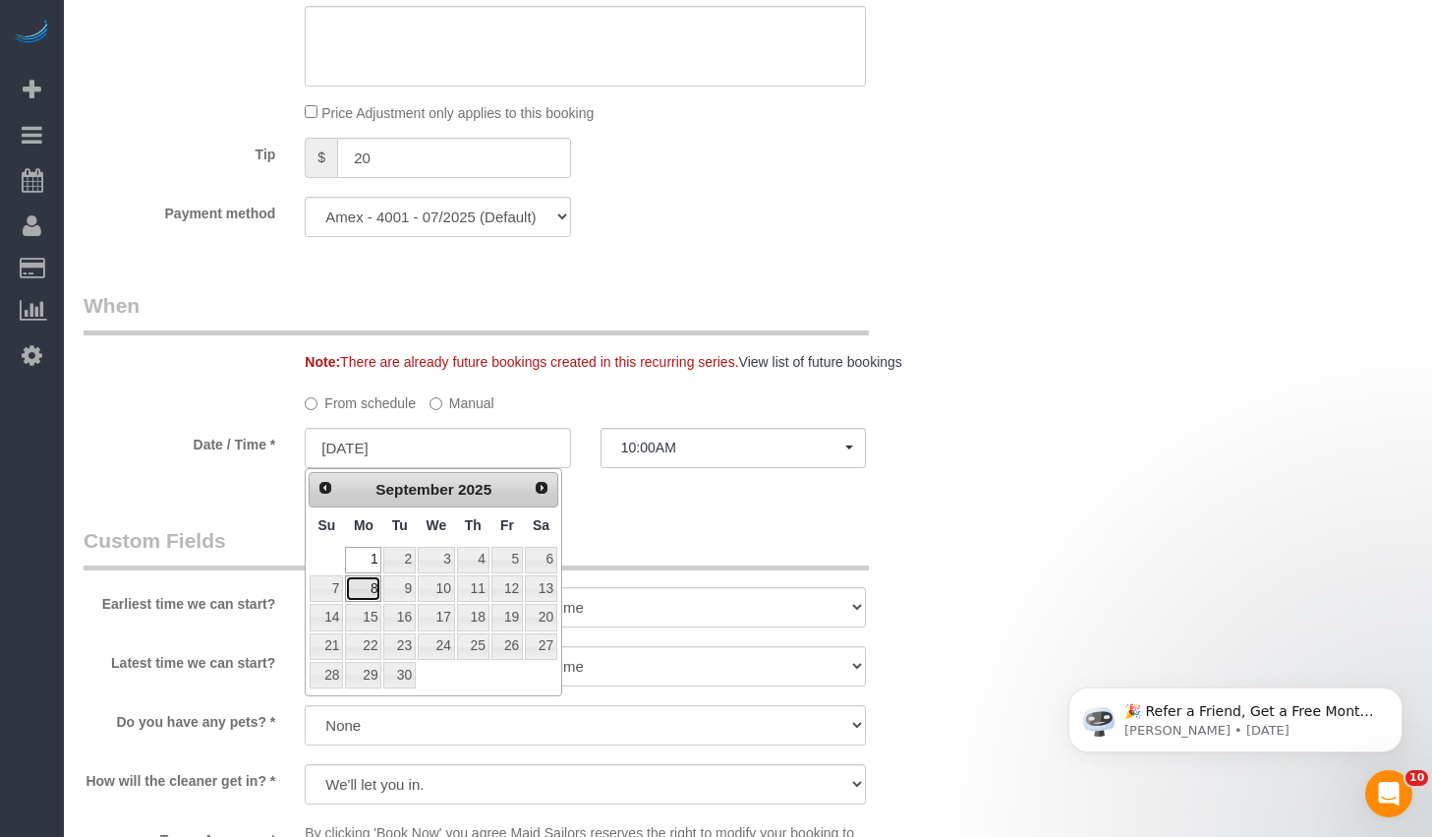
click at [366, 586] on link "8" at bounding box center [363, 588] width 36 height 27
type input "09/08/2025"
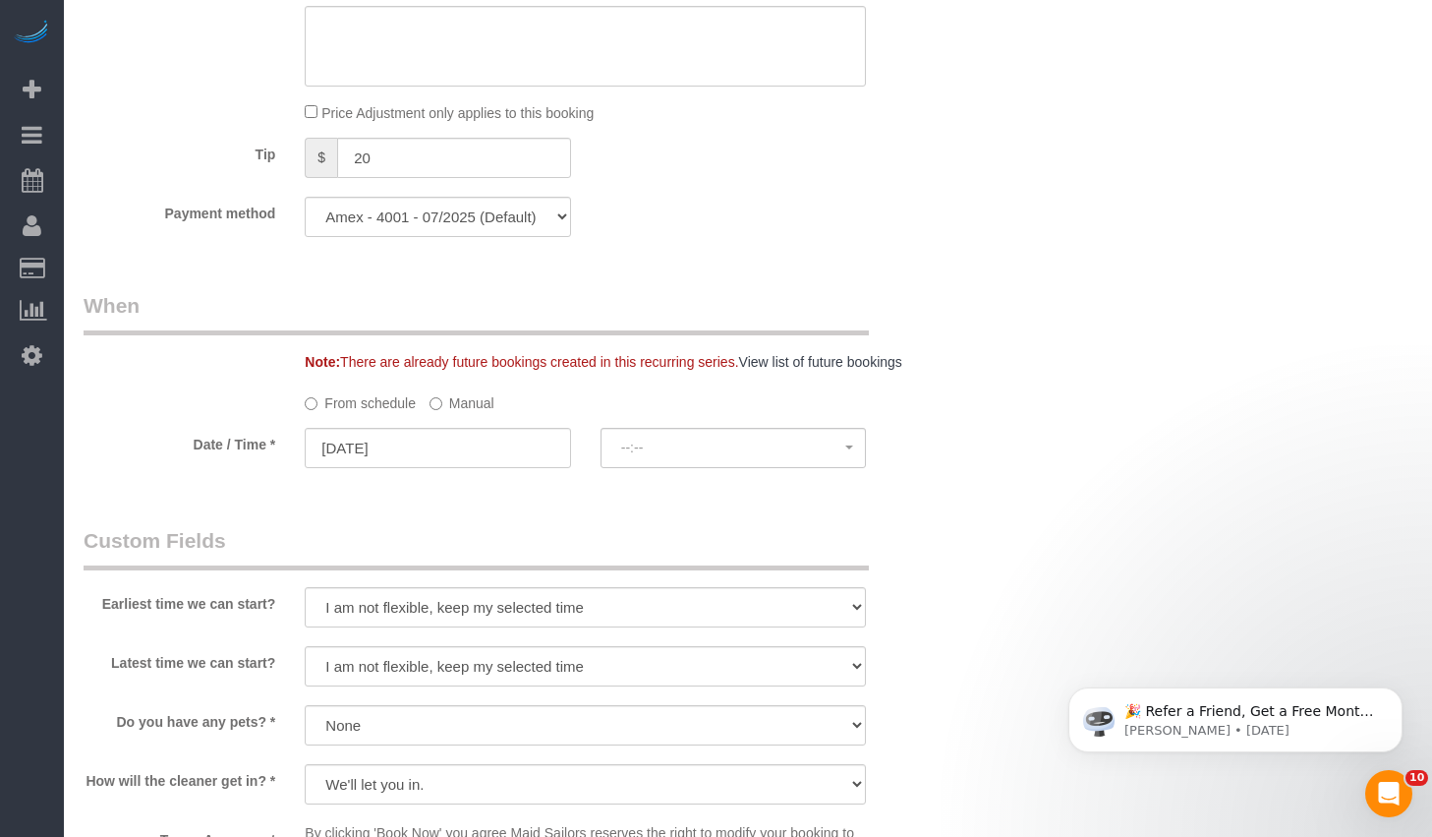
select select "spot60"
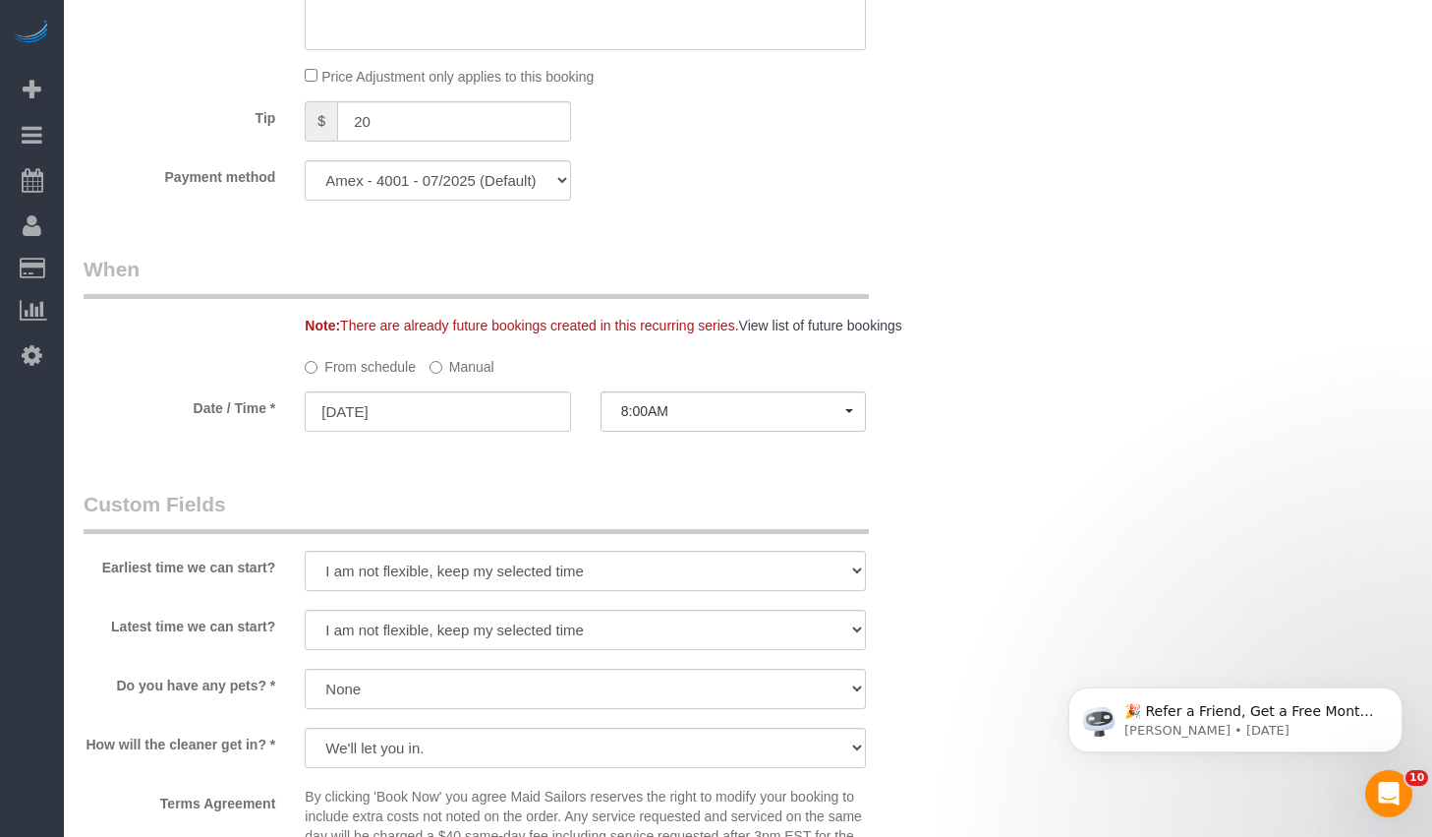
scroll to position [1343, 0]
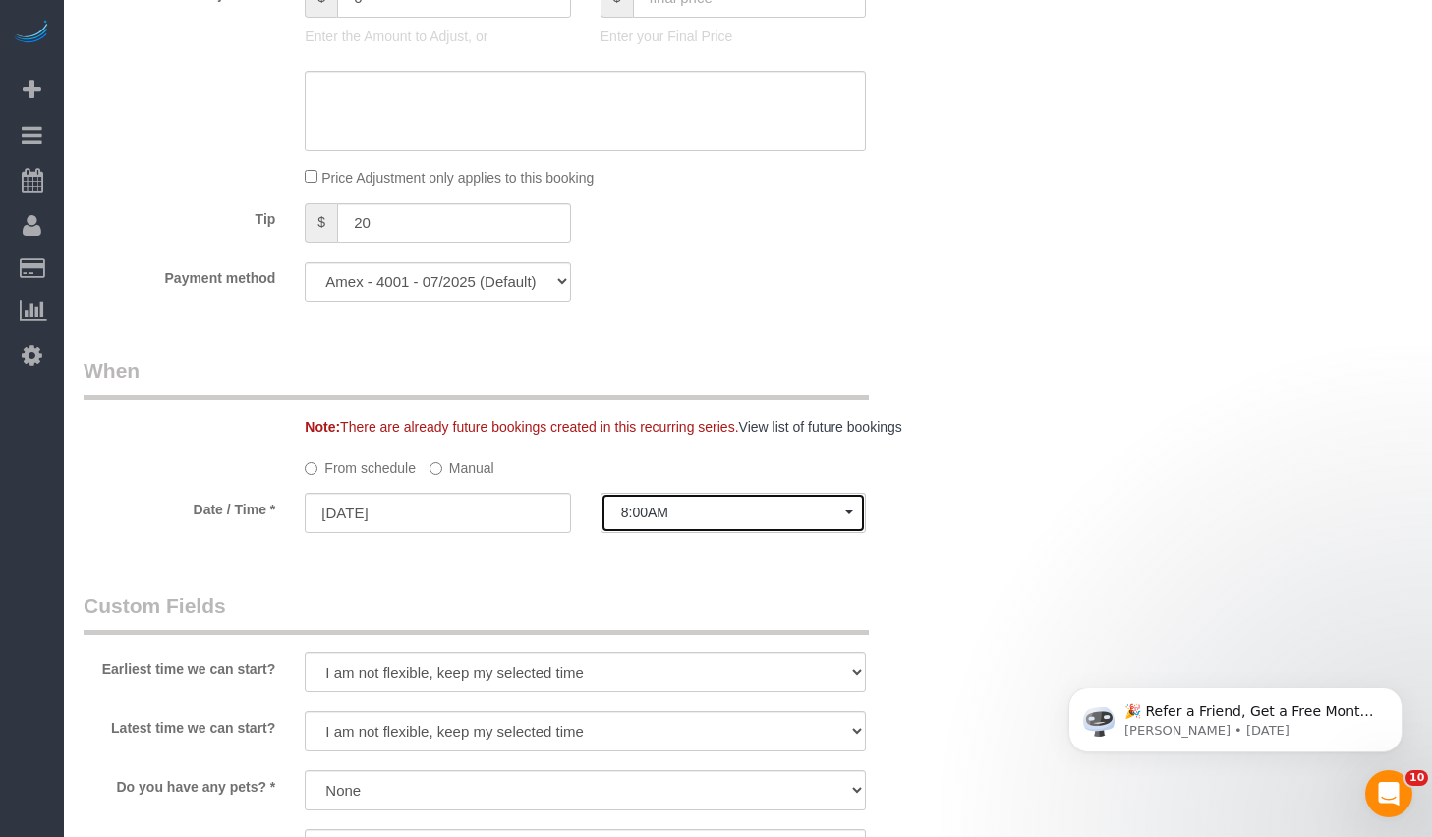
click at [702, 522] on button "8:00AM" at bounding box center [733, 512] width 265 height 40
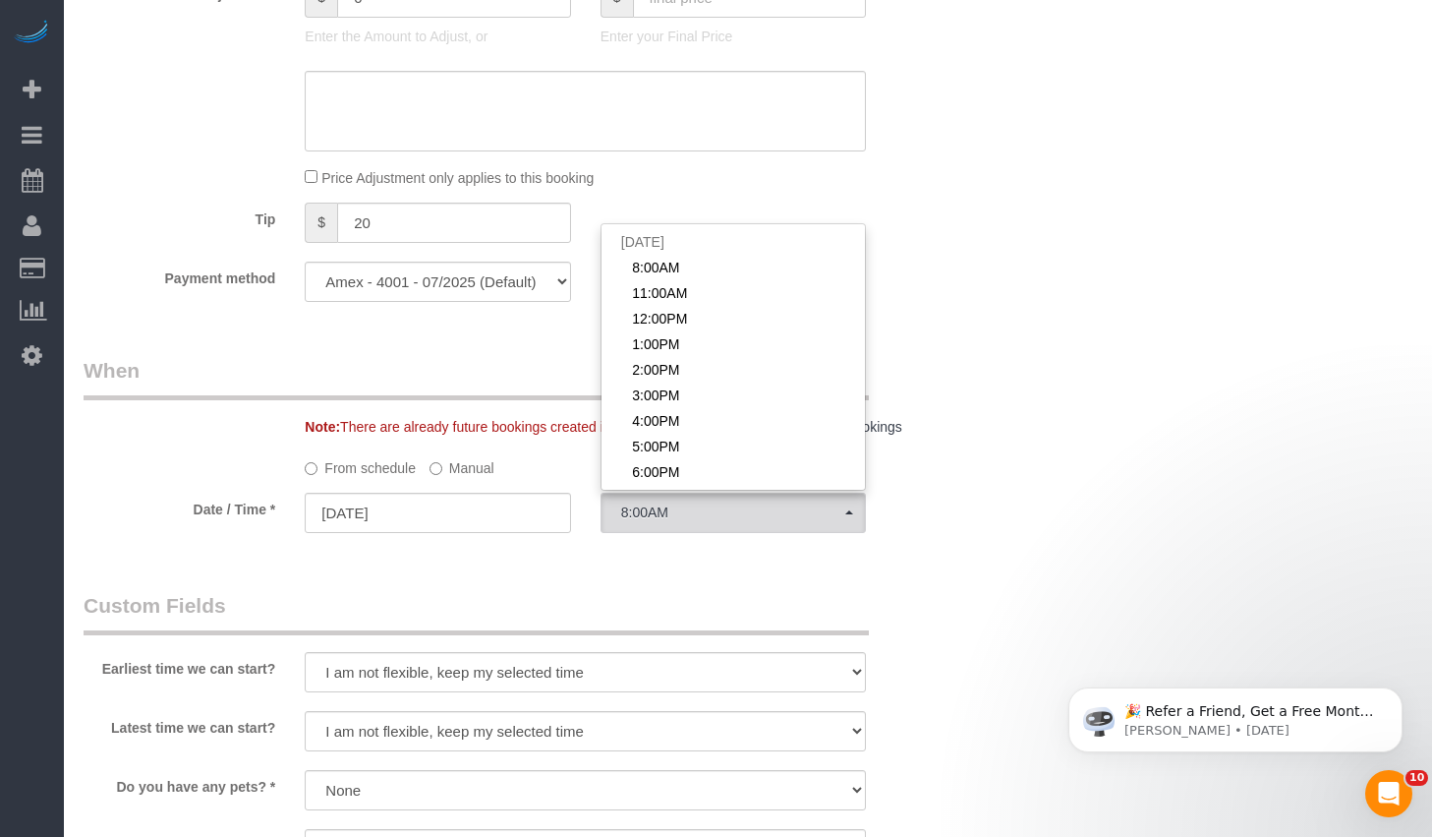
click at [505, 583] on div "Who Email sarahi@delrosedesigngroup.com Name * Sarahi Reyes Ana Lopez - Request…" at bounding box center [512, 344] width 886 height 3116
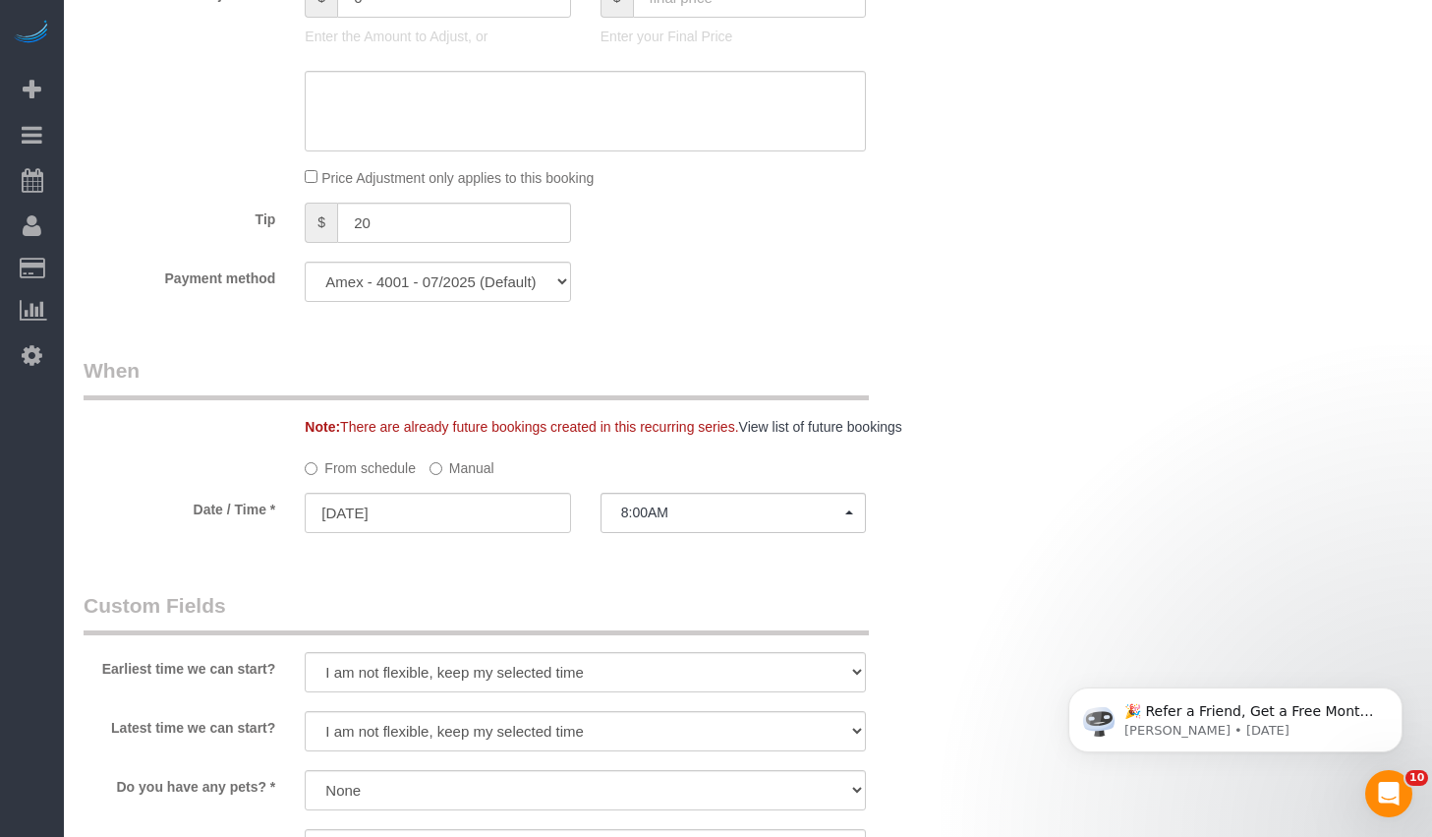
click at [462, 468] on label "Manual" at bounding box center [462, 464] width 65 height 27
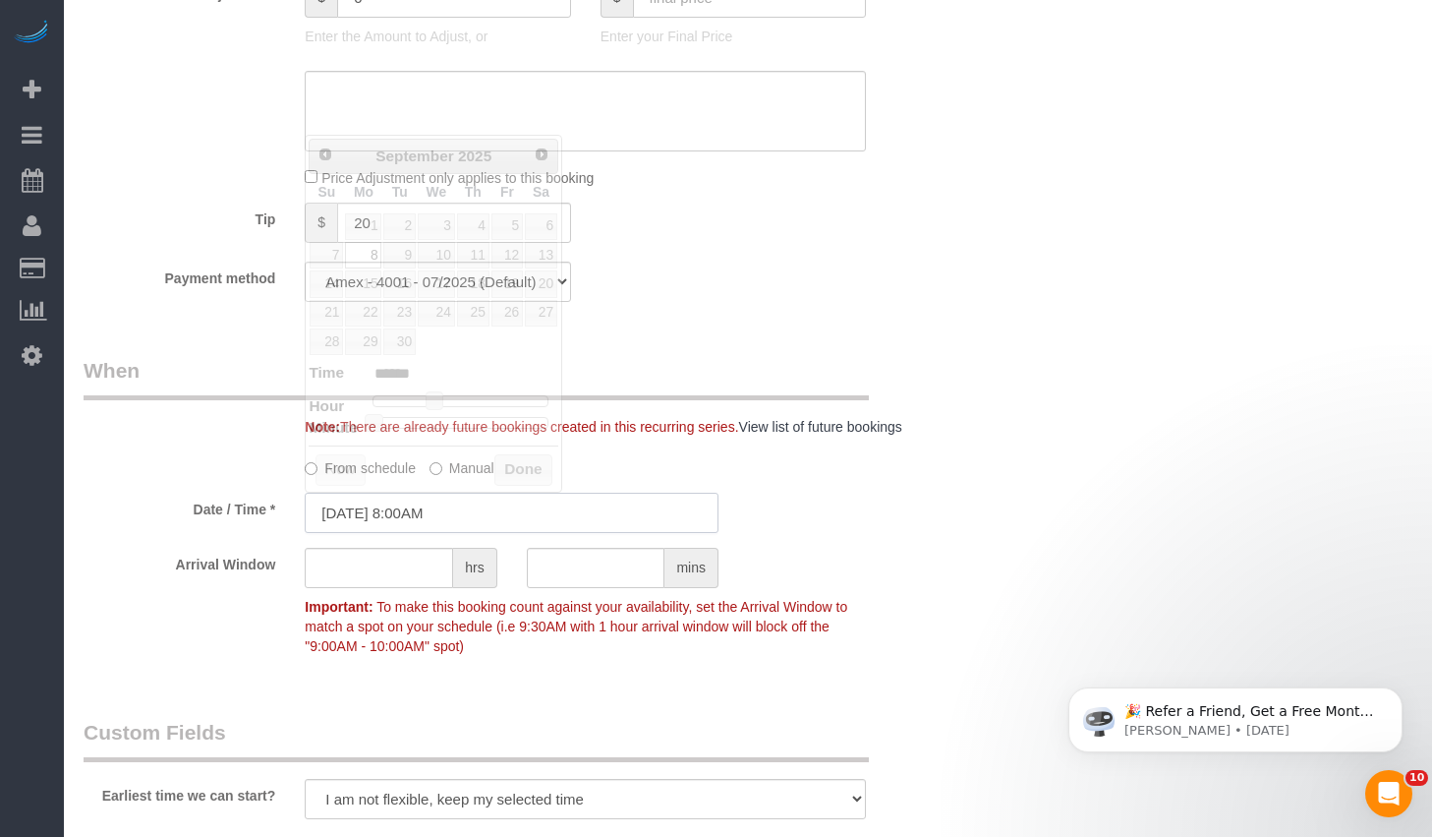
click at [419, 517] on input "09/08/2025 8:00AM" at bounding box center [512, 512] width 414 height 40
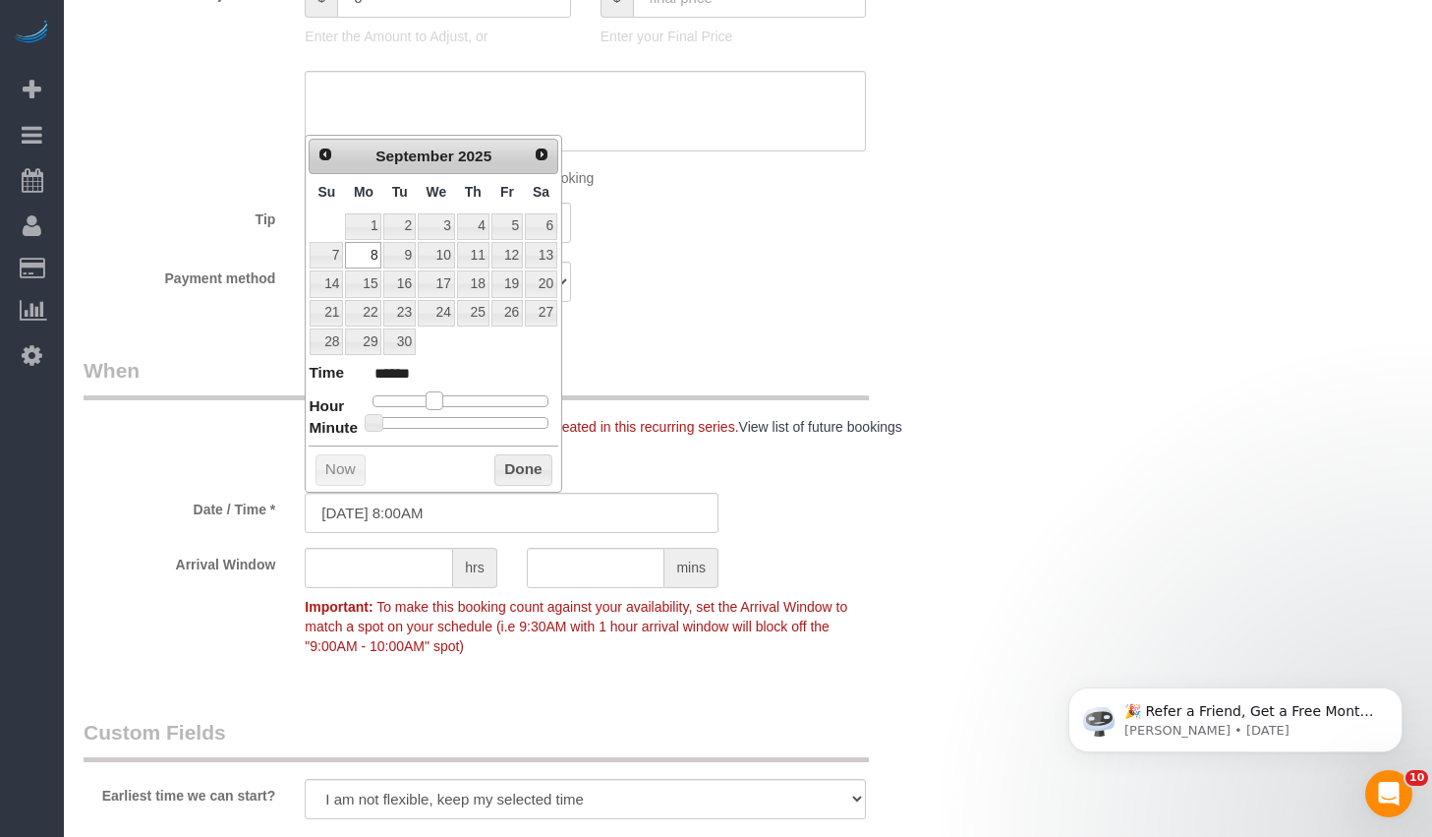
type input "09/08/2025 9:00AM"
type input "******"
type input "09/08/2025 10:00AM"
type input "*******"
drag, startPoint x: 436, startPoint y: 393, endPoint x: 452, endPoint y: 396, distance: 16.0
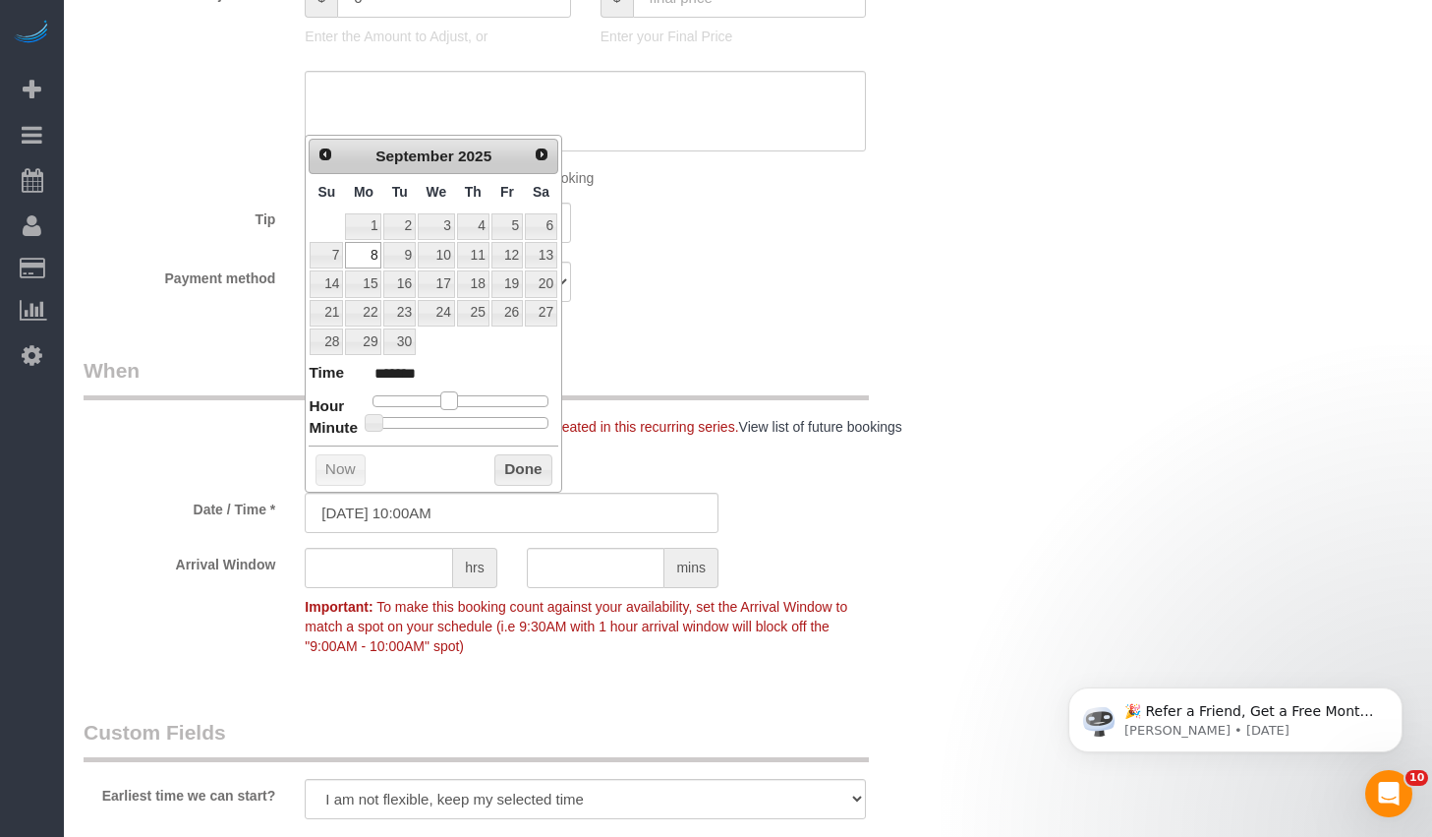
click at [452, 396] on span at bounding box center [449, 400] width 18 height 18
click at [523, 476] on button "Done" at bounding box center [523, 469] width 58 height 31
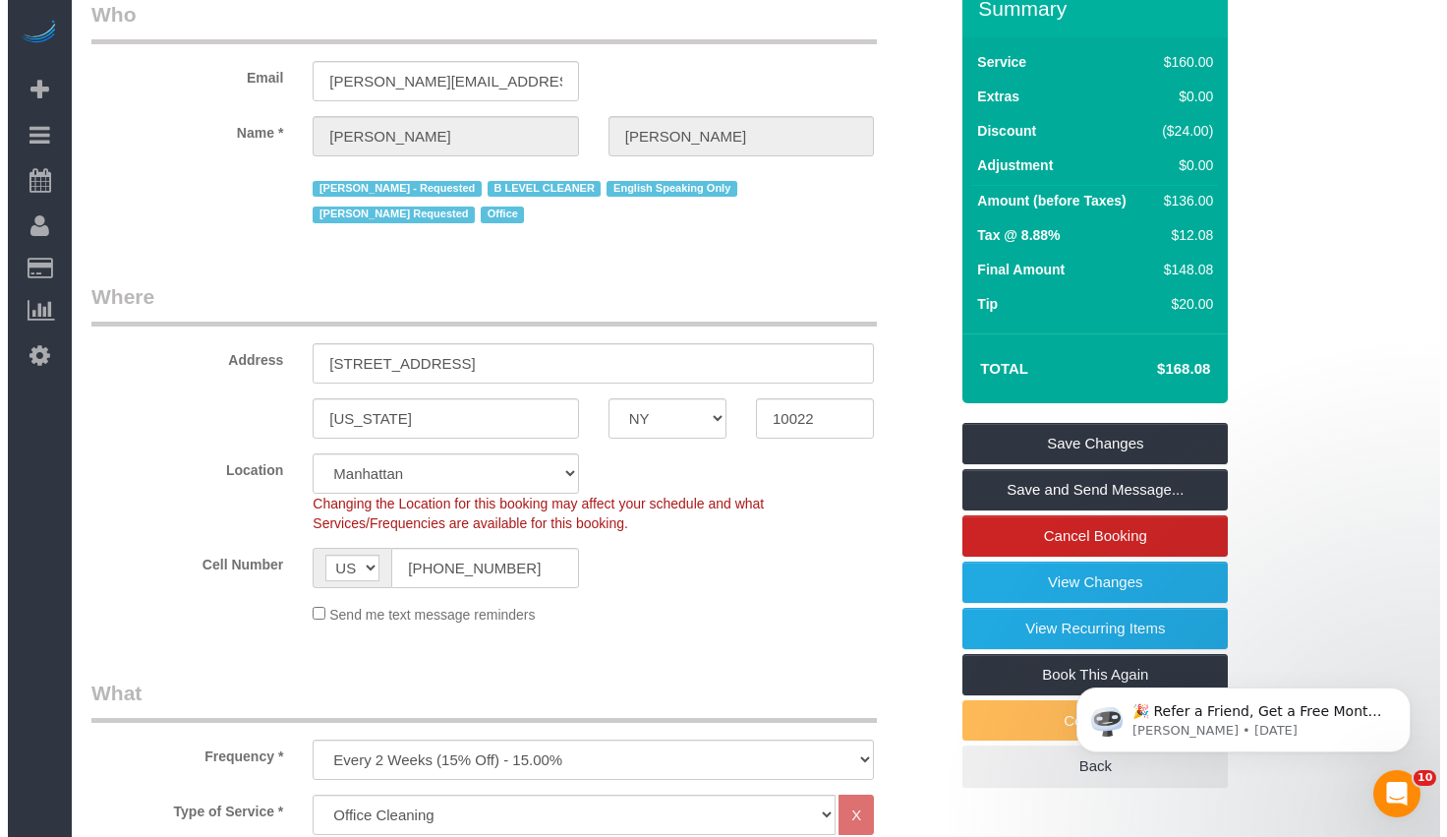
scroll to position [0, 0]
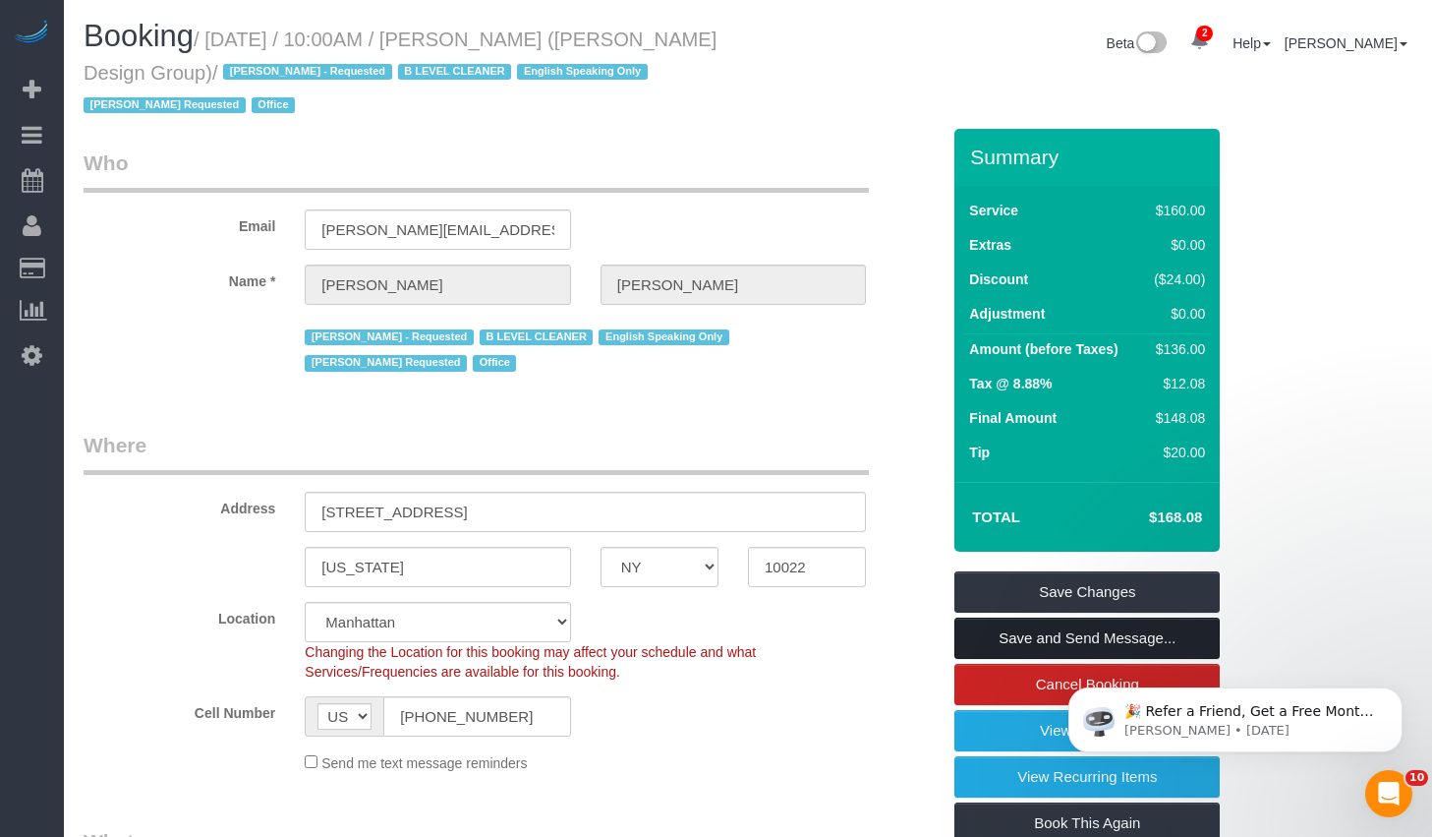
click at [1035, 640] on link "Save and Send Message..." at bounding box center [1087, 637] width 265 height 41
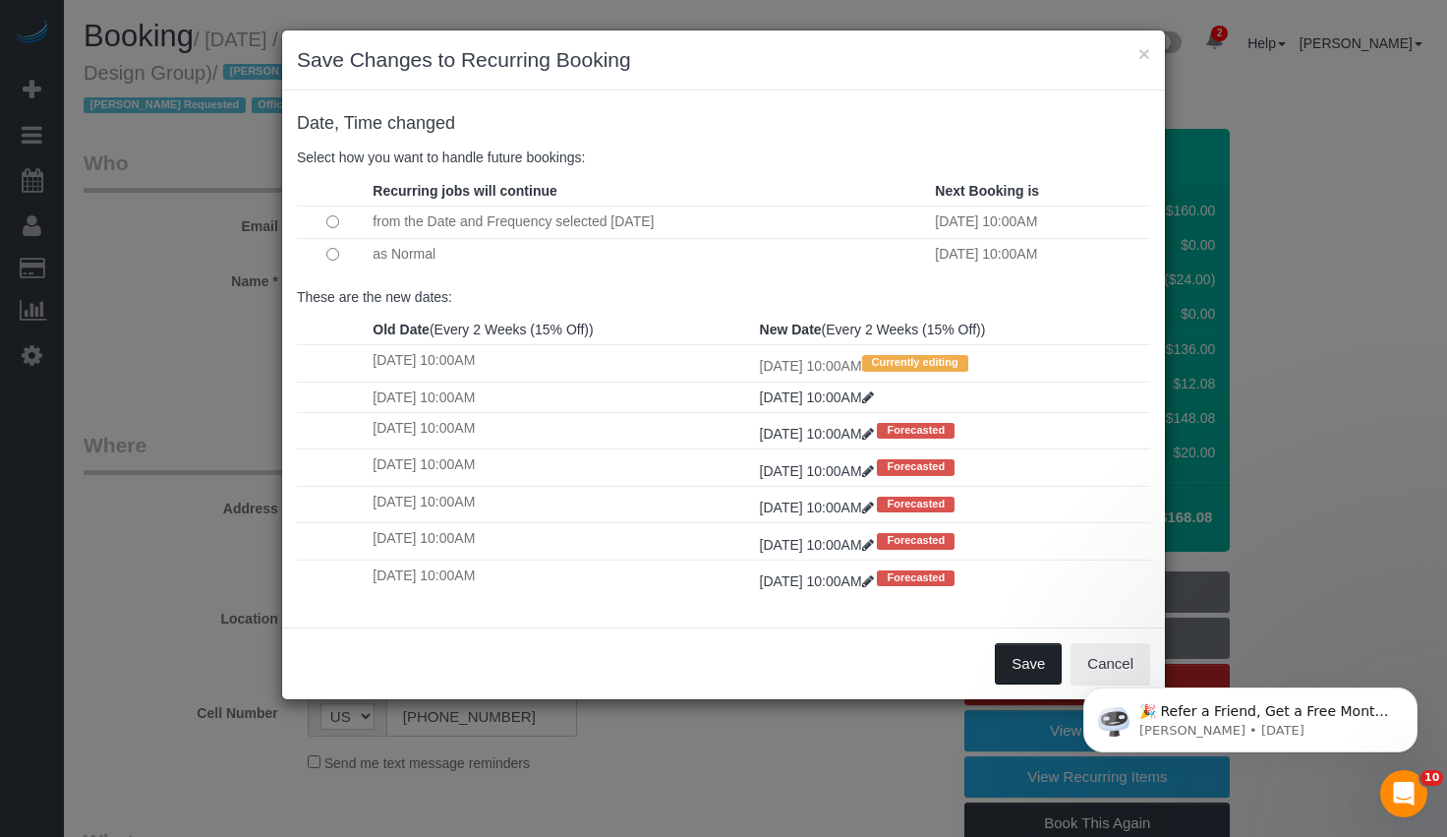
click at [1017, 667] on button "Save" at bounding box center [1028, 663] width 67 height 41
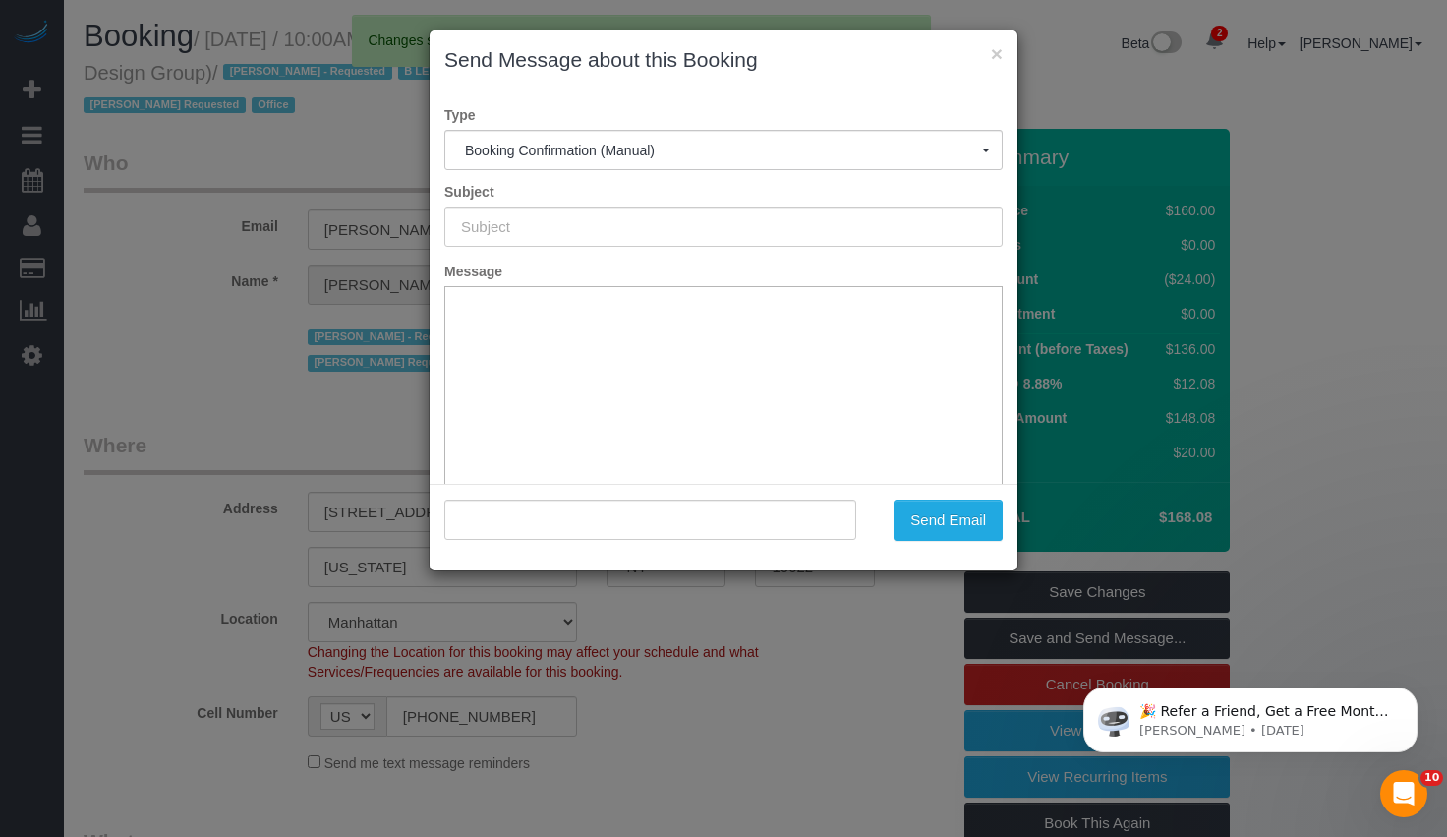
type input "Cleaning Confirmed for 09/08/2025 at 10:00am"
type input ""Sarahi Reyes" <sarahi@delrosedesigngroup.com>"
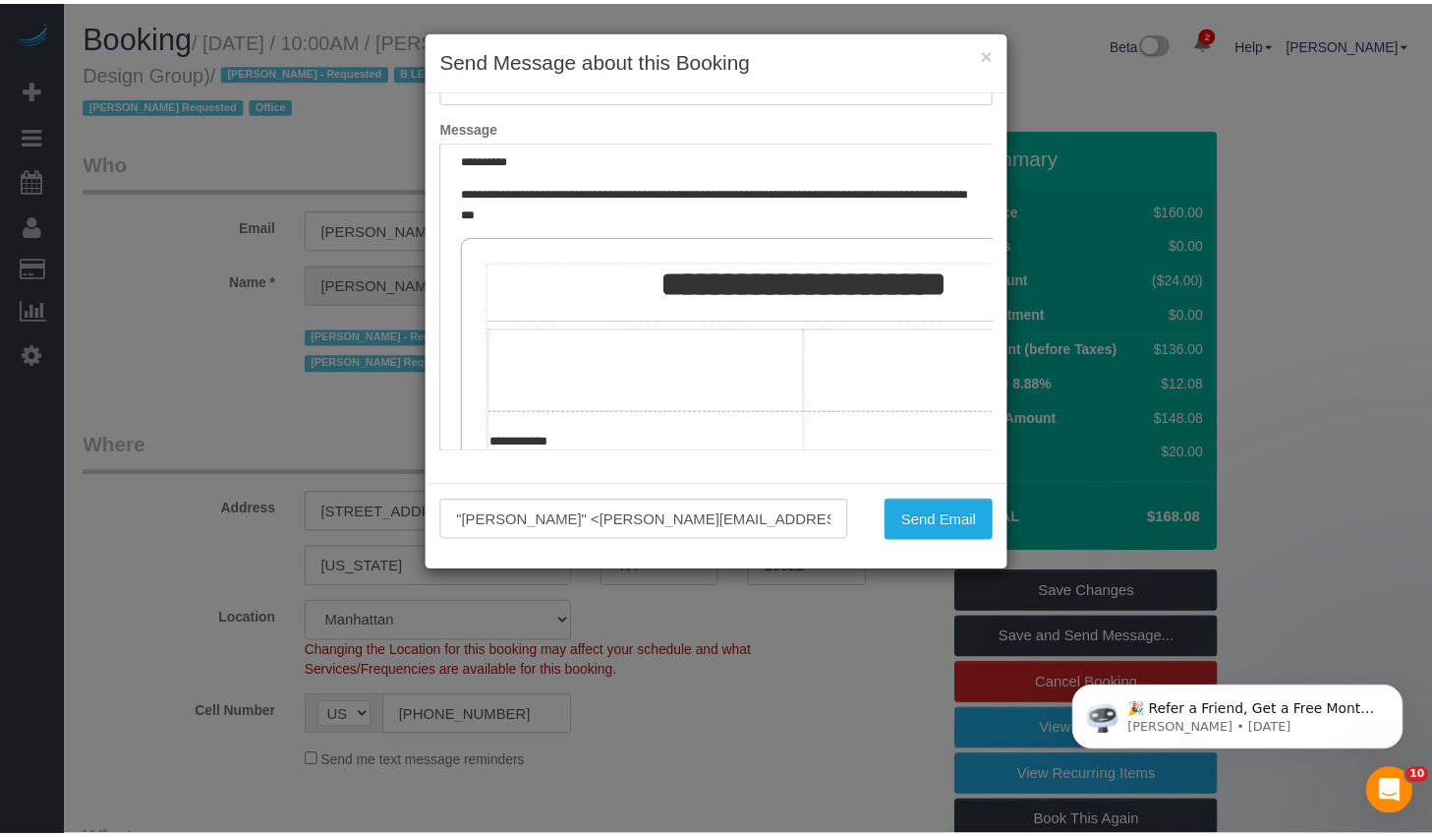
scroll to position [153, 0]
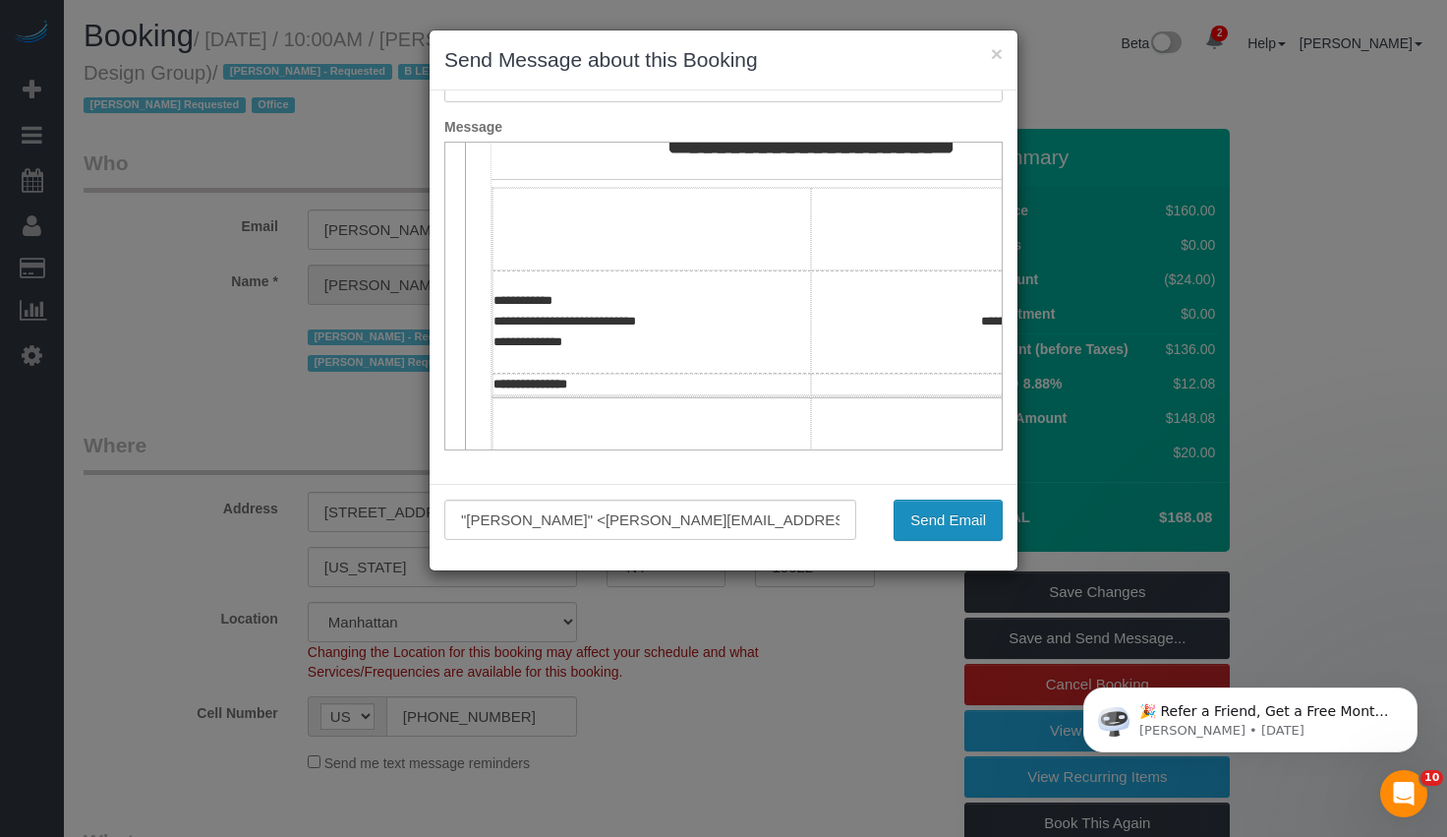
click at [919, 530] on button "Send Email" at bounding box center [948, 519] width 109 height 41
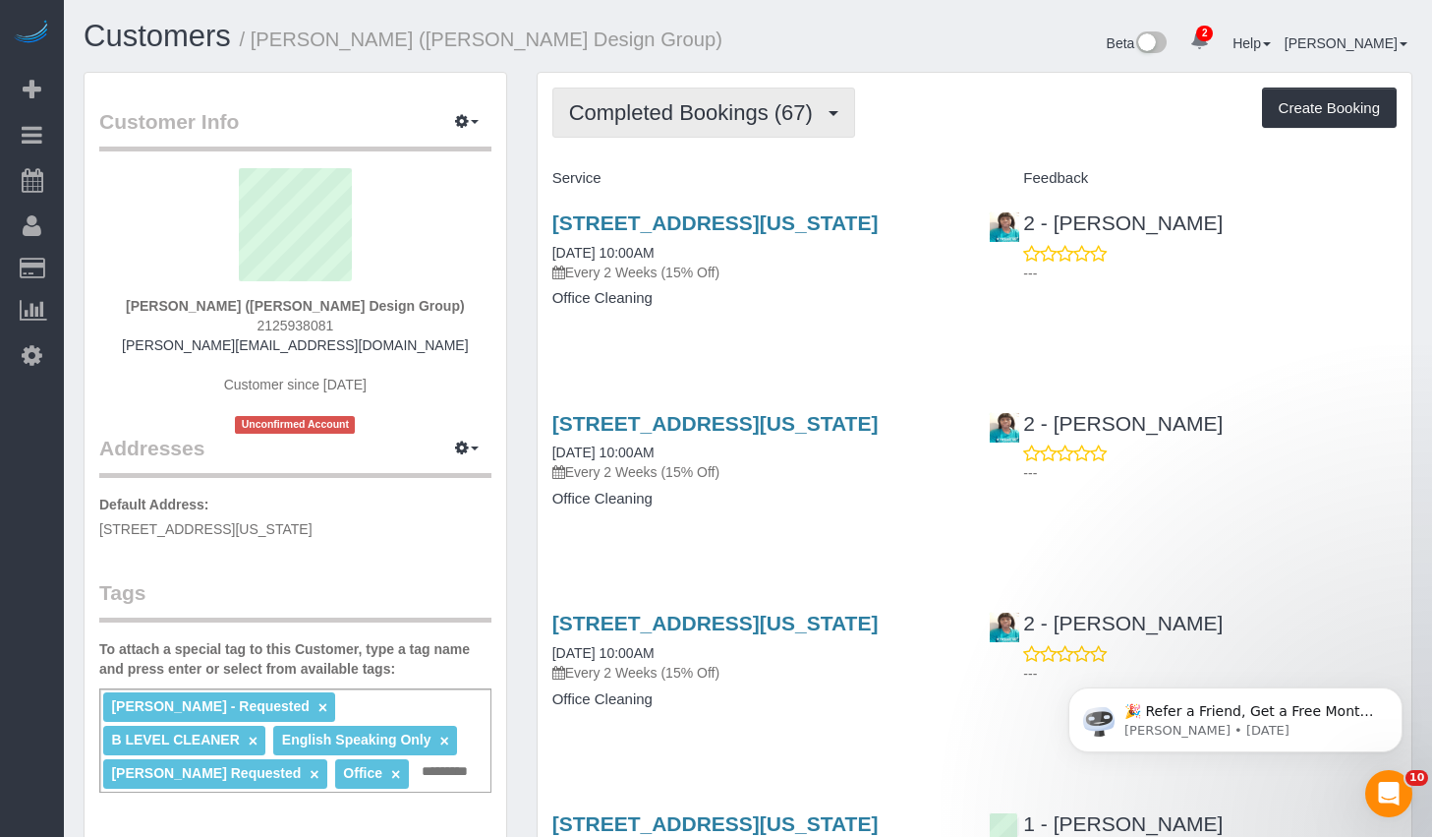
click at [735, 116] on span "Completed Bookings (67)" at bounding box center [696, 112] width 254 height 25
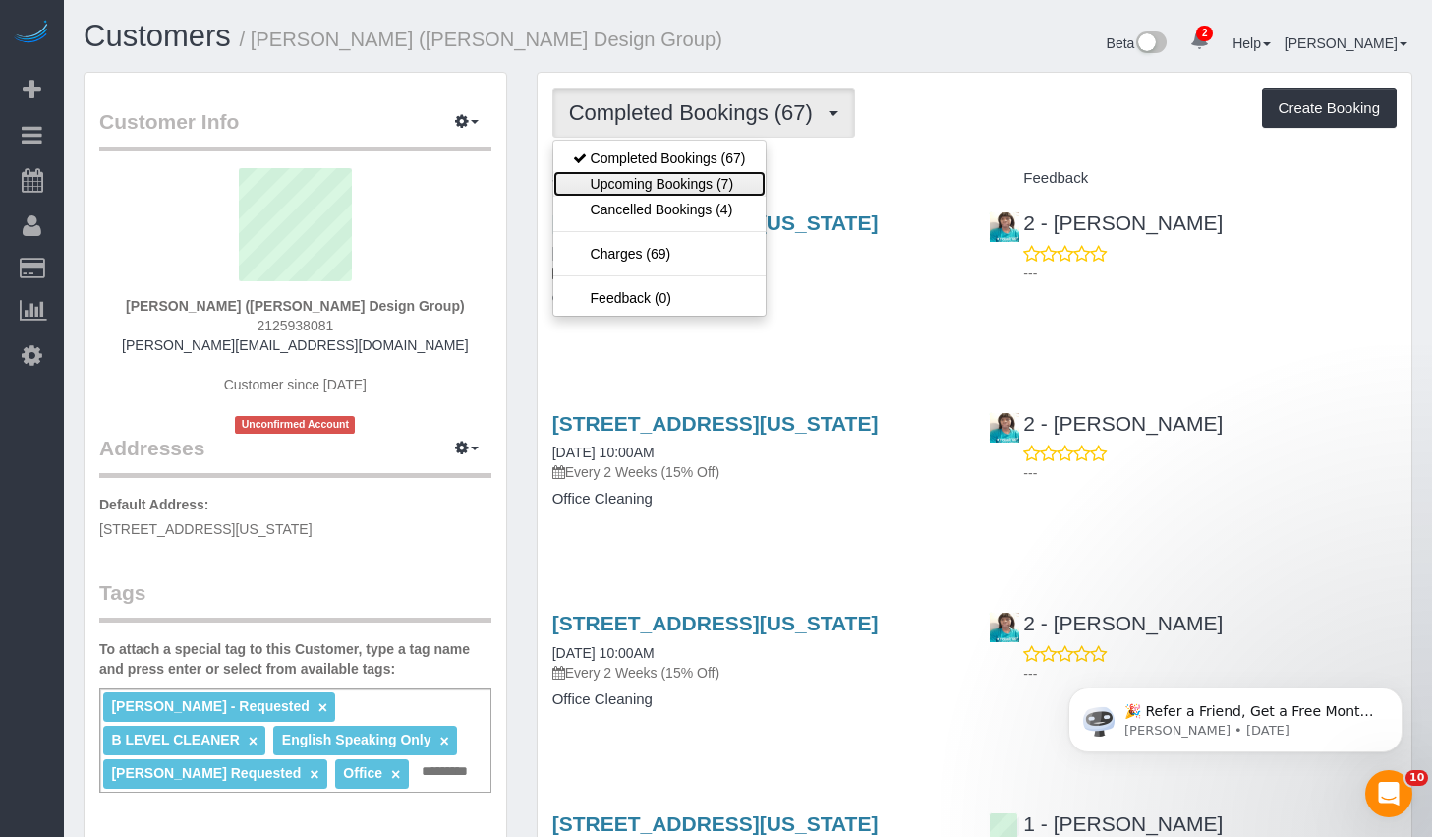
click at [685, 181] on link "Upcoming Bookings (7)" at bounding box center [659, 184] width 212 height 26
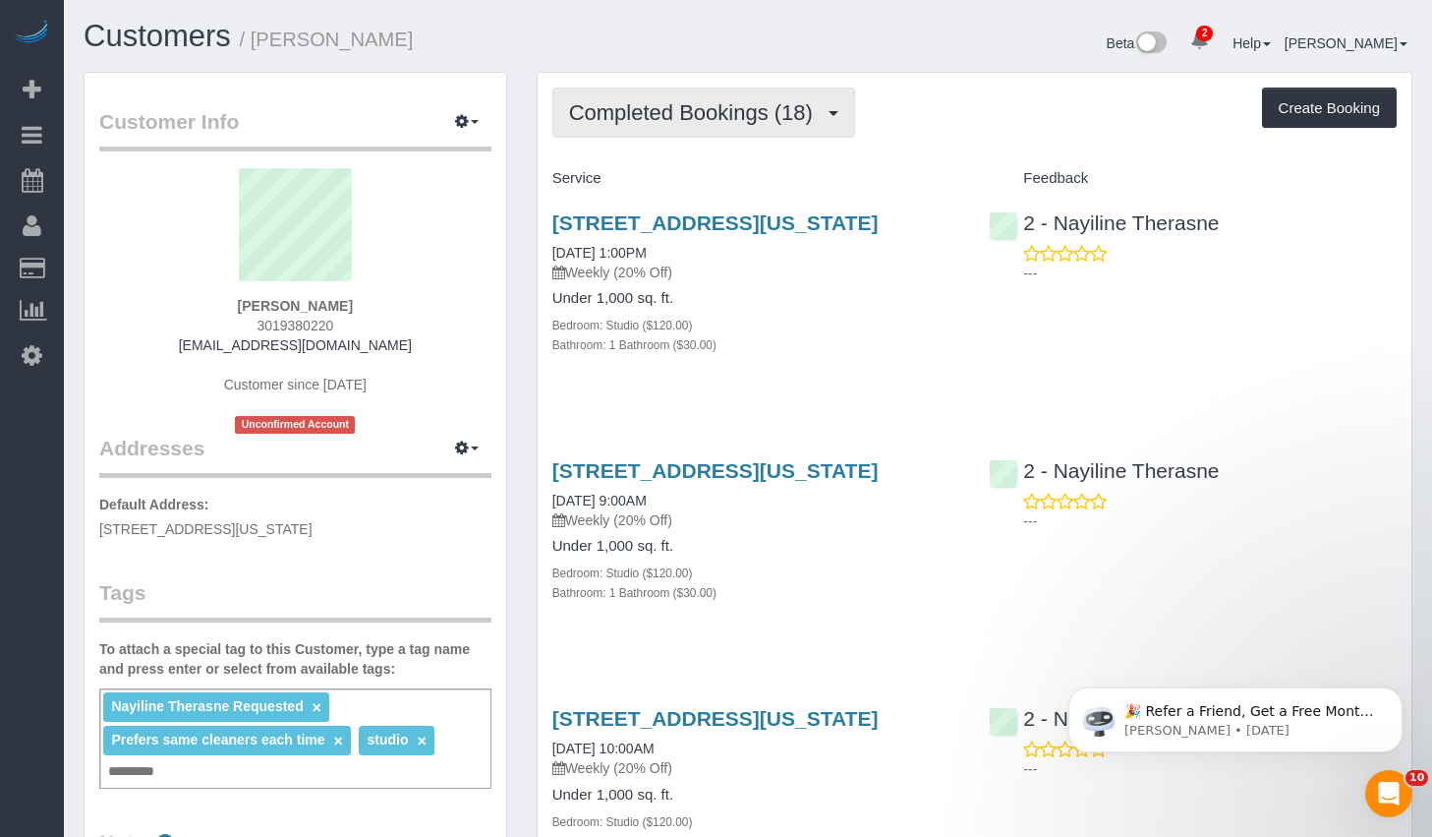
click at [654, 104] on span "Completed Bookings (18)" at bounding box center [696, 112] width 254 height 25
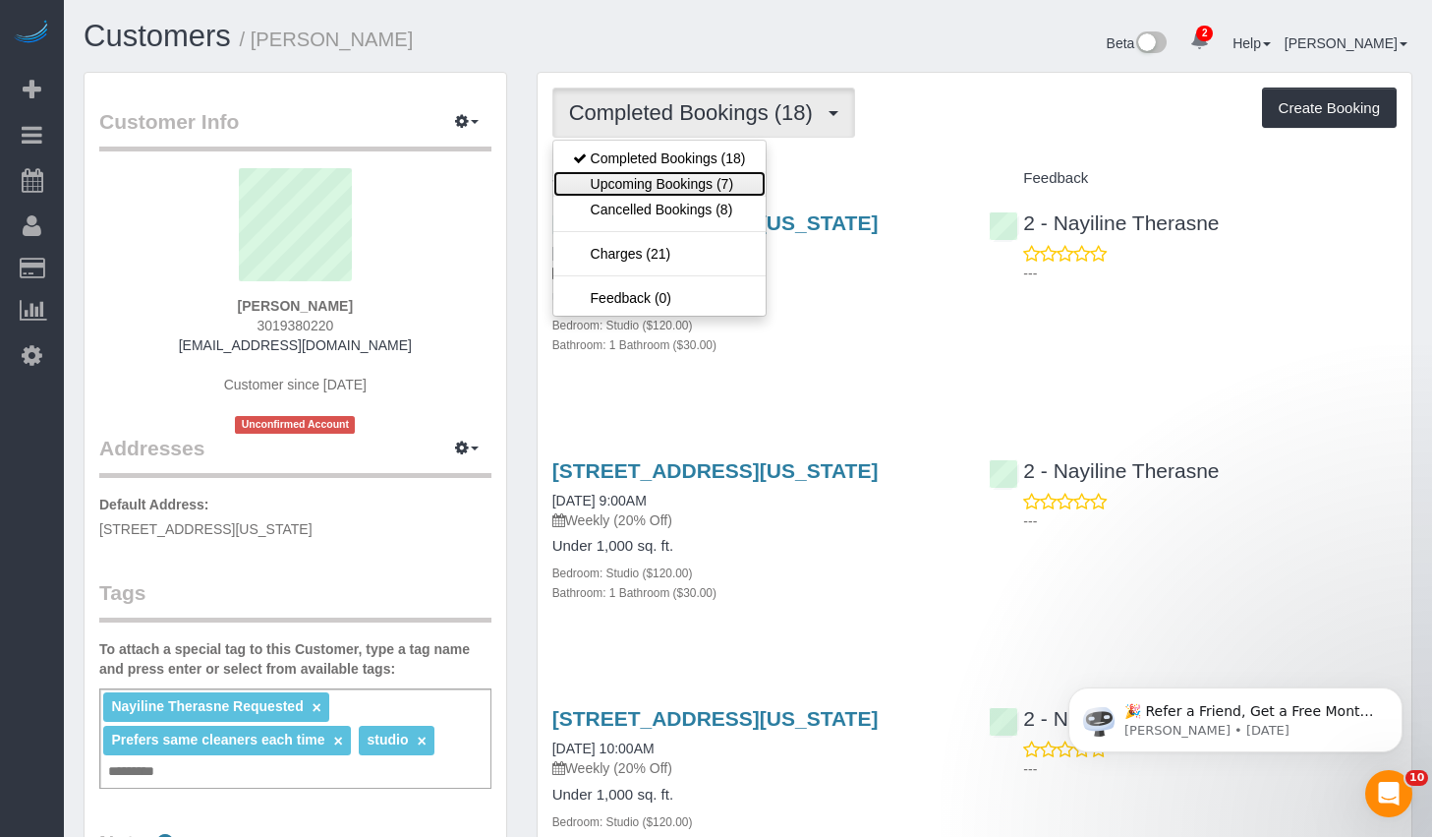
click at [614, 190] on link "Upcoming Bookings (7)" at bounding box center [659, 184] width 212 height 26
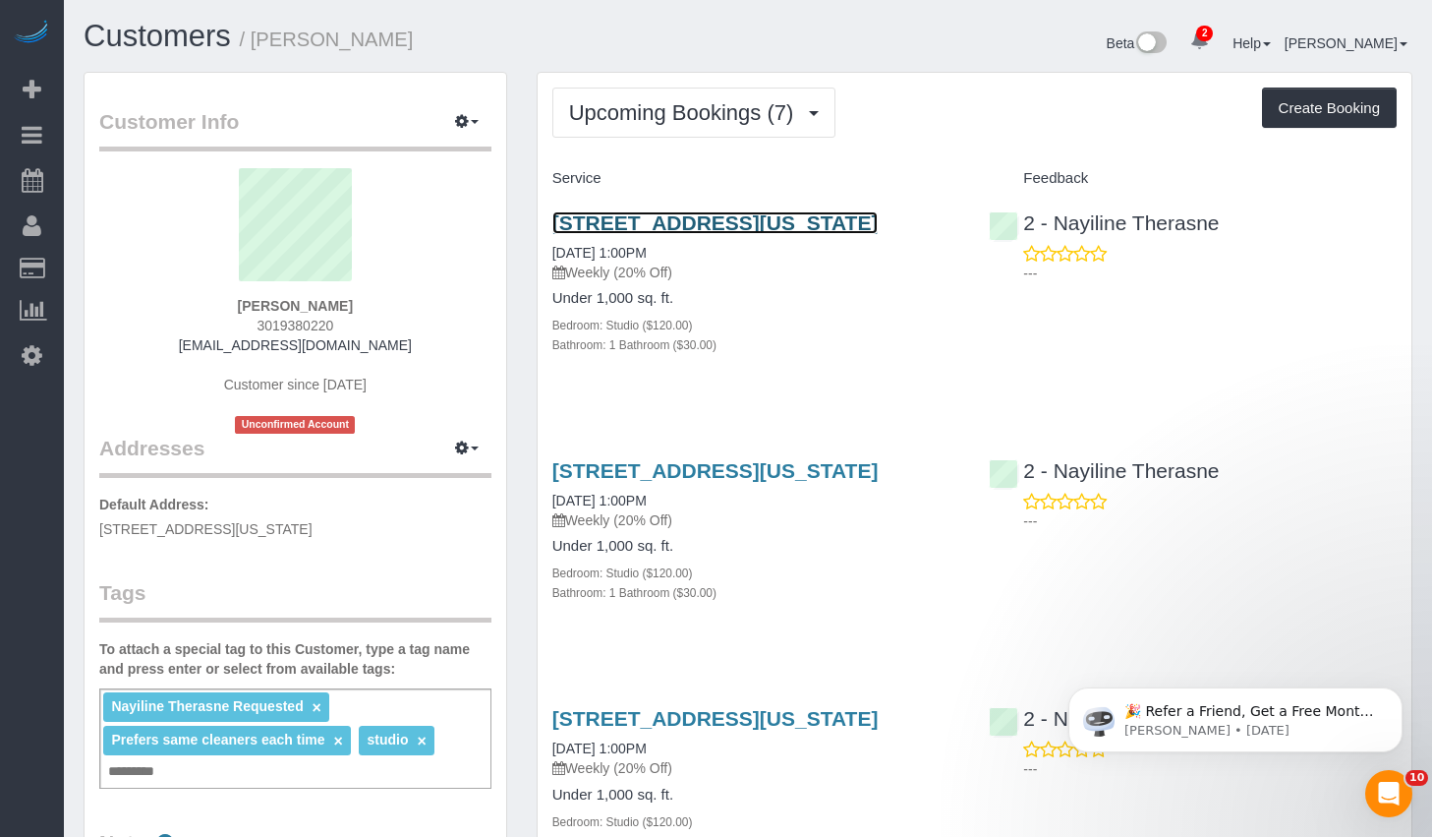
click at [688, 224] on link "[STREET_ADDRESS][US_STATE]" at bounding box center [715, 222] width 326 height 23
click at [1321, 220] on div "2 - Nayiline Therasne ---" at bounding box center [1192, 243] width 437 height 96
drag, startPoint x: 1279, startPoint y: 229, endPoint x: 1059, endPoint y: 218, distance: 220.5
click at [1059, 218] on div "2 - Nayiline Therasne ---" at bounding box center [1192, 243] width 437 height 96
copy link "Nayiline Therasne"
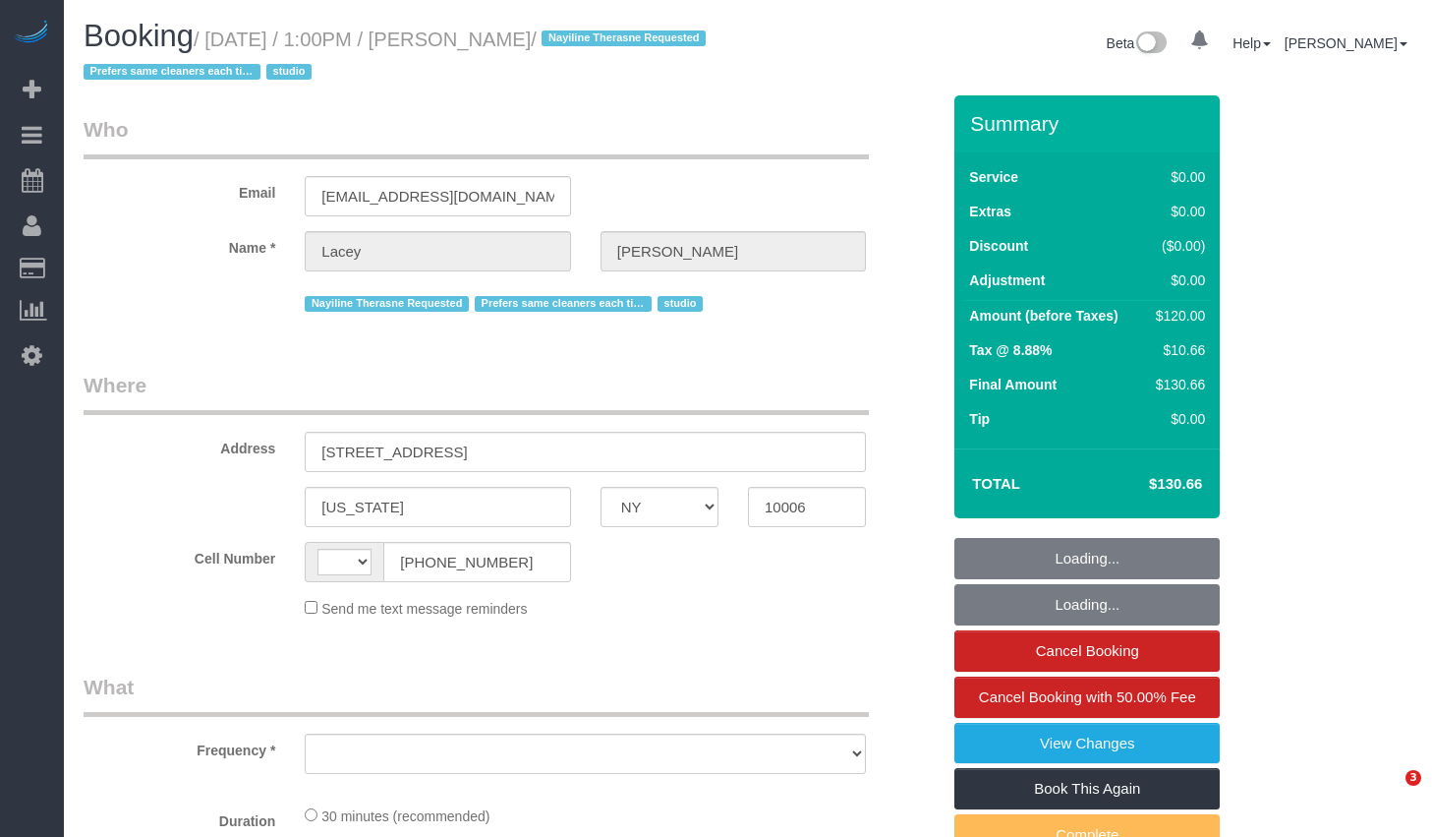
select select "NY"
select select "object:397"
select select "number:61"
select select "number:77"
select select "number:15"
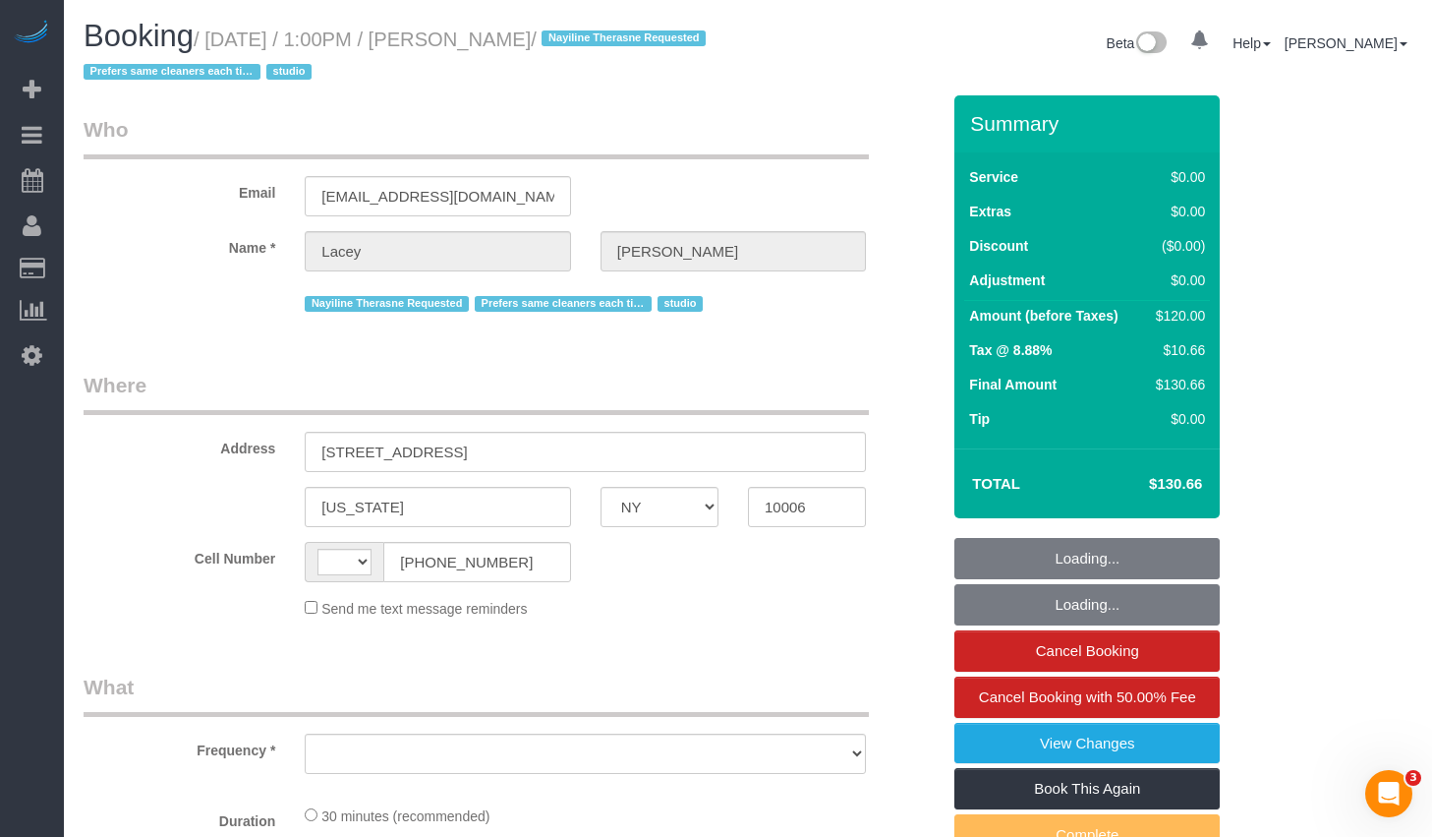
select select "number:5"
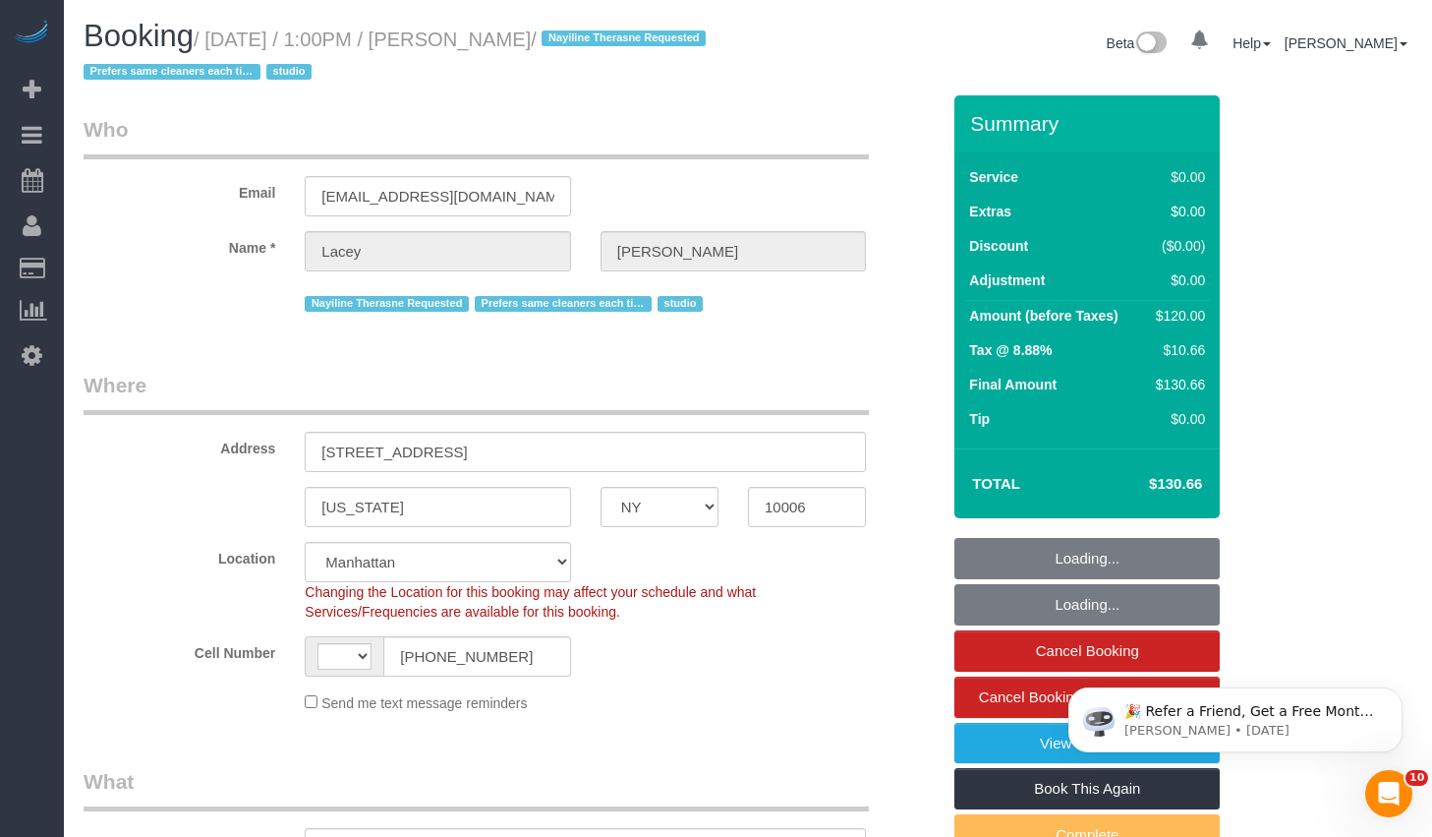
select select "string:stripe-pm_1QnwjA4VGloSiKo7h3HCAQgS"
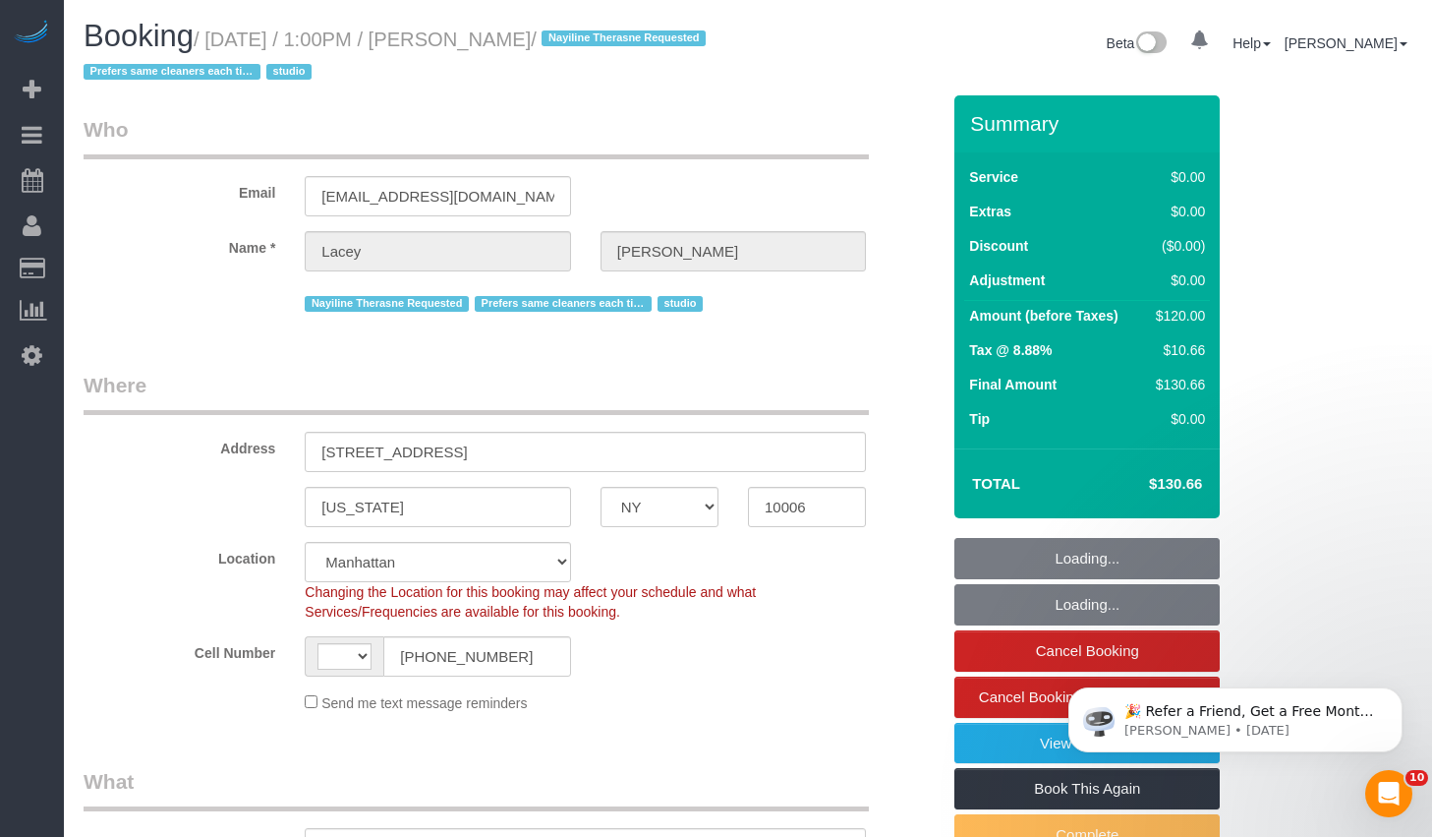
select select "string:[GEOGRAPHIC_DATA]"
select select "object:1325"
select select "spot1"
drag, startPoint x: 470, startPoint y: 39, endPoint x: 610, endPoint y: 49, distance: 140.9
click at [610, 49] on small "/ [DATE] / 1:00PM / [PERSON_NAME] / Nayiline Therasne Requested Prefers same cl…" at bounding box center [398, 56] width 628 height 55
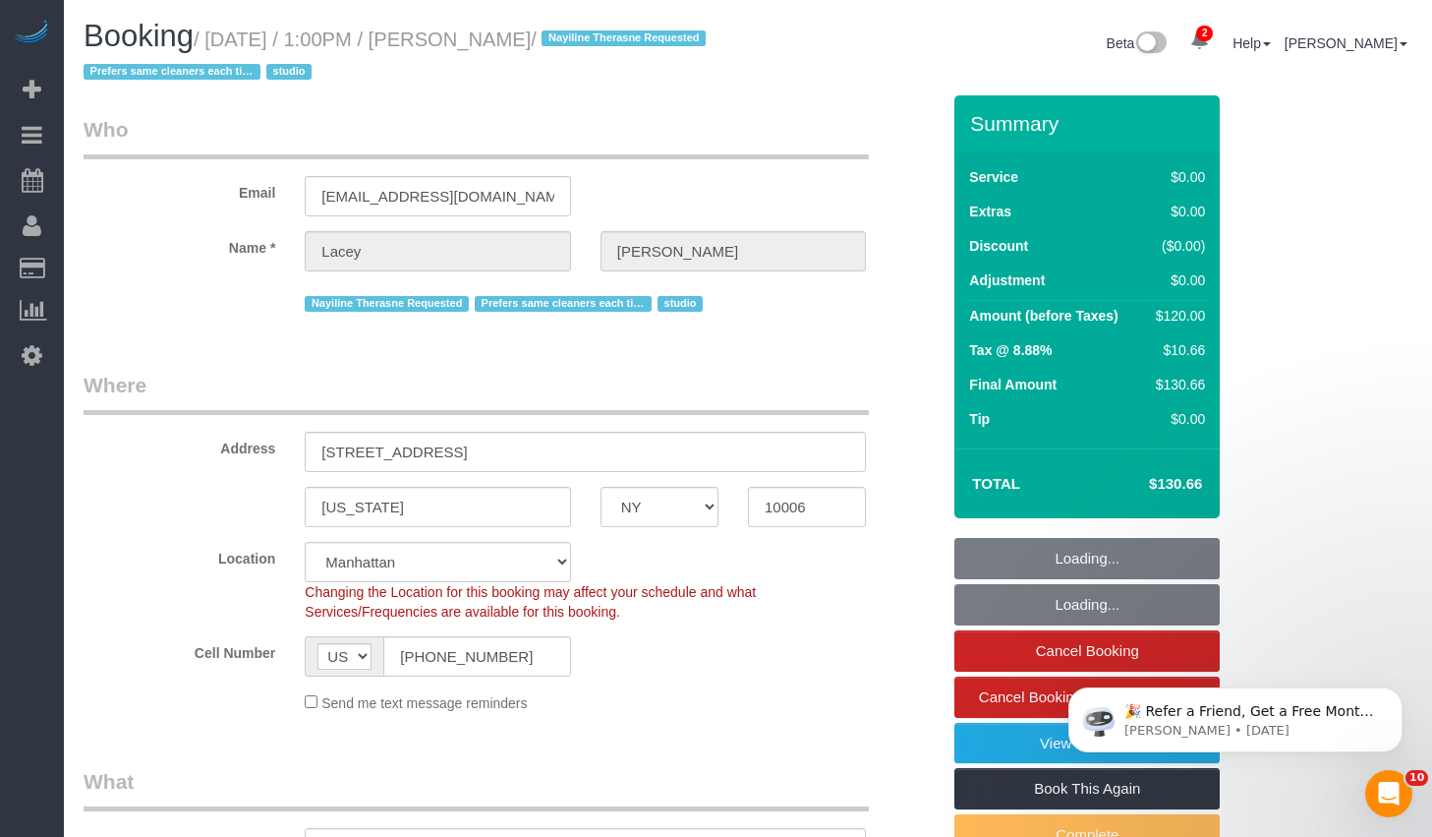
copy small "[PERSON_NAME]"
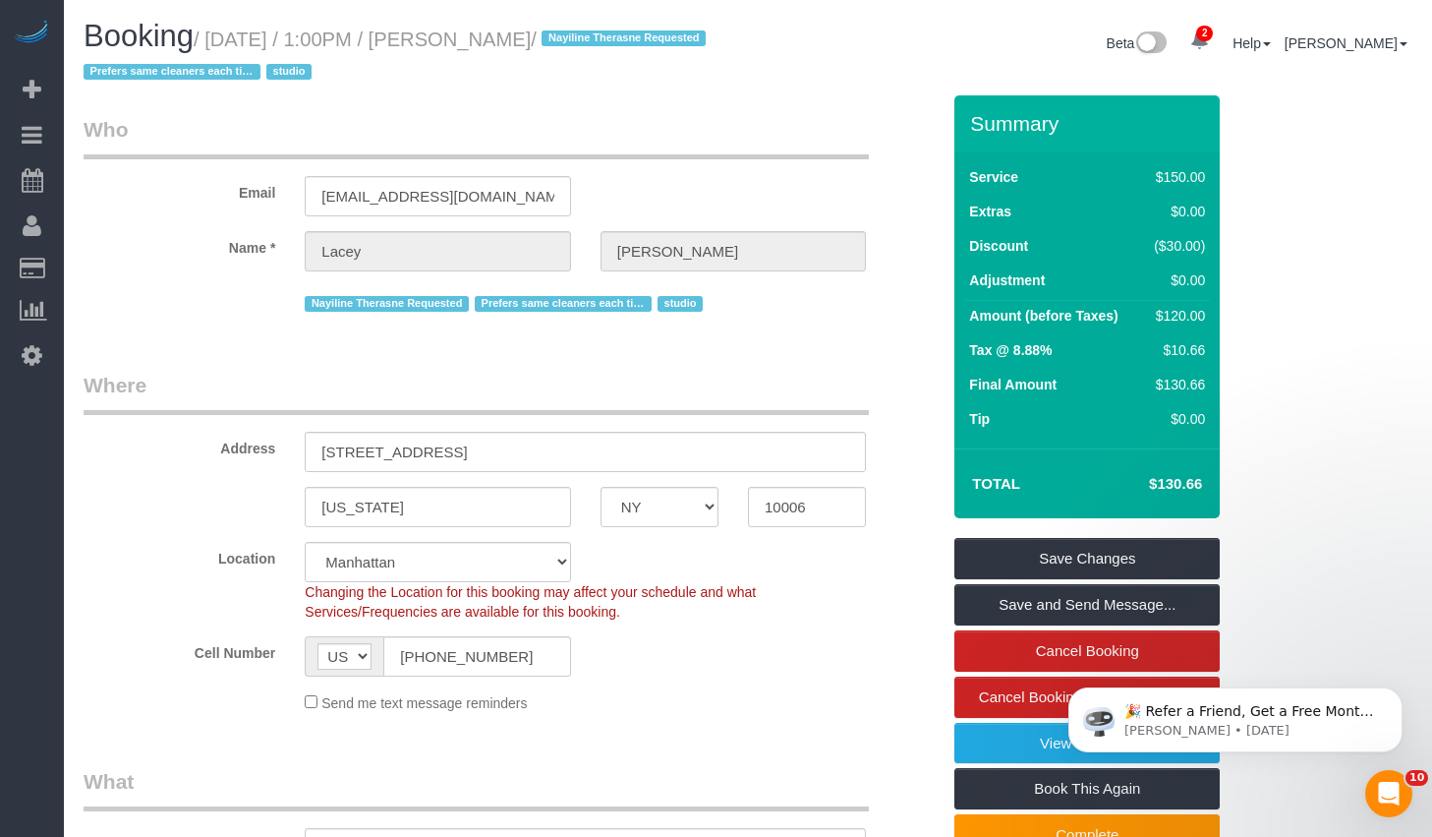
drag, startPoint x: 223, startPoint y: 38, endPoint x: 605, endPoint y: 45, distance: 381.5
click at [605, 45] on small "/ August 25, 2025 / 1:00PM / Lacey Gutierrez / Nayiline Therasne Requested Pref…" at bounding box center [398, 56] width 628 height 55
copy small "August 25, 2025 / 1:00PM / Lacey Gutierrez"
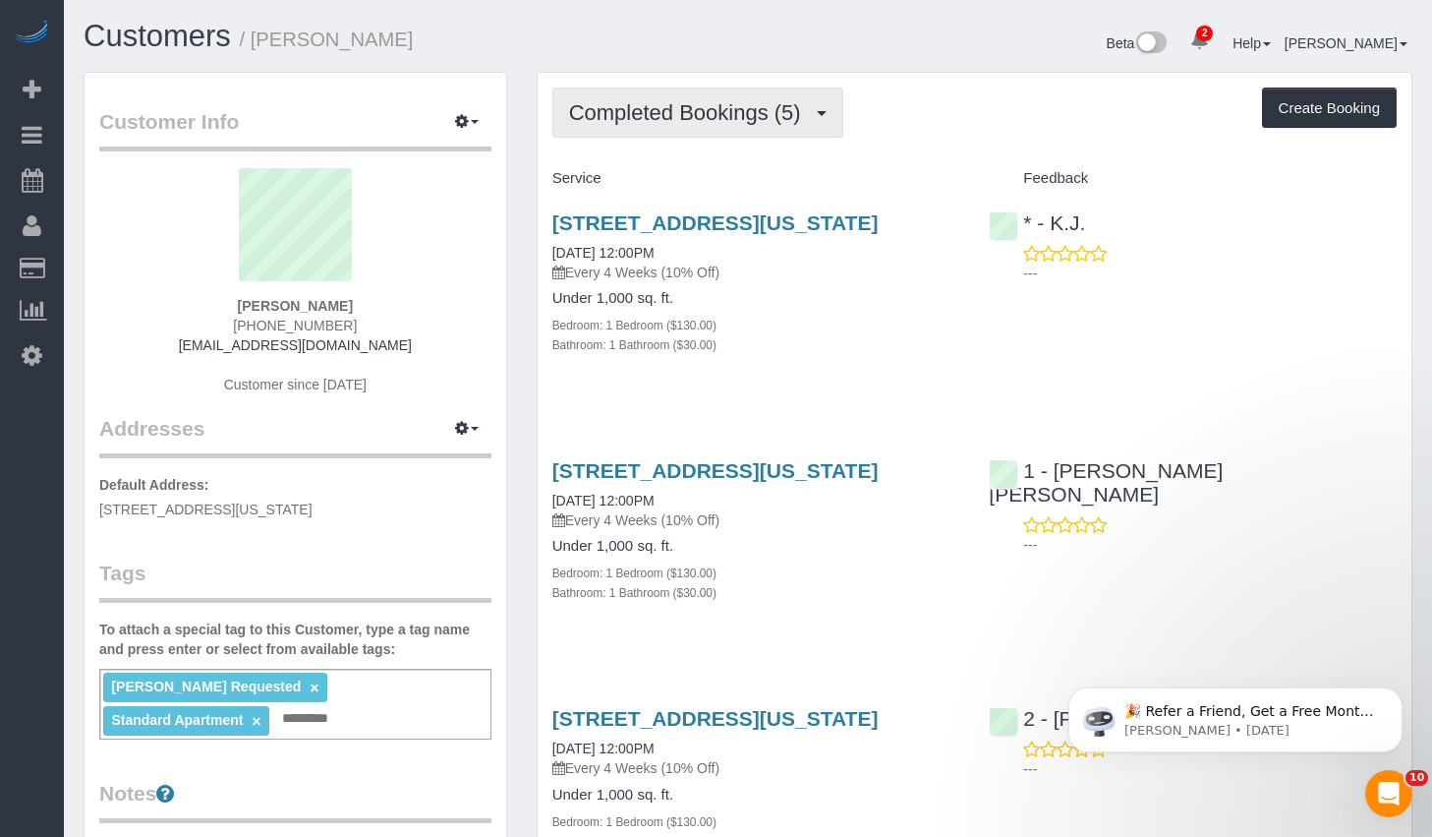
click at [799, 128] on button "Completed Bookings (5)" at bounding box center [697, 112] width 291 height 50
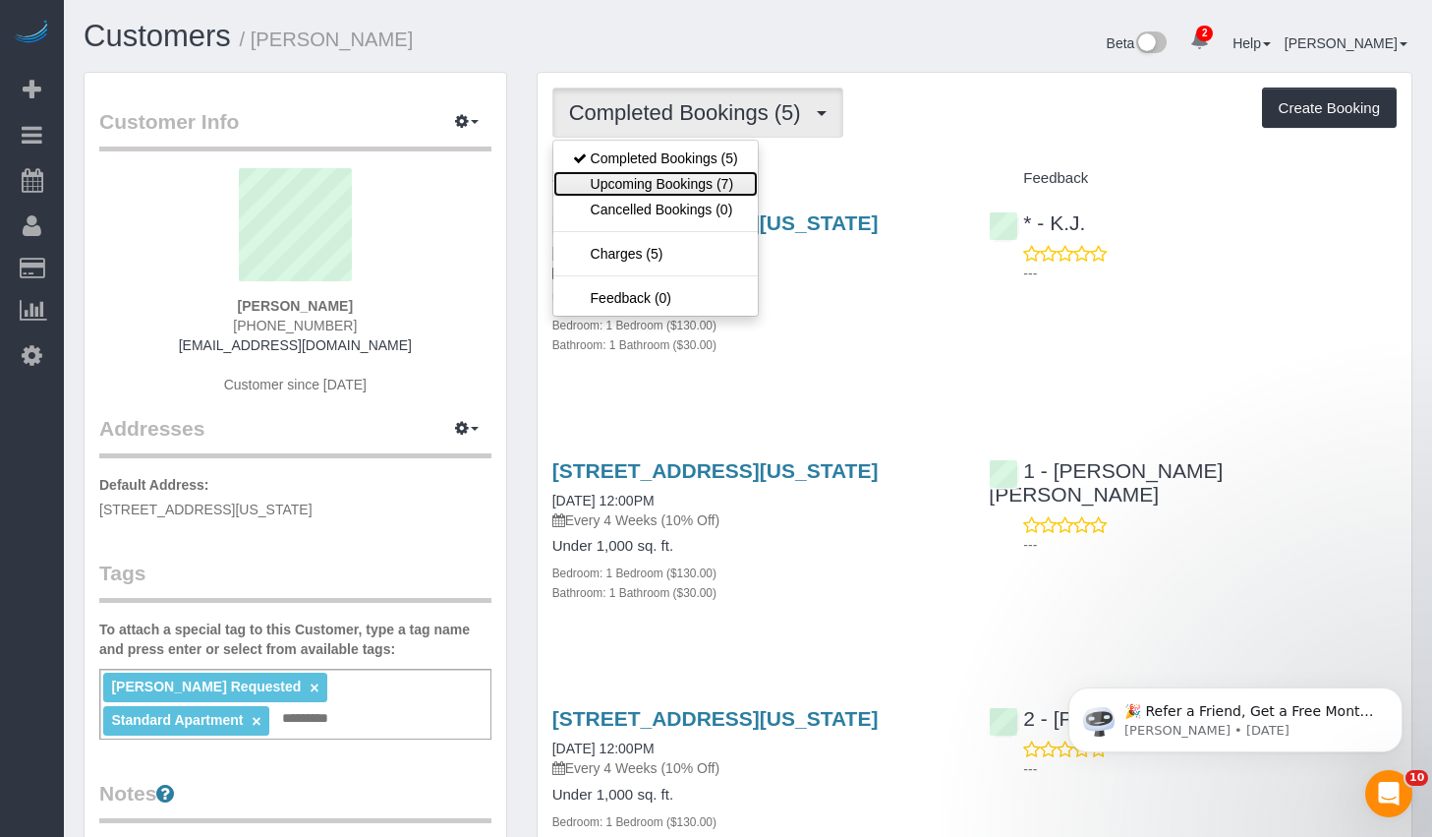
click at [705, 188] on link "Upcoming Bookings (7)" at bounding box center [655, 184] width 204 height 26
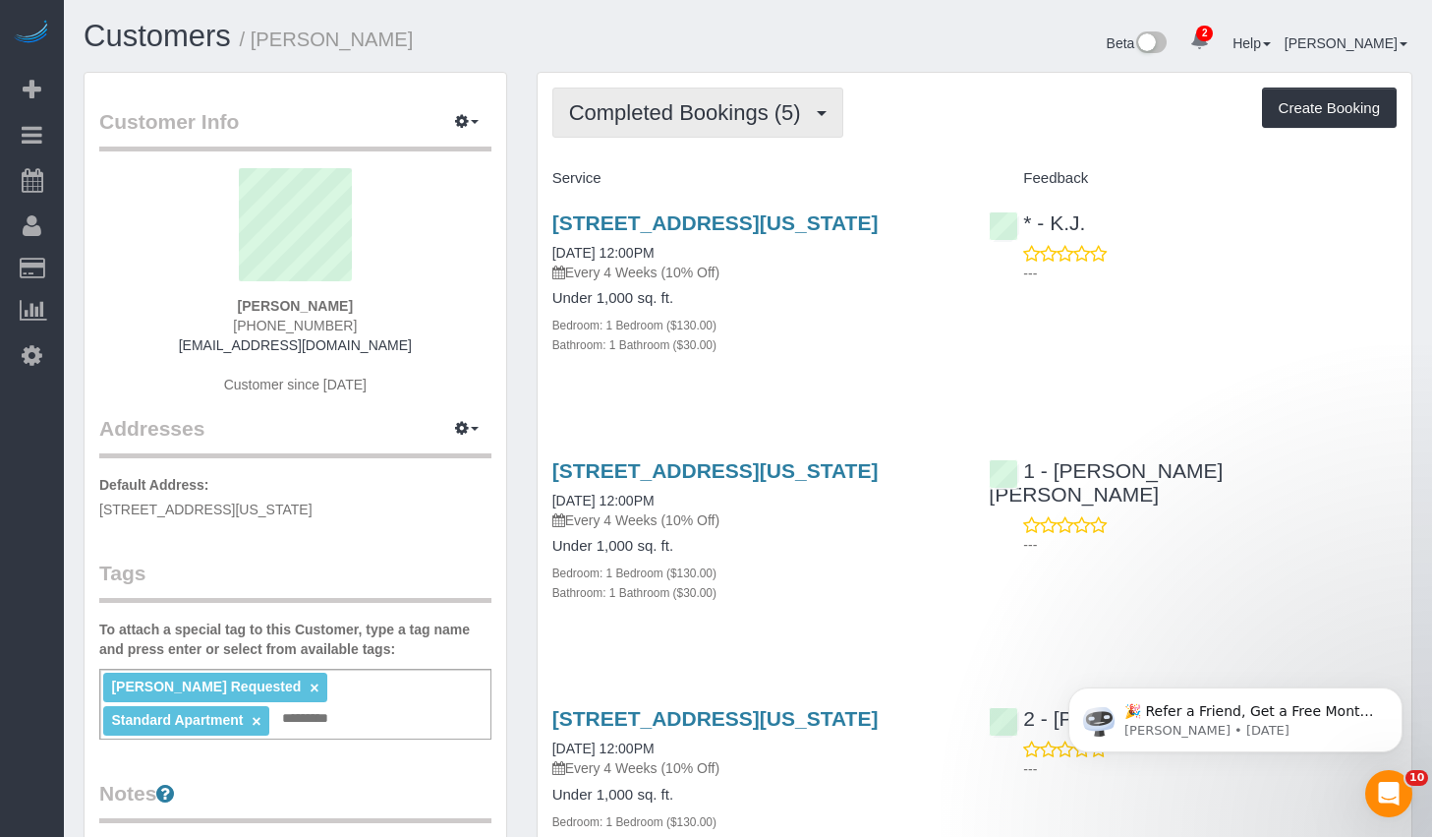
click at [693, 117] on span "Completed Bookings (5)" at bounding box center [690, 112] width 242 height 25
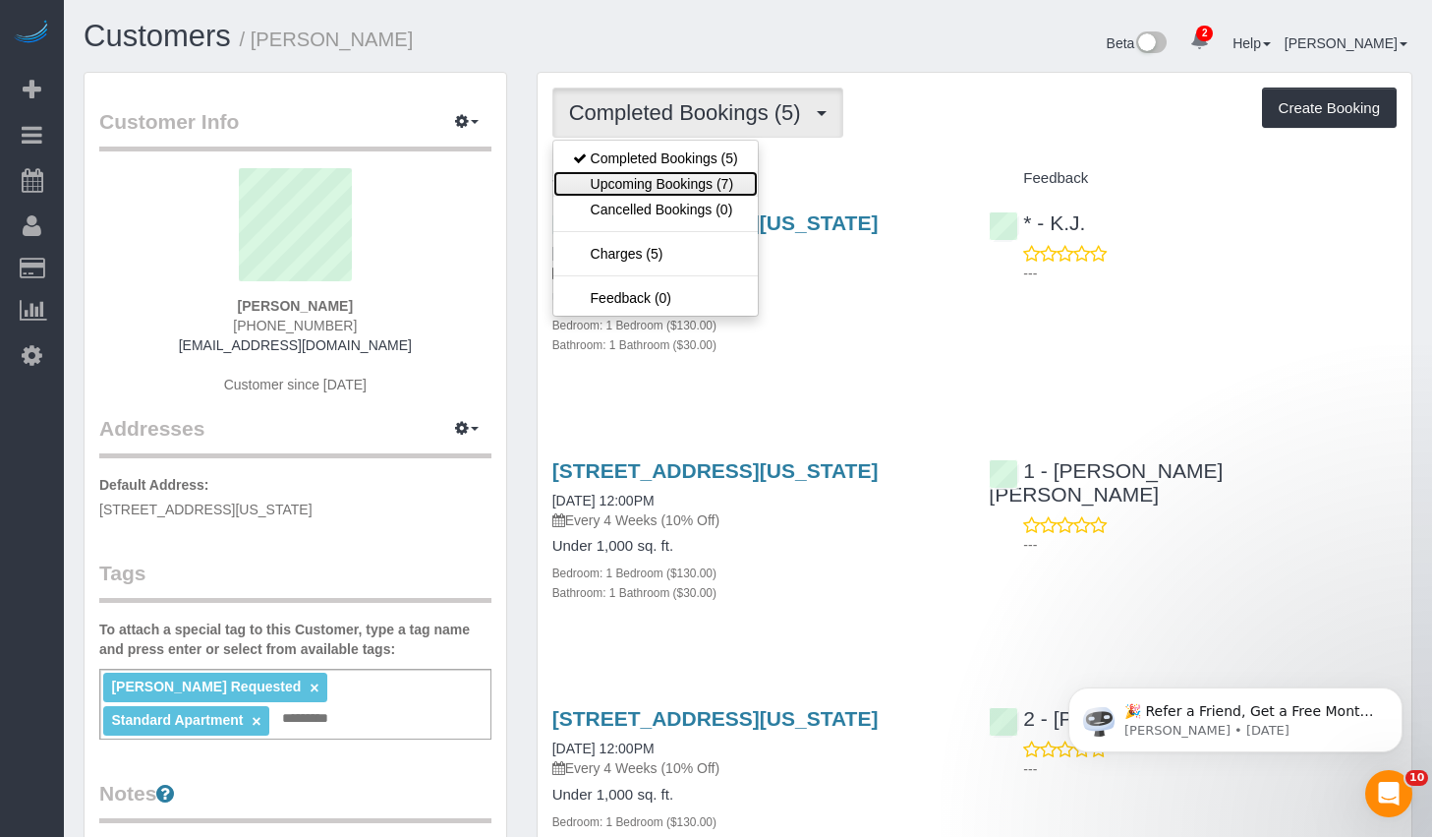
click at [645, 181] on link "Upcoming Bookings (7)" at bounding box center [655, 184] width 204 height 26
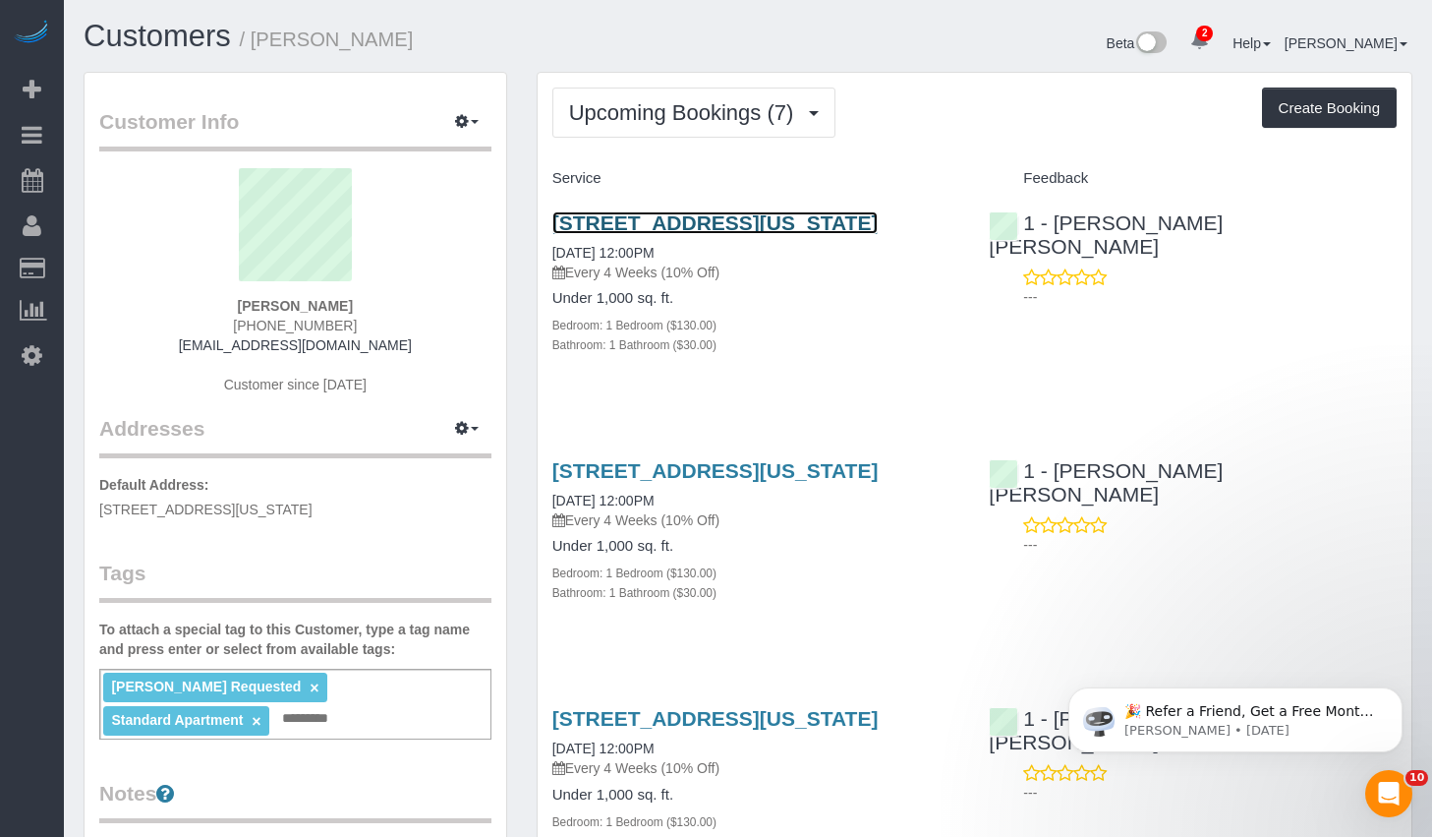
click at [670, 228] on link "1790 3rd Avenue, Apt. 1004, New York, NY 10029" at bounding box center [715, 222] width 326 height 23
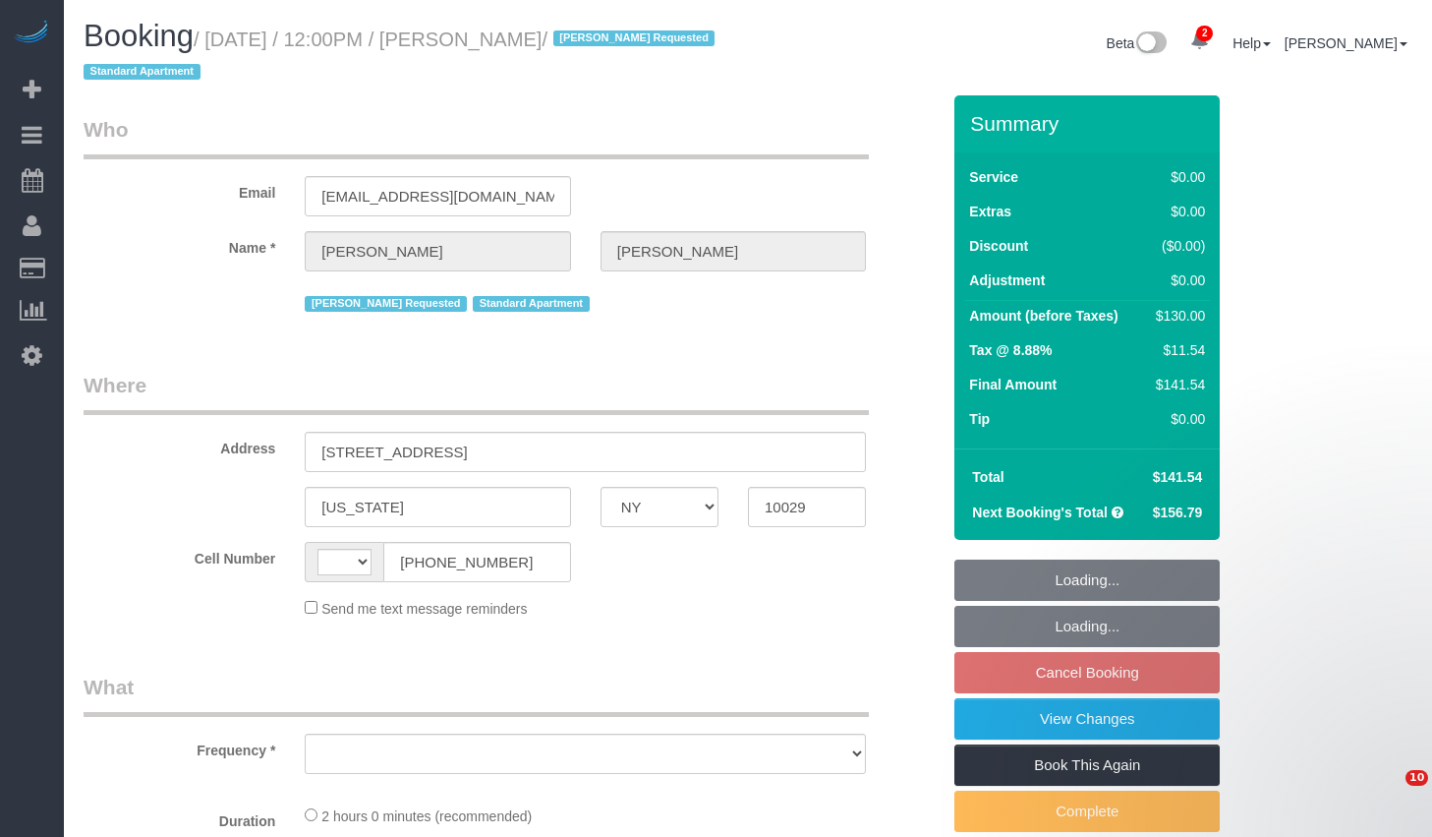
select select "NY"
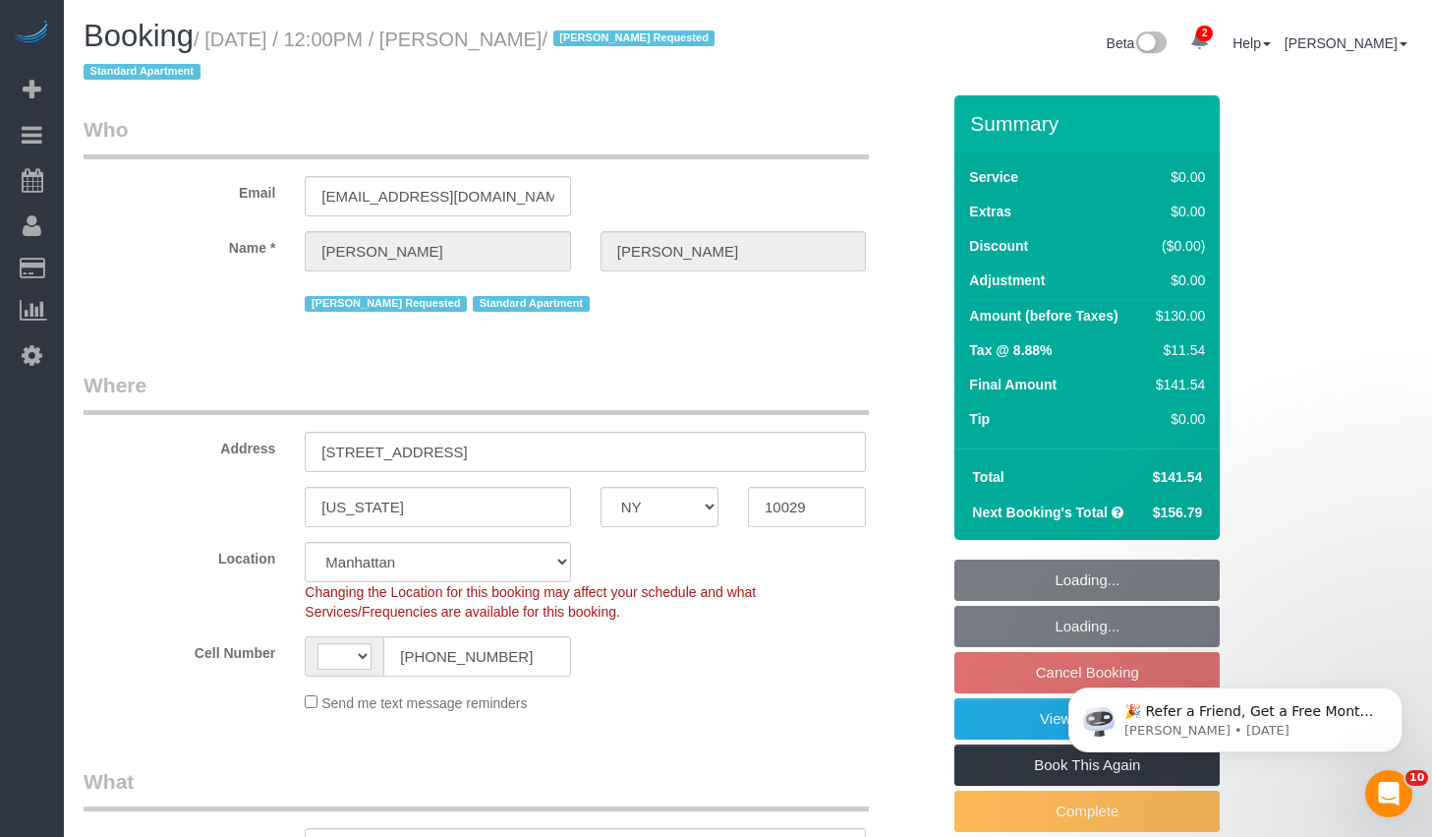
select select "string:[GEOGRAPHIC_DATA]"
select select "object:800"
select select "1"
select select "spot5"
select select "number:89"
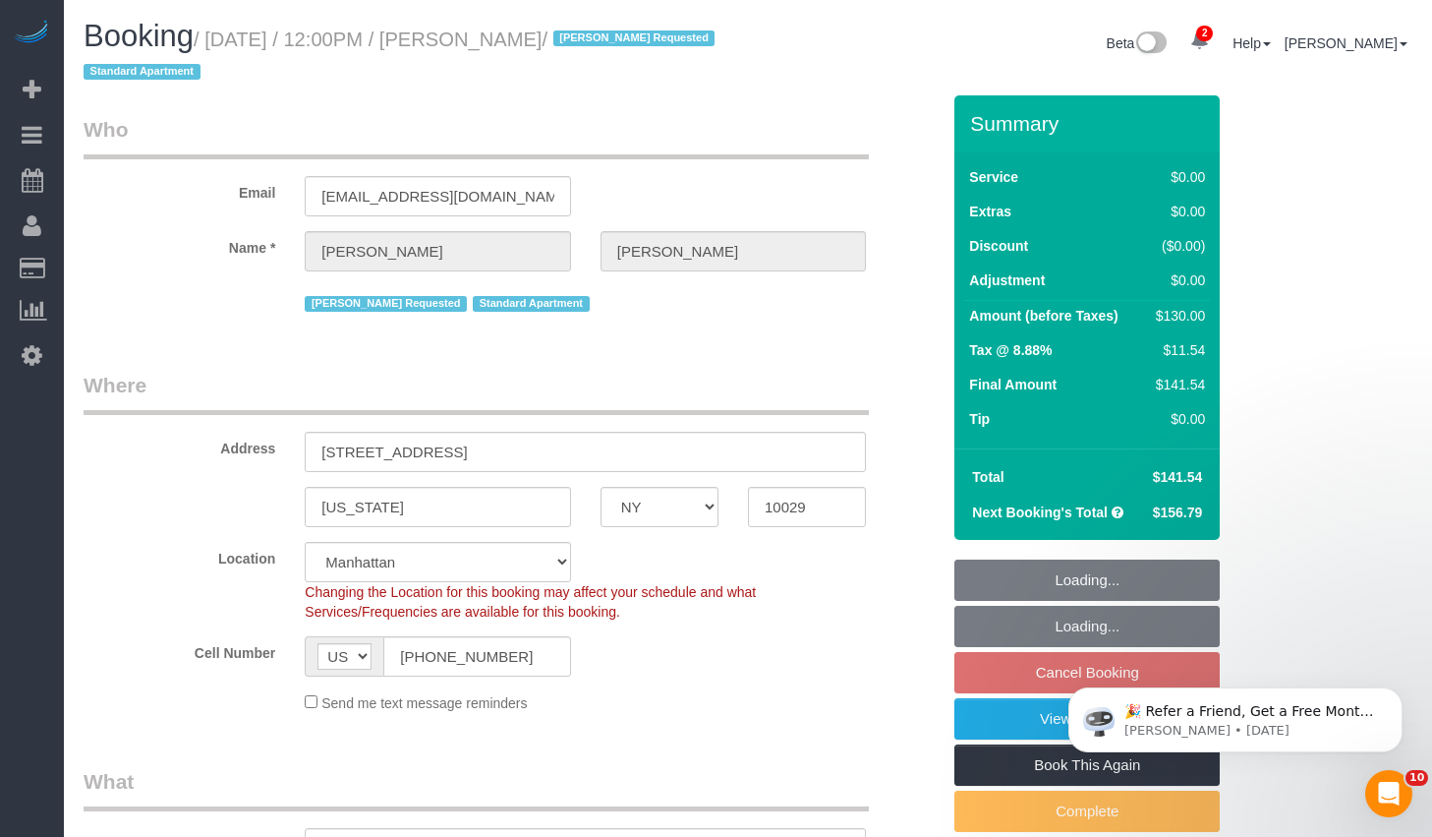
select select "number:90"
select select "number:15"
select select "number:5"
select select "string:stripe-pm_1RBOpX4VGloSiKo7HdazYjsJ"
select select "1"
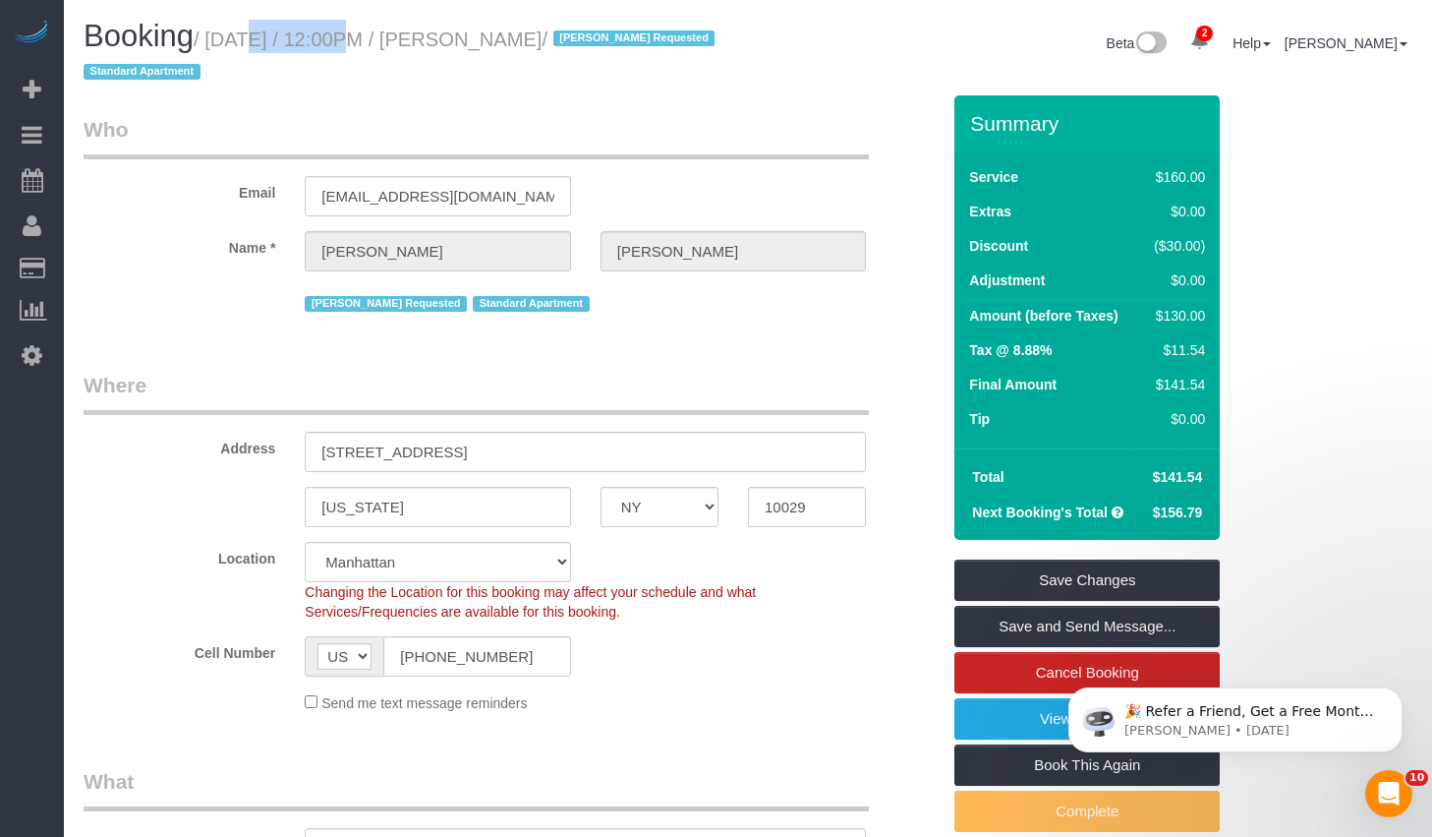
drag, startPoint x: 224, startPoint y: 38, endPoint x: 689, endPoint y: 43, distance: 465.0
click at [689, 43] on small "/ September 19, 2025 / 12:00PM / Gianluca Scaglione / Elba Requested Standard A…" at bounding box center [402, 56] width 637 height 55
copy small "September 19, 2025 / 12:00PM / Gianluca Scaglione"
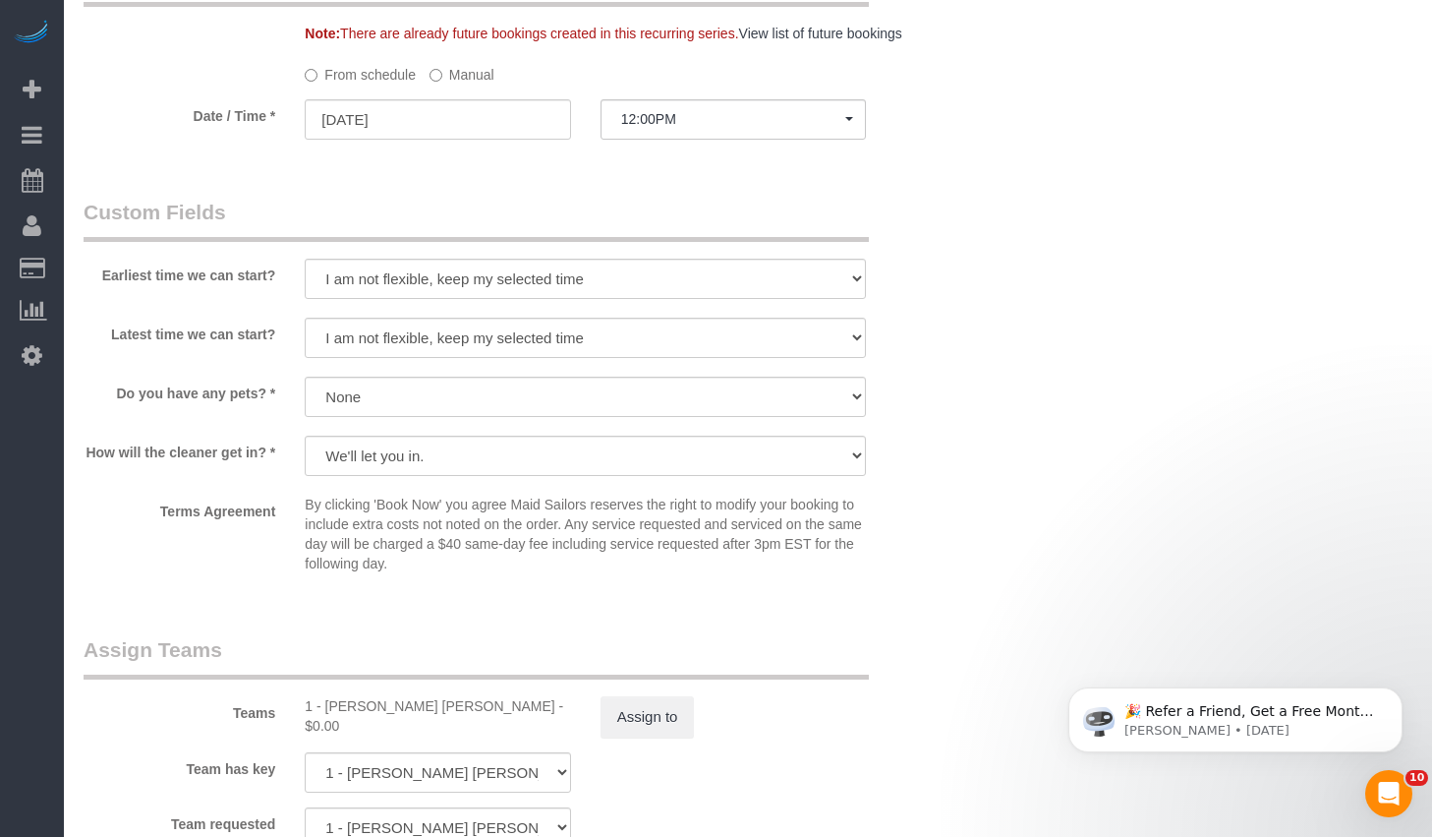
scroll to position [2488, 0]
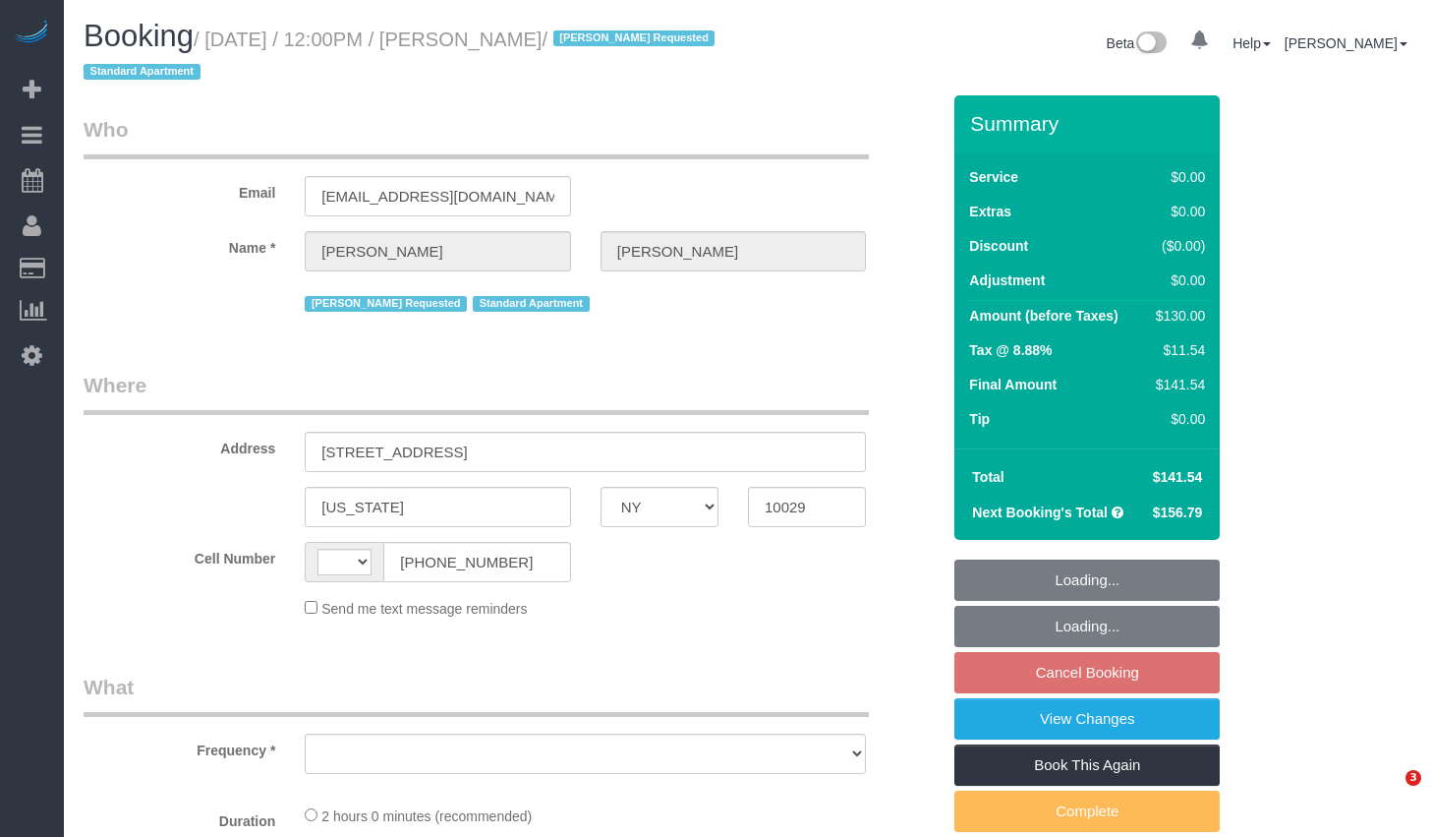
select select "NY"
select select "number:89"
select select "number:90"
select select "number:15"
select select "number:5"
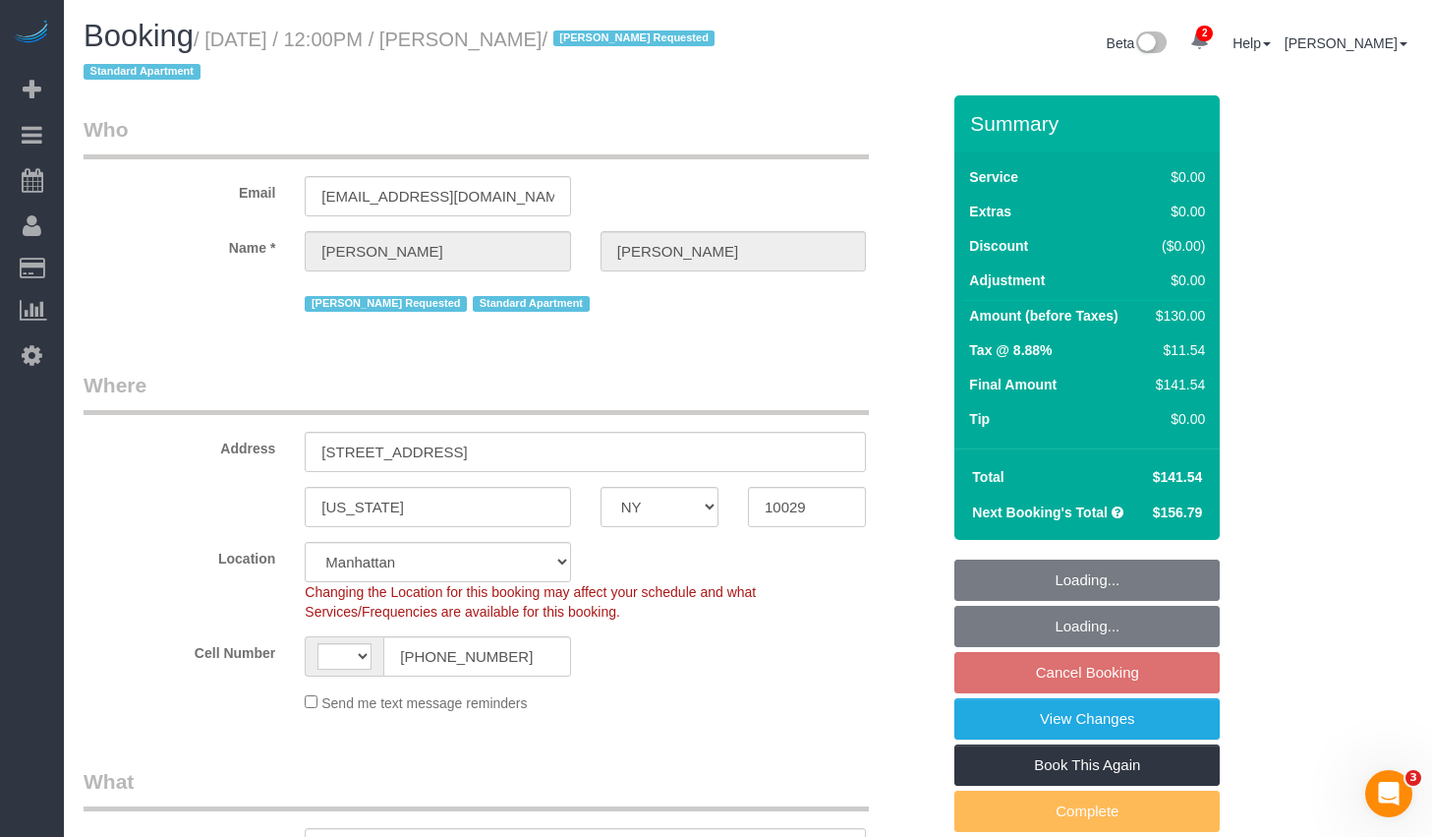
select select "string:[GEOGRAPHIC_DATA]"
select select "1"
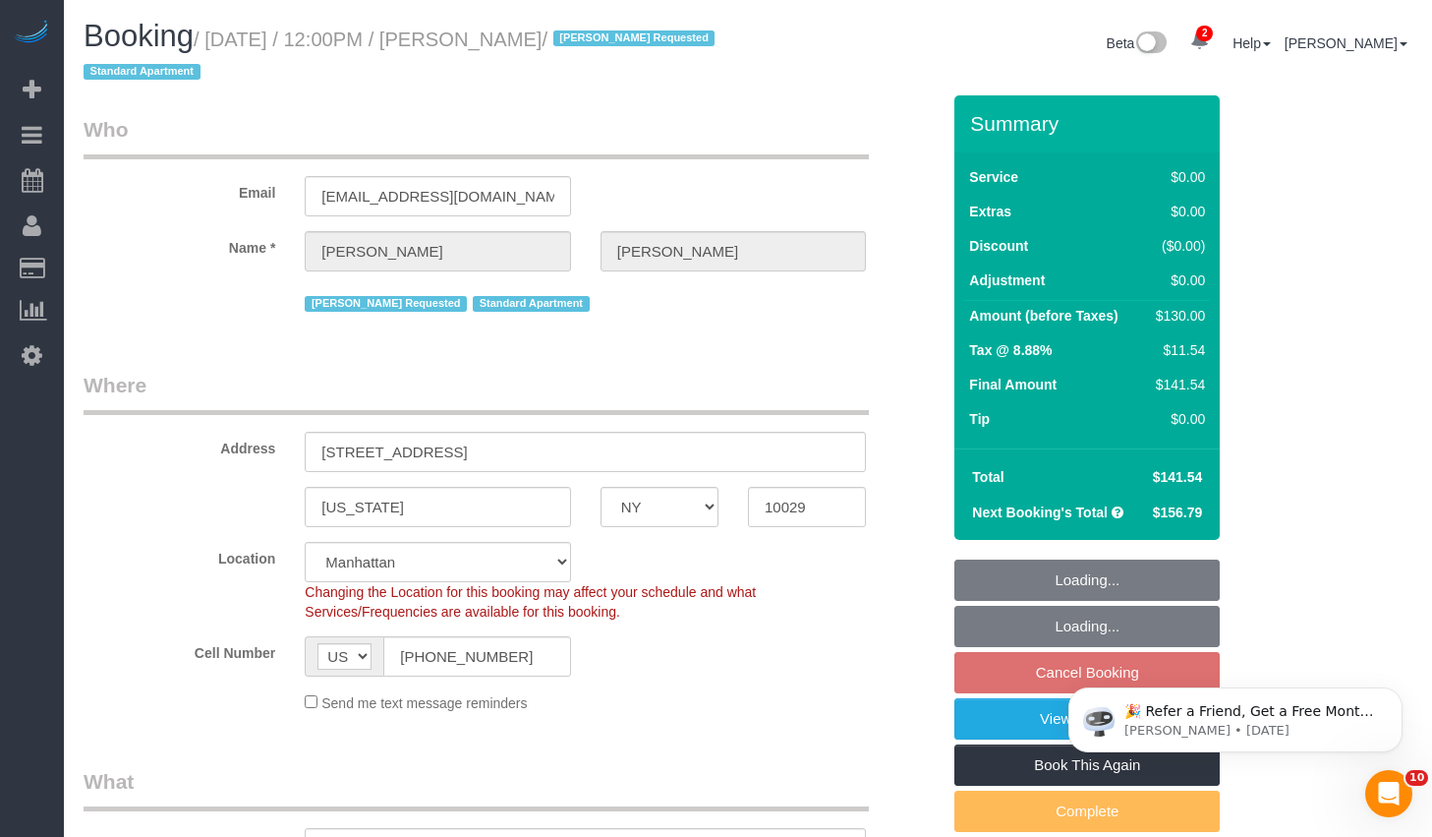
select select "object:895"
select select "spot5"
select select "1"
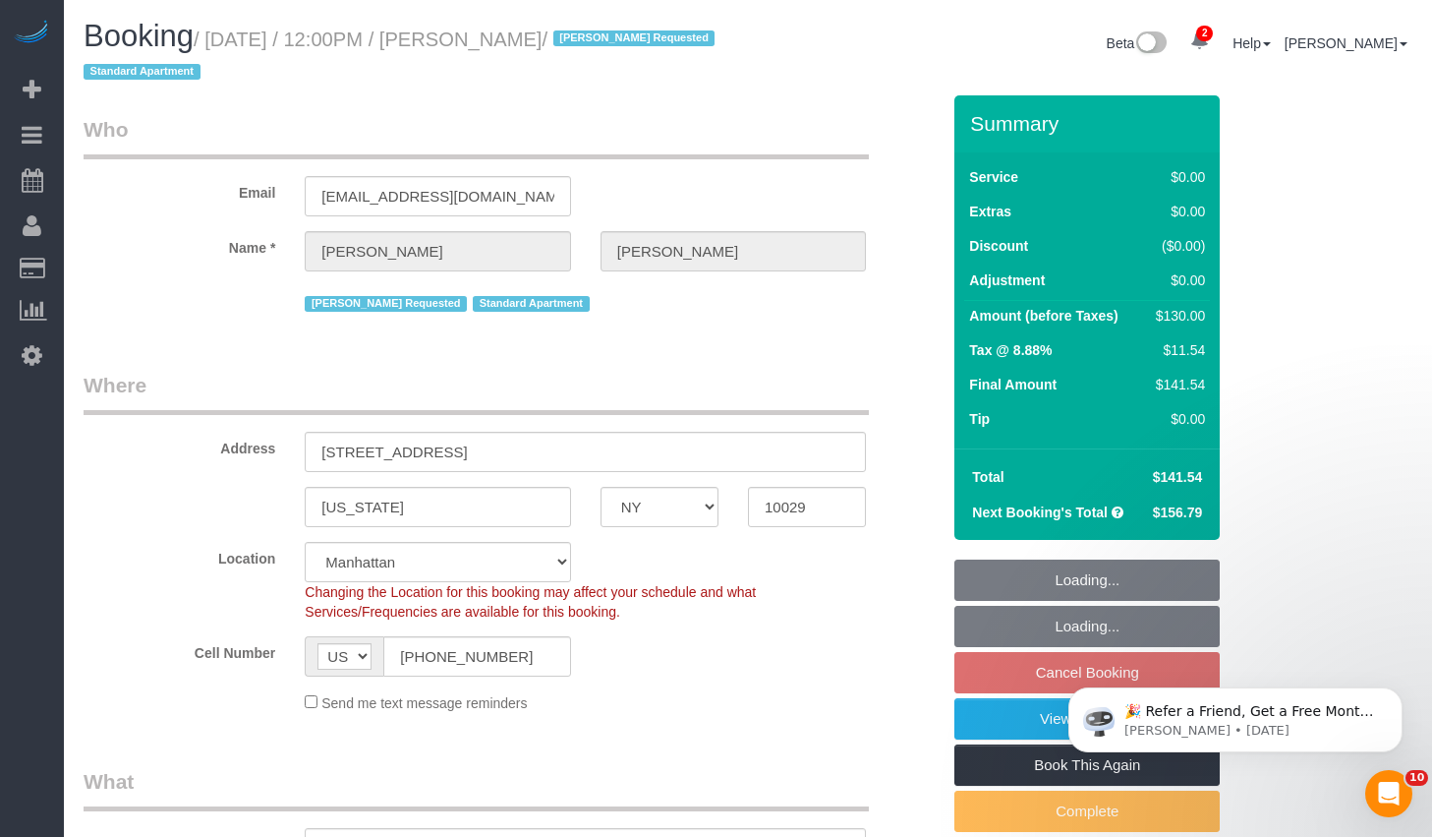
select select "object:1356"
select select "string:stripe-pm_1RBOpX4VGloSiKo7HdazYjsJ"
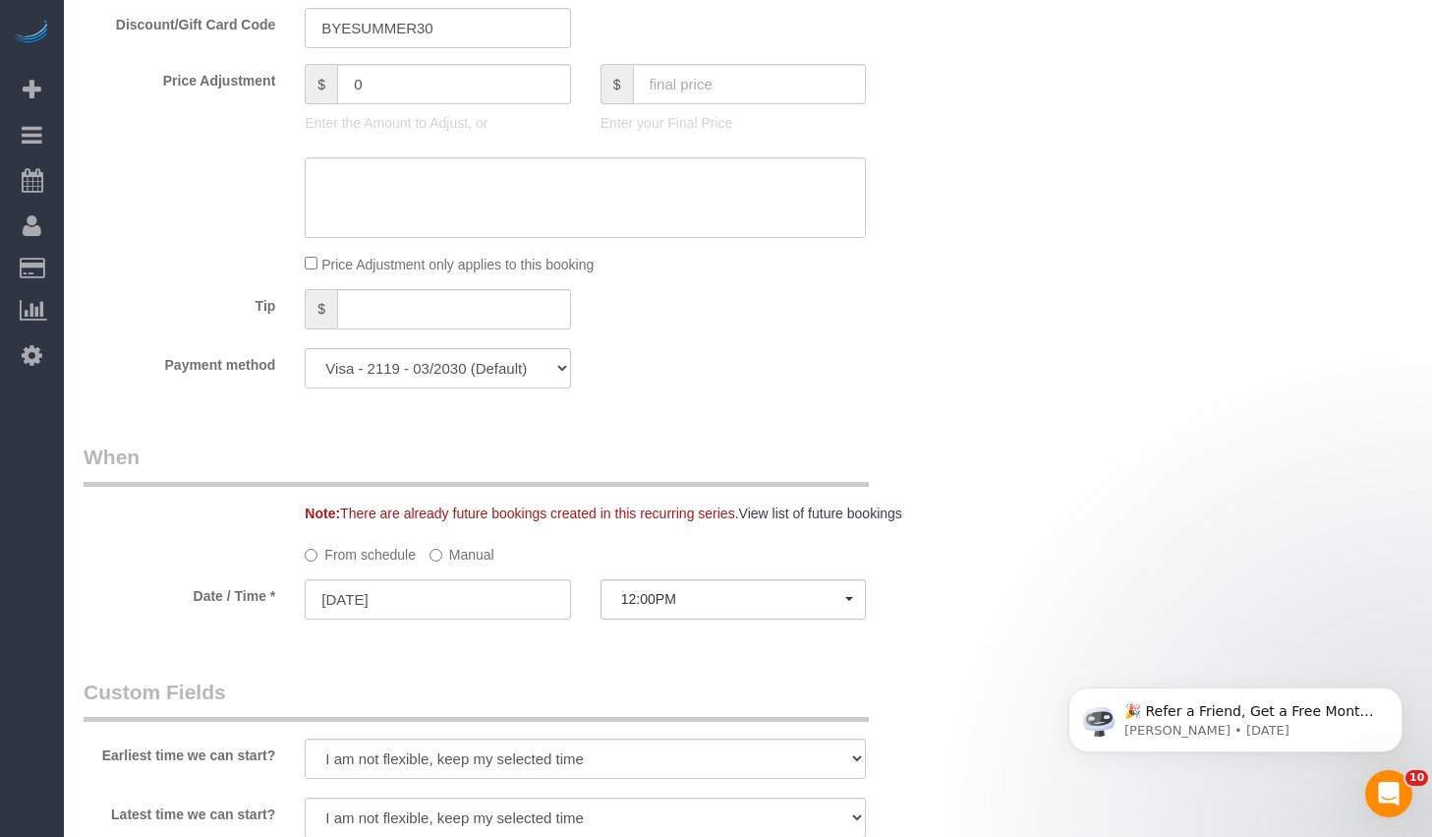
scroll to position [1752, 0]
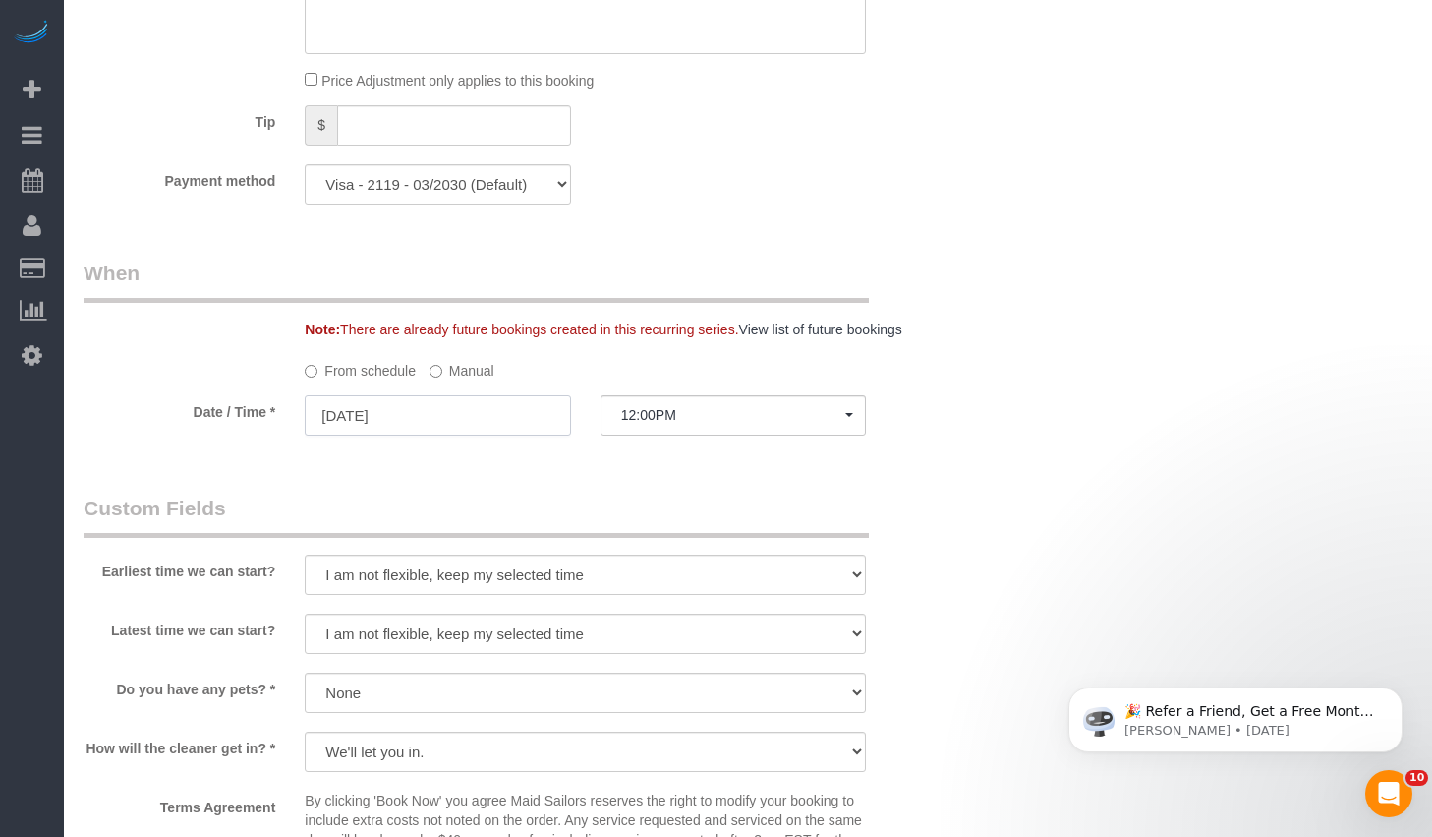
click at [384, 411] on input "09/19/2025" at bounding box center [437, 415] width 265 height 40
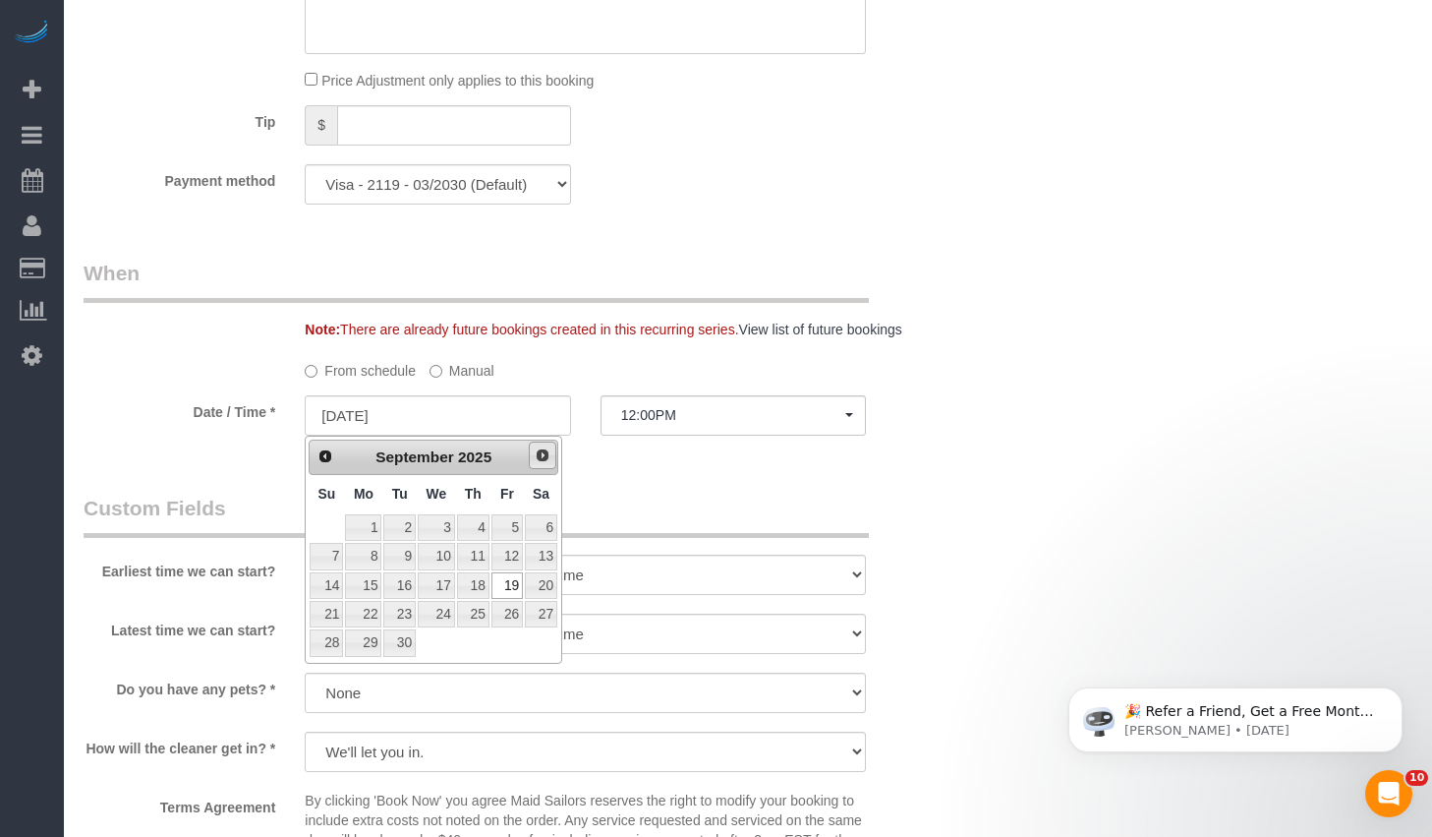
click at [546, 455] on span "Next" at bounding box center [543, 455] width 16 height 16
click at [500, 530] on link "3" at bounding box center [507, 527] width 31 height 27
type input "10/03/2025"
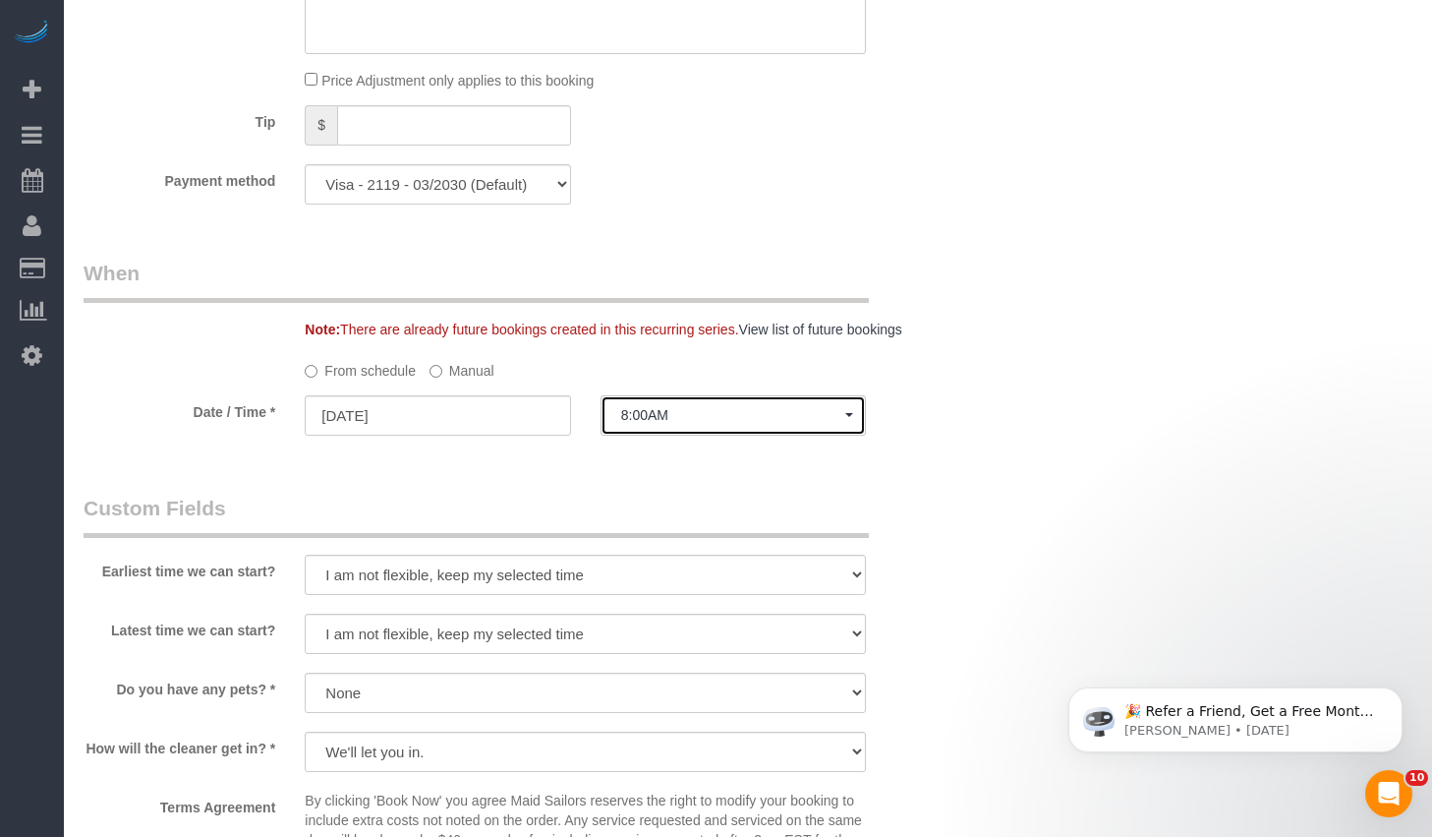
click at [739, 415] on span "8:00AM" at bounding box center [733, 415] width 224 height 16
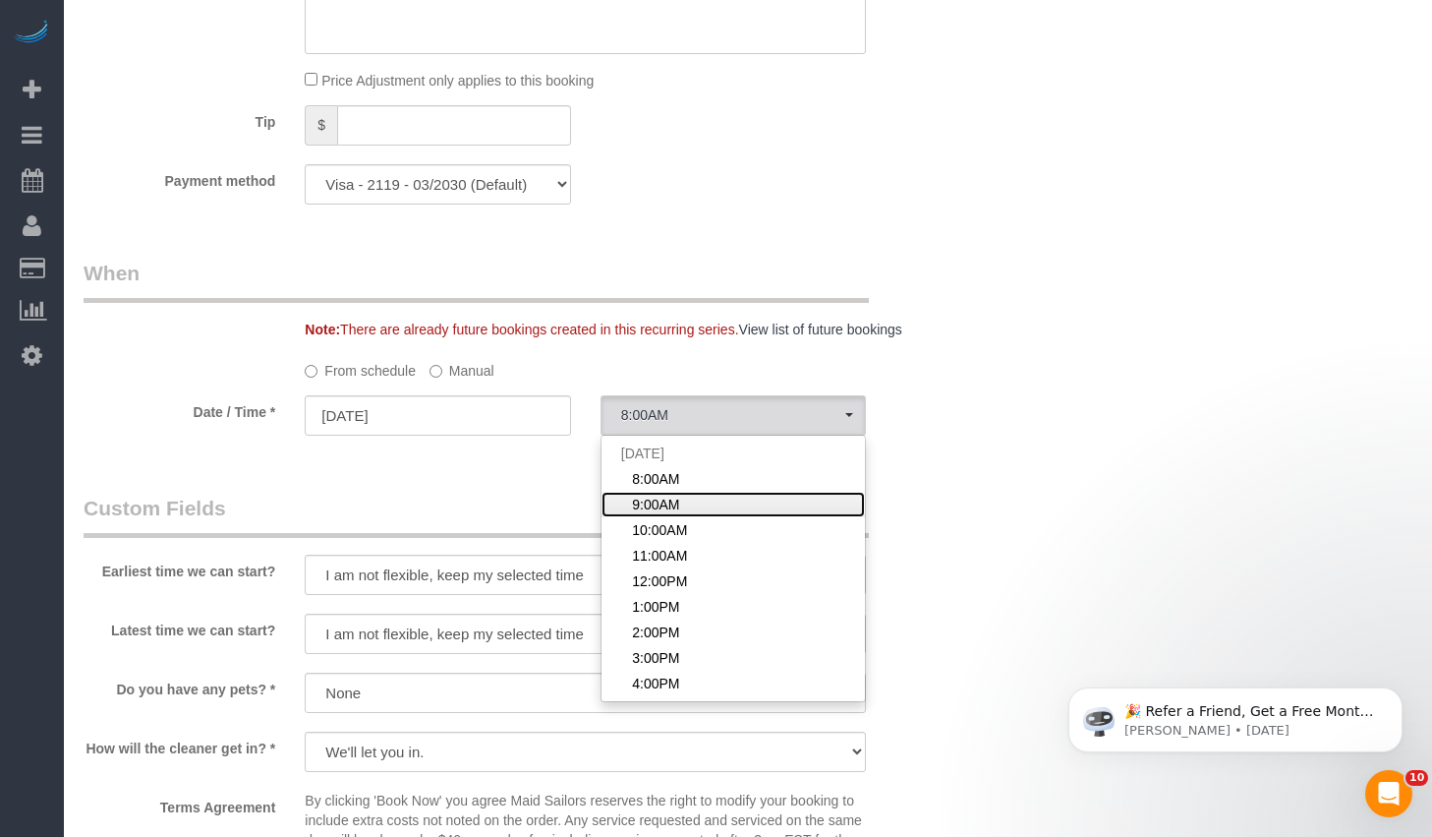
click at [689, 502] on link "9:00AM" at bounding box center [733, 505] width 263 height 26
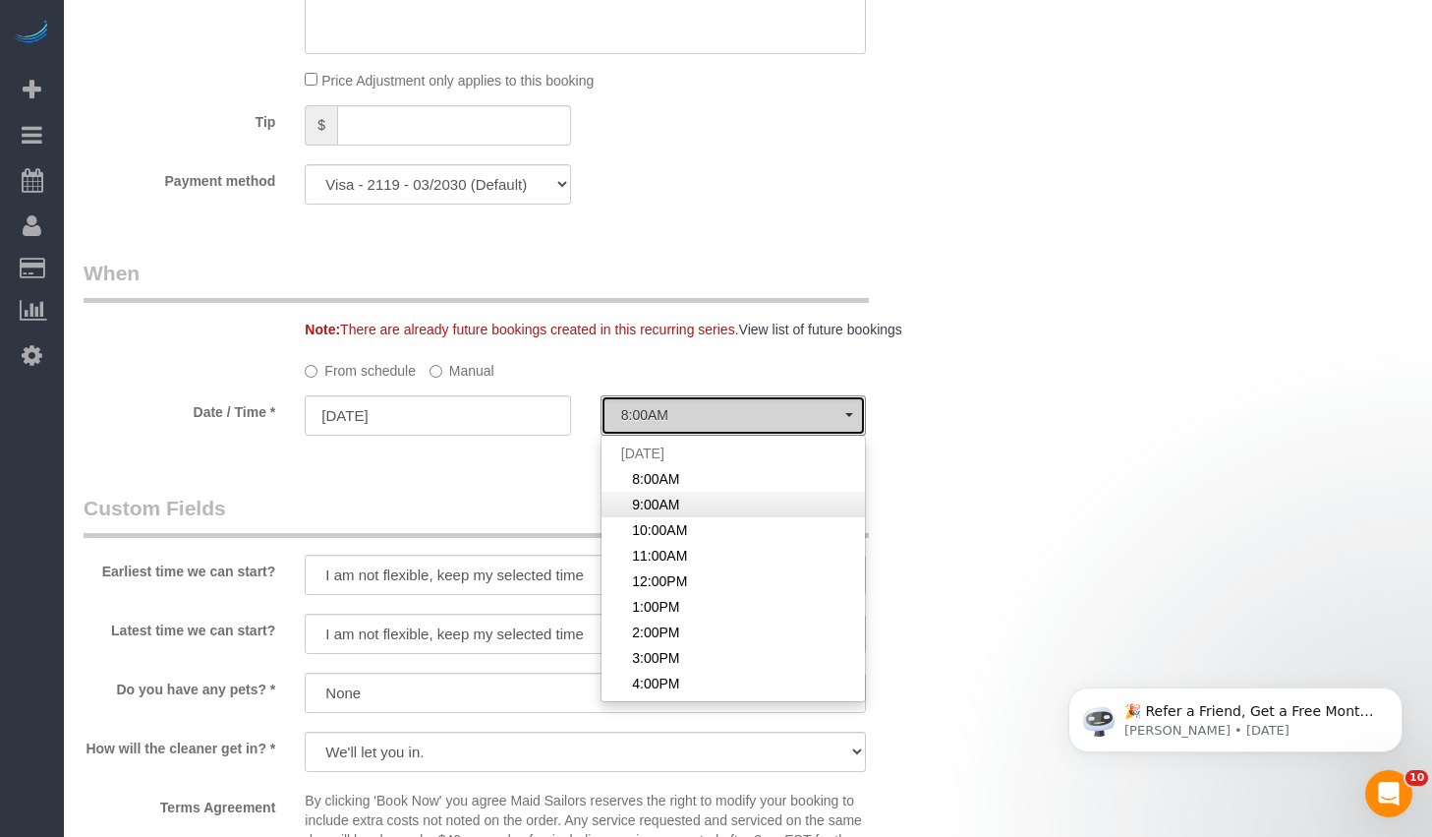
select select "spot58"
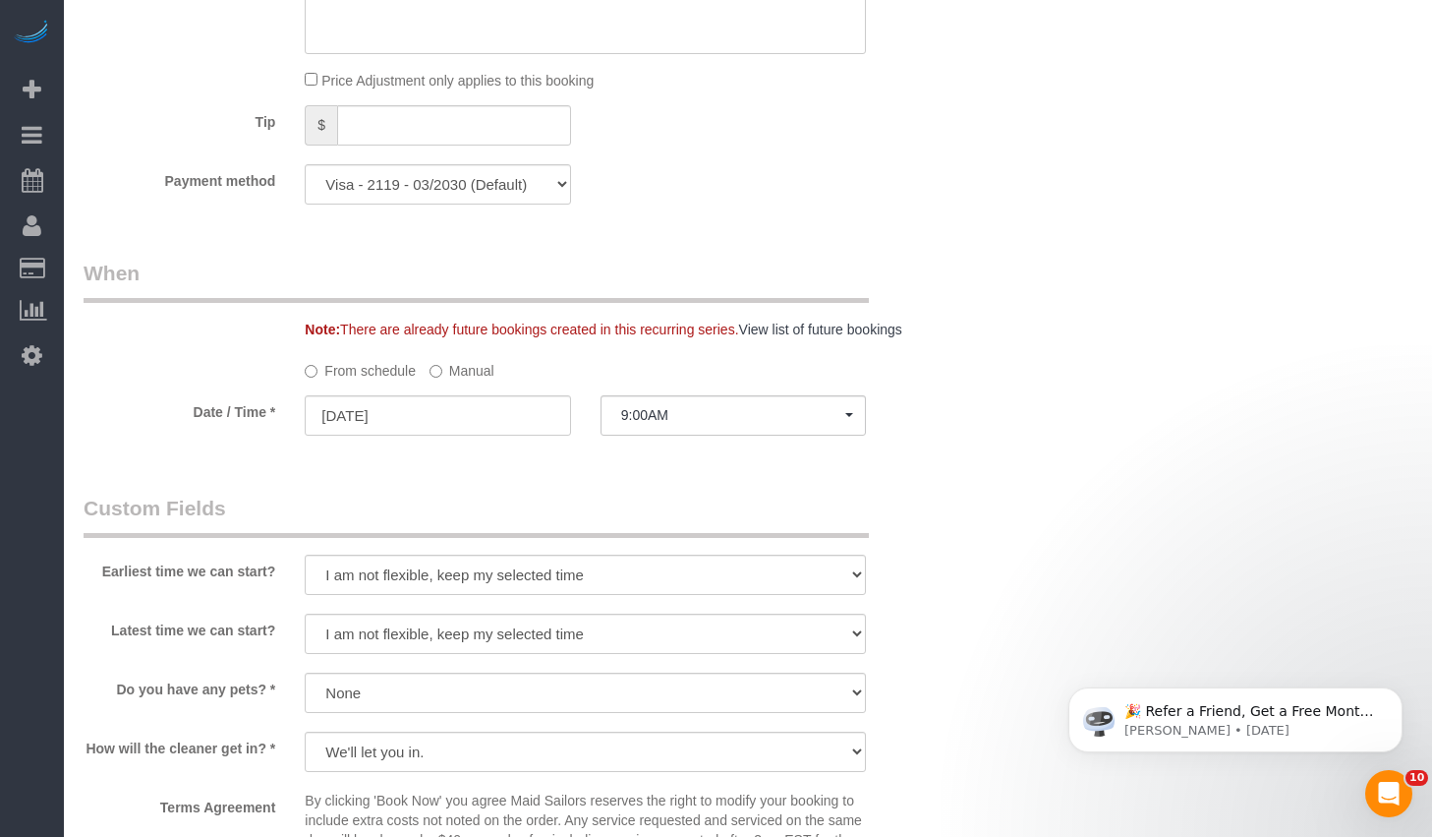
click at [466, 367] on label "Manual" at bounding box center [462, 367] width 65 height 27
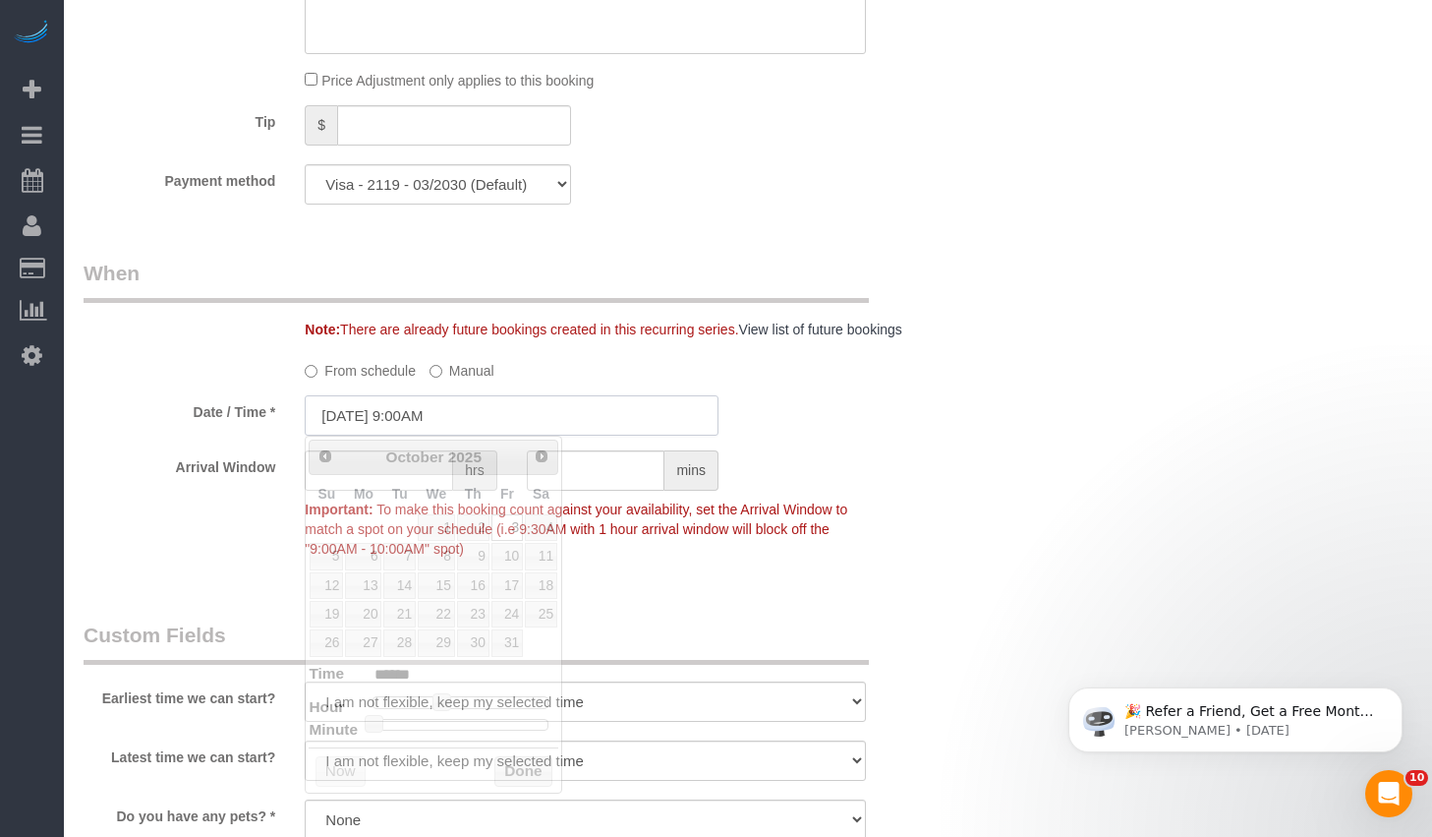
click at [430, 424] on input "10/03/2025 9:00AM" at bounding box center [512, 415] width 414 height 40
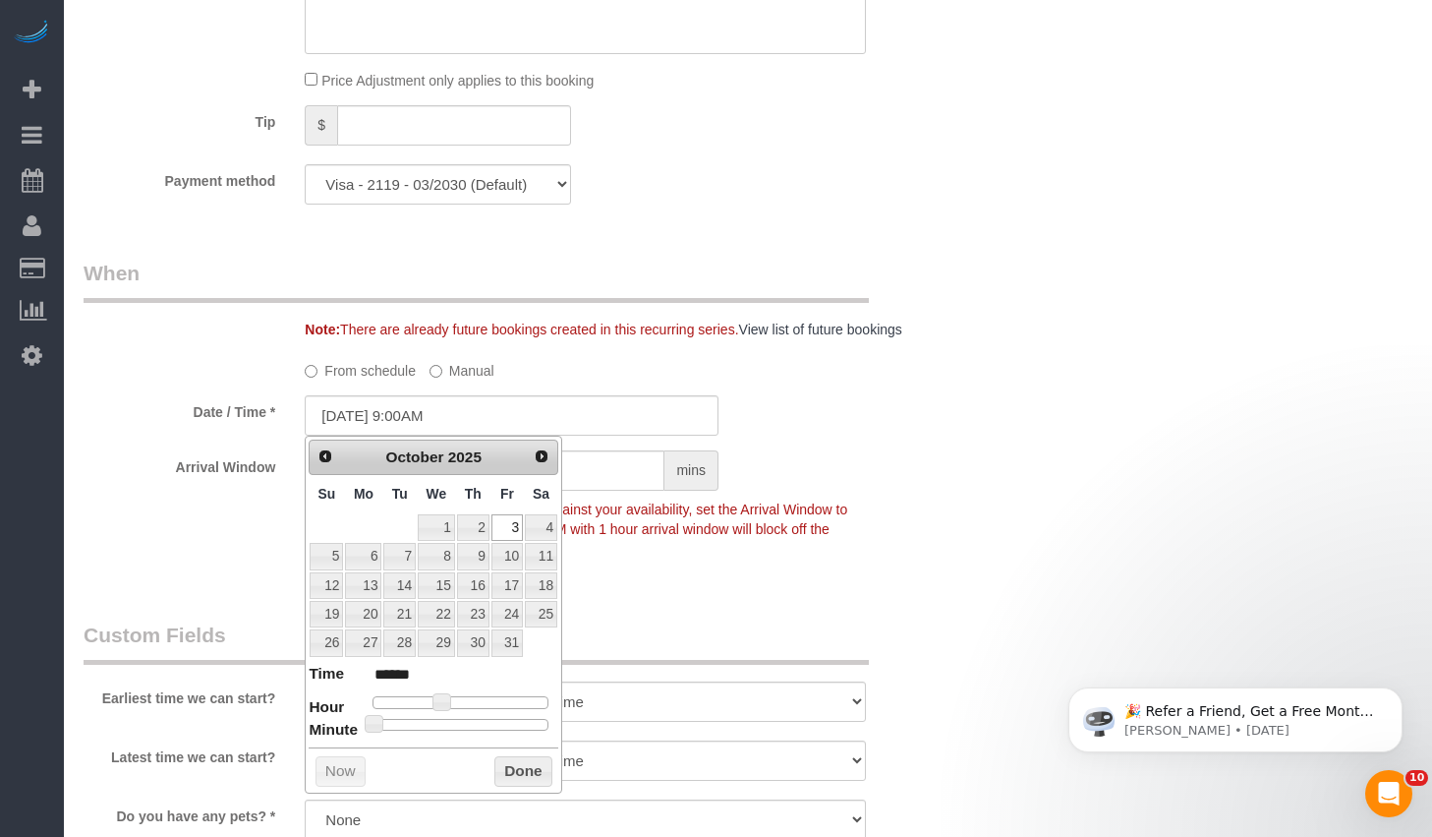
type input "10/03/2025 9:25AM"
type input "******"
type input "10/03/2025 9:30AM"
type input "******"
drag, startPoint x: 446, startPoint y: 721, endPoint x: 466, endPoint y: 730, distance: 22.0
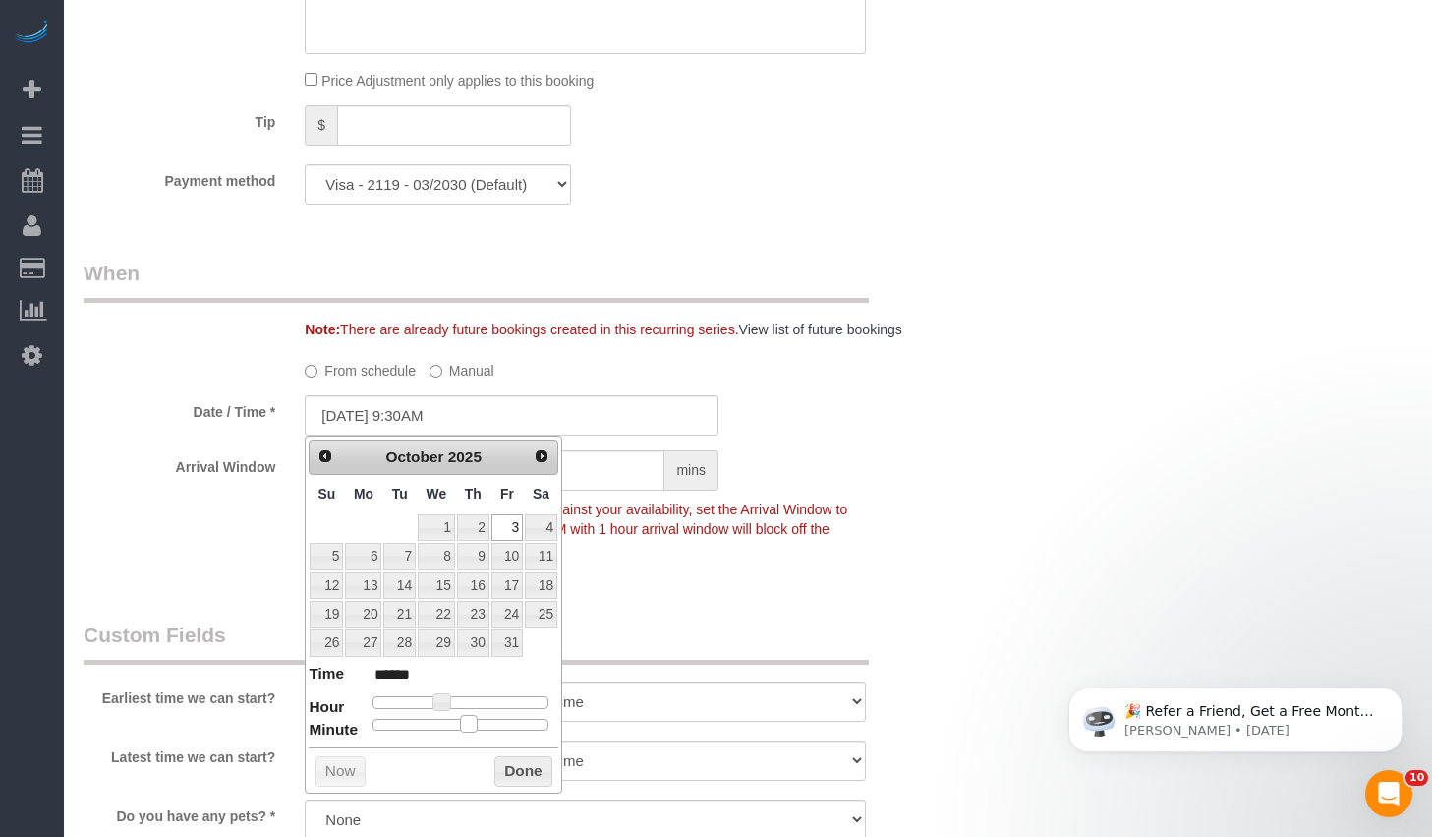
click at [466, 730] on div at bounding box center [461, 725] width 176 height 12
click at [535, 777] on button "Done" at bounding box center [523, 771] width 58 height 31
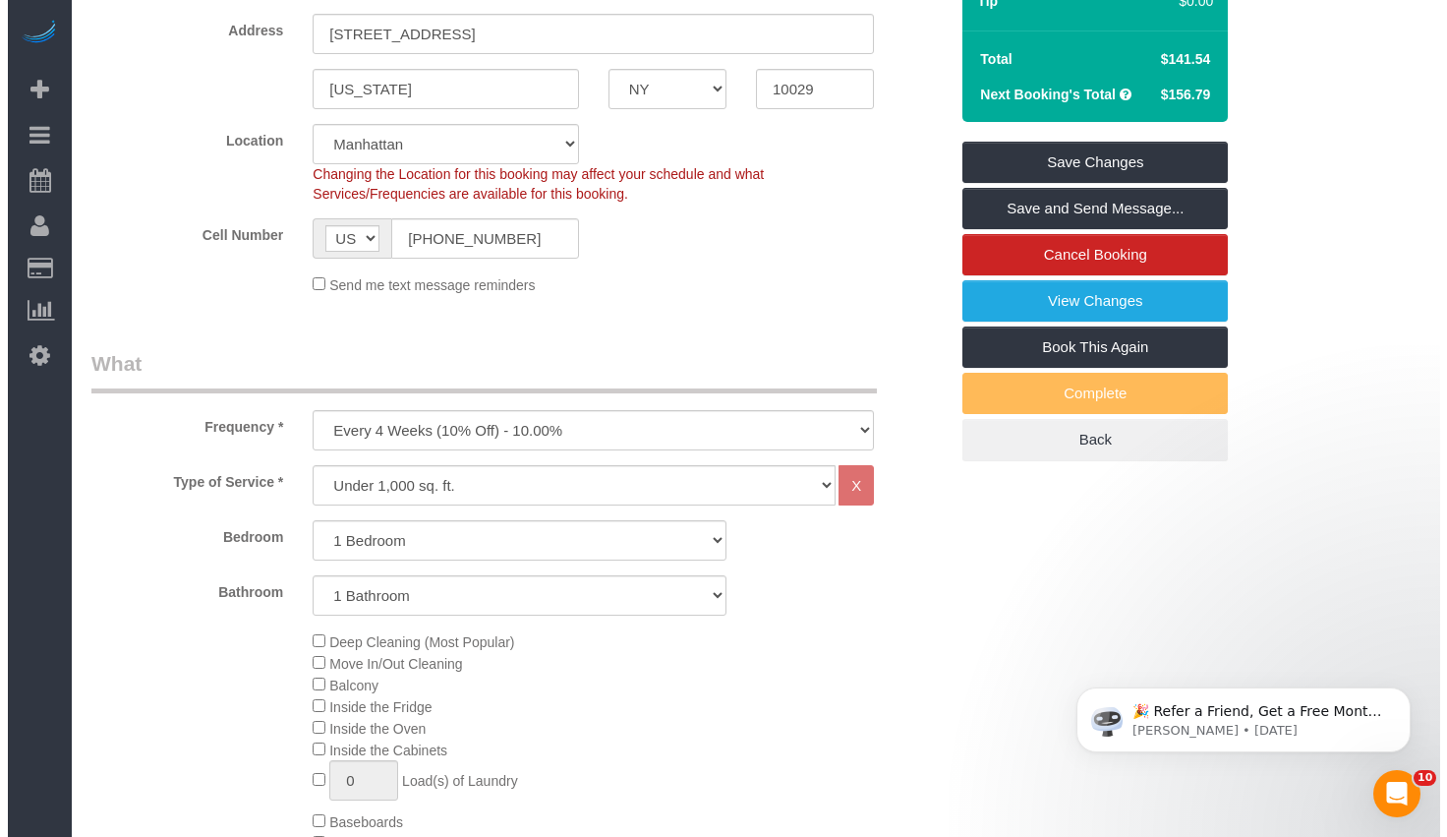
scroll to position [0, 0]
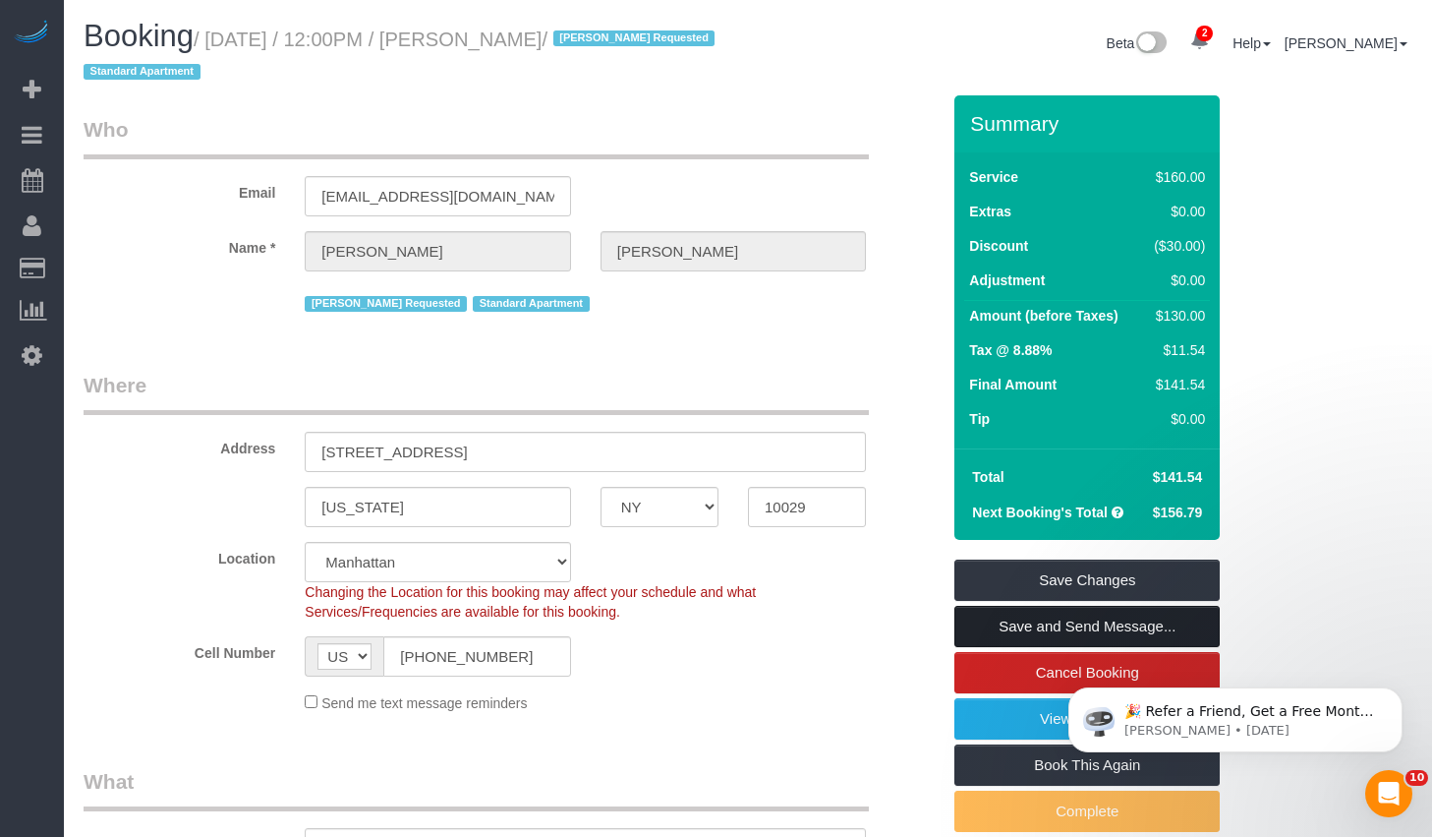
click at [1029, 610] on link "Save and Send Message..." at bounding box center [1087, 626] width 265 height 41
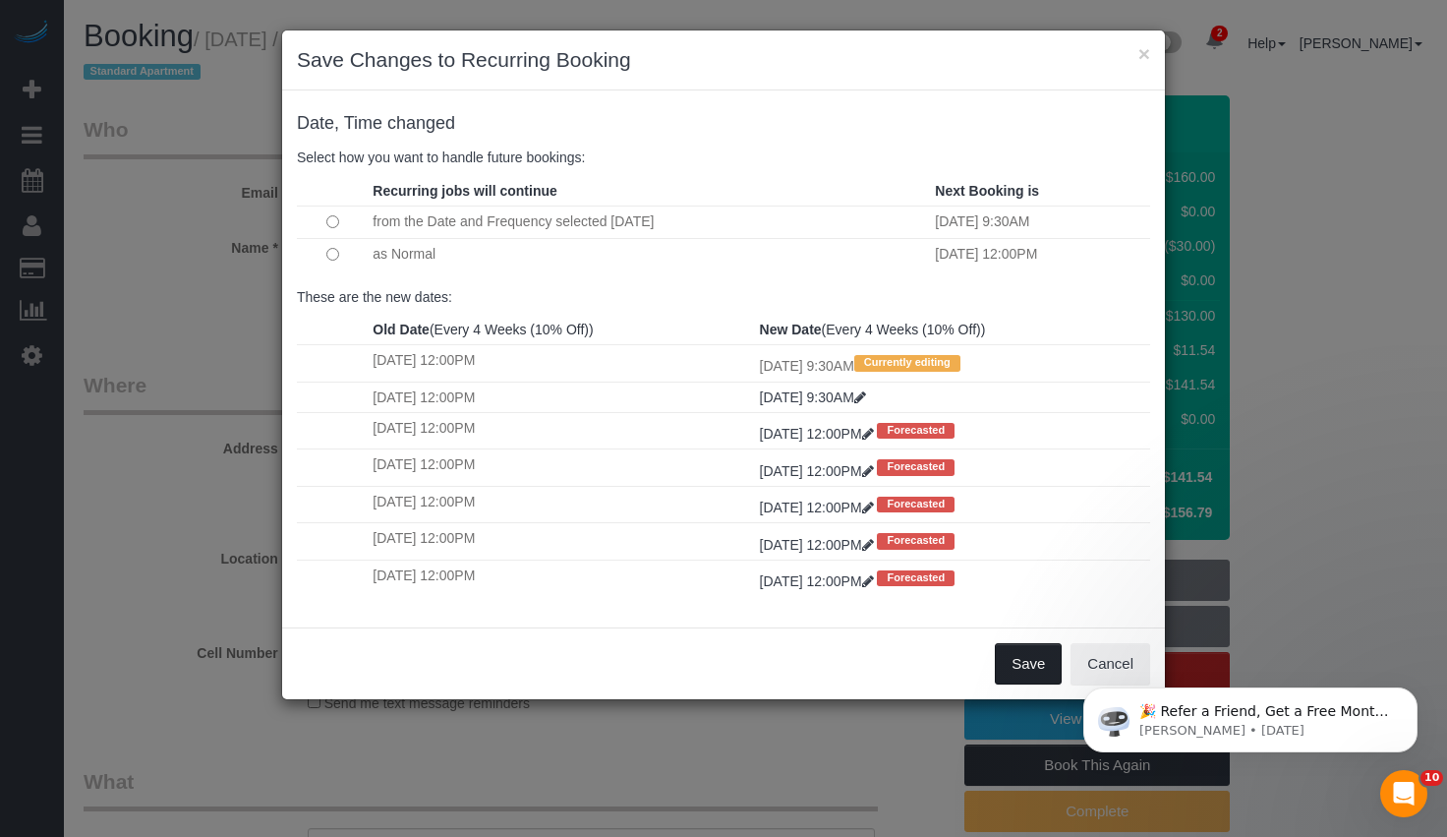
click at [1020, 662] on button "Save" at bounding box center [1028, 663] width 67 height 41
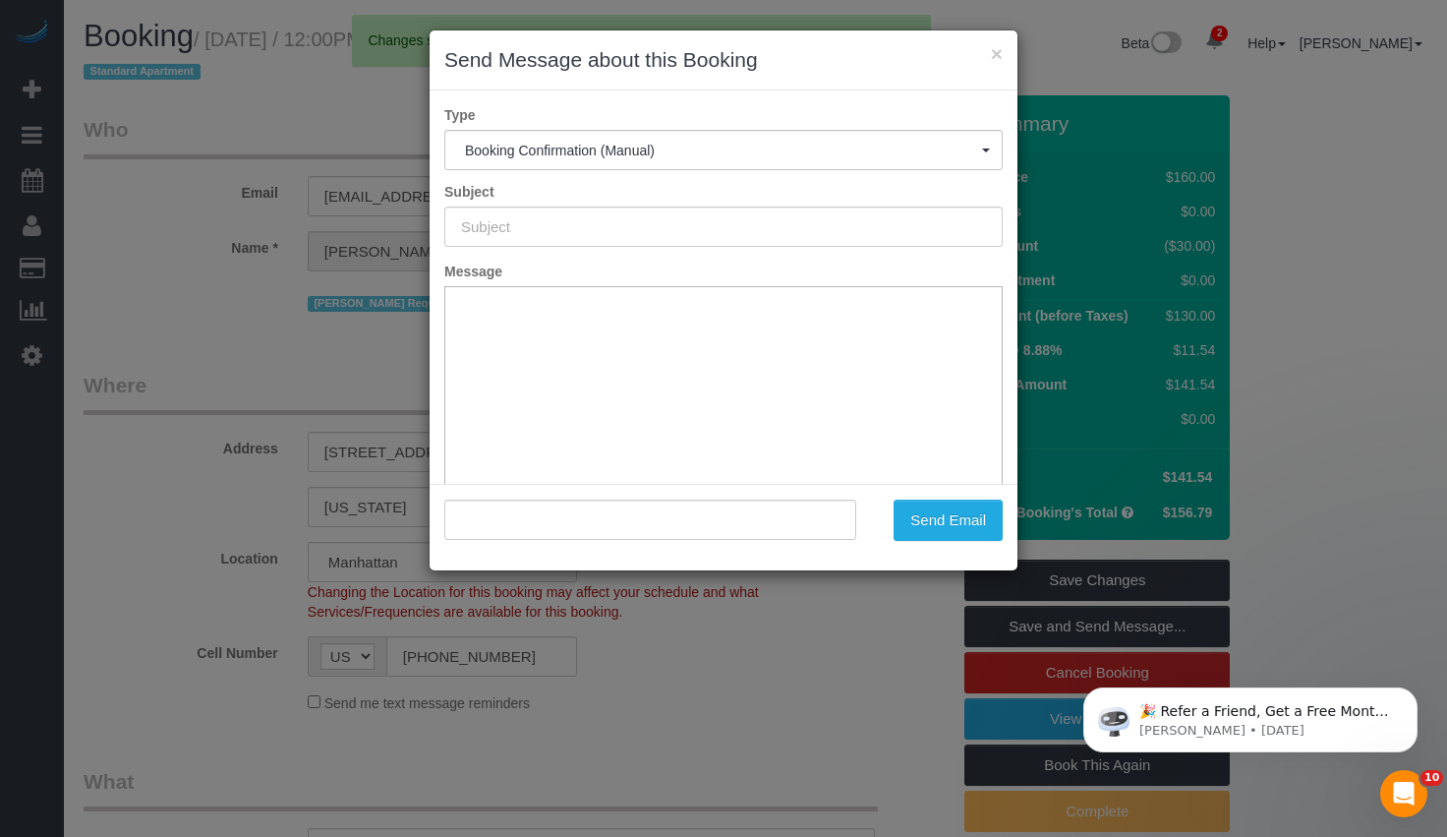
type input "Cleaning Confirmed for 10/03/2025 at 9:30am"
type input ""Gianluca Scaglione" <gianlucascaglione@yahoo.com>"
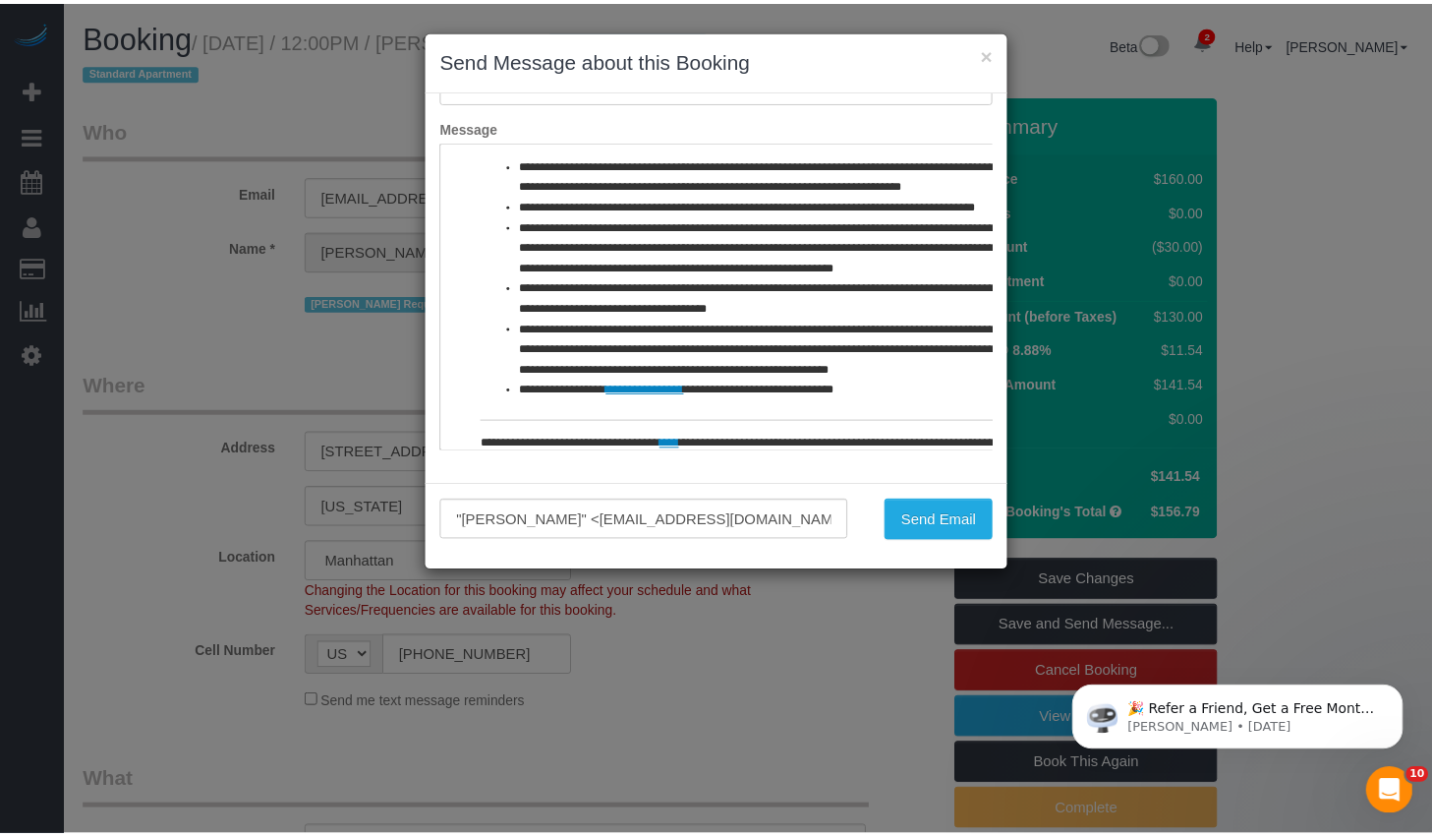
scroll to position [935, 0]
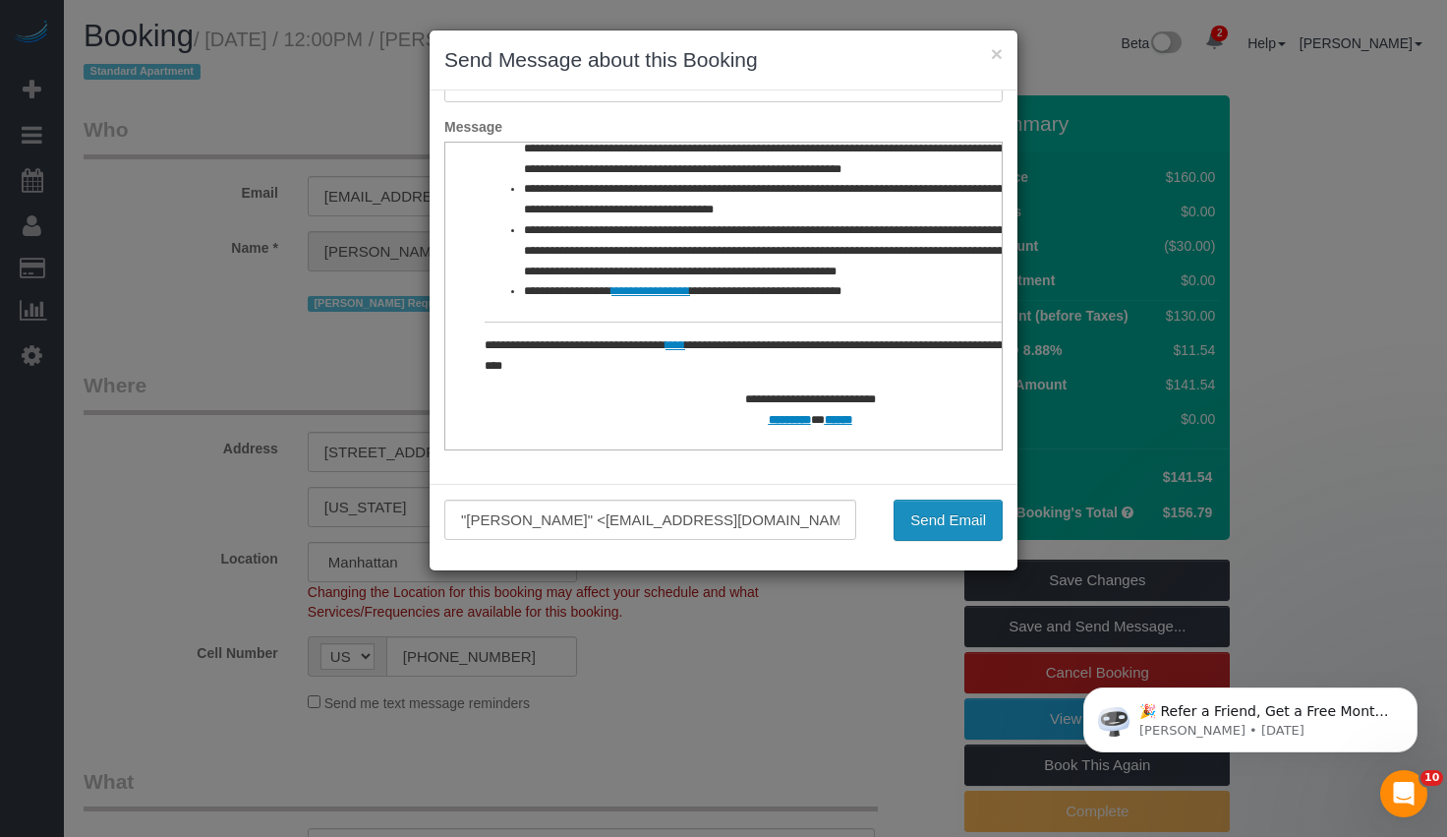
click at [908, 511] on button "Send Email" at bounding box center [948, 519] width 109 height 41
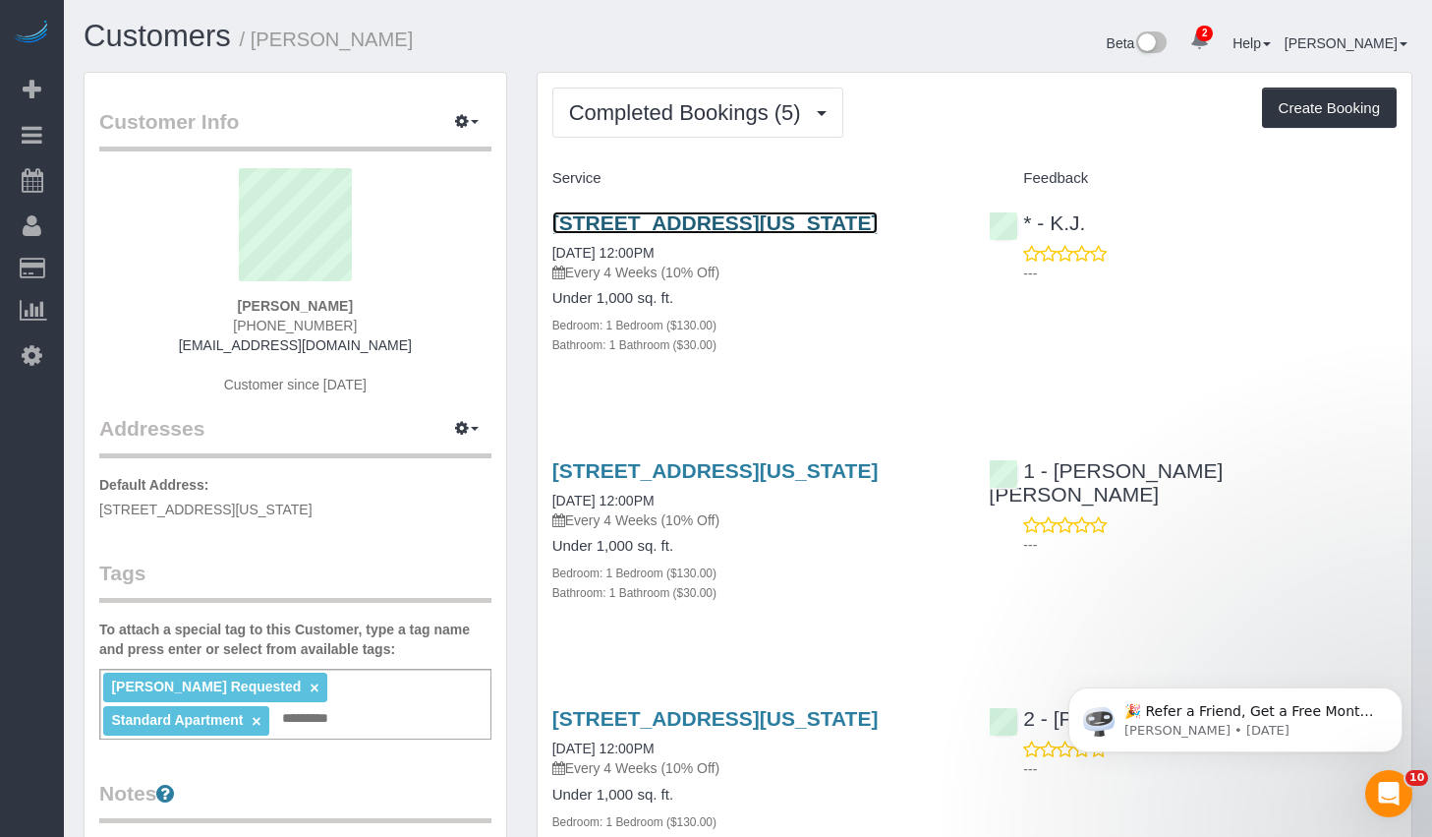
click at [618, 234] on link "[STREET_ADDRESS][US_STATE]" at bounding box center [715, 222] width 326 height 23
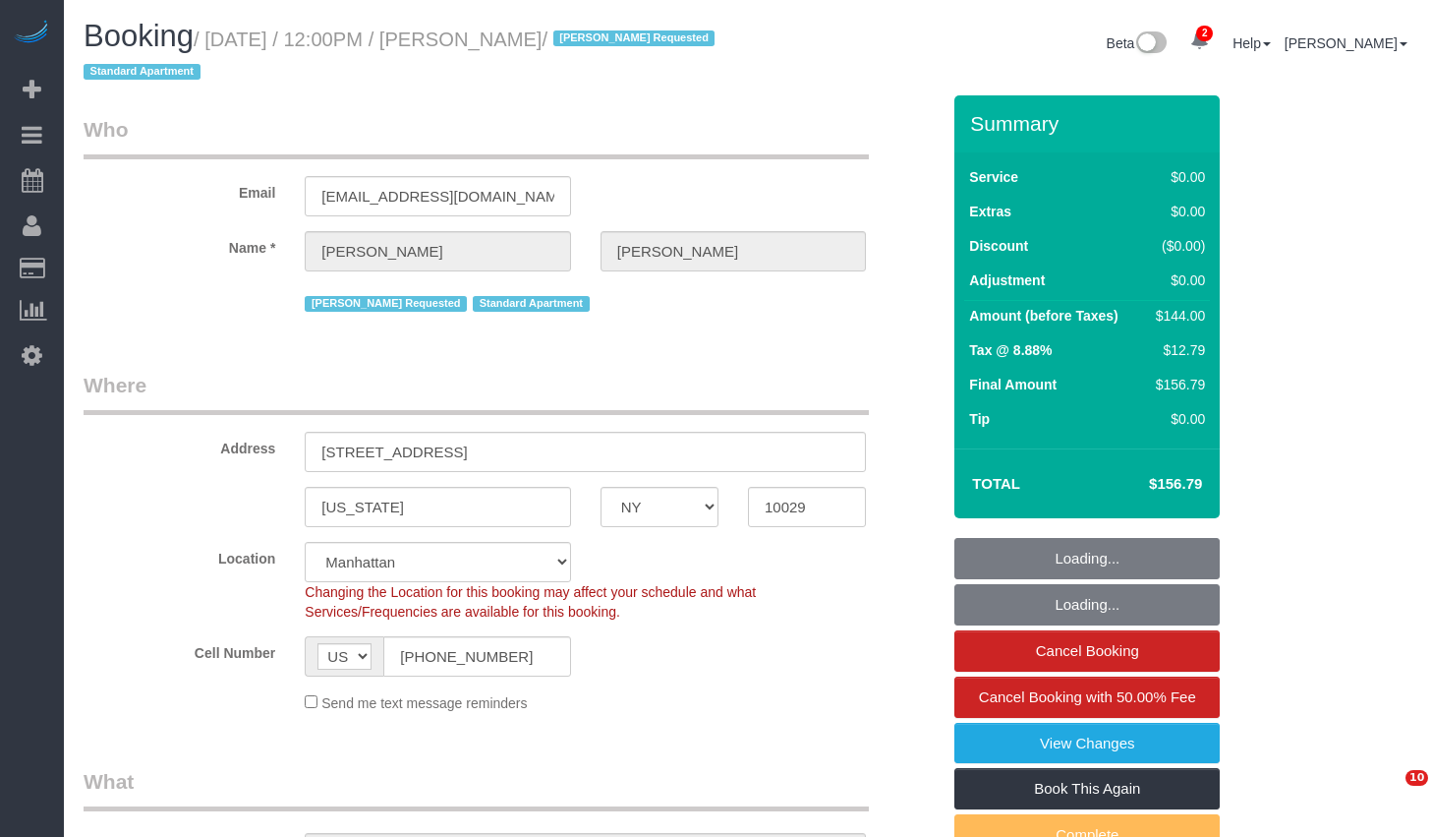
select select "NY"
select select "number:89"
select select "number:90"
select select "number:15"
select select "number:5"
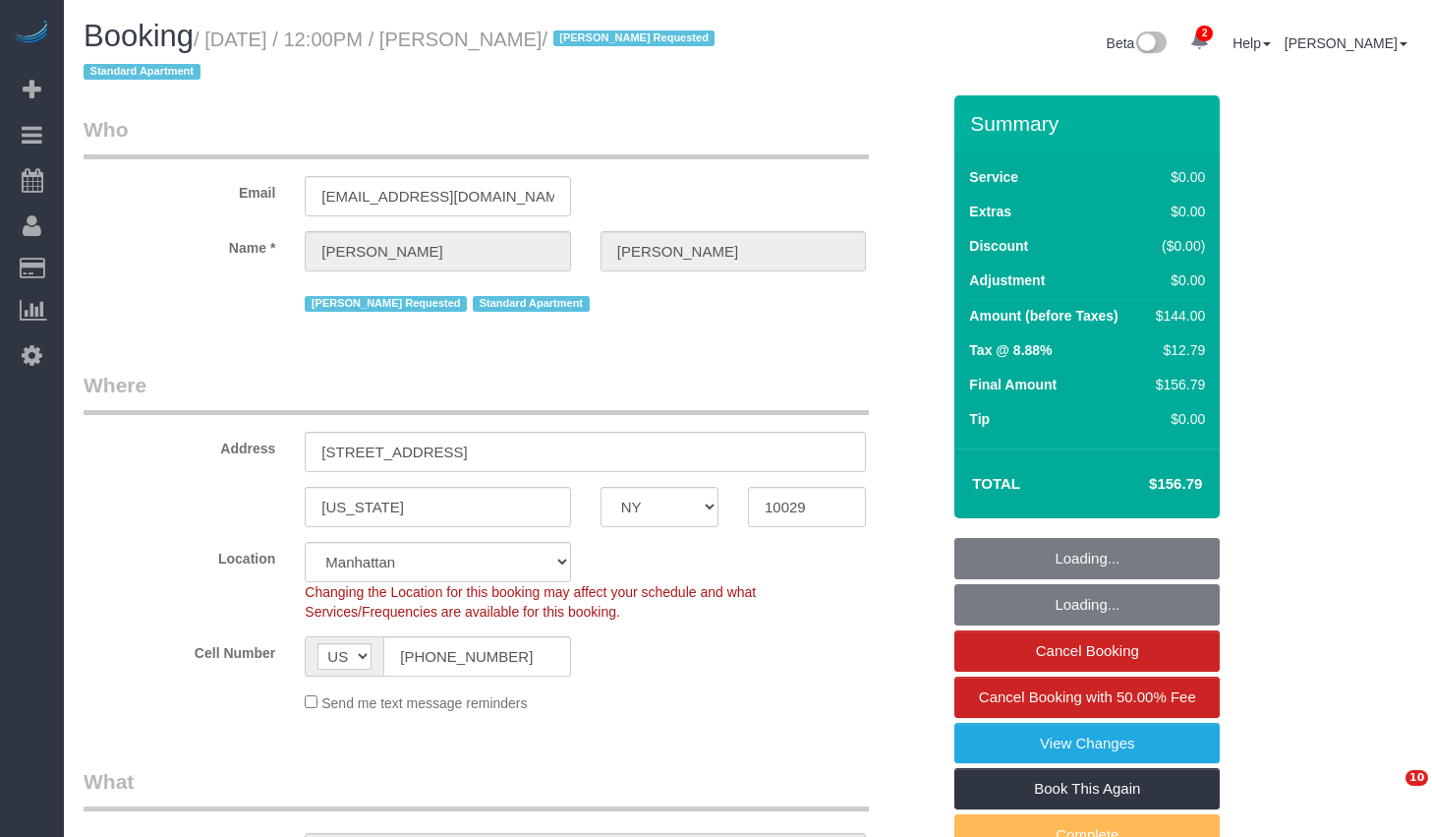
select select "1"
select select "spot1"
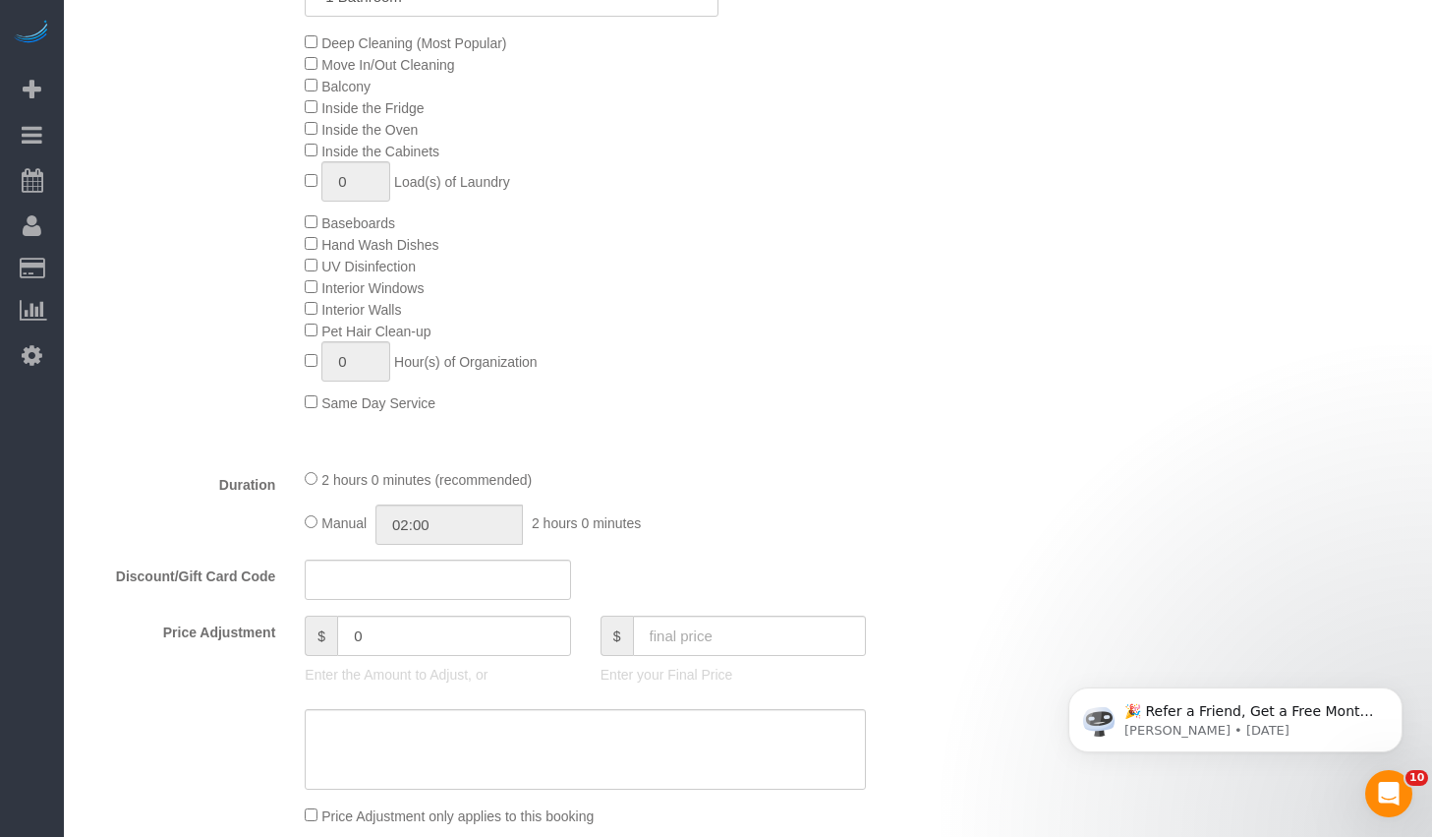
scroll to position [1477, 0]
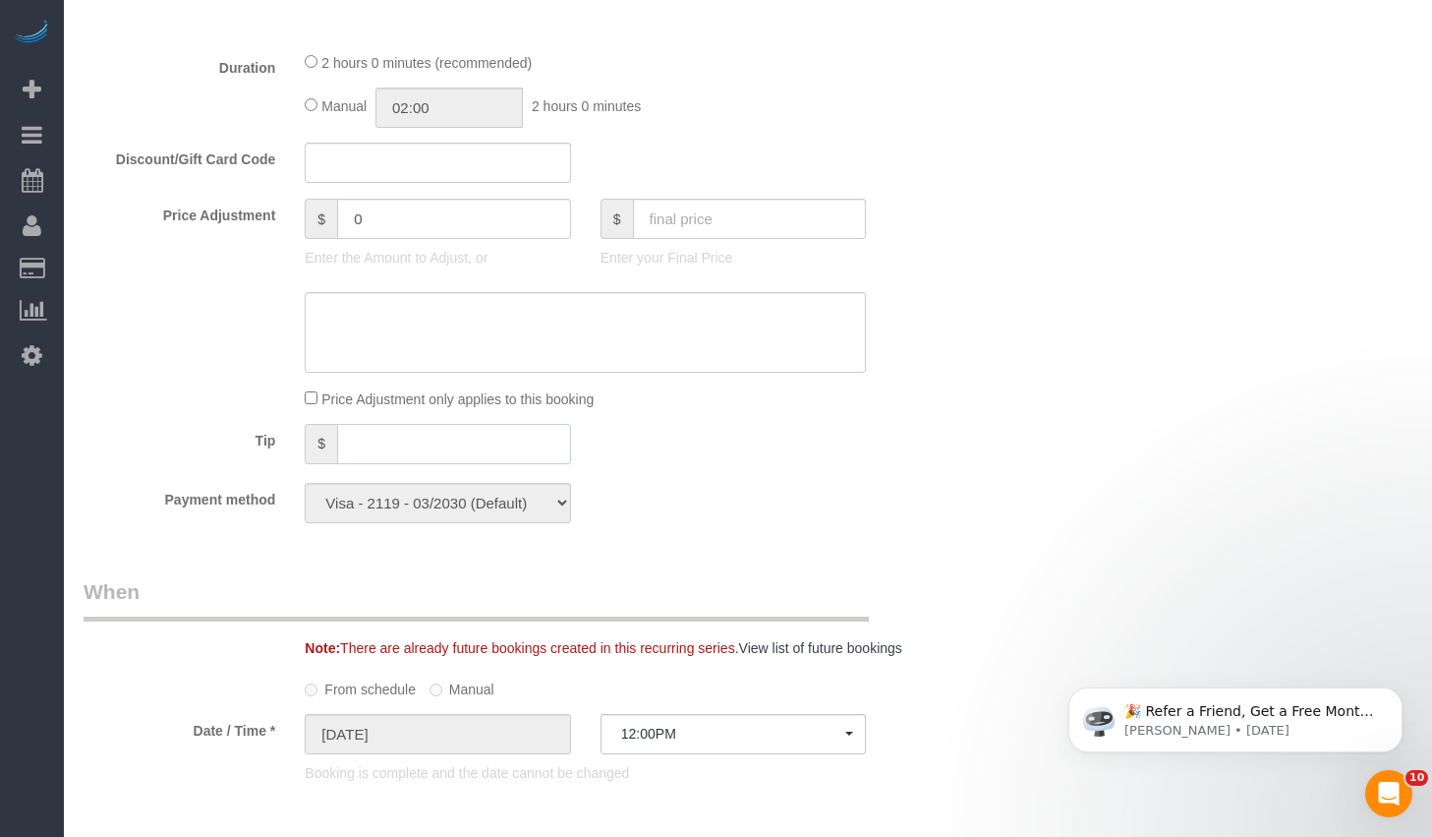
click at [396, 434] on input "text" at bounding box center [454, 444] width 234 height 40
type input "20"
click at [863, 519] on div "Payment method Visa - 2119 - 03/2030 (Default) Add Credit Card ─────────────── …" at bounding box center [512, 503] width 886 height 40
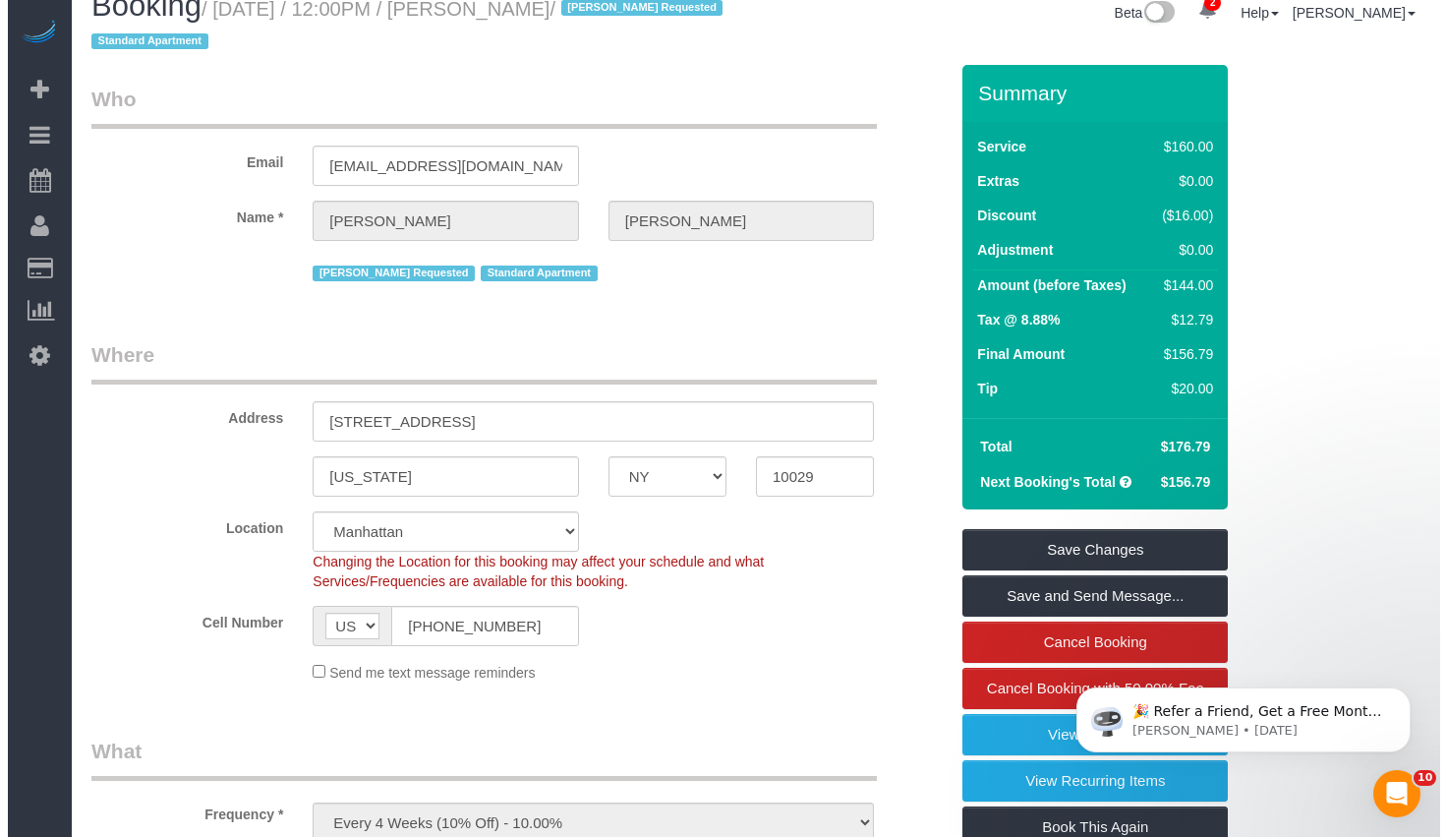
scroll to position [0, 0]
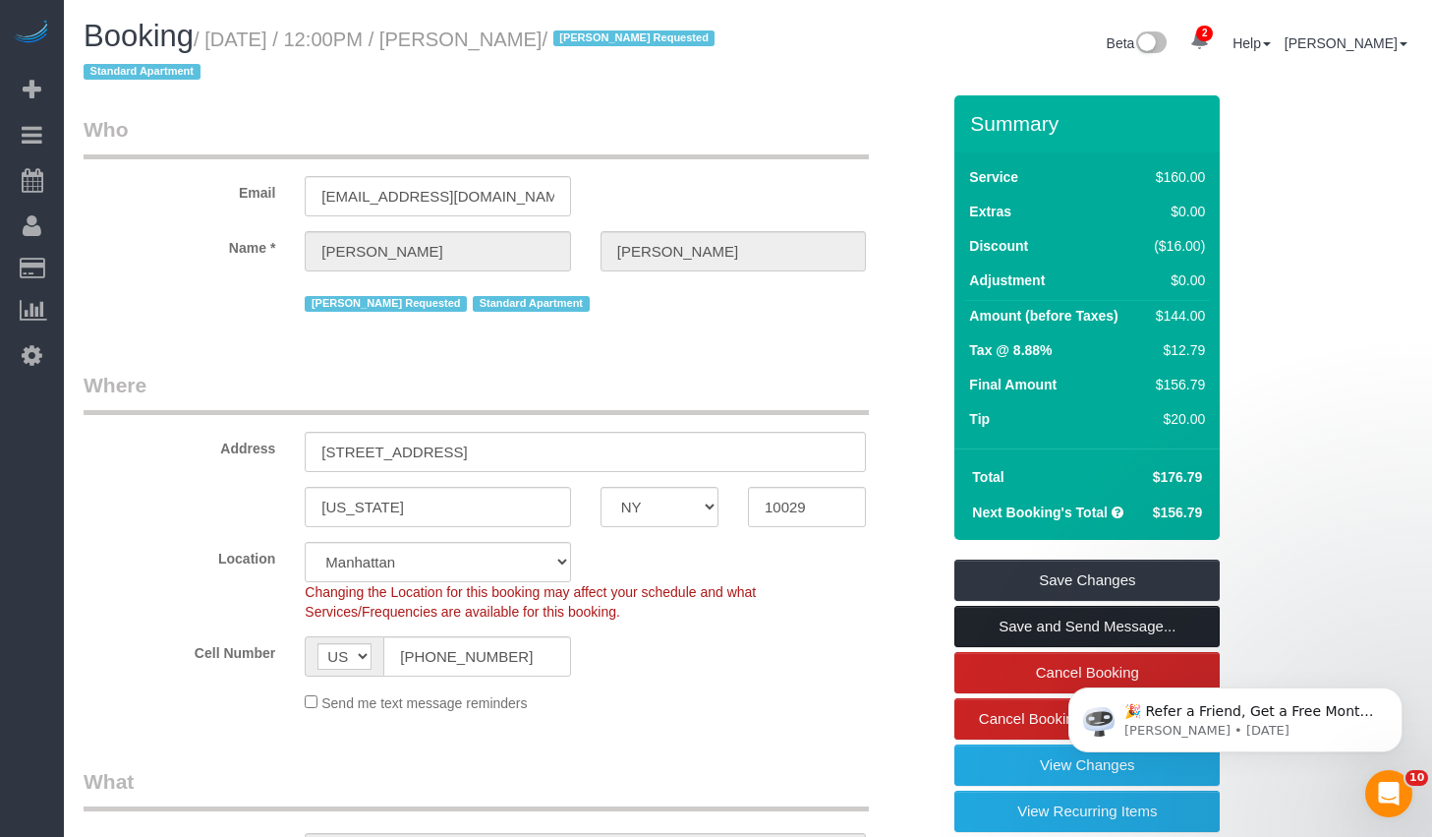
click at [1041, 619] on link "Save and Send Message..." at bounding box center [1087, 626] width 265 height 41
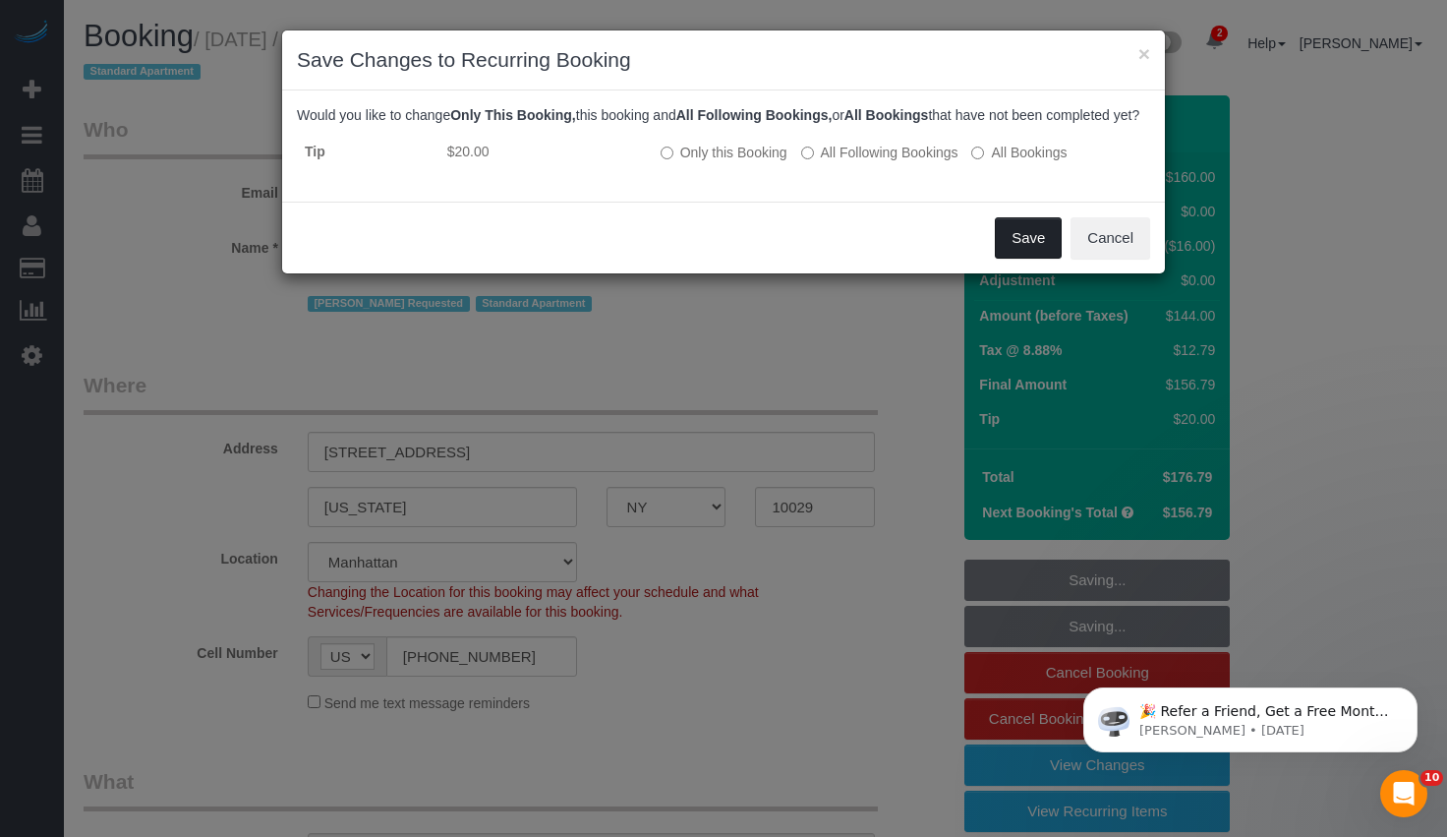
click at [1014, 255] on button "Save" at bounding box center [1028, 237] width 67 height 41
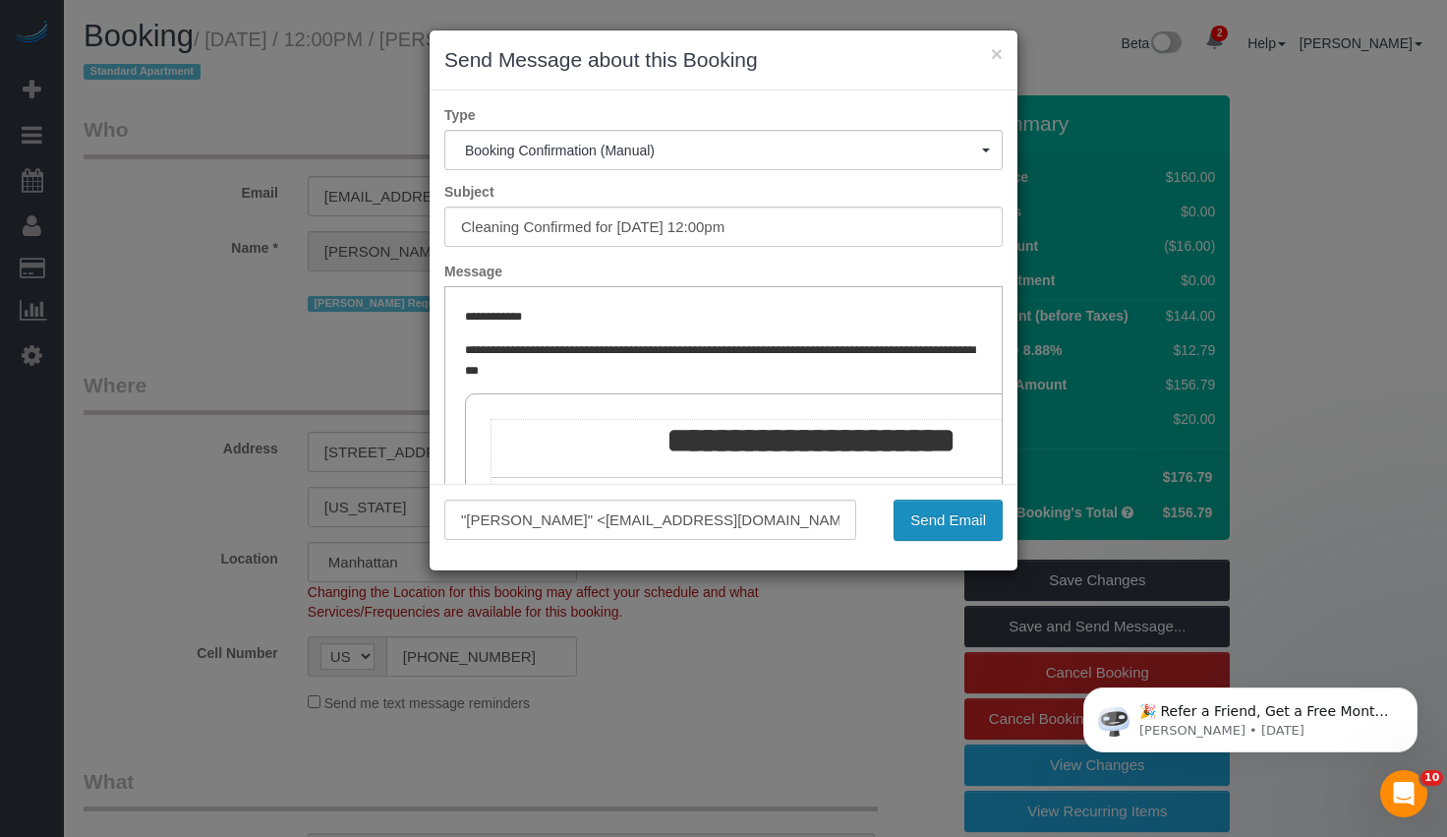
click at [951, 525] on button "Send Email" at bounding box center [948, 519] width 109 height 41
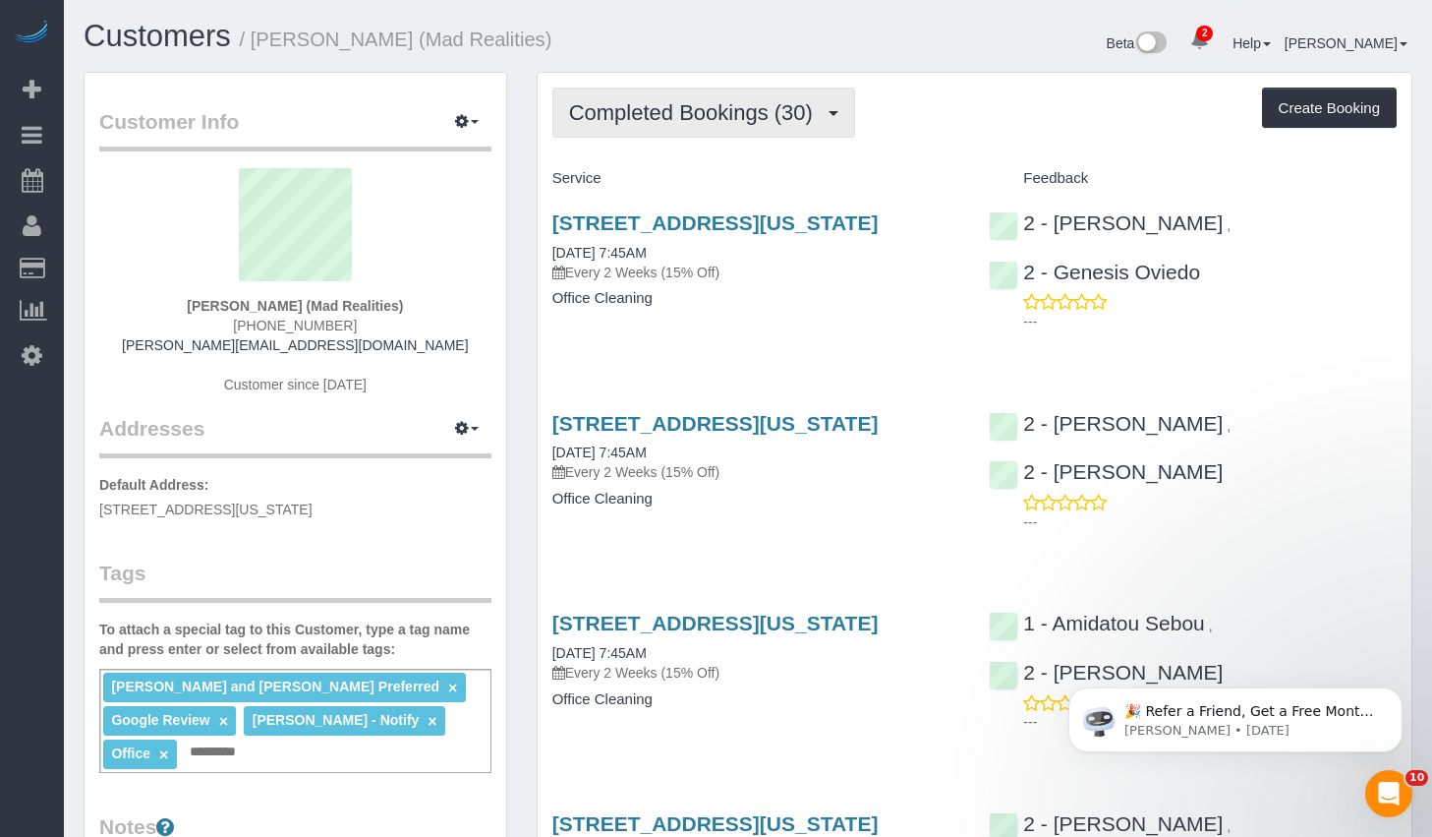
click at [734, 124] on span "Completed Bookings (30)" at bounding box center [696, 112] width 254 height 25
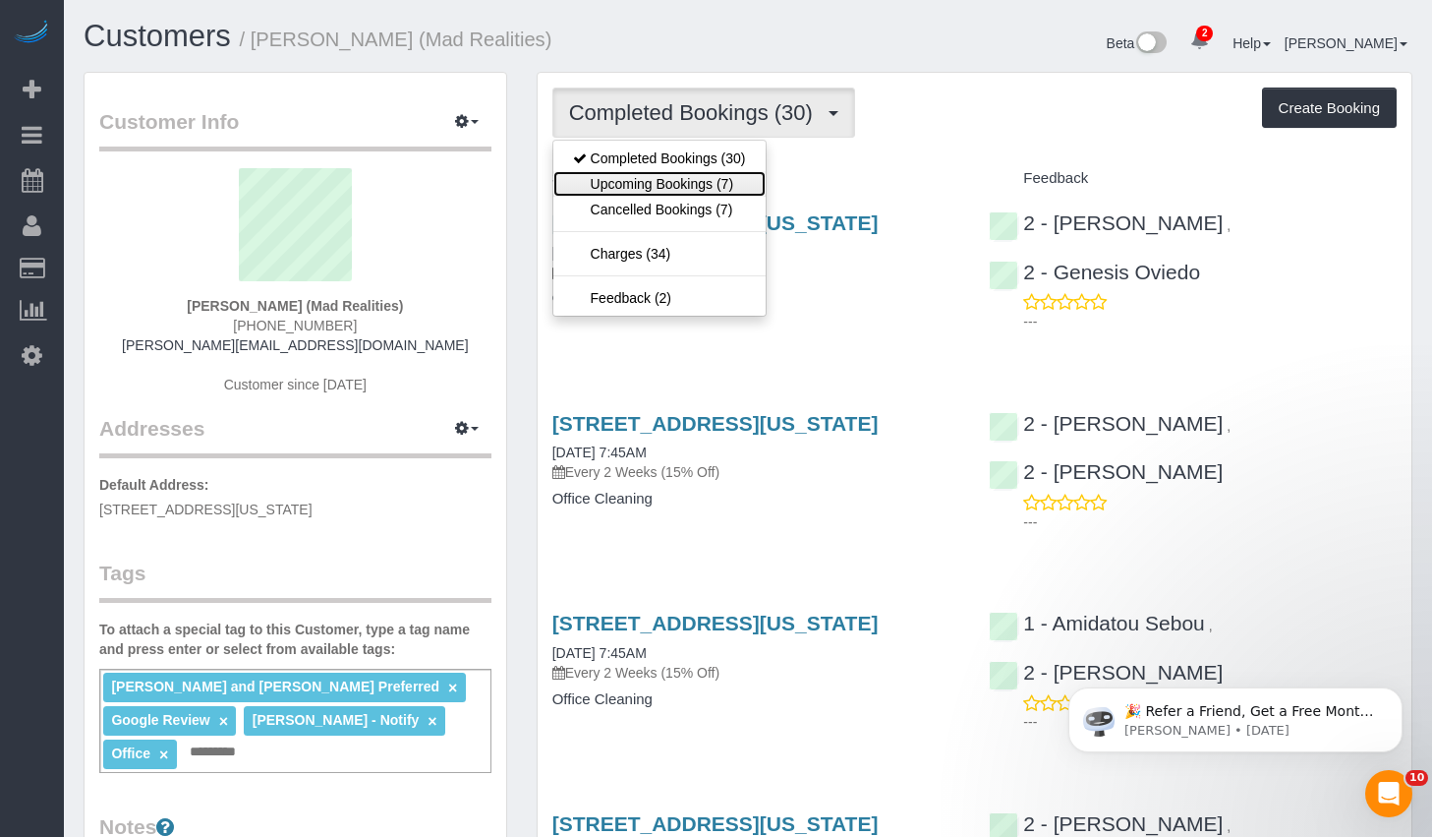
click at [698, 178] on link "Upcoming Bookings (7)" at bounding box center [659, 184] width 212 height 26
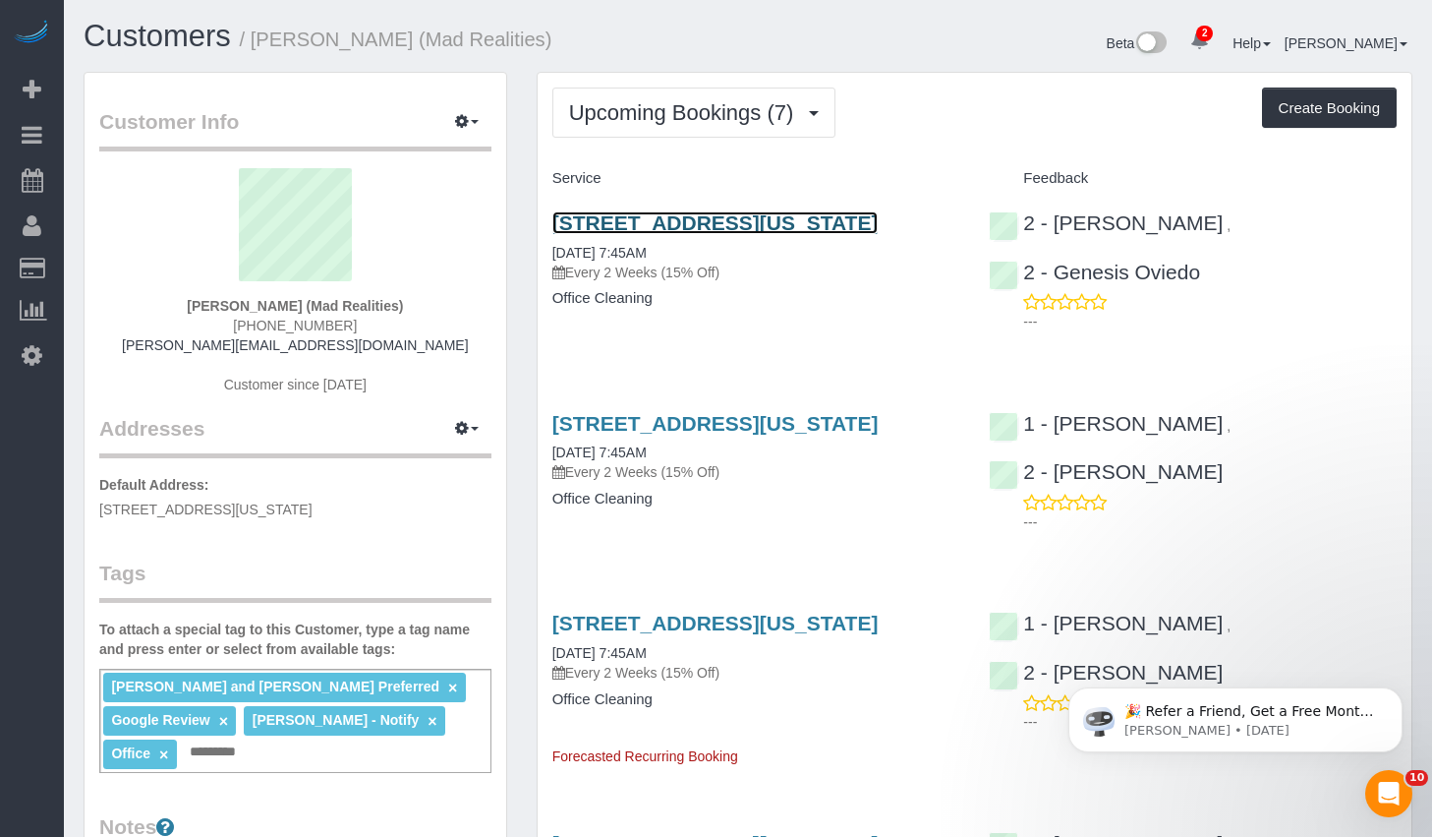
click at [691, 227] on link "425 Broadway, Suite 2, New York, NY 10013" at bounding box center [715, 222] width 326 height 23
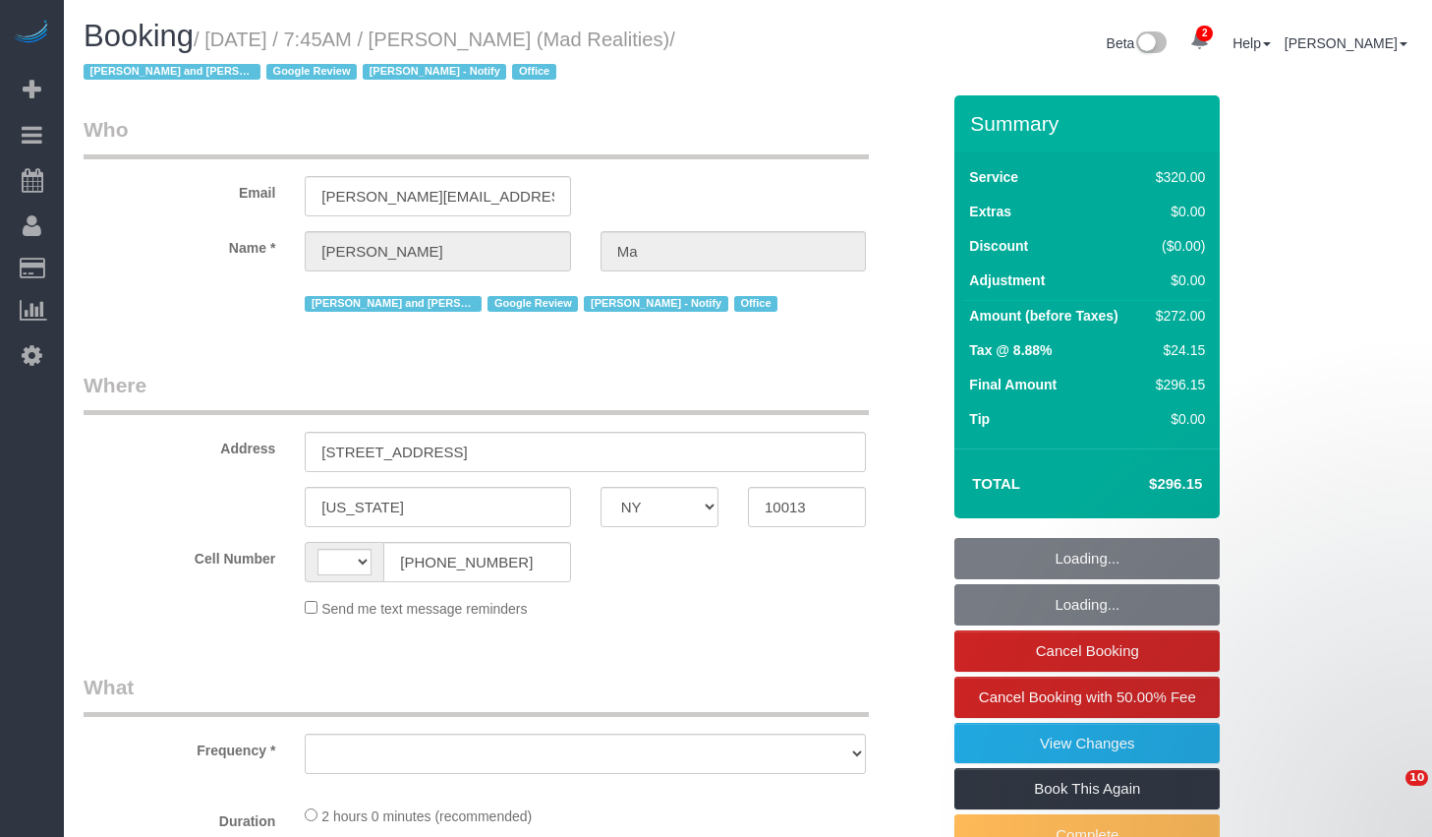
select select "NY"
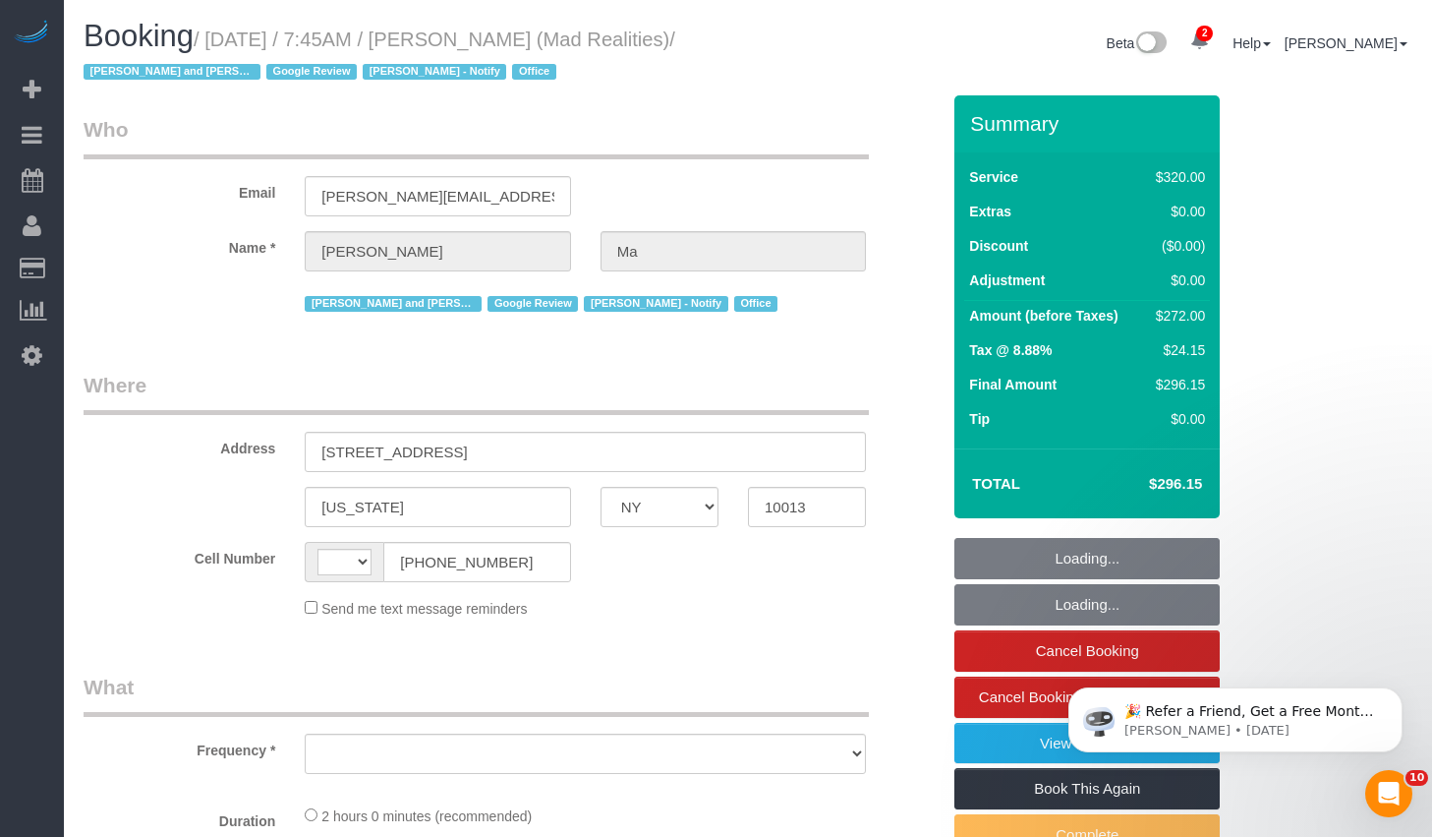
select select "string:[GEOGRAPHIC_DATA]"
select select "object:658"
select select "number:89"
select select "number:90"
select select "number:15"
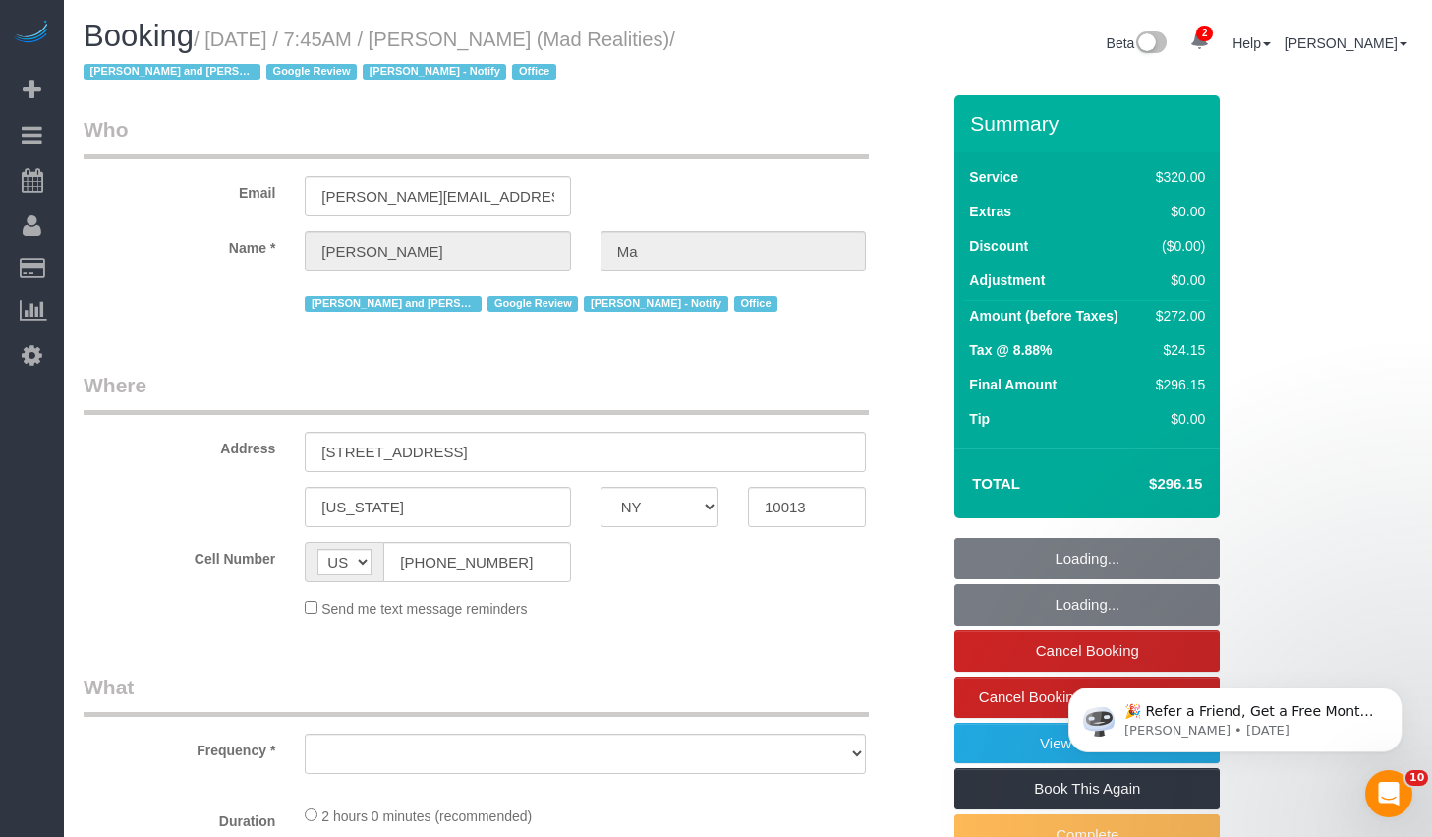
select select "number:7"
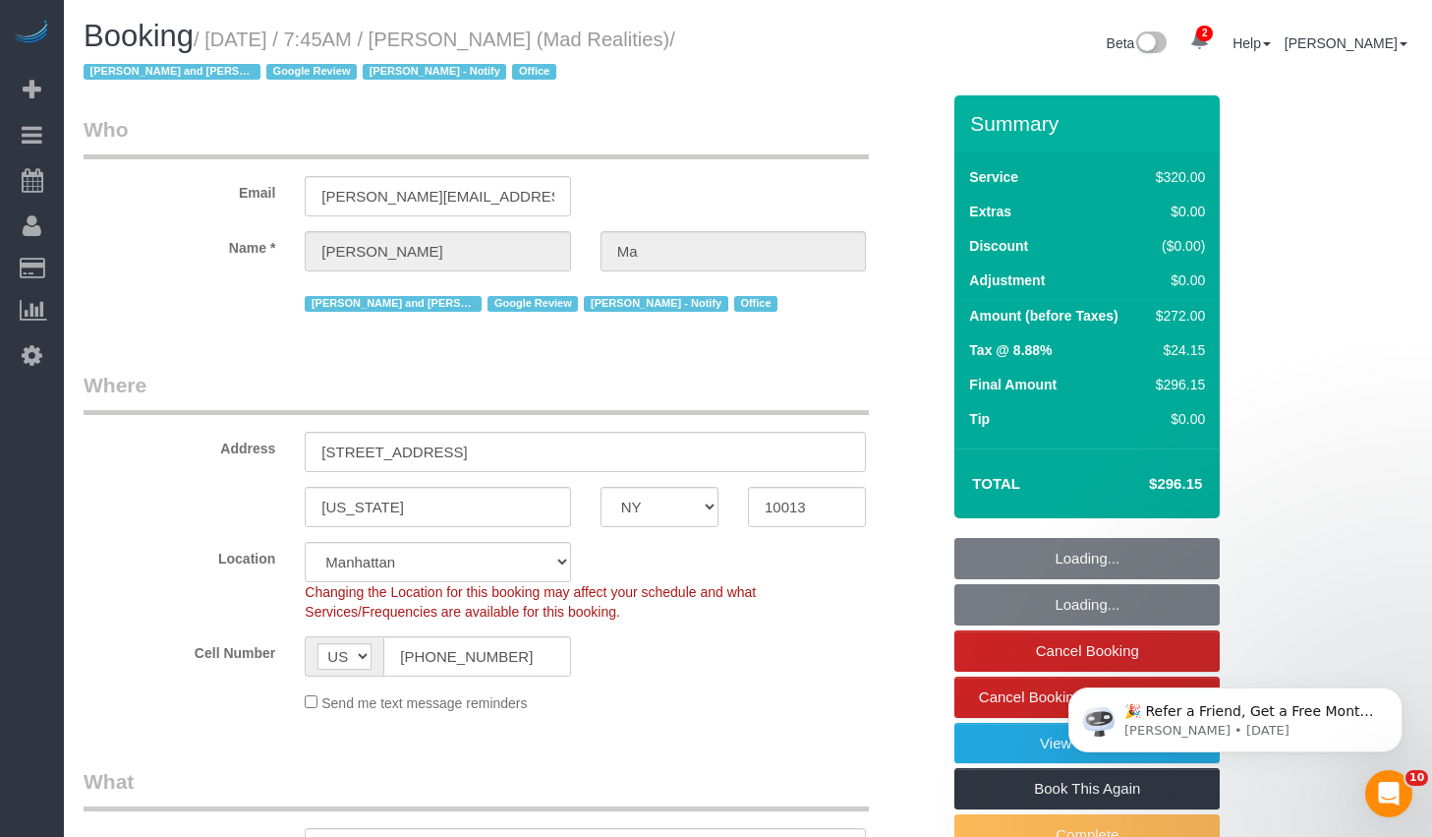
select select "object:1325"
select select "string:stripe-pm_1PsB1j4VGloSiKo7cb06islp"
select select "2"
click at [533, 650] on input "[PHONE_NUMBER]" at bounding box center [476, 656] width 187 height 40
